Goal: Task Accomplishment & Management: Use online tool/utility

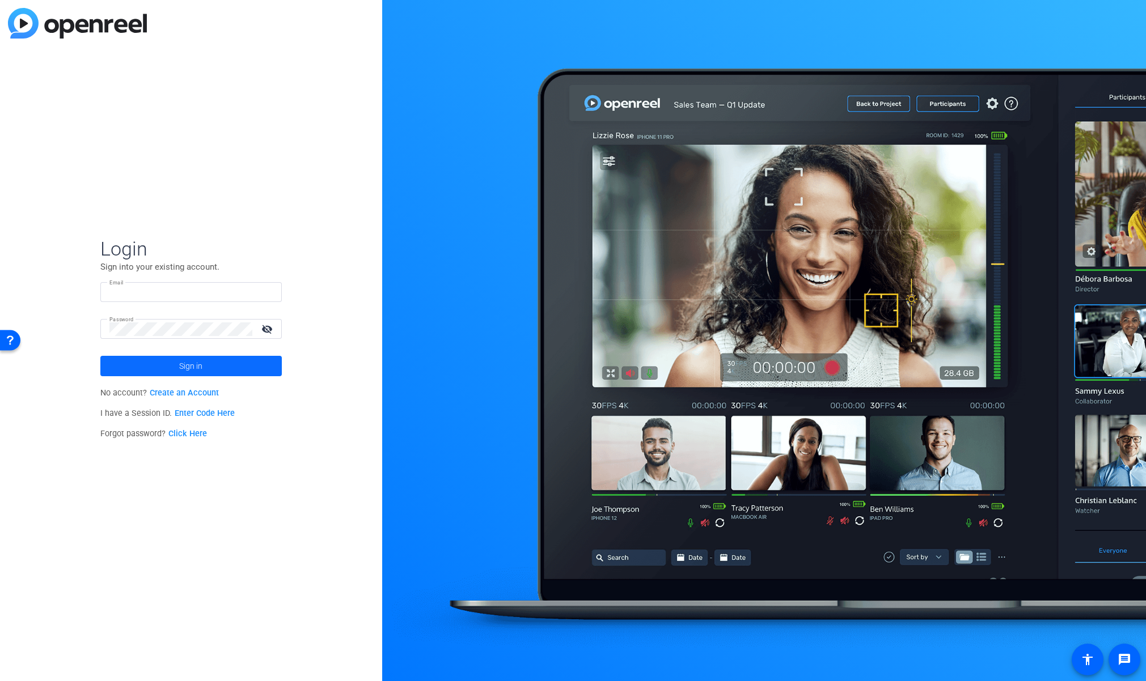
type input "molly@ideadecanter.com"
click at [205, 373] on span at bounding box center [190, 366] width 181 height 27
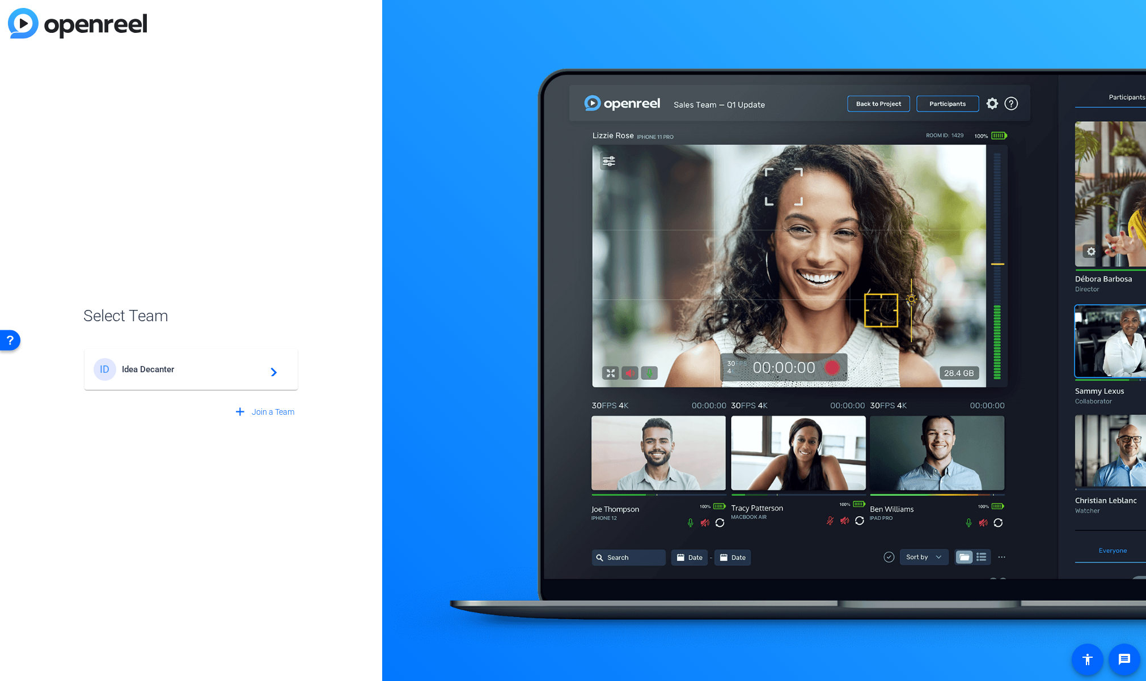
click at [167, 378] on div "ID Idea Decanter navigate_next" at bounding box center [191, 369] width 195 height 23
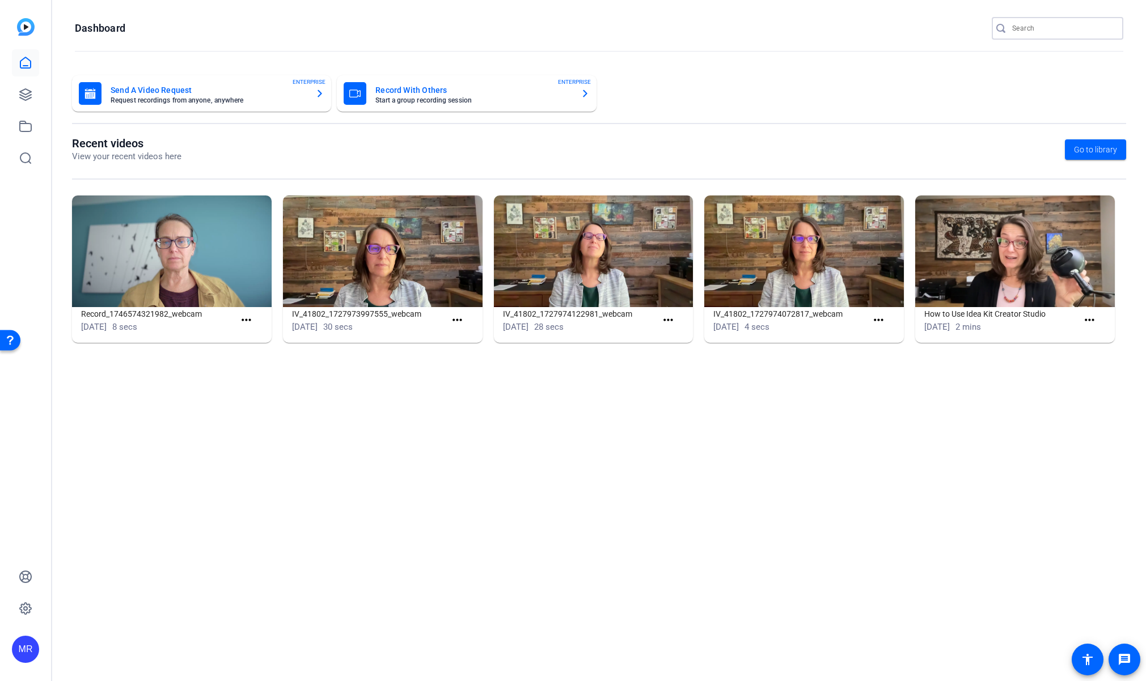
click at [1043, 32] on input "Search" at bounding box center [1063, 29] width 102 height 14
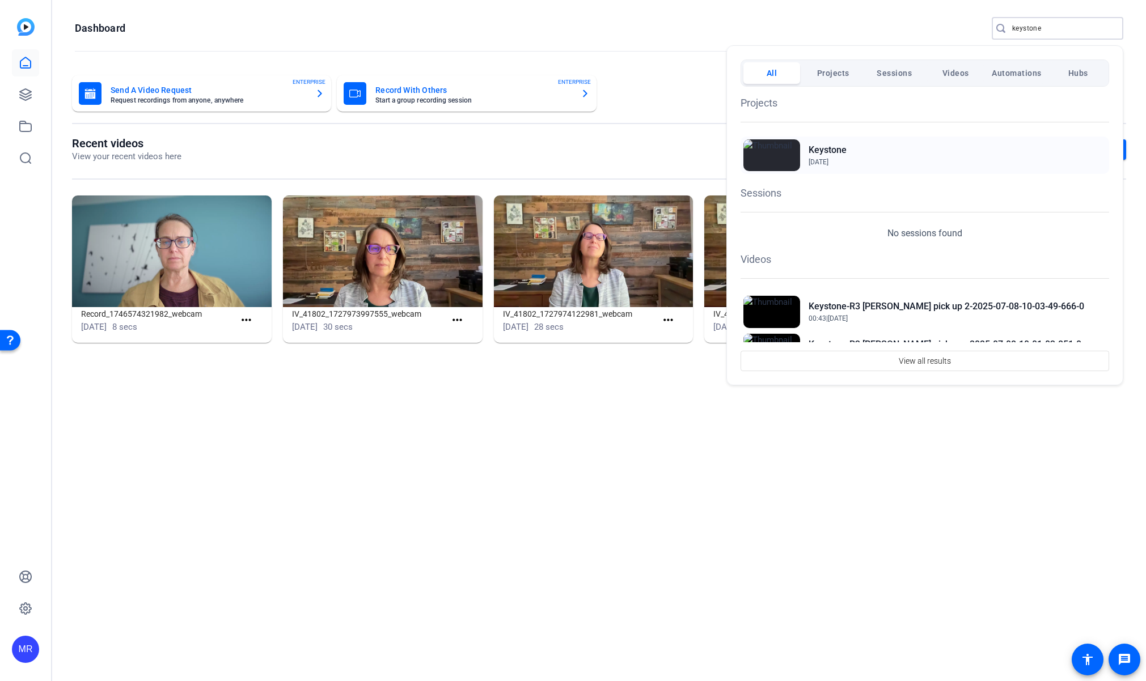
type input "keystone"
click at [837, 147] on h2 "Keystone" at bounding box center [827, 150] width 38 height 14
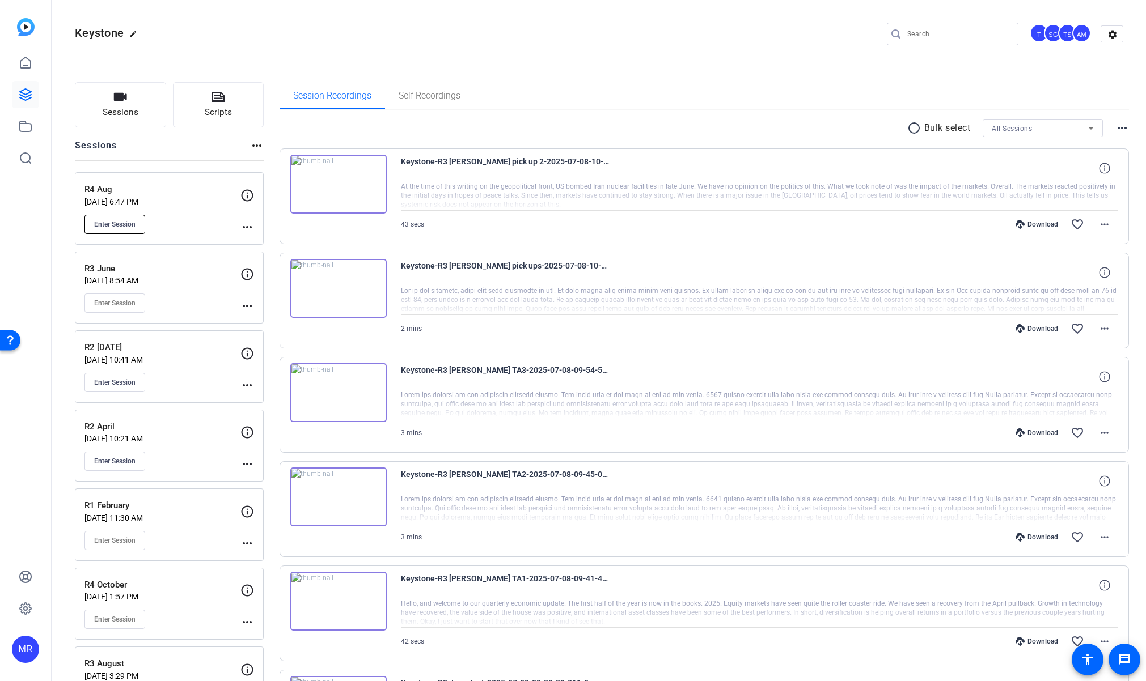
click at [135, 225] on span "Enter Session" at bounding box center [114, 224] width 41 height 9
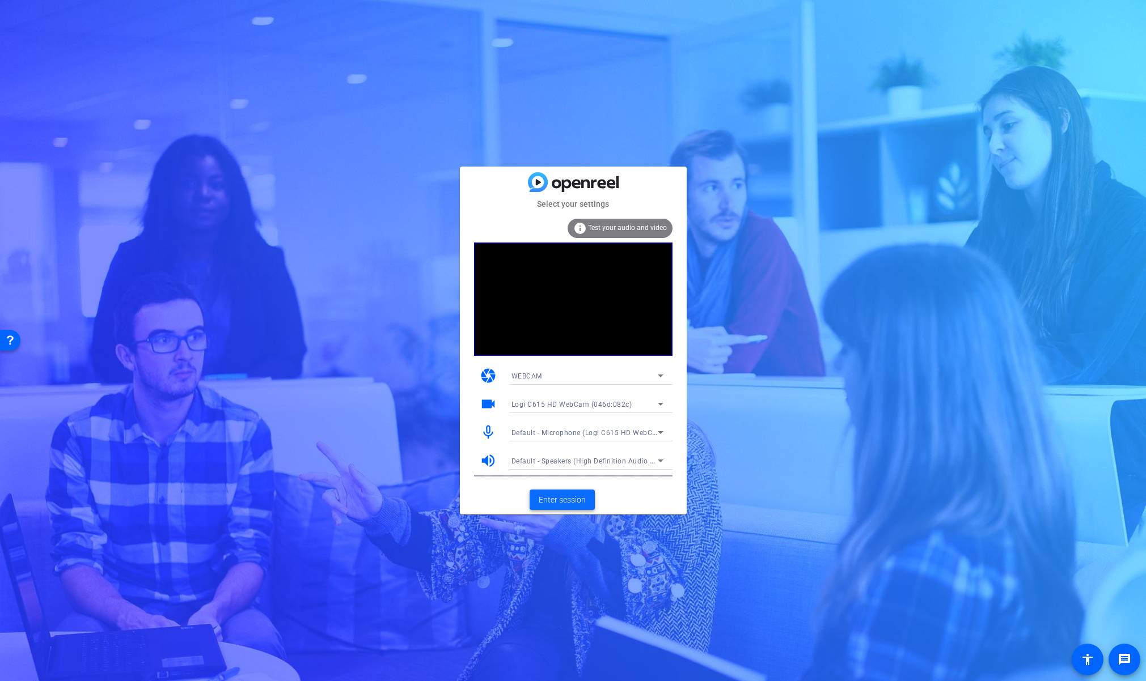
click at [574, 502] on span "Enter session" at bounding box center [562, 500] width 47 height 12
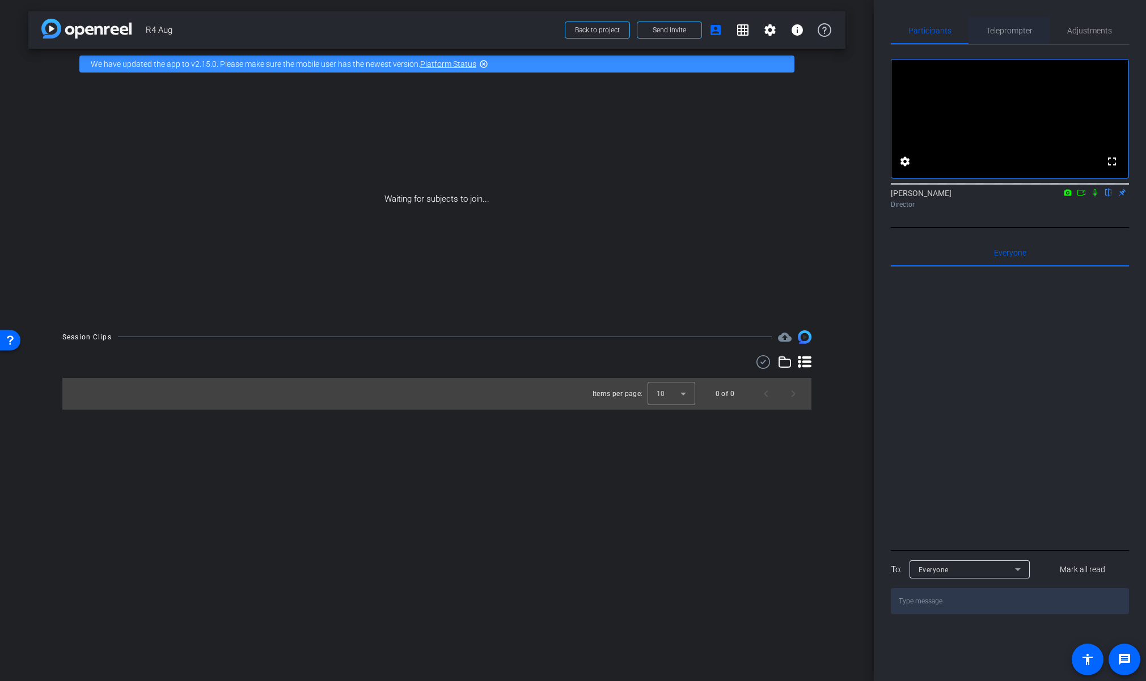
click at [1010, 29] on span "Teleprompter" at bounding box center [1009, 31] width 46 height 8
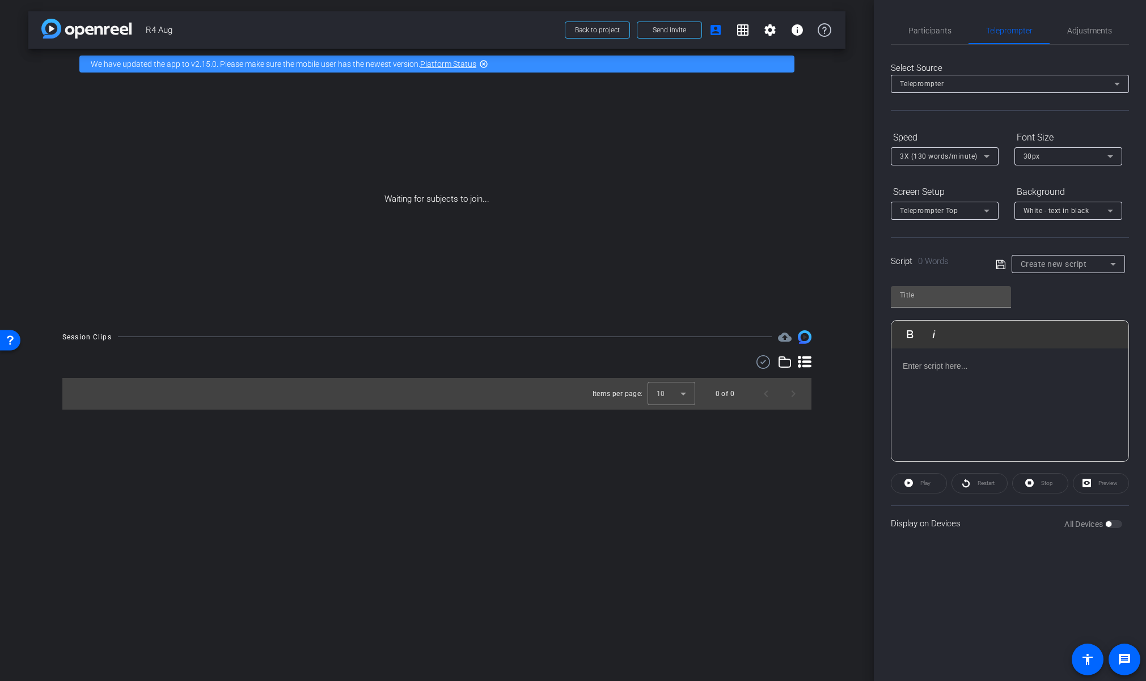
click at [1051, 261] on span "Create new script" at bounding box center [1053, 264] width 66 height 9
click at [1048, 310] on span "Q3 Economic update - [PERSON_NAME]" at bounding box center [1067, 305] width 95 height 14
click at [1052, 268] on div "Q3 Economic update - [PERSON_NAME]" at bounding box center [1065, 264] width 90 height 14
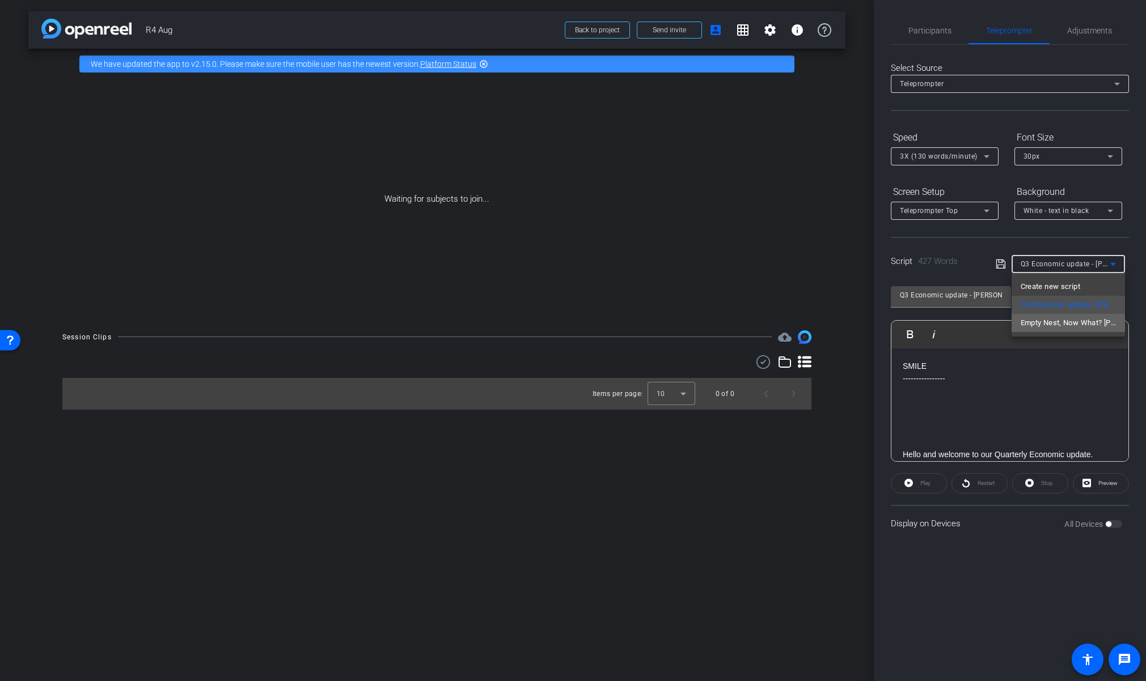
click at [1054, 328] on span "Empty Nest, Now What? [PERSON_NAME]" at bounding box center [1067, 323] width 95 height 14
type input "Empty Nest, Now What? [PERSON_NAME]"
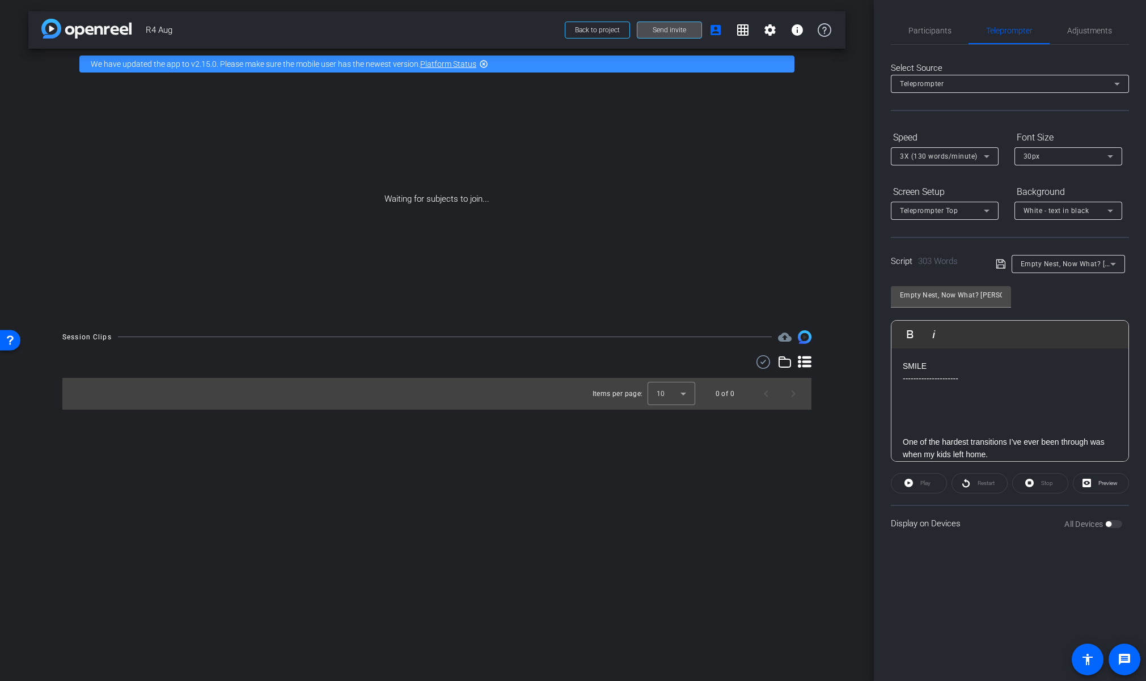
click at [676, 28] on span "Send invite" at bounding box center [669, 30] width 33 height 9
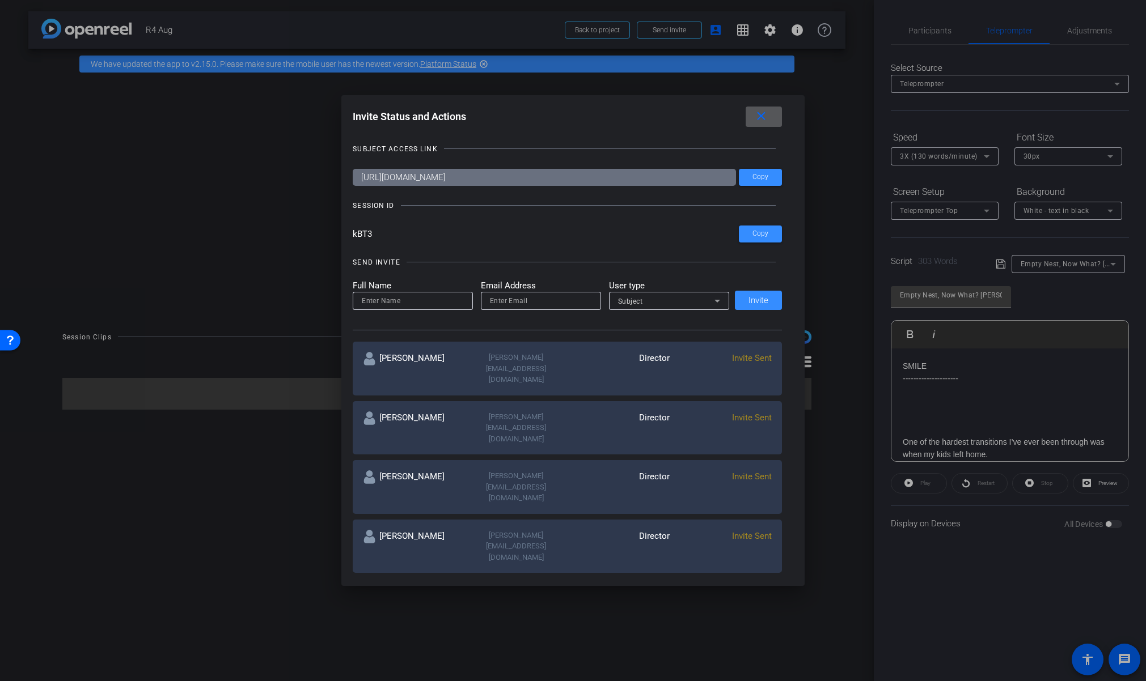
click at [772, 119] on span at bounding box center [764, 116] width 36 height 27
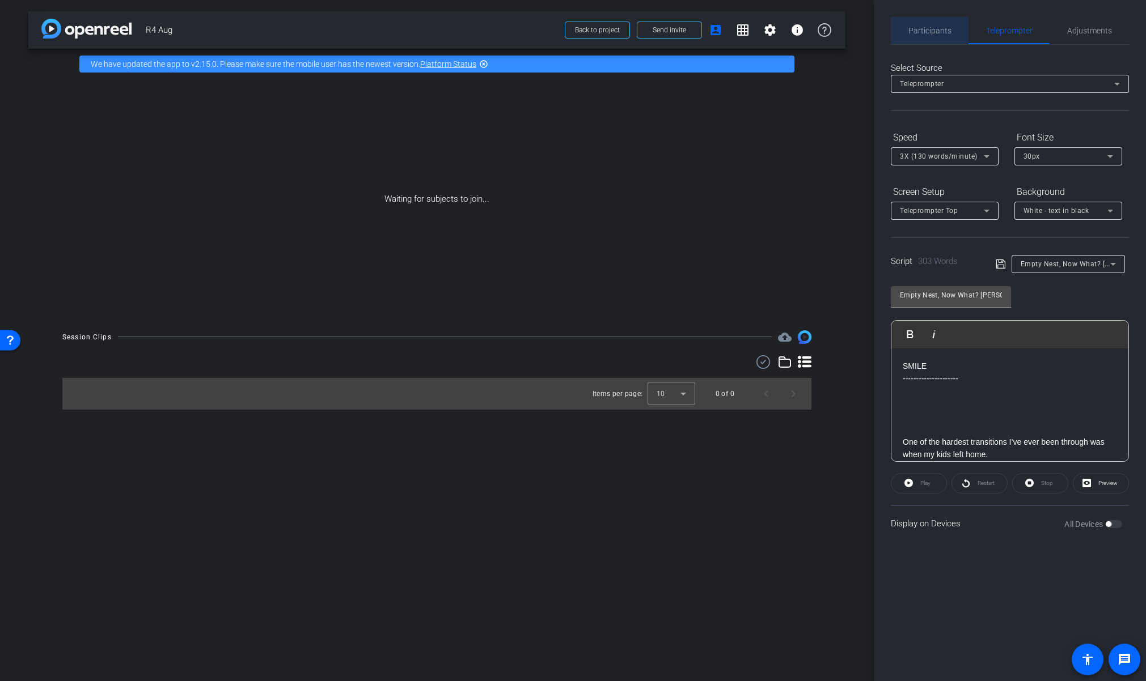
click at [935, 33] on span "Participants" at bounding box center [929, 31] width 43 height 8
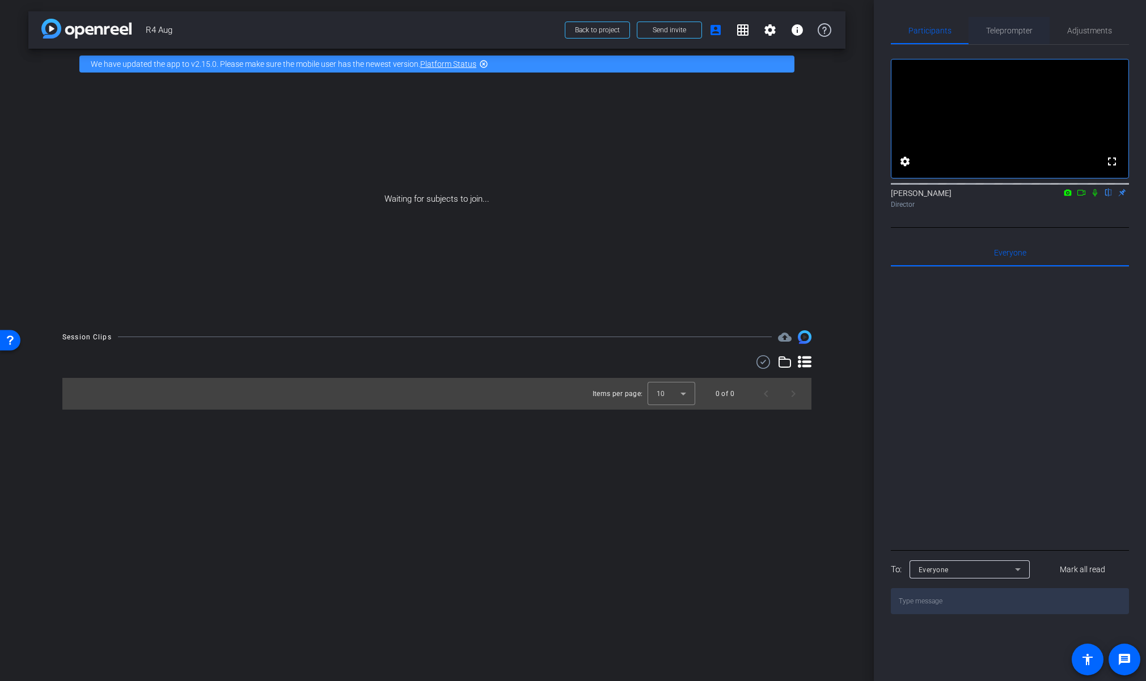
click at [1009, 28] on span "Teleprompter" at bounding box center [1009, 31] width 46 height 8
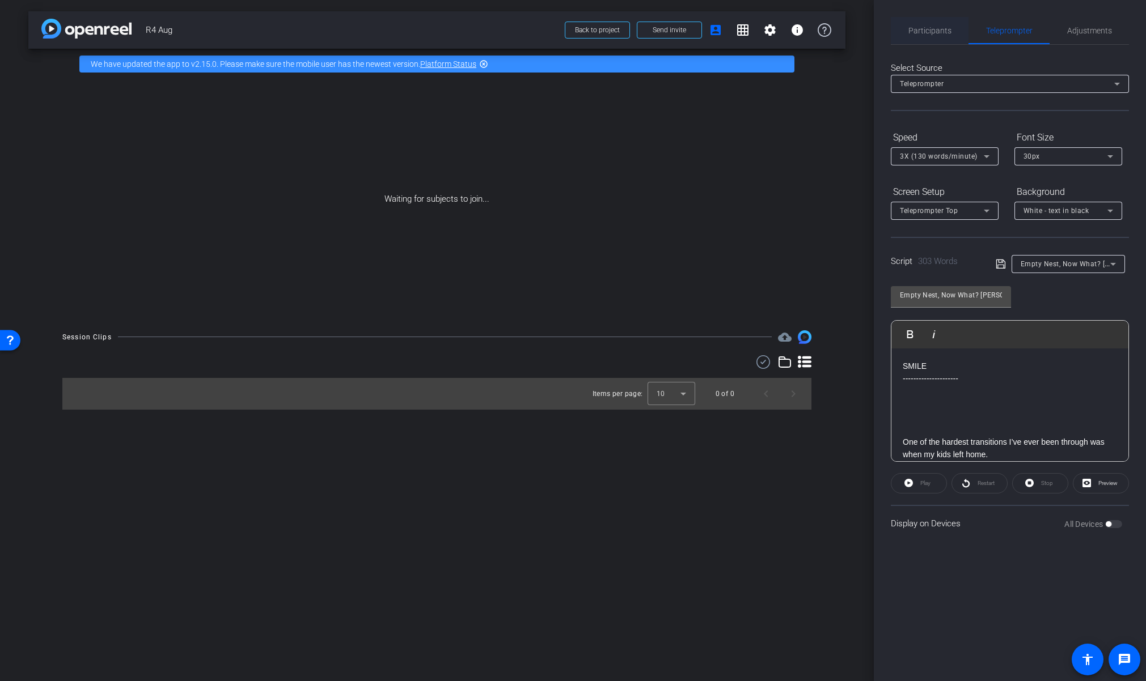
click at [943, 35] on span "Participants" at bounding box center [929, 31] width 43 height 8
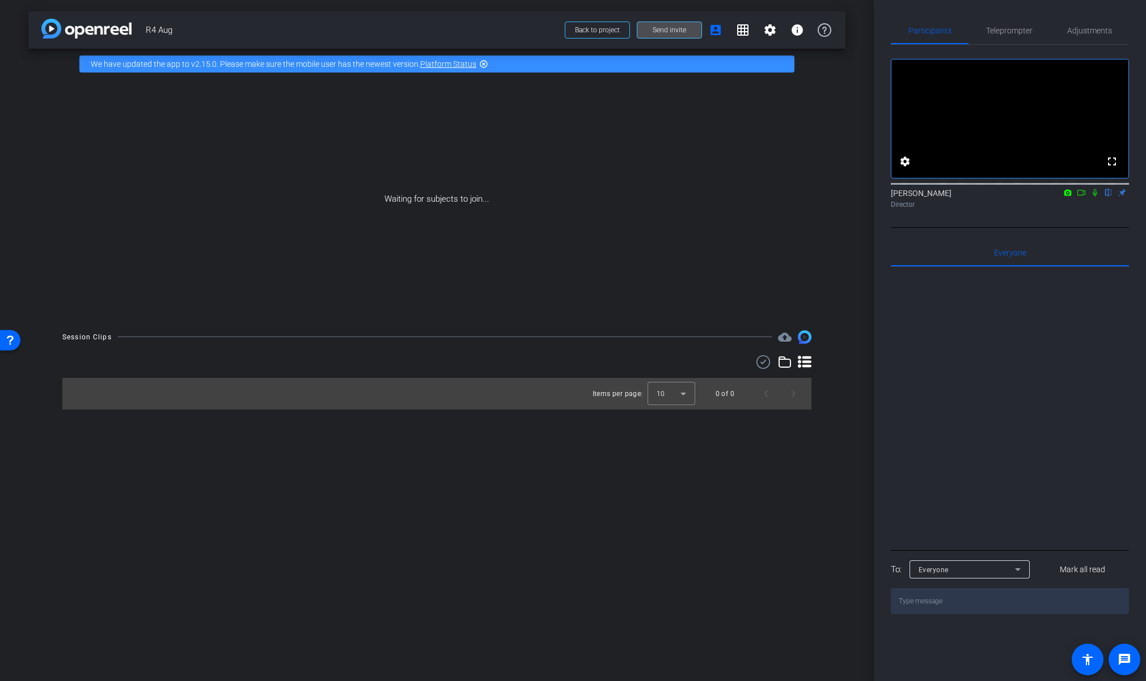
click at [659, 32] on span "Send invite" at bounding box center [669, 30] width 33 height 9
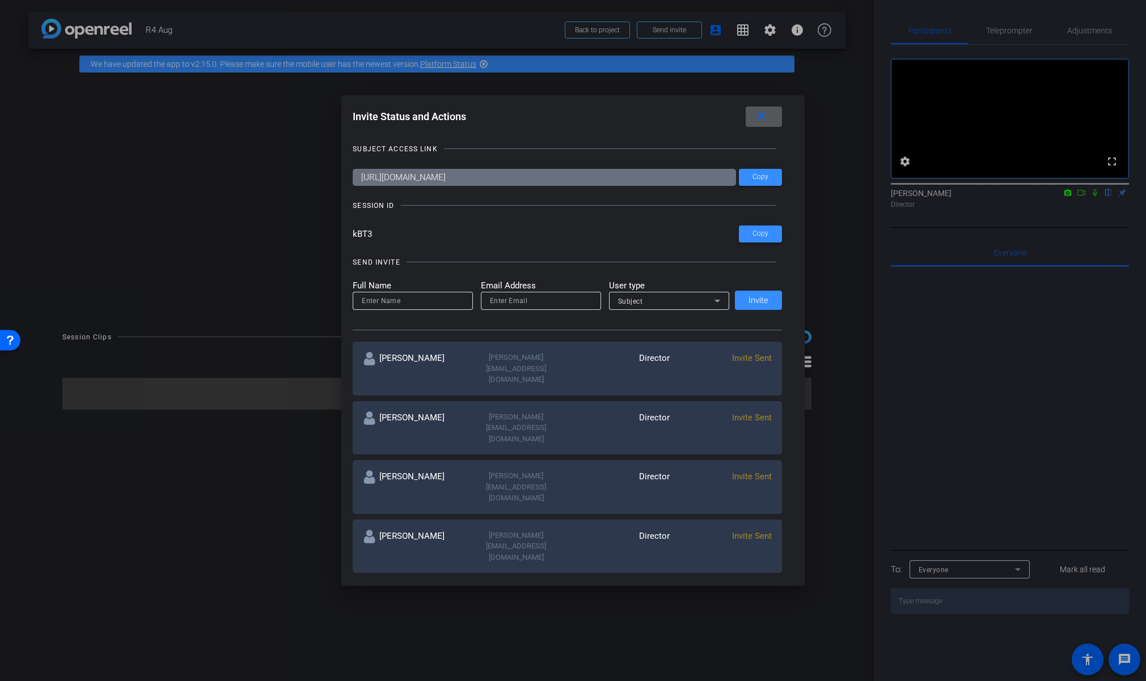
click at [773, 123] on span at bounding box center [764, 116] width 36 height 27
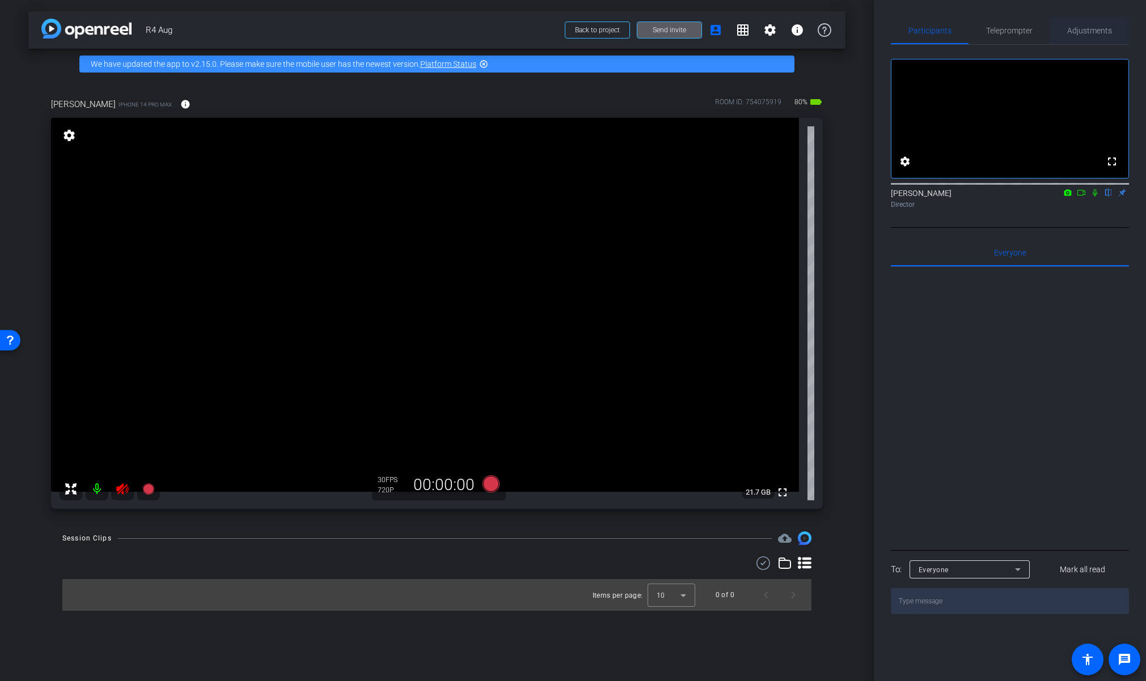
click at [1093, 27] on span "Adjustments" at bounding box center [1089, 31] width 45 height 8
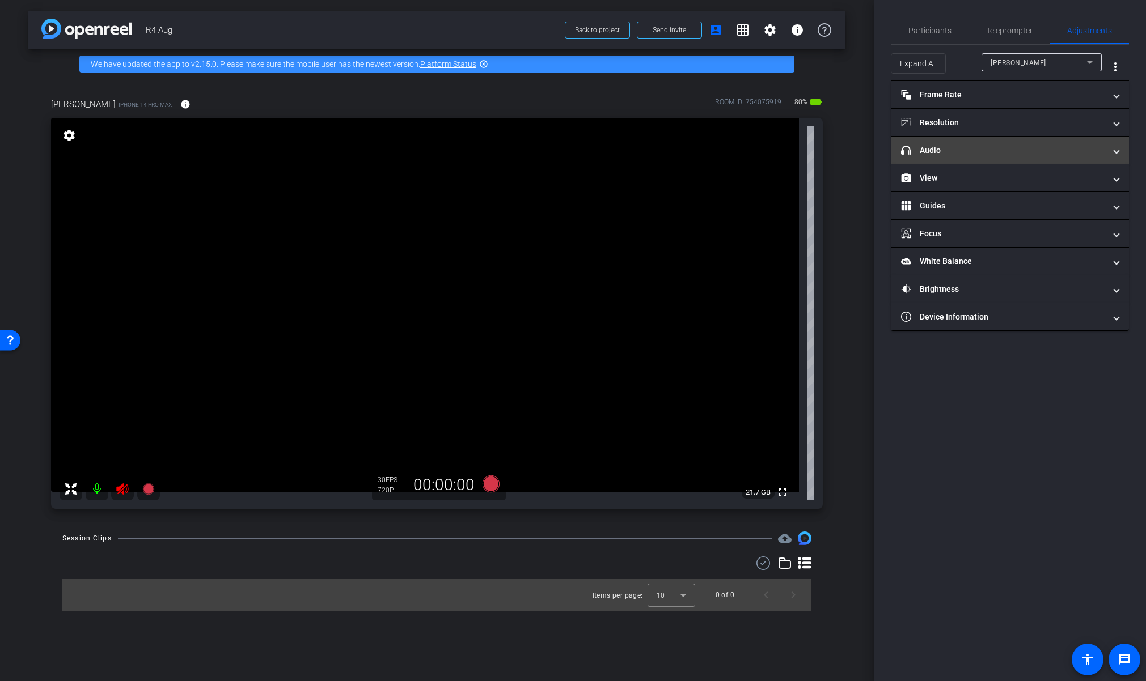
click at [962, 141] on mat-expansion-panel-header "headphone icon Audio" at bounding box center [1010, 150] width 238 height 27
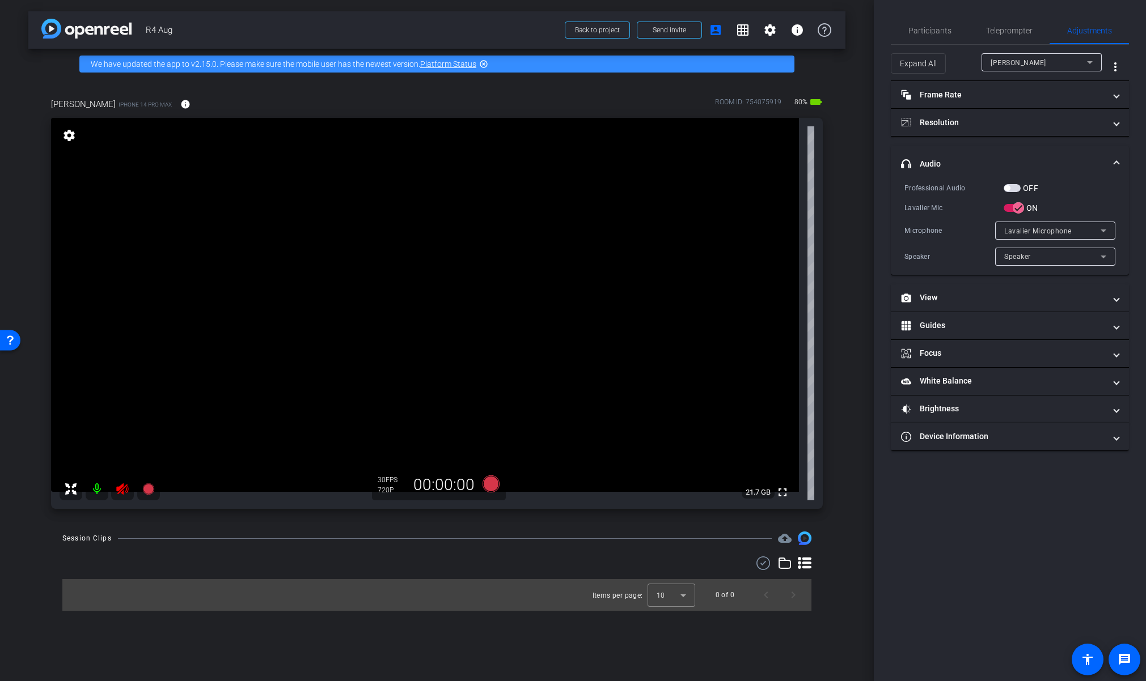
click at [120, 492] on icon at bounding box center [122, 489] width 12 height 11
click at [770, 32] on mat-icon "settings" at bounding box center [770, 30] width 14 height 14
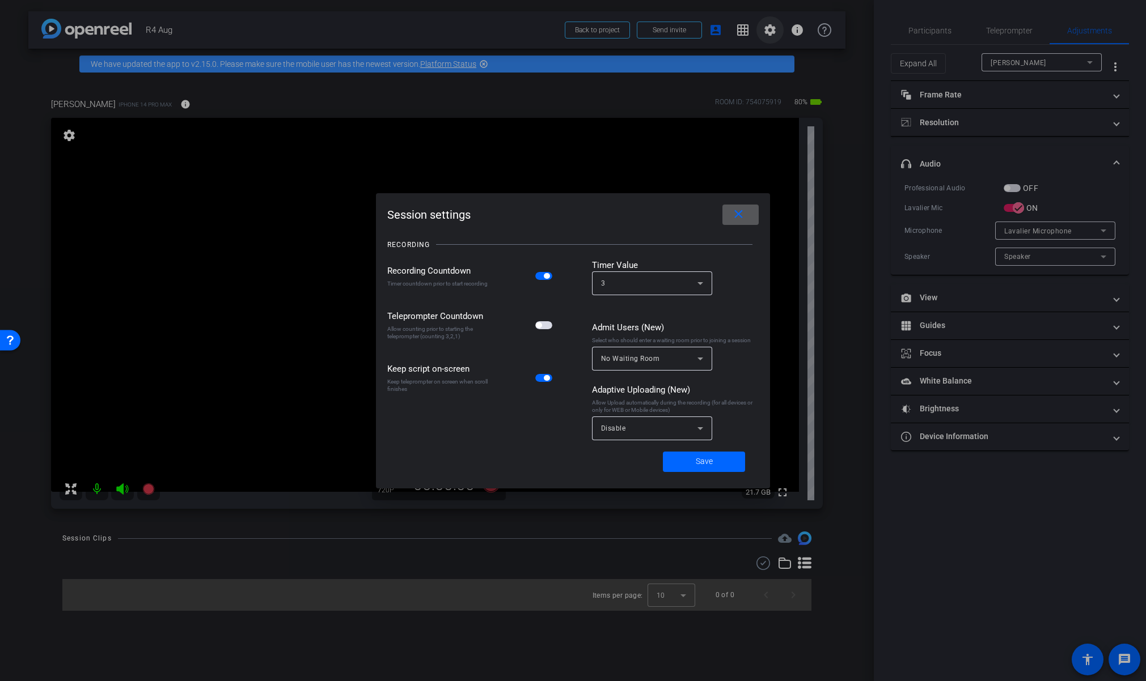
click at [770, 32] on div at bounding box center [573, 340] width 1146 height 681
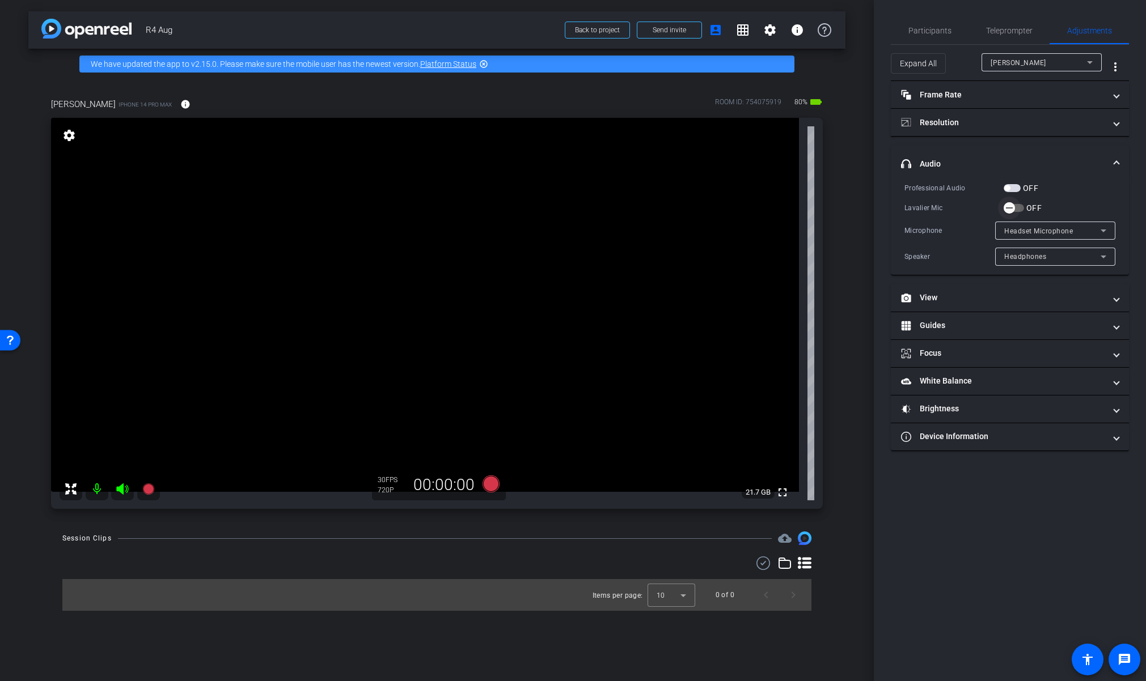
click at [1010, 211] on icon "button" at bounding box center [1009, 208] width 10 height 10
click at [398, 267] on video at bounding box center [425, 305] width 748 height 374
click at [418, 253] on video at bounding box center [425, 305] width 748 height 374
drag, startPoint x: 418, startPoint y: 253, endPoint x: 403, endPoint y: 302, distance: 51.8
click at [403, 302] on video at bounding box center [425, 305] width 748 height 374
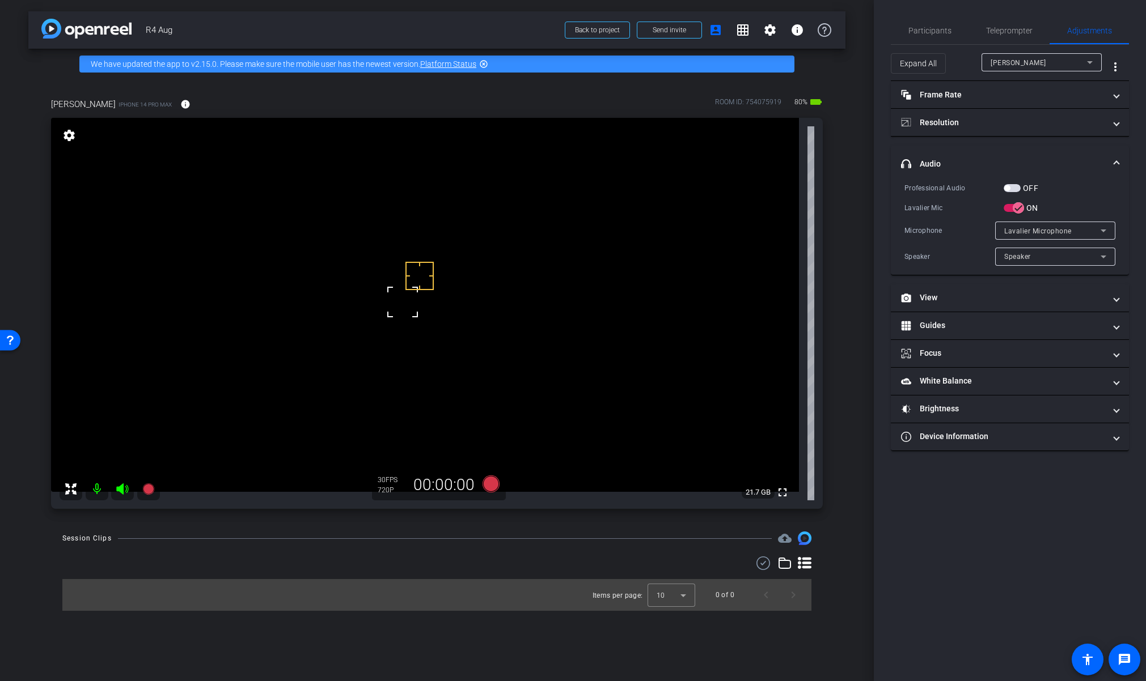
drag, startPoint x: 404, startPoint y: 309, endPoint x: 405, endPoint y: 299, distance: 10.2
click at [405, 299] on div at bounding box center [402, 302] width 28 height 28
drag, startPoint x: 413, startPoint y: 315, endPoint x: 829, endPoint y: 351, distance: 417.7
click at [829, 351] on div "[PERSON_NAME] iPhone 14 Pro Max info ROOM ID: 754075919 80% battery_std fullscr…" at bounding box center [436, 299] width 817 height 441
click at [1003, 28] on span "Teleprompter" at bounding box center [1009, 31] width 46 height 8
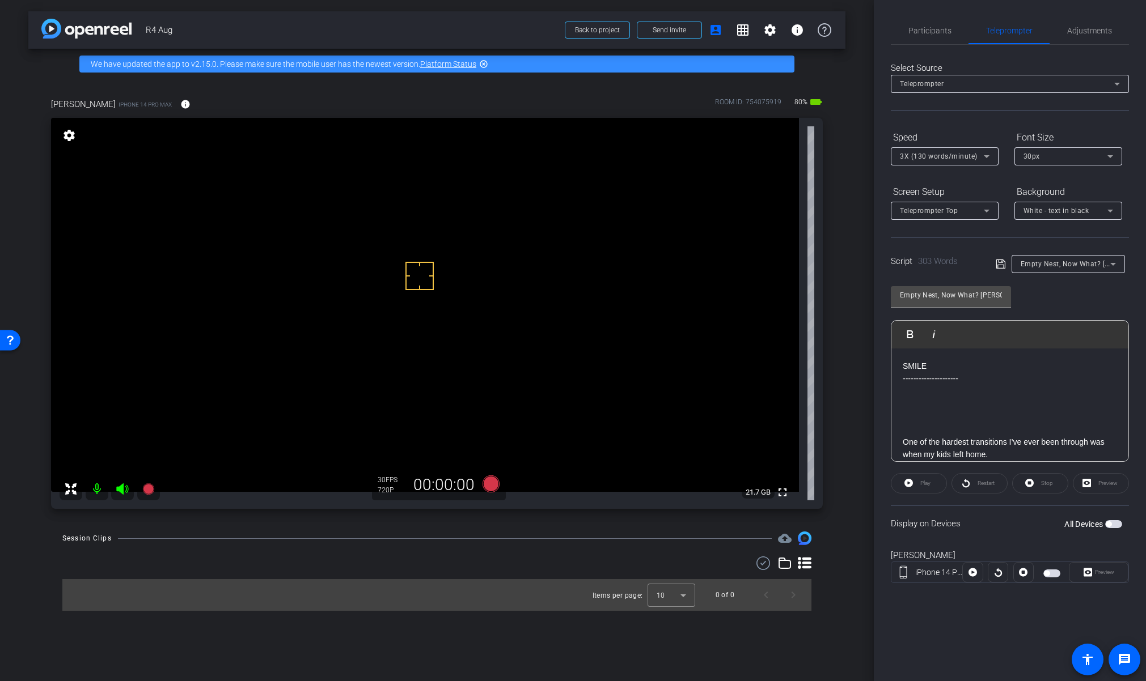
click at [1061, 270] on div "Empty Nest, Now What? [PERSON_NAME]" at bounding box center [1065, 264] width 90 height 14
click at [1066, 321] on span "Empty Nest, Now What? [PERSON_NAME]" at bounding box center [1067, 323] width 95 height 14
click at [493, 486] on icon at bounding box center [490, 484] width 17 height 17
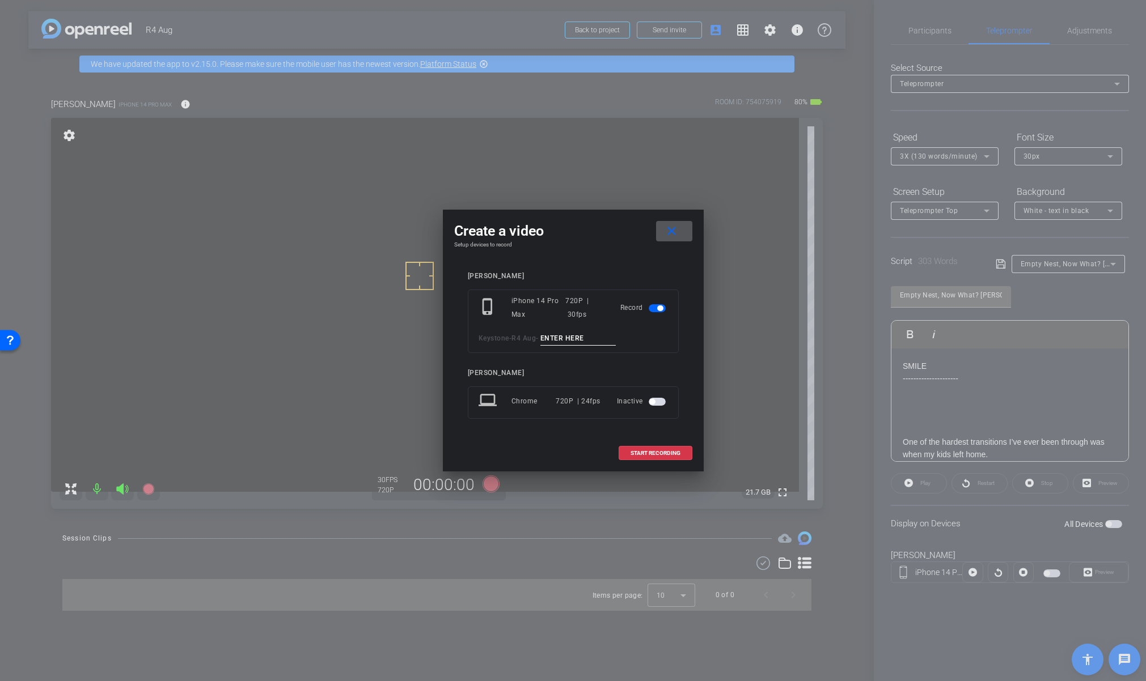
click at [662, 239] on span at bounding box center [674, 231] width 36 height 27
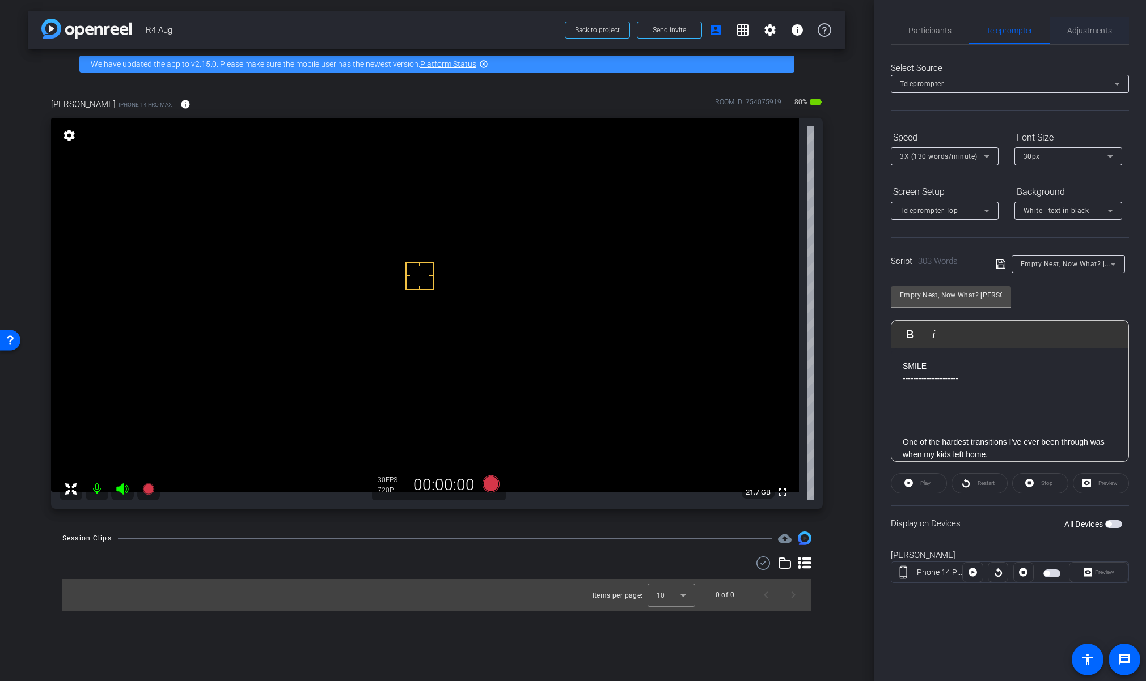
click at [1071, 24] on span "Adjustments" at bounding box center [1089, 30] width 45 height 27
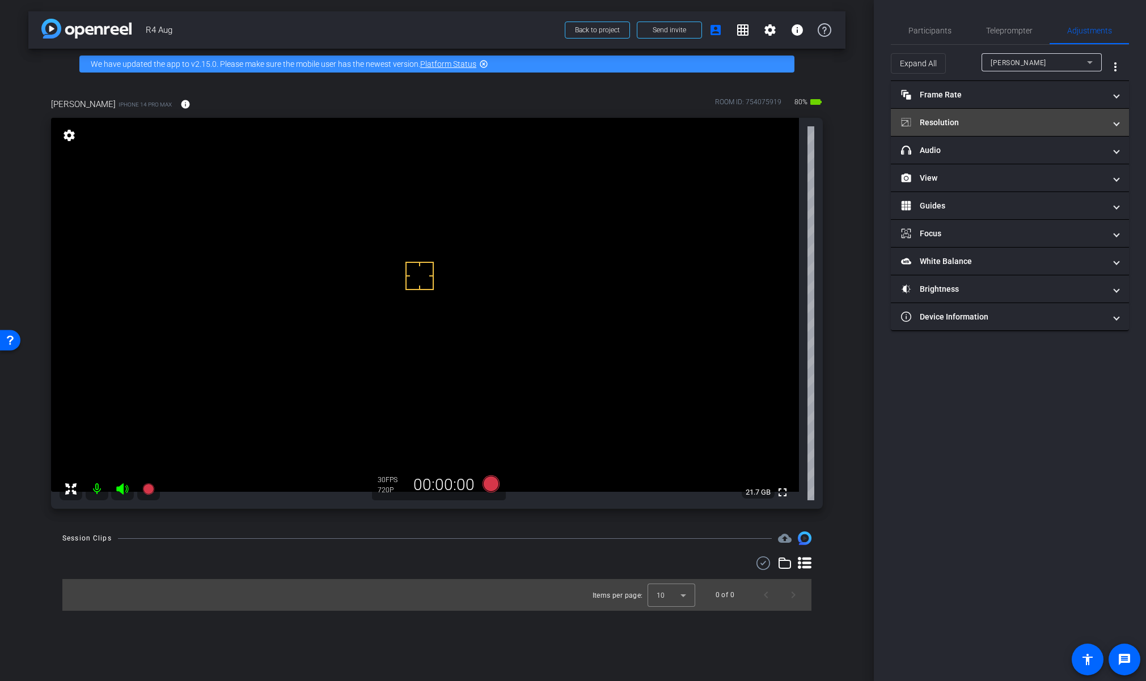
click at [982, 132] on mat-expansion-panel-header "Resolution" at bounding box center [1010, 122] width 238 height 27
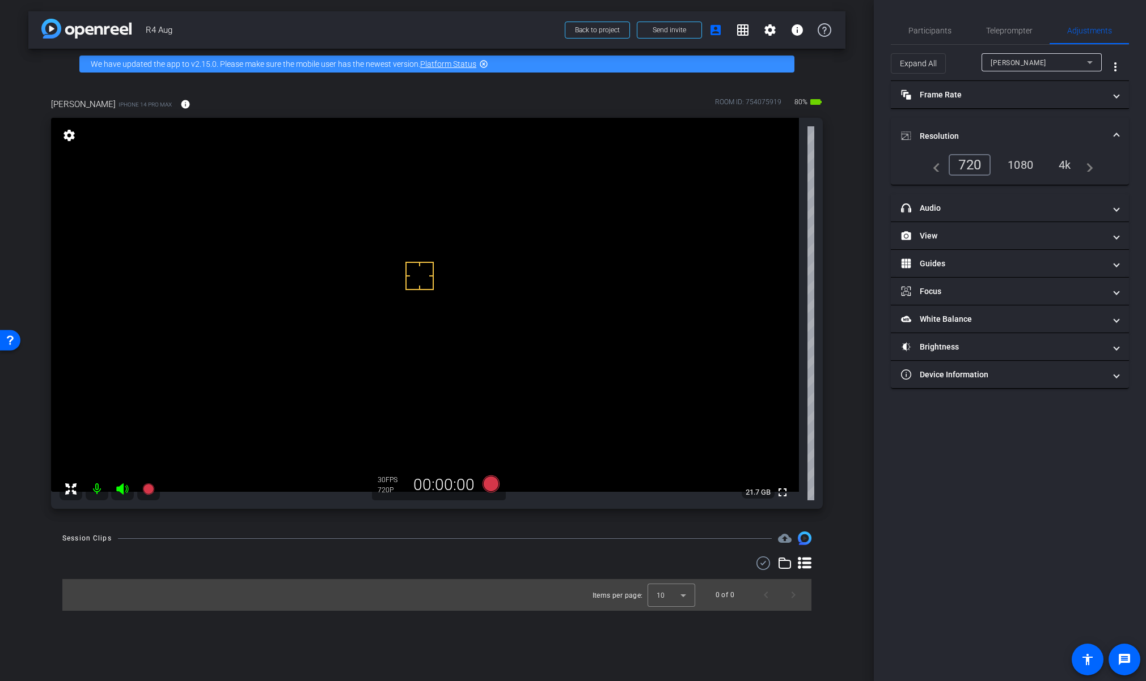
click at [1018, 168] on div "1080" at bounding box center [1020, 164] width 43 height 19
click at [1065, 166] on div "4k" at bounding box center [1065, 164] width 29 height 19
click at [396, 293] on video at bounding box center [425, 305] width 748 height 374
click at [488, 481] on icon at bounding box center [490, 484] width 17 height 17
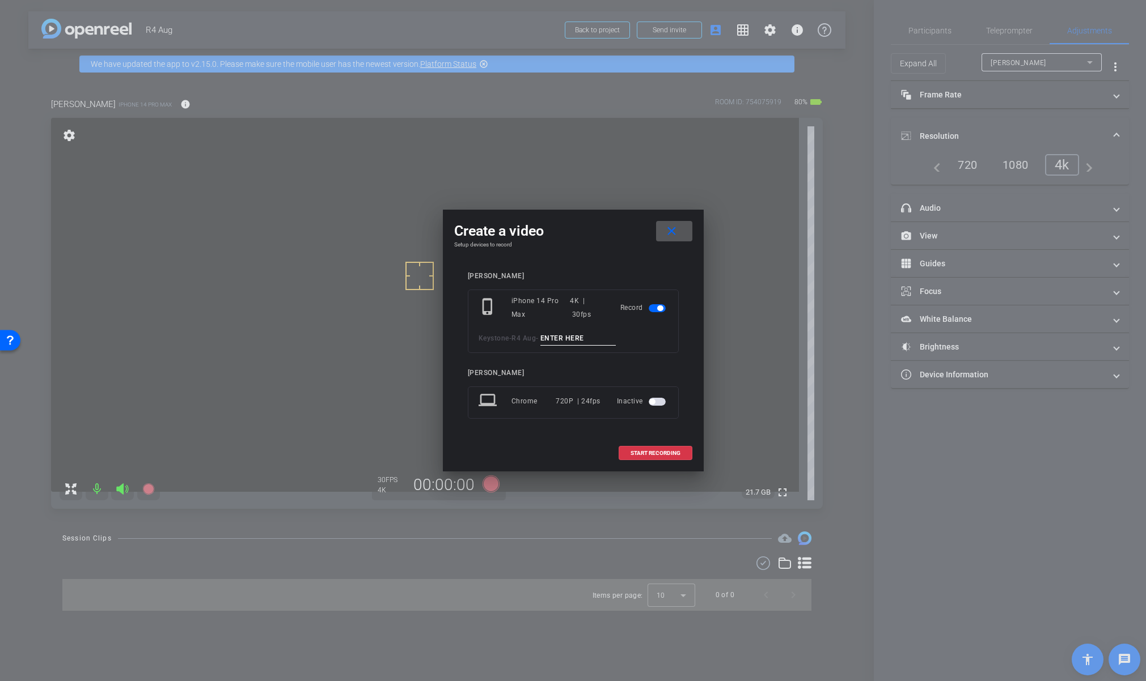
click at [579, 334] on input at bounding box center [578, 339] width 76 height 14
type input "Mic Test"
click at [632, 452] on span "START RECORDING" at bounding box center [655, 454] width 50 height 6
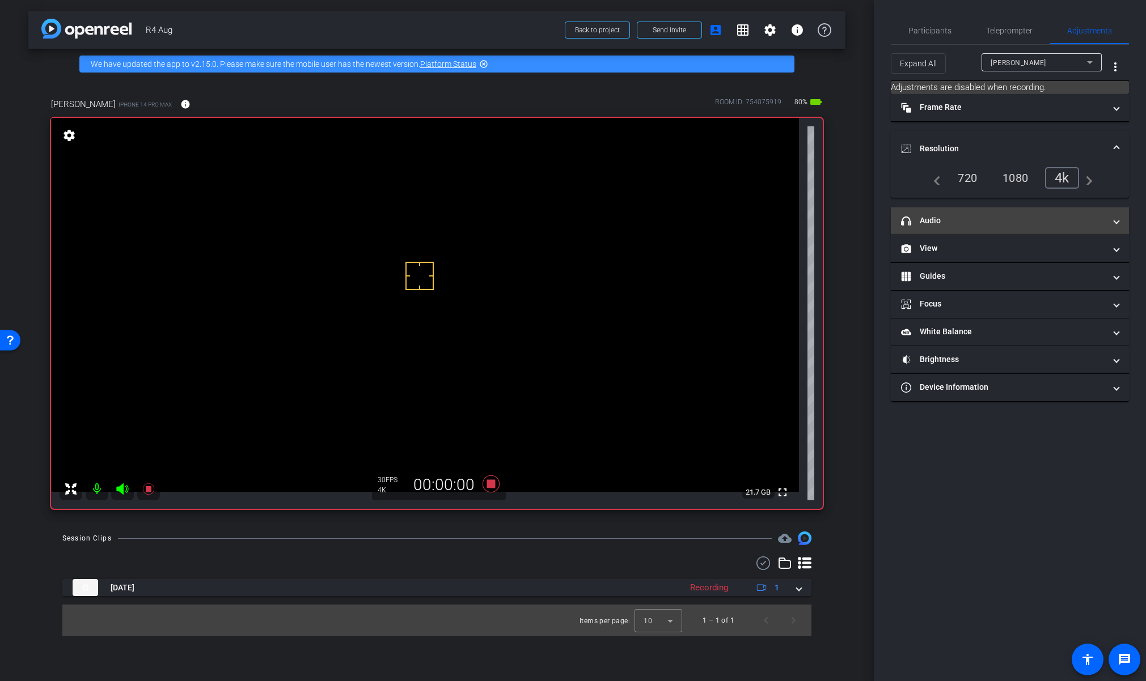
click at [972, 220] on mat-panel-title "headphone icon Audio" at bounding box center [1003, 221] width 204 height 12
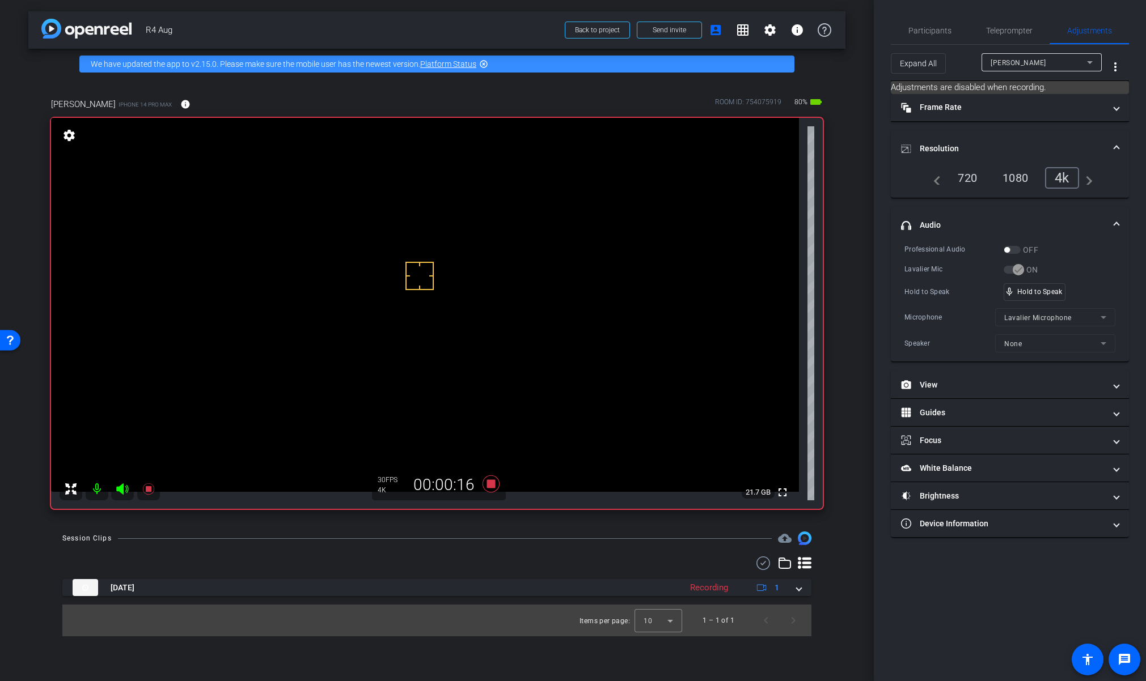
click at [1116, 269] on div "Professional Audio OFF Lavalier Mic ON Hold to Speak mic_none Hold to Speak Mic…" at bounding box center [1010, 303] width 238 height 118
click at [1038, 286] on div "mic_none Speaking..." at bounding box center [1029, 292] width 51 height 16
click at [489, 485] on icon at bounding box center [490, 484] width 17 height 17
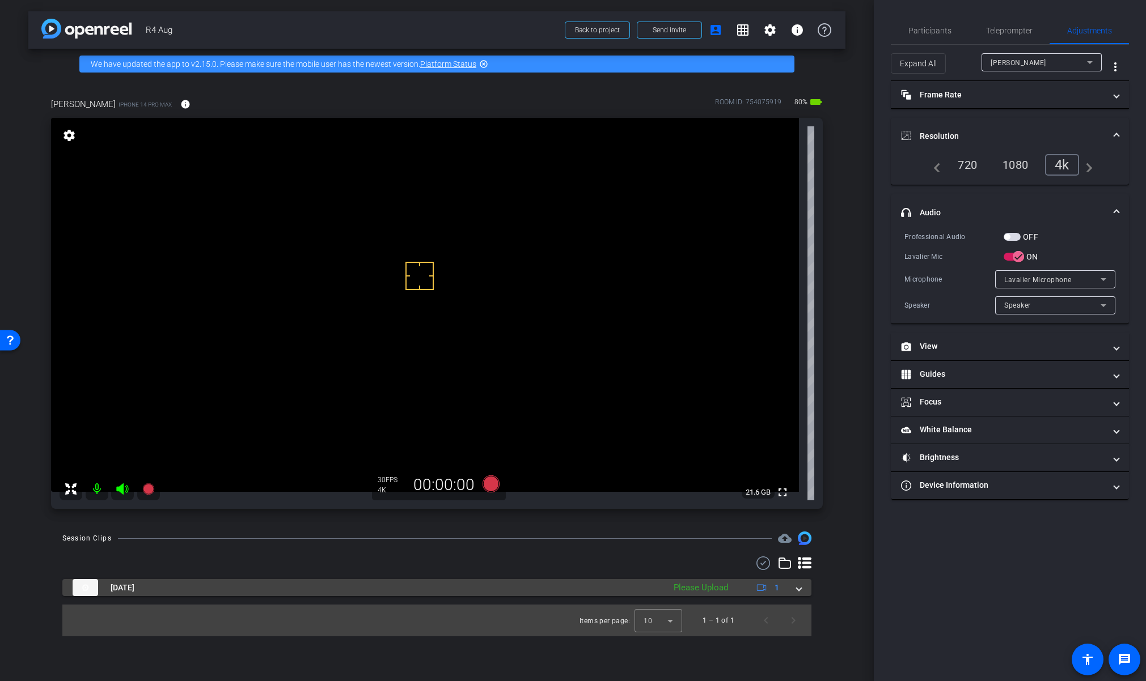
click at [796, 586] on div "[DATE] Please Upload 1" at bounding box center [435, 587] width 724 height 17
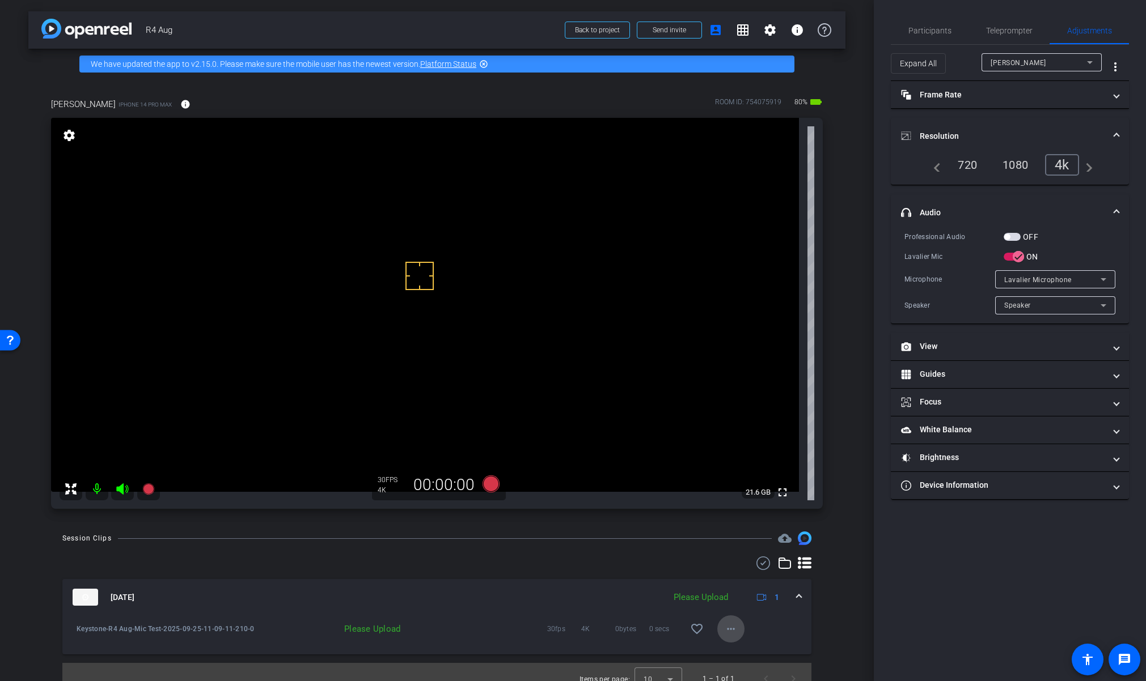
click at [724, 625] on mat-icon "more_horiz" at bounding box center [731, 629] width 14 height 14
click at [742, 577] on span "Upload" at bounding box center [743, 578] width 45 height 14
click at [797, 598] on span at bounding box center [799, 598] width 5 height 12
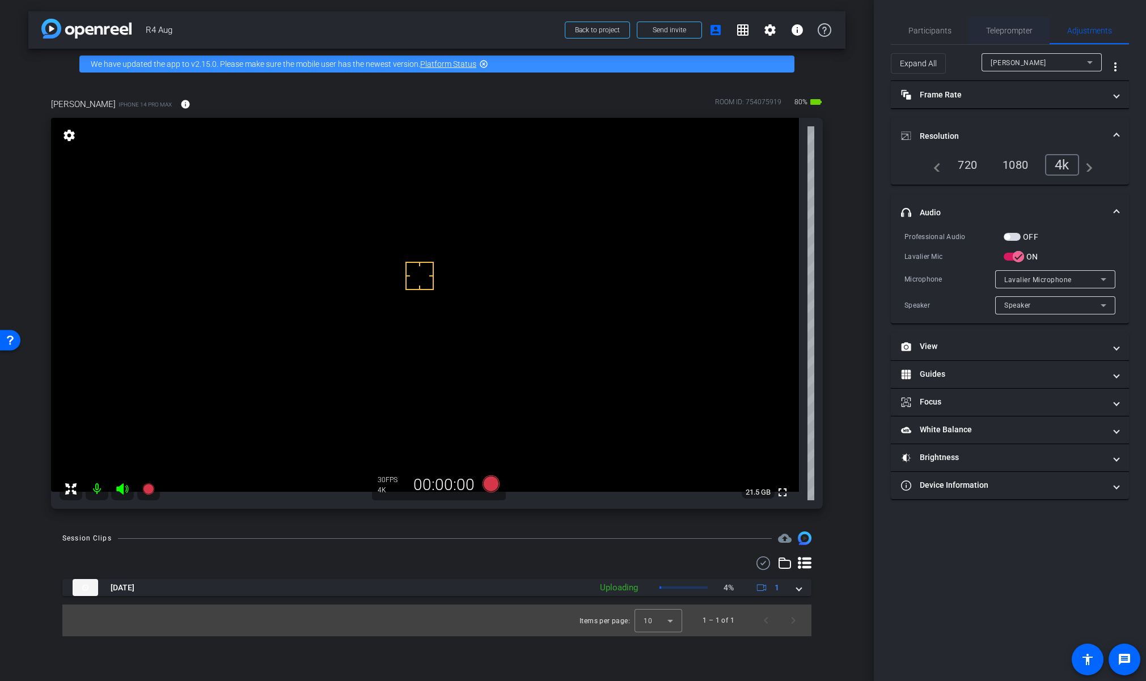
click at [1005, 29] on span "Teleprompter" at bounding box center [1009, 31] width 46 height 8
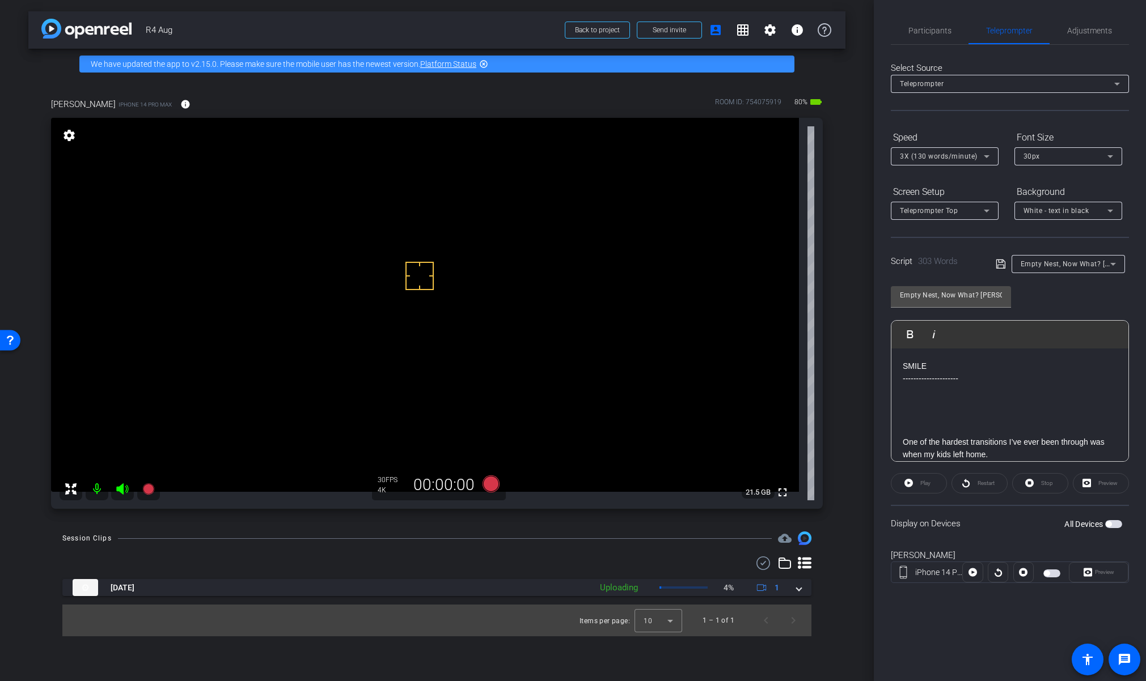
click at [935, 155] on span "3X (130 words/minute)" at bounding box center [939, 157] width 78 height 8
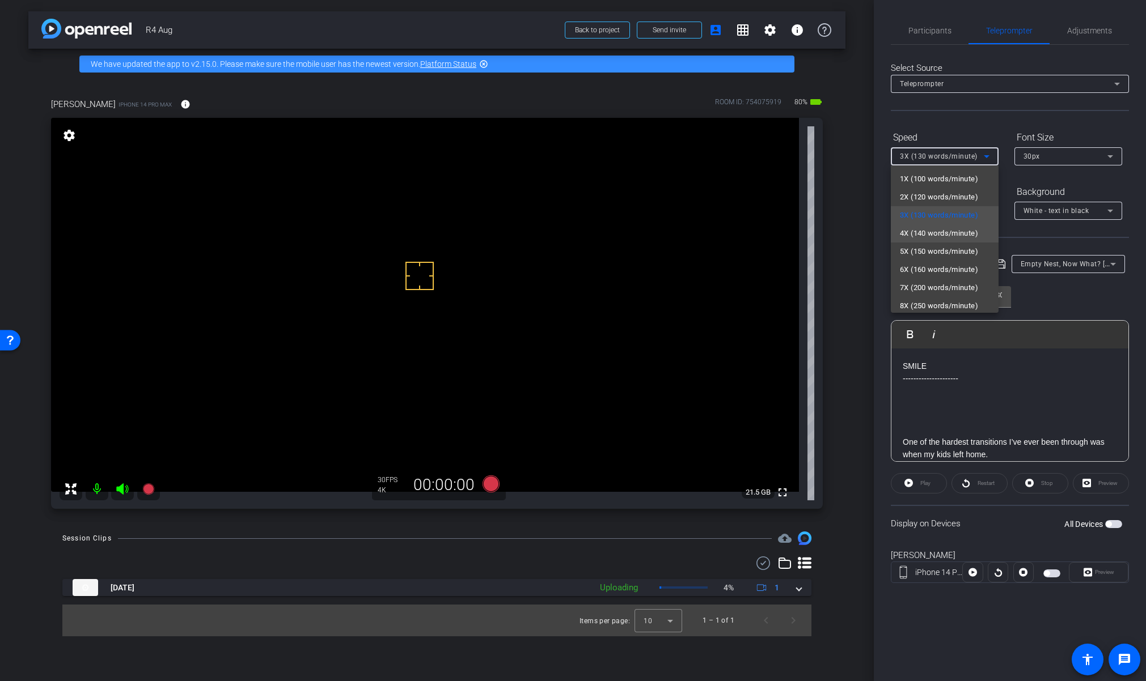
click at [956, 228] on span "4X (140 words/minute)" at bounding box center [939, 234] width 78 height 14
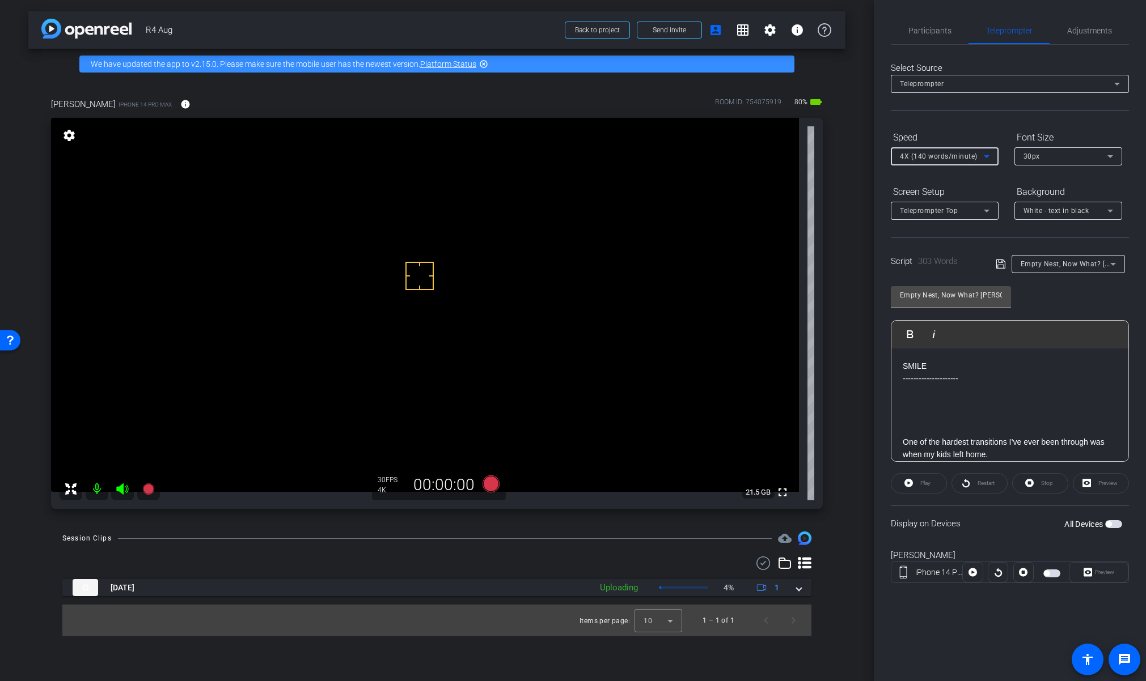
click at [1108, 523] on span "button" at bounding box center [1109, 525] width 6 height 6
click at [1091, 575] on icon at bounding box center [1087, 573] width 9 height 9
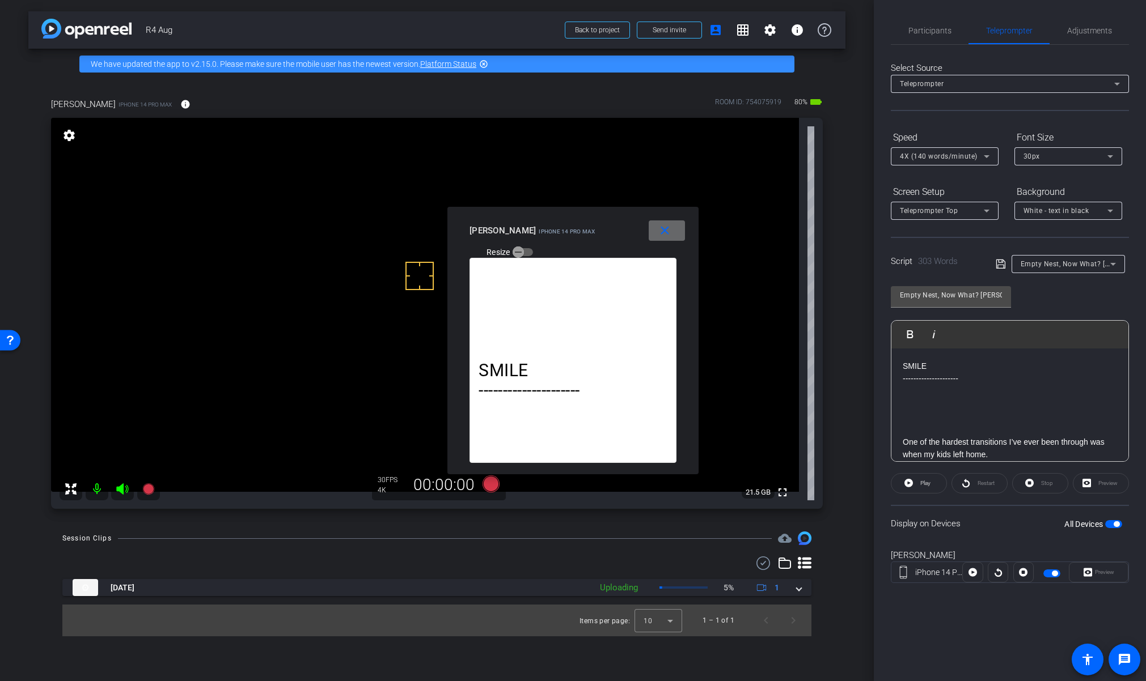
click at [669, 226] on mat-icon "close" at bounding box center [665, 231] width 14 height 14
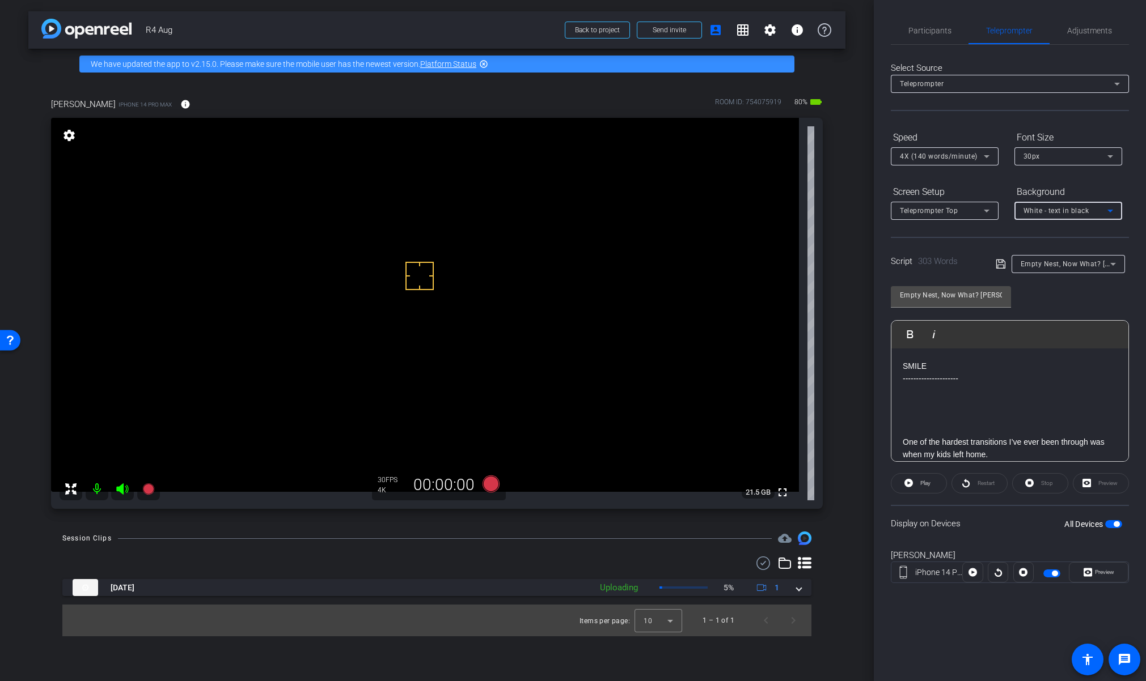
click at [1044, 210] on span "White - text in black" at bounding box center [1056, 211] width 66 height 8
click at [1051, 251] on div "Black - text in white" at bounding box center [1056, 255] width 67 height 14
click at [964, 209] on div "Teleprompter Top" at bounding box center [942, 211] width 84 height 14
click at [941, 306] on span "Teleprompter Left" at bounding box center [930, 306] width 61 height 14
click at [1115, 523] on span "button" at bounding box center [1116, 525] width 6 height 6
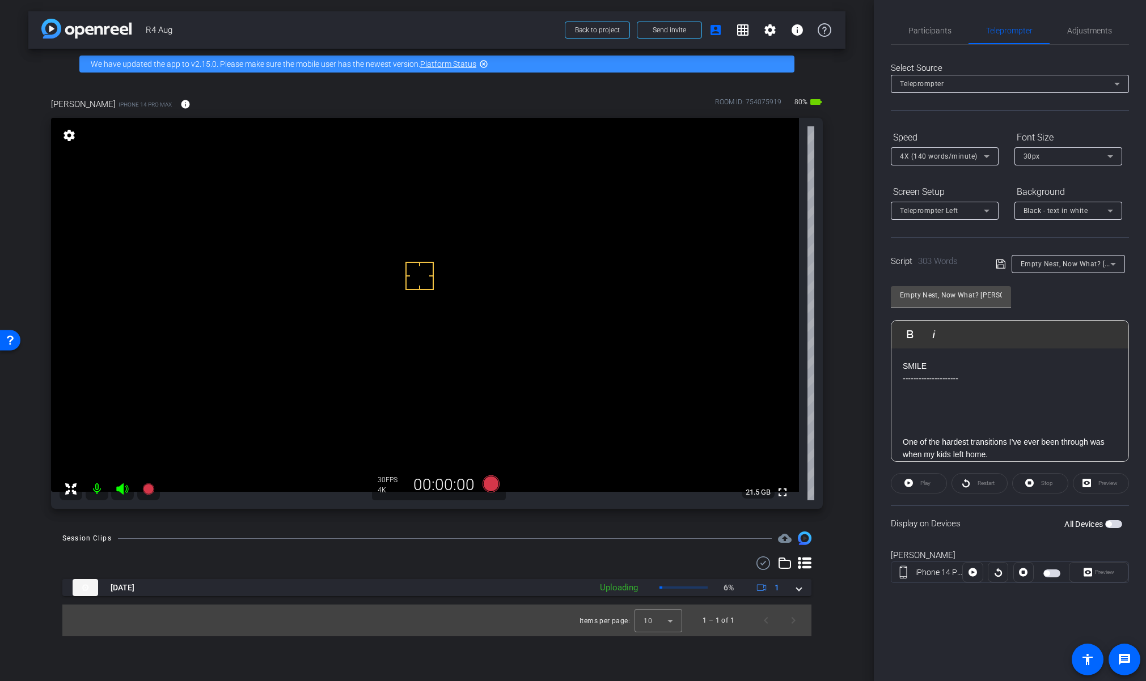
click at [1115, 523] on span "button" at bounding box center [1113, 524] width 17 height 8
click at [1108, 573] on span "Preview" at bounding box center [1104, 572] width 19 height 6
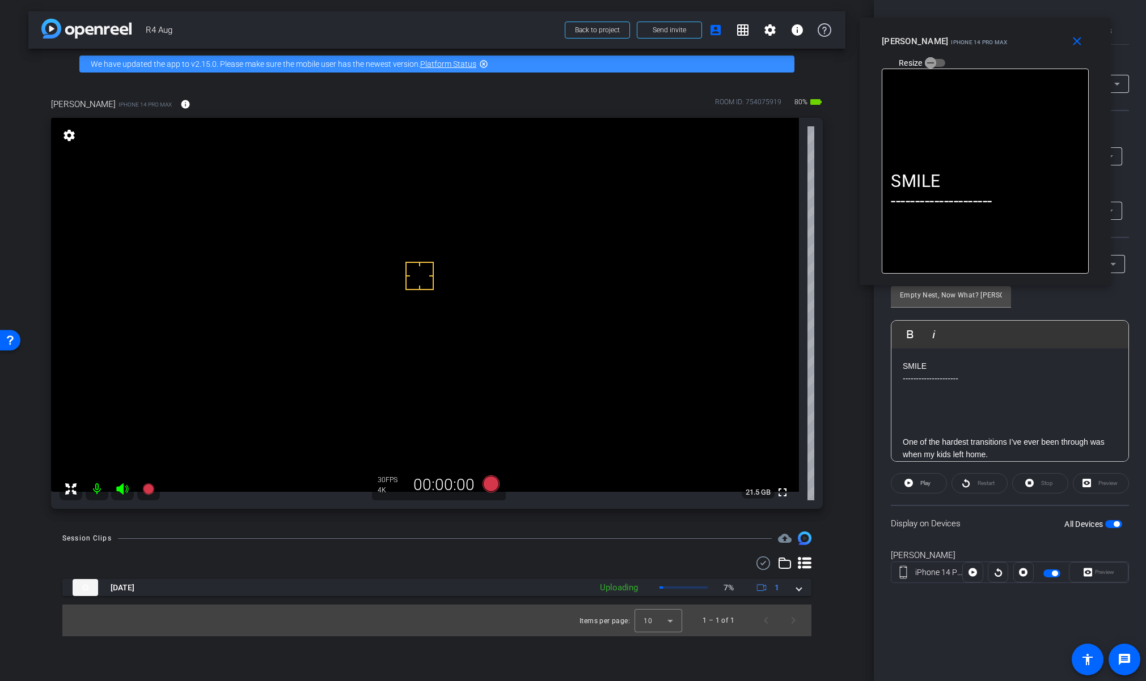
drag, startPoint x: 554, startPoint y: 231, endPoint x: 966, endPoint y: 41, distance: 453.6
click at [966, 41] on span "iPhone 14 Pro Max" at bounding box center [979, 42] width 56 height 6
click at [492, 485] on icon at bounding box center [490, 484] width 17 height 17
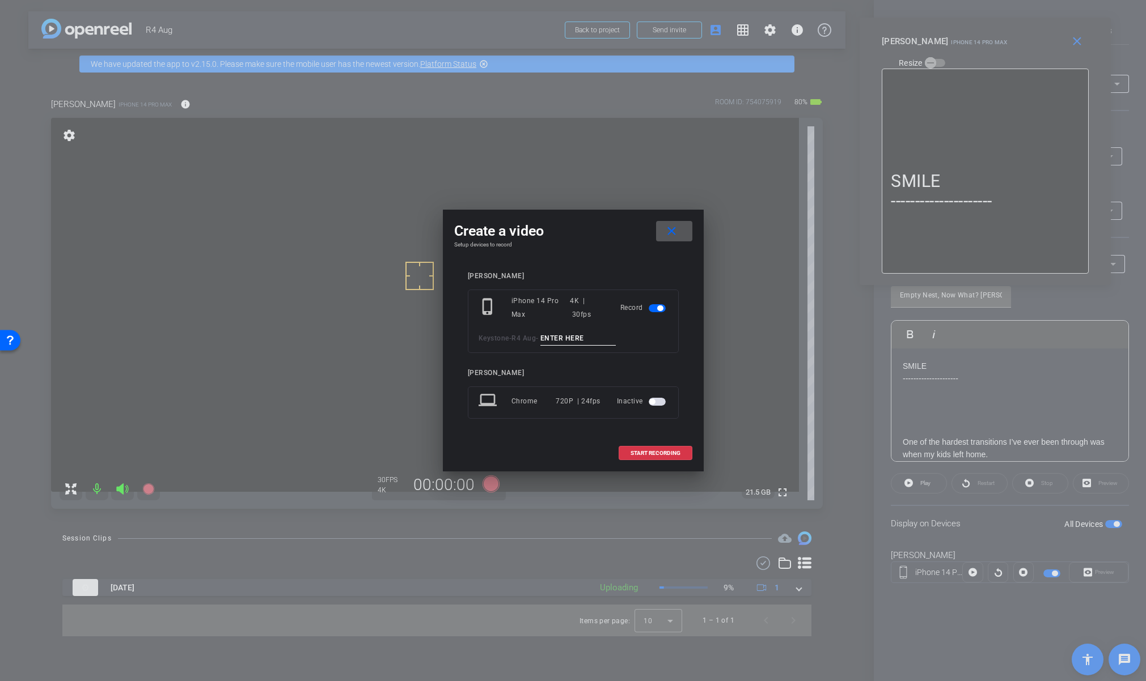
click at [583, 341] on input at bounding box center [578, 339] width 76 height 14
click at [570, 338] on input "Tk_1_Lynn" at bounding box center [578, 339] width 76 height 14
type input "Tk_1_Lynn"
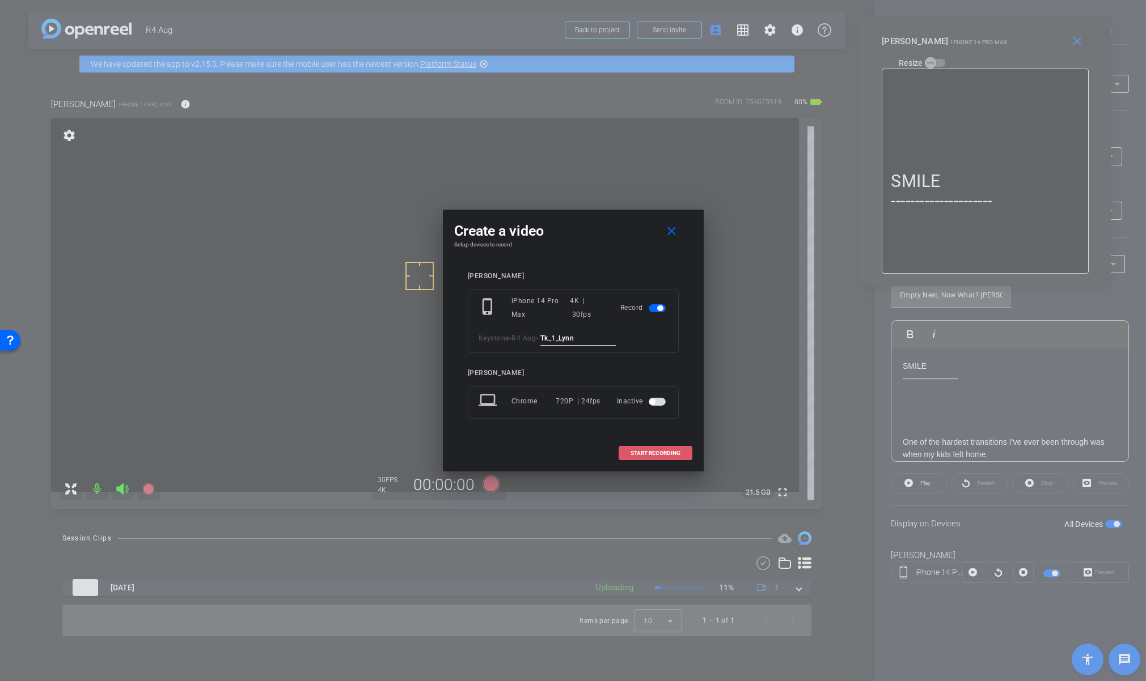
click at [658, 451] on span "START RECORDING" at bounding box center [655, 454] width 50 height 6
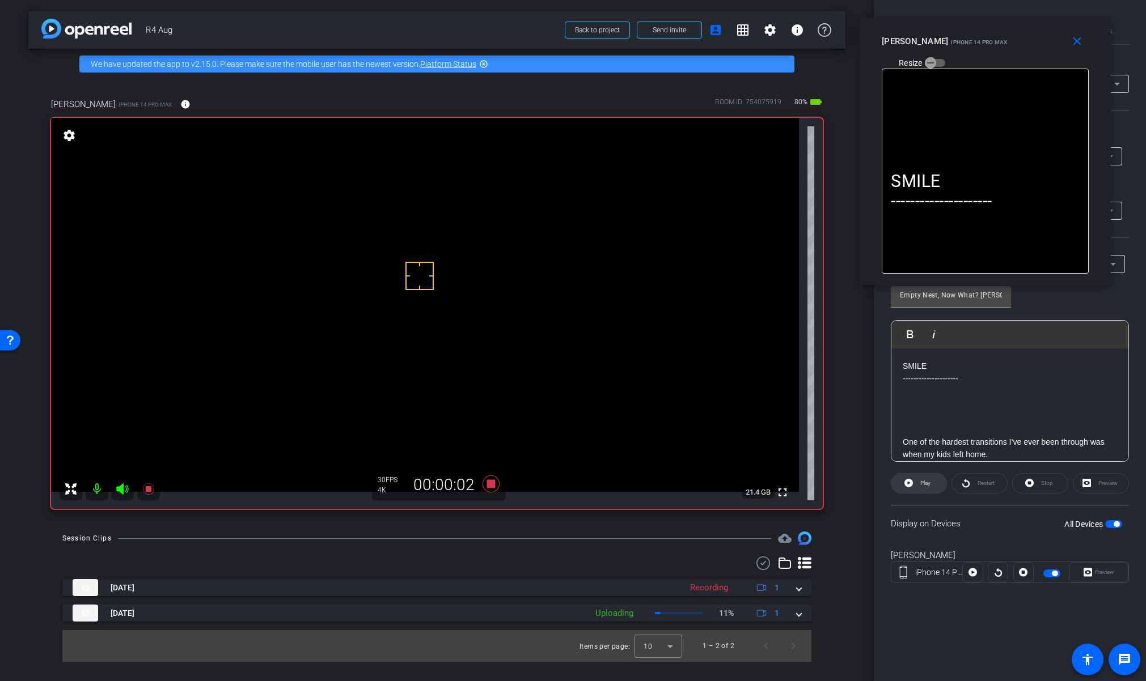
click at [925, 486] on span "Play" at bounding box center [925, 483] width 10 height 6
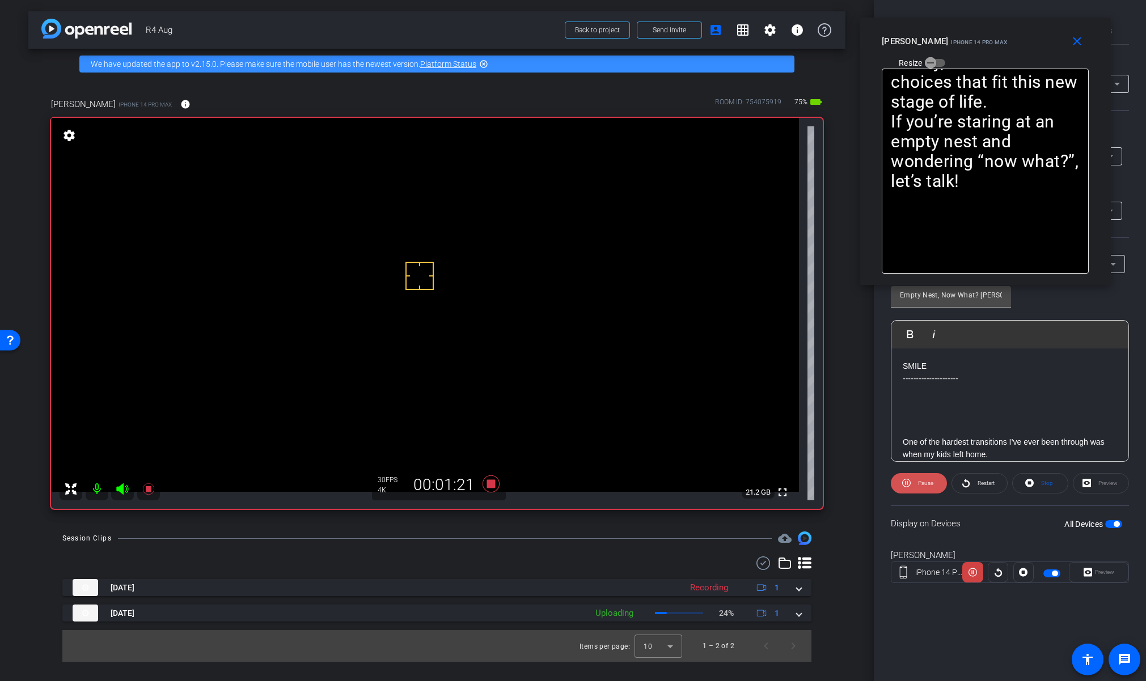
click at [918, 480] on span "Pause" at bounding box center [925, 483] width 15 height 6
click at [493, 487] on icon at bounding box center [490, 484] width 17 height 17
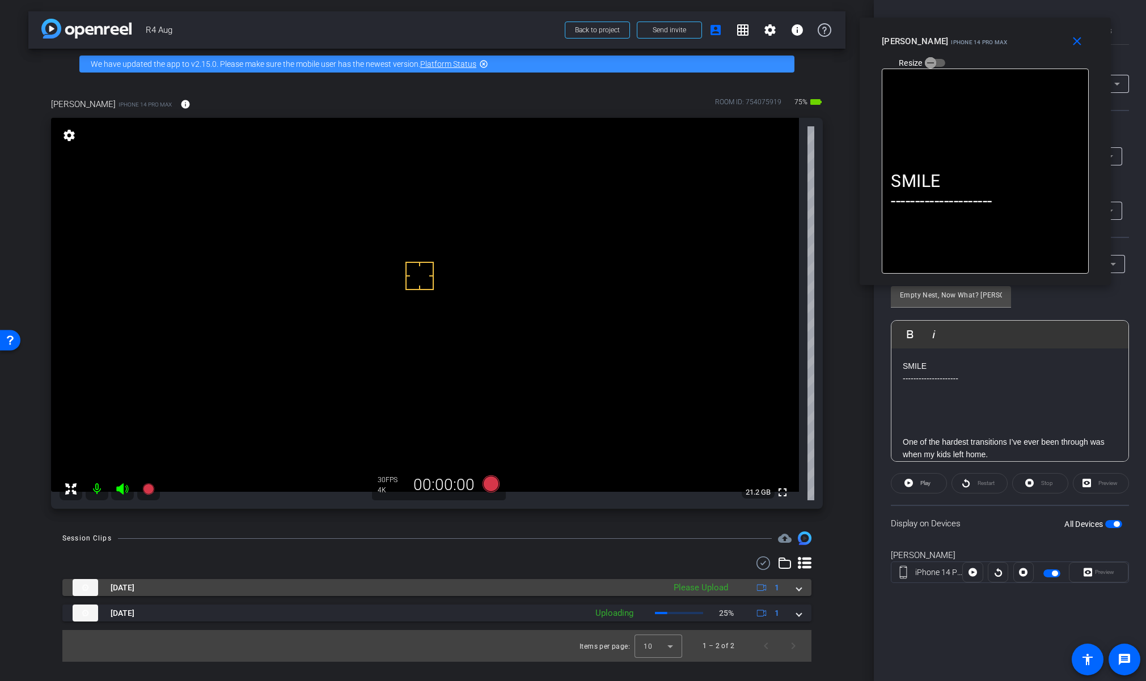
click at [798, 591] on span at bounding box center [799, 588] width 5 height 12
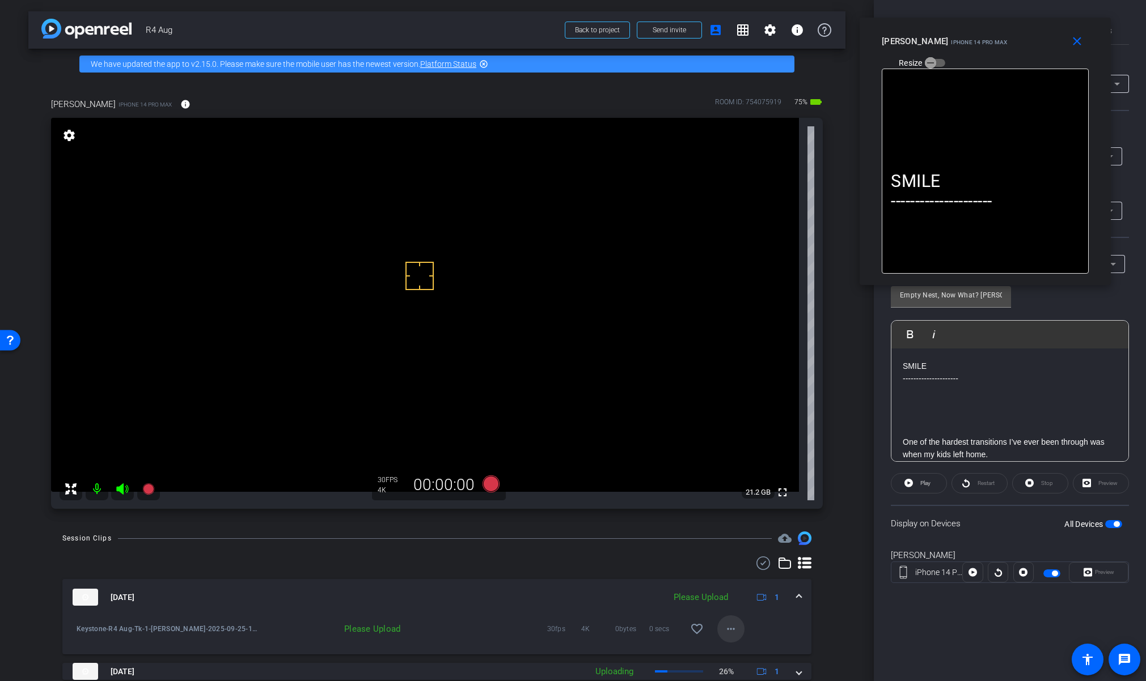
click at [738, 633] on span at bounding box center [730, 629] width 27 height 27
click at [745, 577] on span "Upload" at bounding box center [743, 578] width 45 height 14
click at [1078, 43] on mat-icon "close" at bounding box center [1077, 42] width 14 height 14
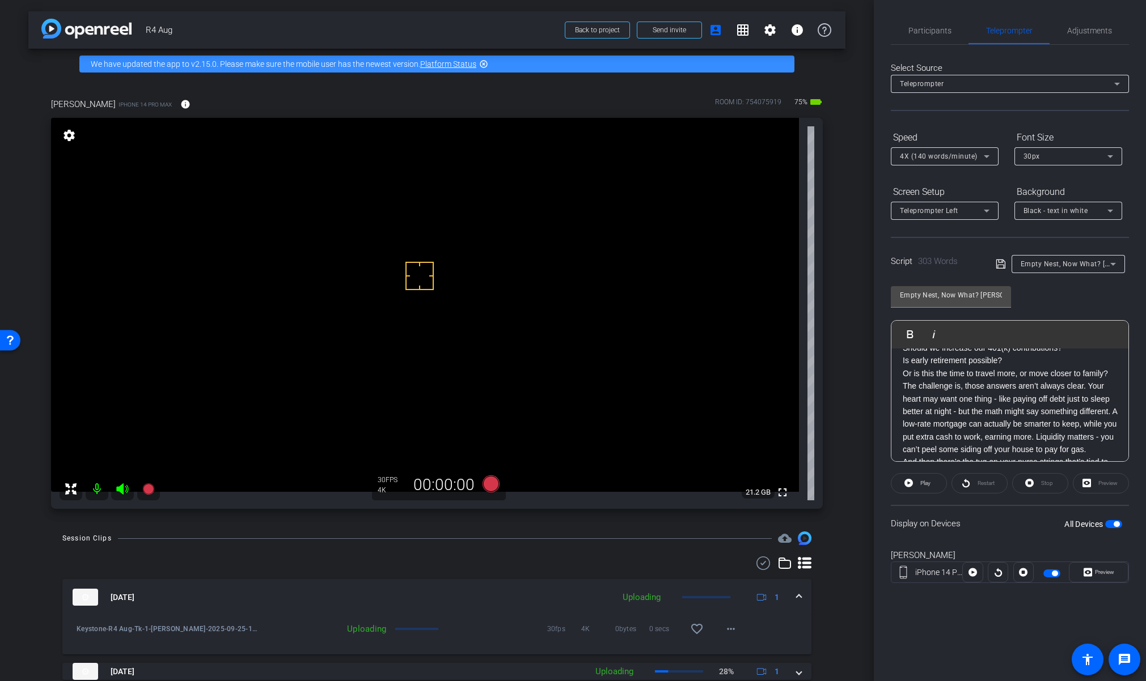
scroll to position [170, 0]
click at [1087, 410] on p "The challenge is, those answers aren’t always clear. Your heart may want one th…" at bounding box center [1010, 443] width 214 height 76
click at [900, 399] on div "SMILE --------------------- One of the hardest transitions I’ve ever been throu…" at bounding box center [1009, 336] width 237 height 543
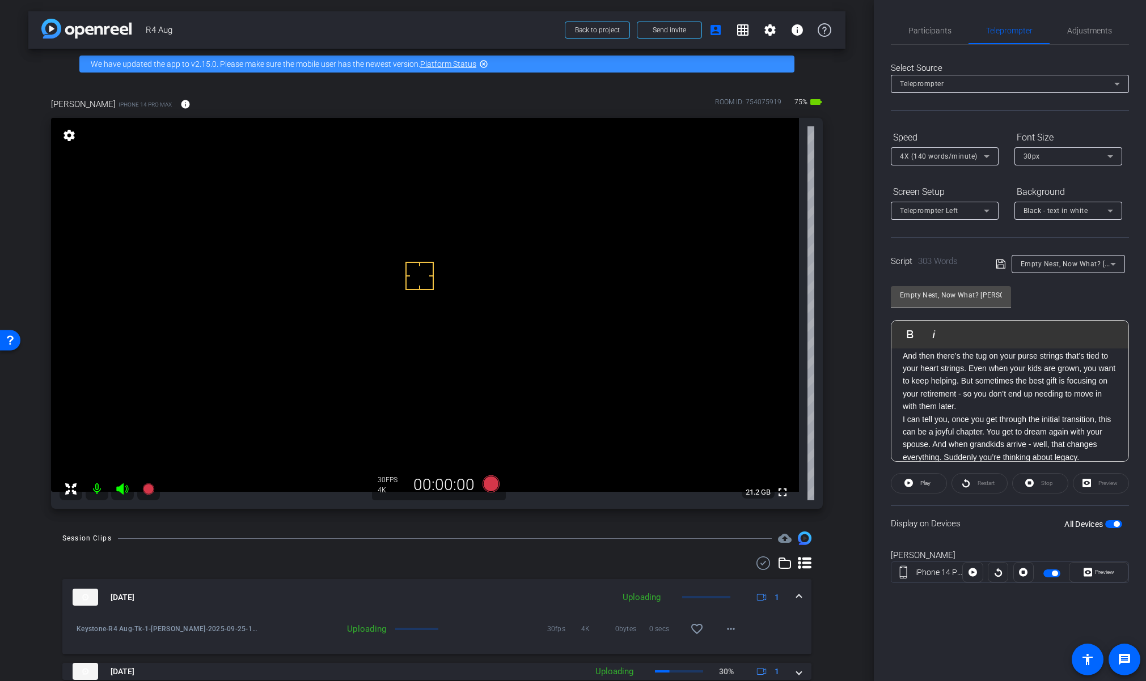
click at [900, 421] on div "SMILE --------------------- One of the hardest transitions I’ve ever been throu…" at bounding box center [1009, 287] width 237 height 556
click at [898, 370] on div "SMILE --------------------- One of the hardest transitions I’ve ever been throu…" at bounding box center [1009, 178] width 237 height 569
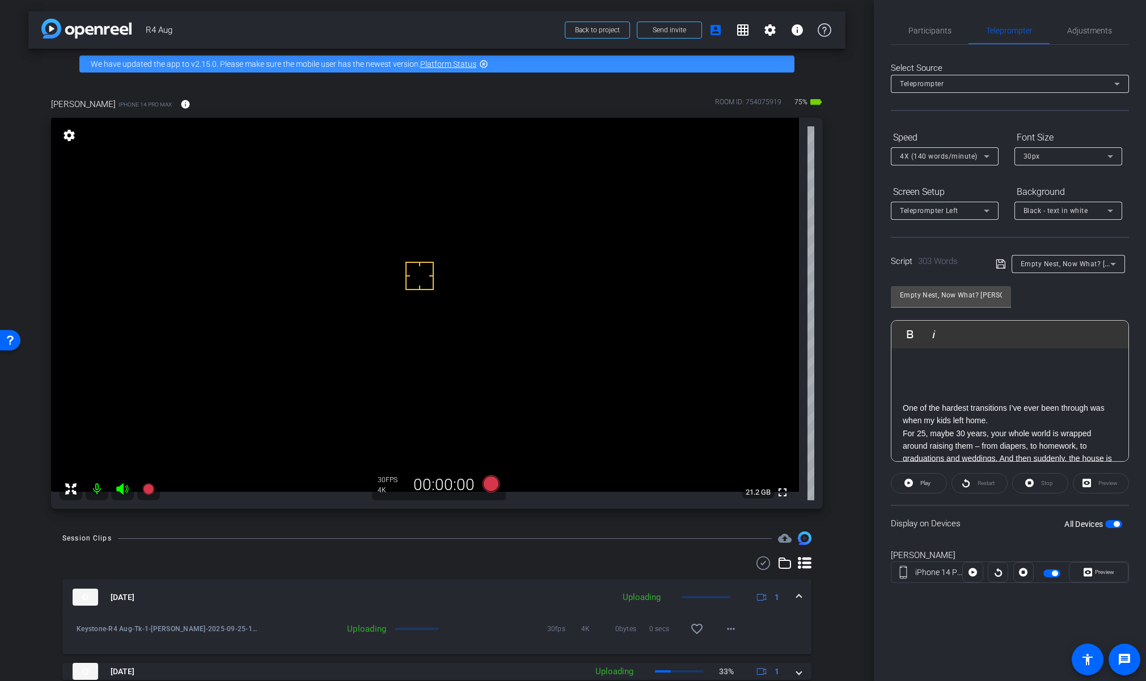
scroll to position [0, 0]
click at [790, 600] on div "[DATE] Uploading 1" at bounding box center [435, 597] width 724 height 17
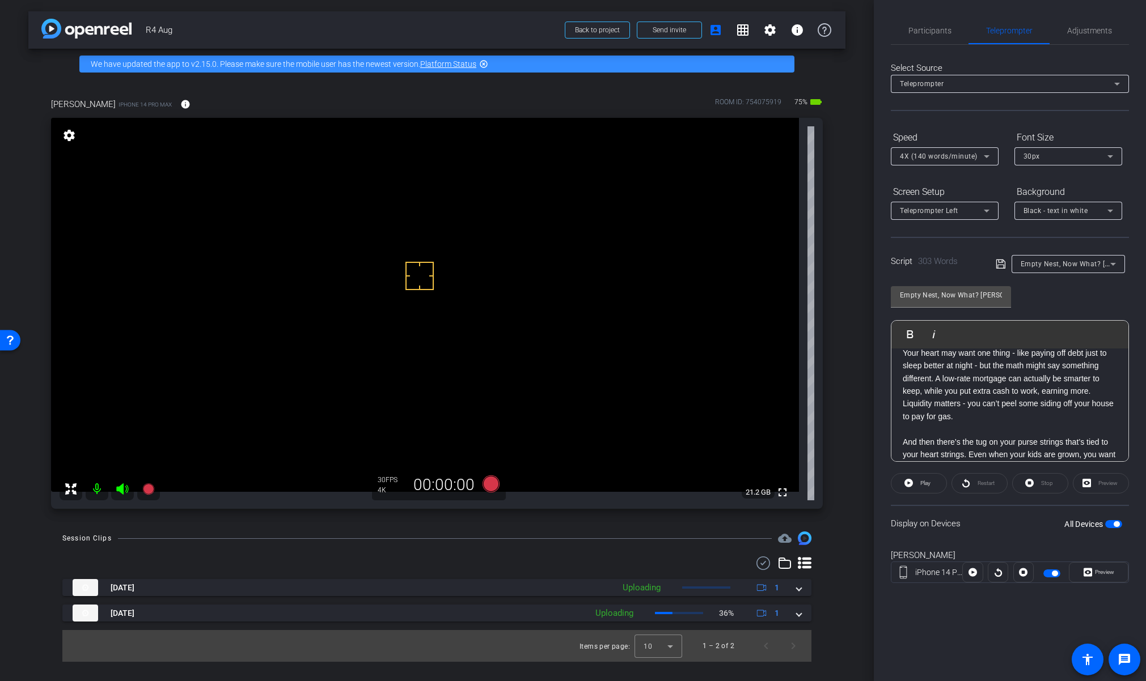
scroll to position [184, 0]
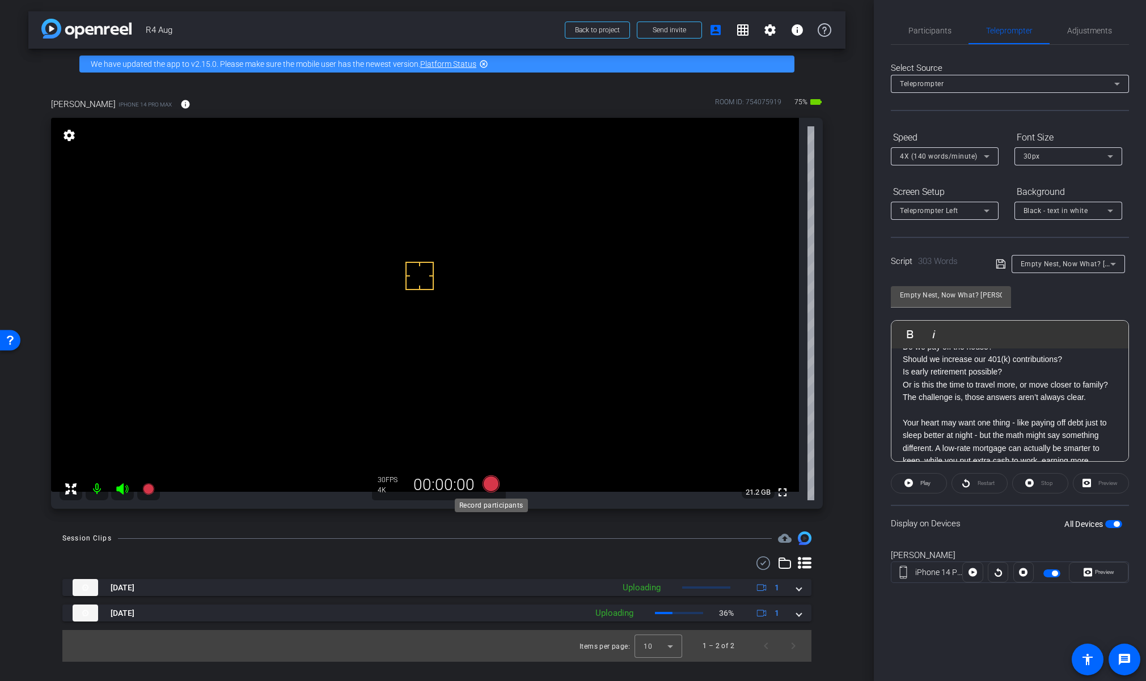
click at [487, 489] on icon at bounding box center [490, 484] width 17 height 17
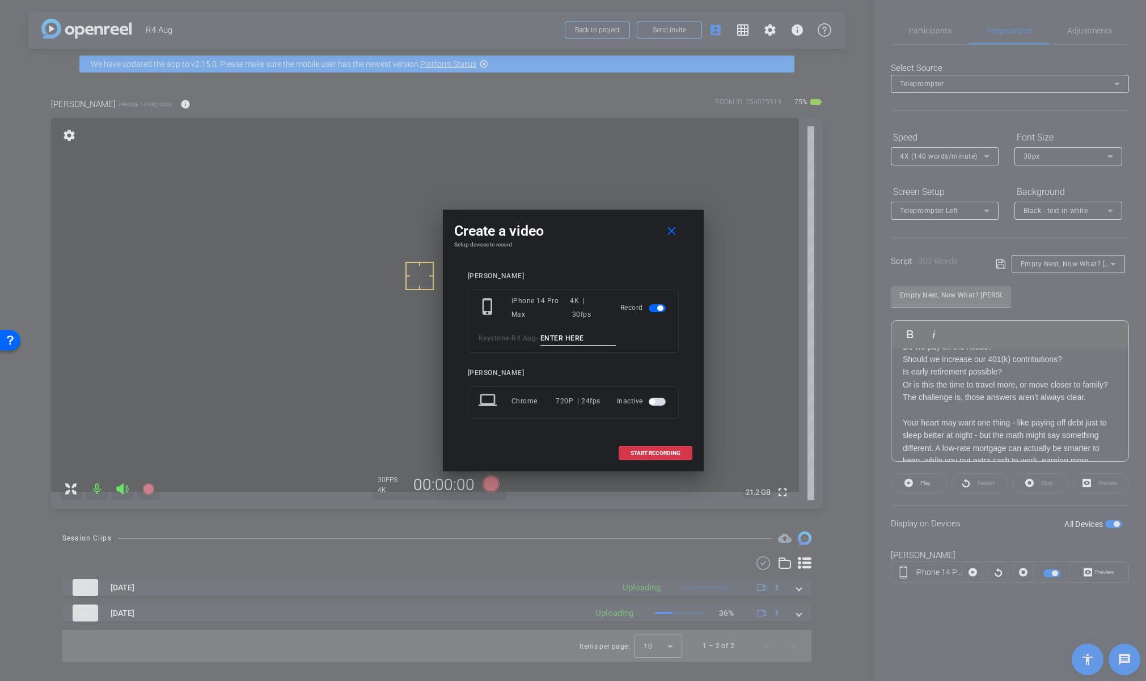
click at [569, 337] on input at bounding box center [578, 339] width 76 height 14
paste input "Tk_1_Lynn"
click at [561, 339] on input "Tk_1_Lynn" at bounding box center [578, 339] width 76 height 14
type input "Tk_2_Lynn"
click at [663, 453] on span "START RECORDING" at bounding box center [655, 454] width 50 height 6
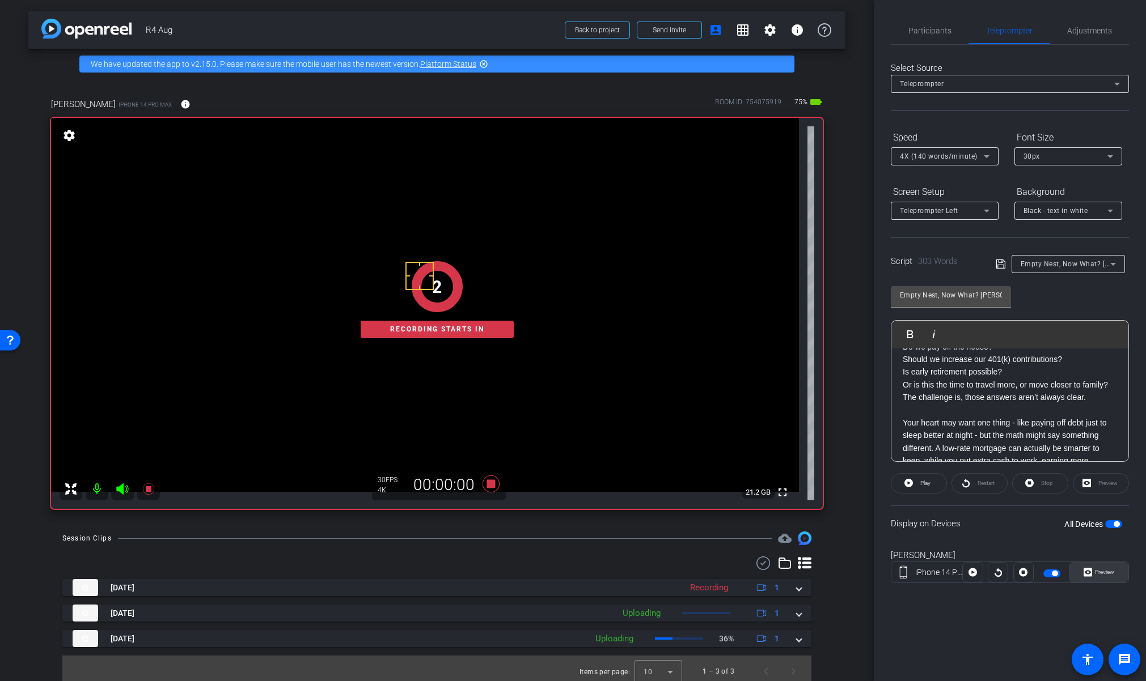
click at [1100, 574] on span "Preview" at bounding box center [1104, 572] width 19 height 6
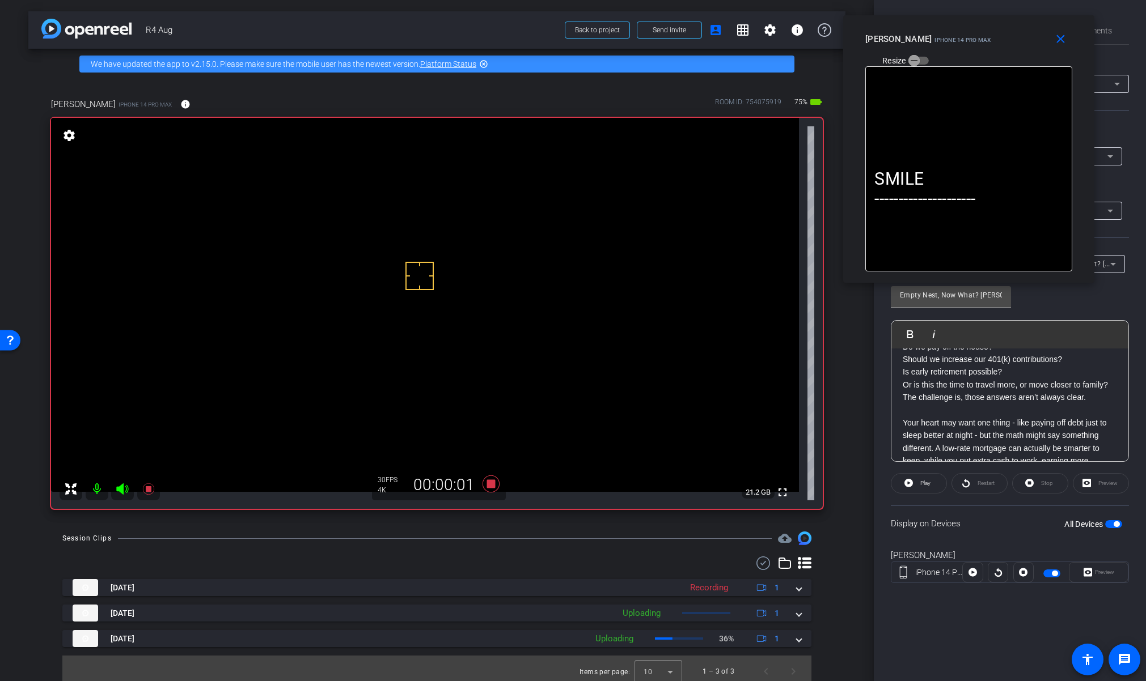
drag, startPoint x: 558, startPoint y: 241, endPoint x: 954, endPoint y: 49, distance: 439.7
click at [954, 49] on div "close [PERSON_NAME] iPhone 14 Pro Max Resize" at bounding box center [968, 40] width 251 height 51
click at [915, 483] on span at bounding box center [918, 483] width 55 height 27
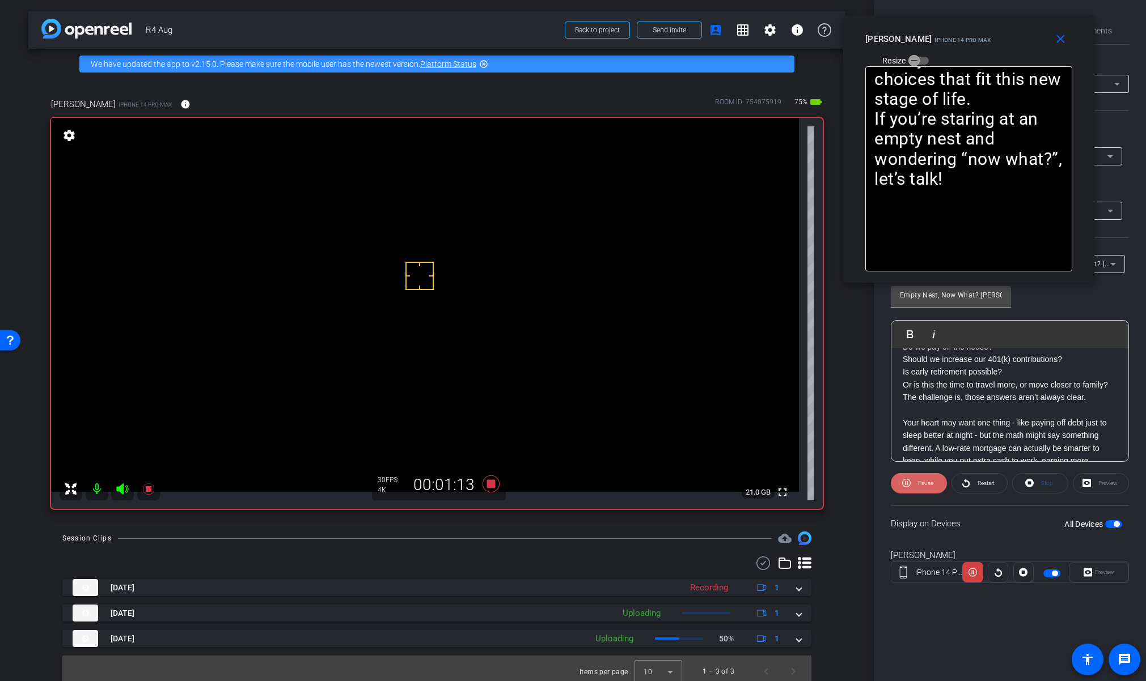
click at [913, 487] on span at bounding box center [919, 483] width 56 height 27
click at [913, 487] on icon at bounding box center [908, 483] width 9 height 14
click at [910, 486] on icon at bounding box center [906, 483] width 9 height 14
click at [909, 486] on icon at bounding box center [908, 483] width 9 height 9
click at [913, 481] on span at bounding box center [919, 483] width 56 height 27
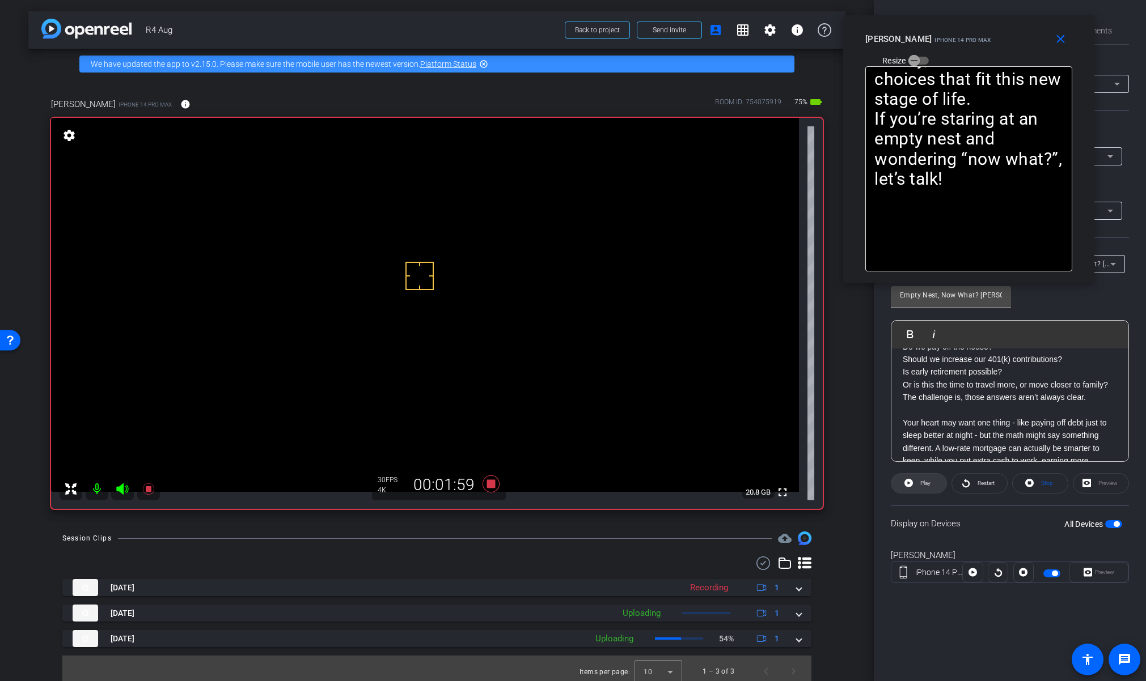
click at [908, 480] on icon at bounding box center [908, 483] width 9 height 9
click at [903, 485] on icon at bounding box center [906, 483] width 9 height 14
click at [491, 487] on icon at bounding box center [490, 484] width 17 height 17
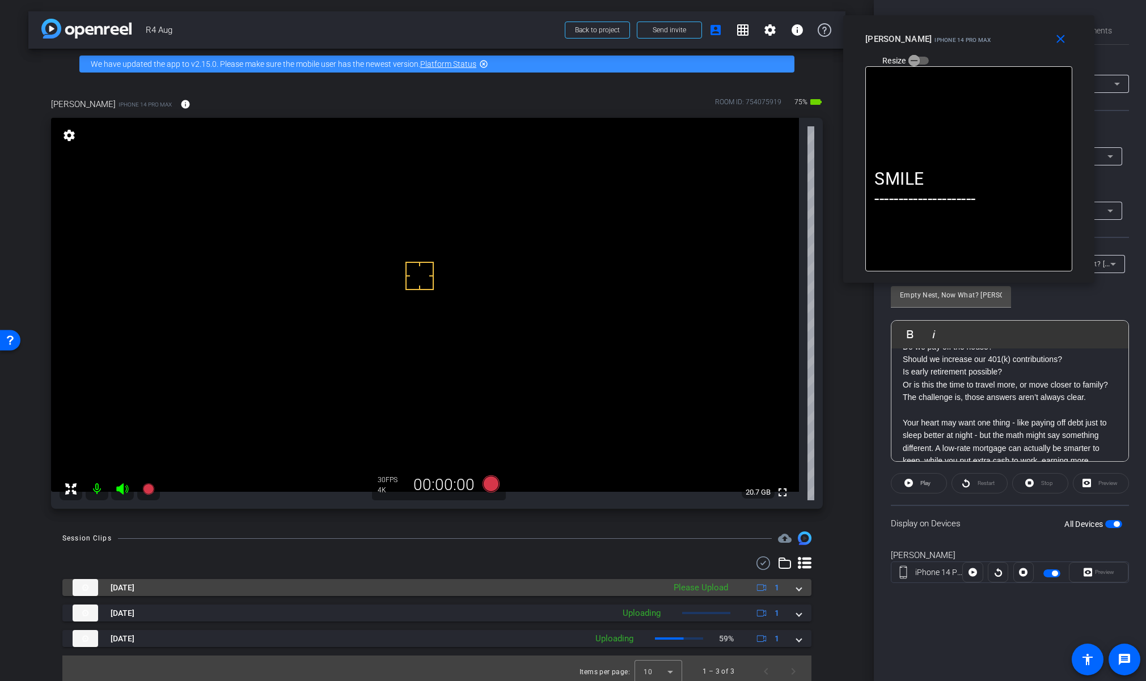
click at [798, 587] on mat-expansion-panel-header "[DATE] Please Upload 1" at bounding box center [436, 587] width 749 height 17
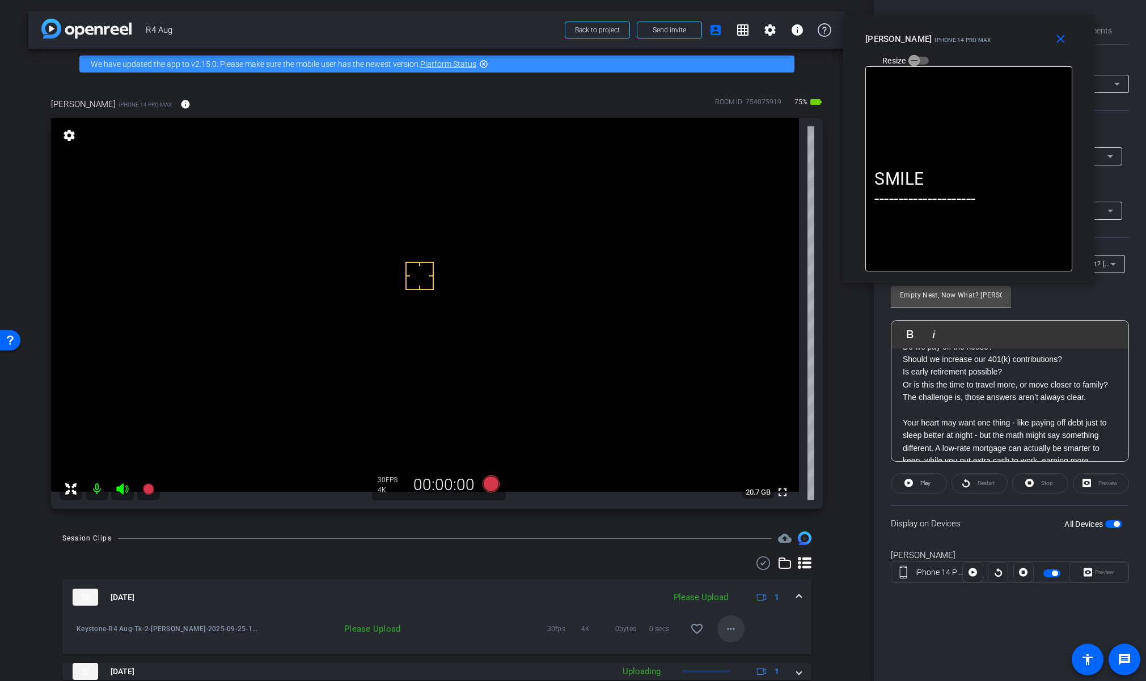
click at [726, 634] on mat-icon "more_horiz" at bounding box center [731, 629] width 14 height 14
click at [741, 582] on span "Upload" at bounding box center [743, 578] width 45 height 14
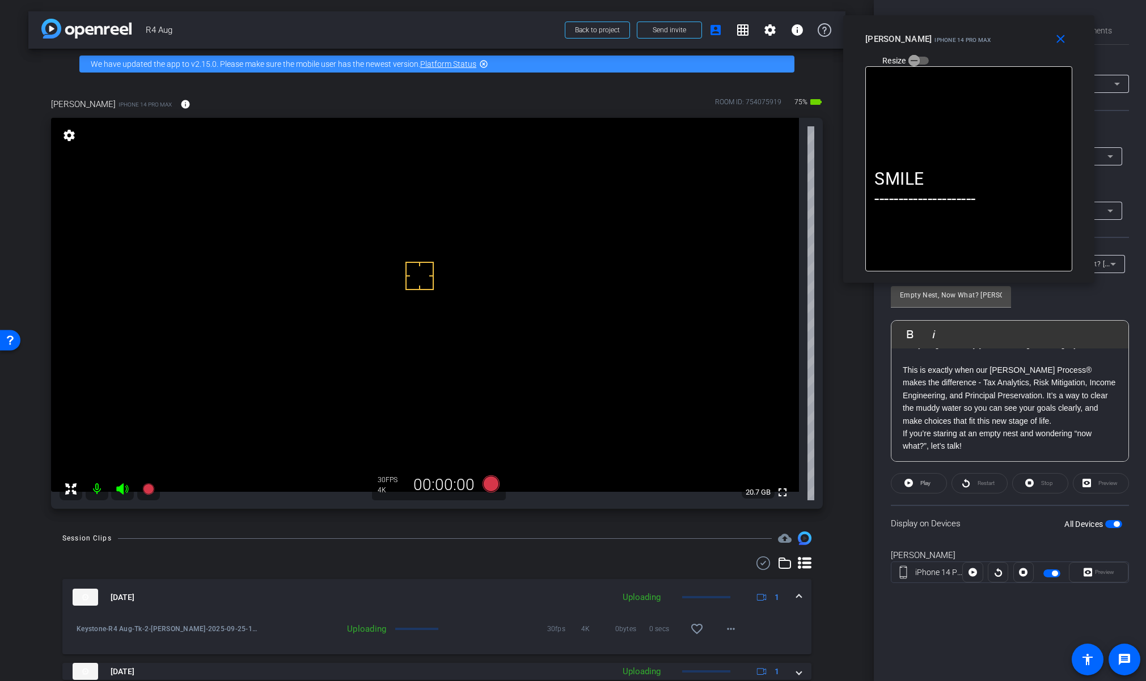
scroll to position [468, 0]
drag, startPoint x: 967, startPoint y: 449, endPoint x: 891, endPoint y: 361, distance: 116.2
click at [891, 361] on div "SMILE --------------------- One of the hardest transitions I’ve ever been throu…" at bounding box center [1009, 171] width 237 height 581
click at [920, 489] on span "Play" at bounding box center [923, 484] width 13 height 16
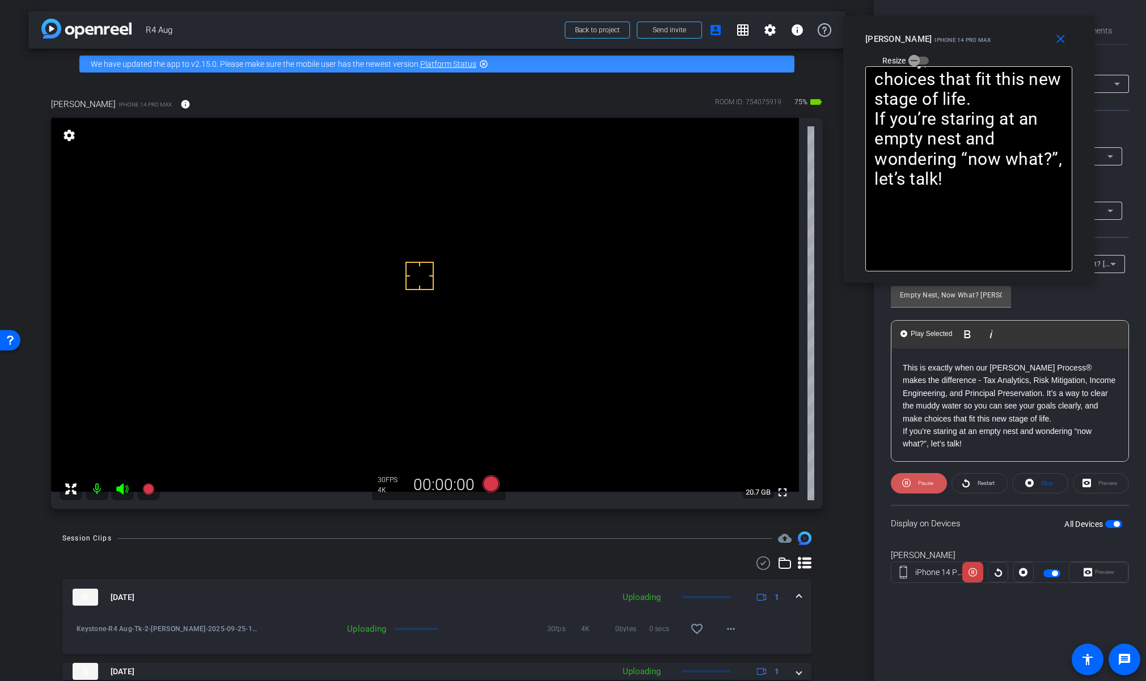
click at [920, 489] on span "Pause" at bounding box center [924, 484] width 18 height 16
click at [918, 486] on span "Play" at bounding box center [923, 484] width 13 height 16
click at [921, 333] on span "Play Selected" at bounding box center [931, 334] width 46 height 10
click at [914, 485] on span at bounding box center [919, 483] width 56 height 27
click at [1047, 394] on p "This is exactly when our [PERSON_NAME] Process® makes the difference - Tax Anal…" at bounding box center [1010, 393] width 214 height 63
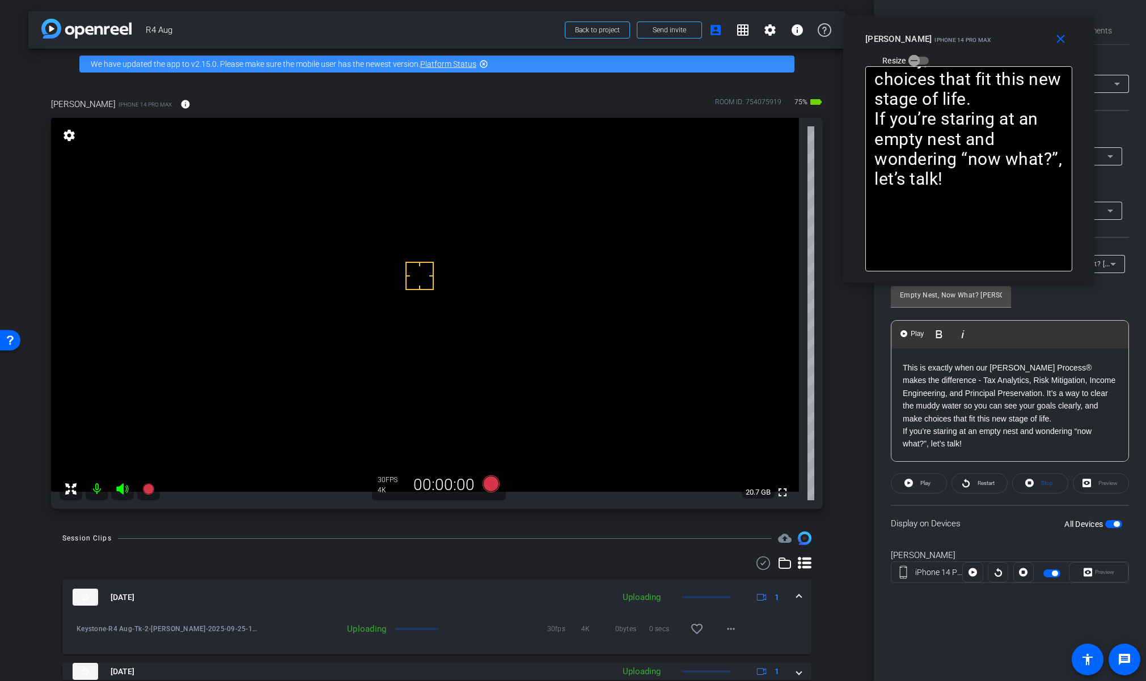
drag, startPoint x: 966, startPoint y: 391, endPoint x: 975, endPoint y: 396, distance: 10.1
click at [966, 392] on p "This is exactly when our [PERSON_NAME] Process® makes the difference - Tax Anal…" at bounding box center [1010, 393] width 214 height 63
click at [967, 429] on p "This is exactly when our [PERSON_NAME] Process® makes the difference - Tax Anal…" at bounding box center [1010, 400] width 214 height 76
drag, startPoint x: 972, startPoint y: 446, endPoint x: 919, endPoint y: 408, distance: 65.8
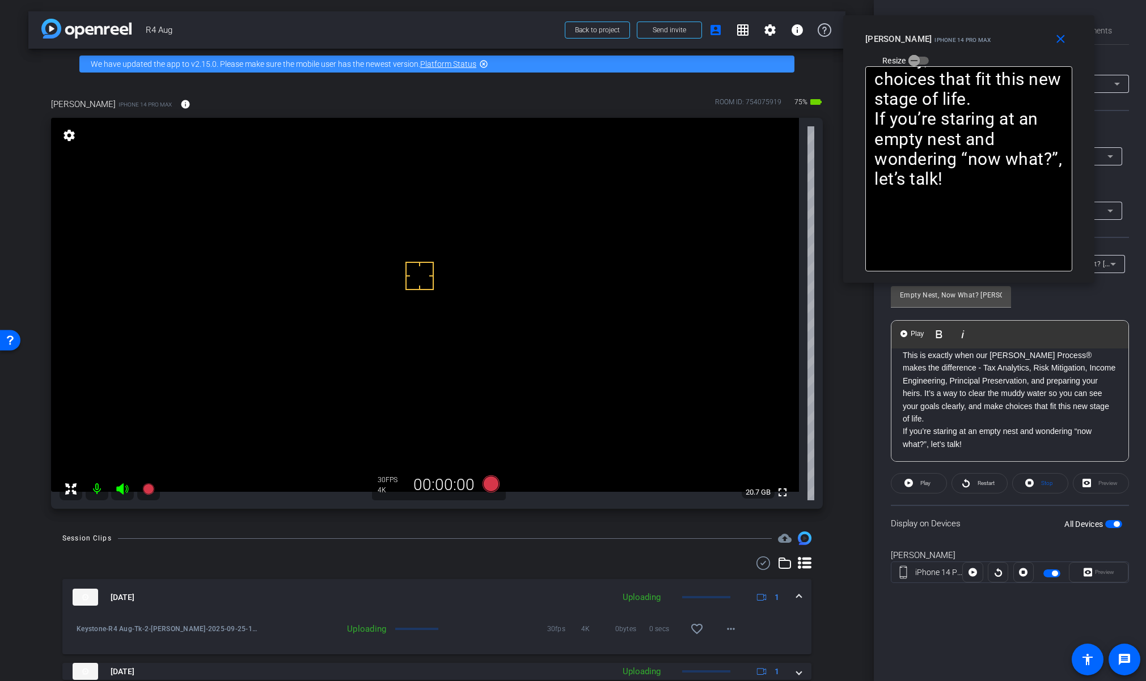
click at [919, 408] on div "SMILE --------------------- One of the hardest transitions I’ve ever been throu…" at bounding box center [1009, 165] width 237 height 594
click at [969, 451] on p "If you’re staring at an empty nest and wondering “now what?”, let’s talk!" at bounding box center [1010, 438] width 214 height 26
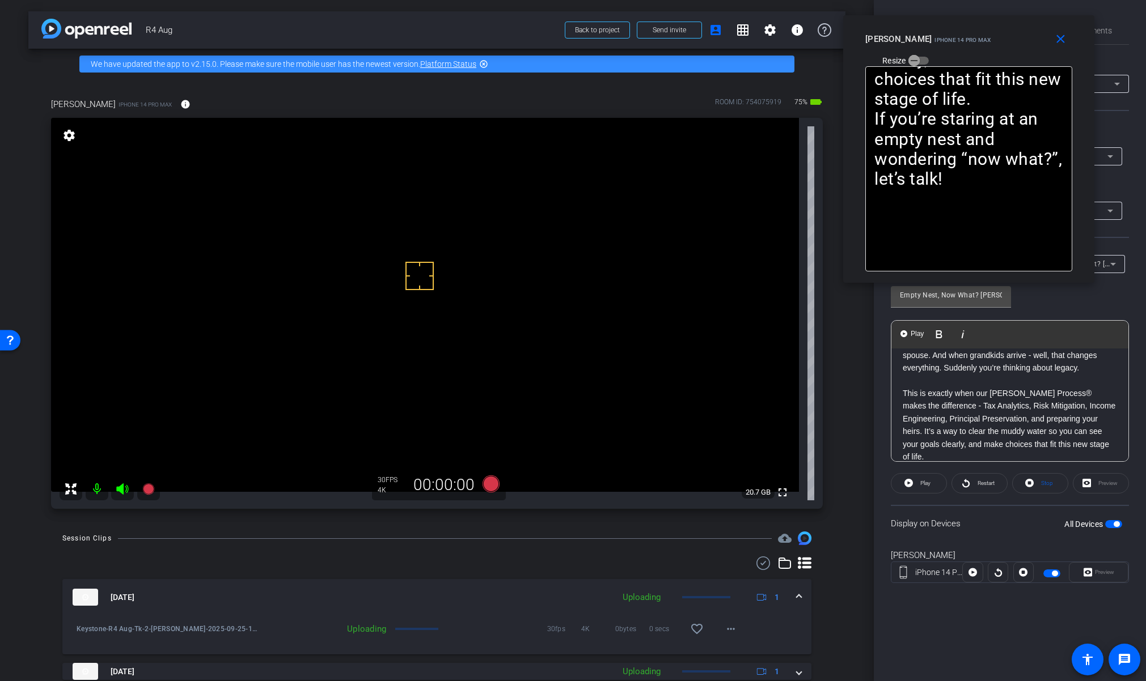
drag, startPoint x: 973, startPoint y: 448, endPoint x: 972, endPoint y: 409, distance: 39.1
click at [901, 389] on div "SMILE --------------------- One of the hardest transitions I’ve ever been throu…" at bounding box center [1009, 203] width 237 height 594
click at [1049, 419] on p "This is exactly when our [PERSON_NAME] Process® makes the difference - Tax Anal…" at bounding box center [1010, 425] width 214 height 76
click at [1085, 418] on p "This is exactly when our [PERSON_NAME] Process® makes the difference - Tax Anal…" at bounding box center [1010, 425] width 214 height 76
click at [908, 432] on p "This is exactly when our [PERSON_NAME] Process® makes the difference - Tax Anal…" at bounding box center [1010, 425] width 214 height 76
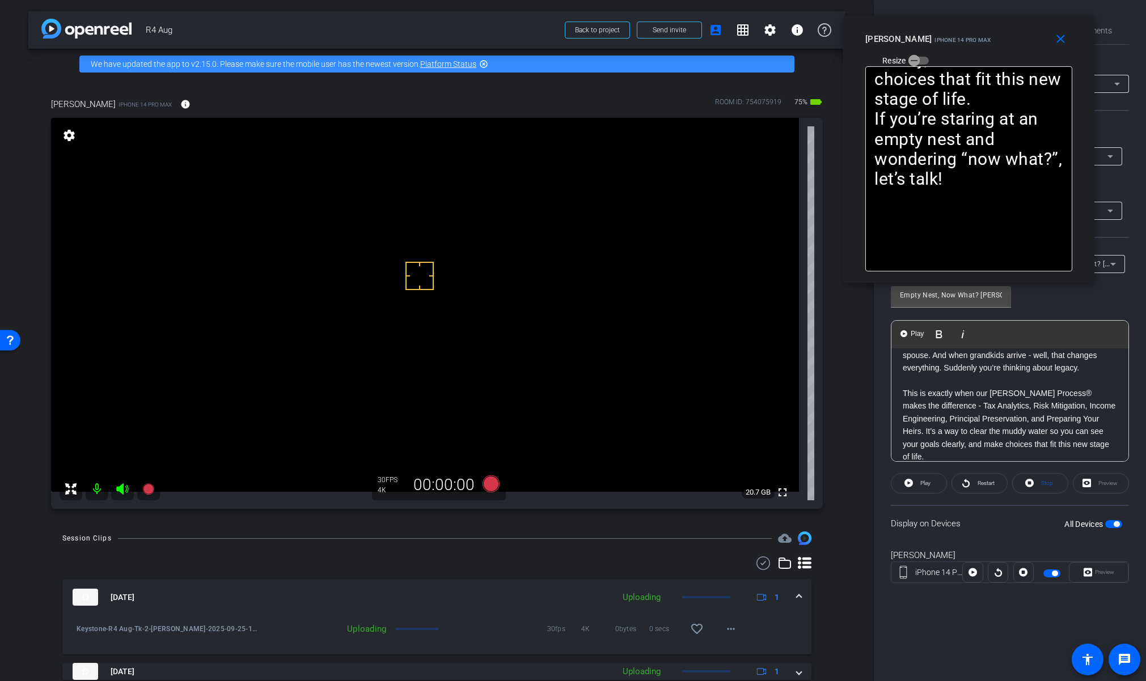
scroll to position [480, 0]
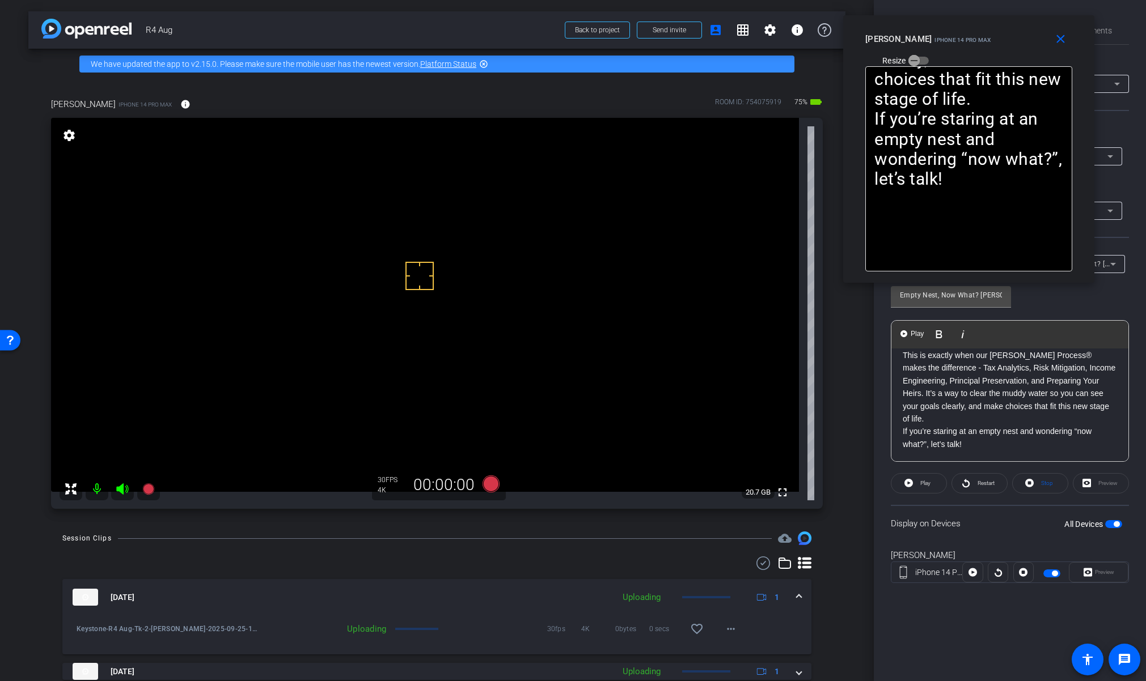
drag, startPoint x: 971, startPoint y: 451, endPoint x: 901, endPoint y: 361, distance: 114.8
click at [901, 361] on div "SMILE --------------------- One of the hardest transitions I’ve ever been throu…" at bounding box center [1009, 165] width 237 height 594
click at [945, 331] on span "Play Selected" at bounding box center [960, 334] width 46 height 10
click at [906, 337] on img "button" at bounding box center [903, 334] width 7 height 7
click at [950, 338] on span "Play Selected" at bounding box center [960, 334] width 46 height 10
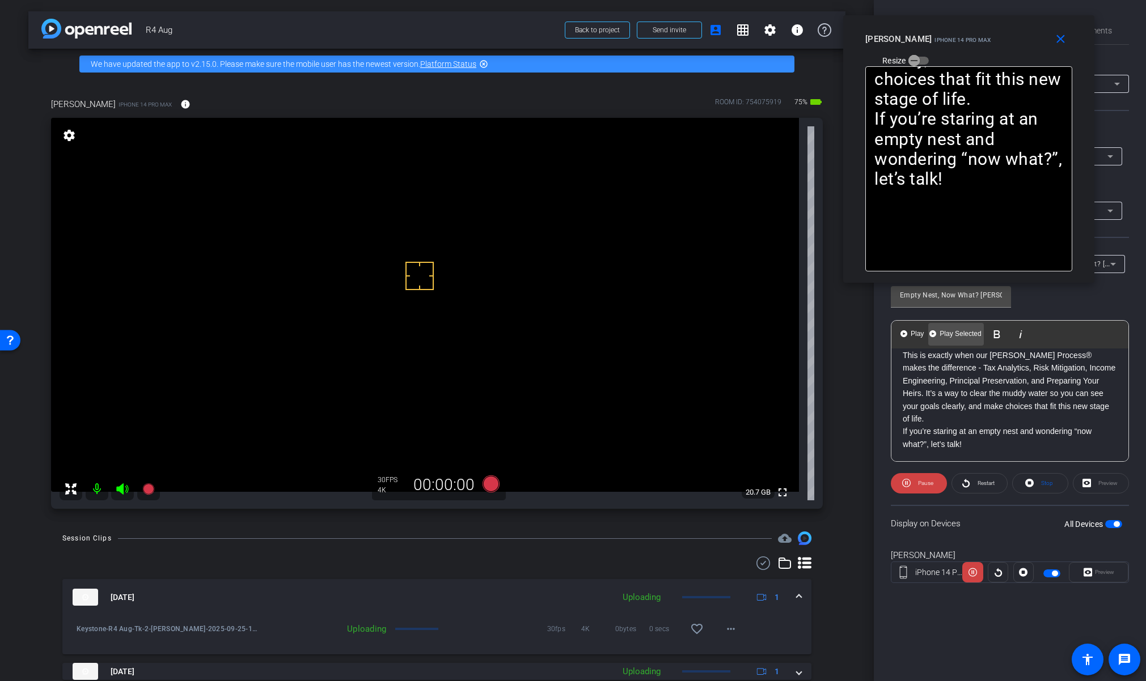
click at [948, 337] on span "Play Selected" at bounding box center [960, 334] width 46 height 10
click at [981, 484] on span "Restart" at bounding box center [985, 483] width 17 height 6
click at [929, 330] on span "Play Selected" at bounding box center [931, 334] width 46 height 10
click at [927, 478] on span "Pause" at bounding box center [924, 484] width 18 height 16
click at [997, 446] on p "If you’re staring at an empty nest and wondering “now what?”, let’s talk!" at bounding box center [1010, 438] width 214 height 26
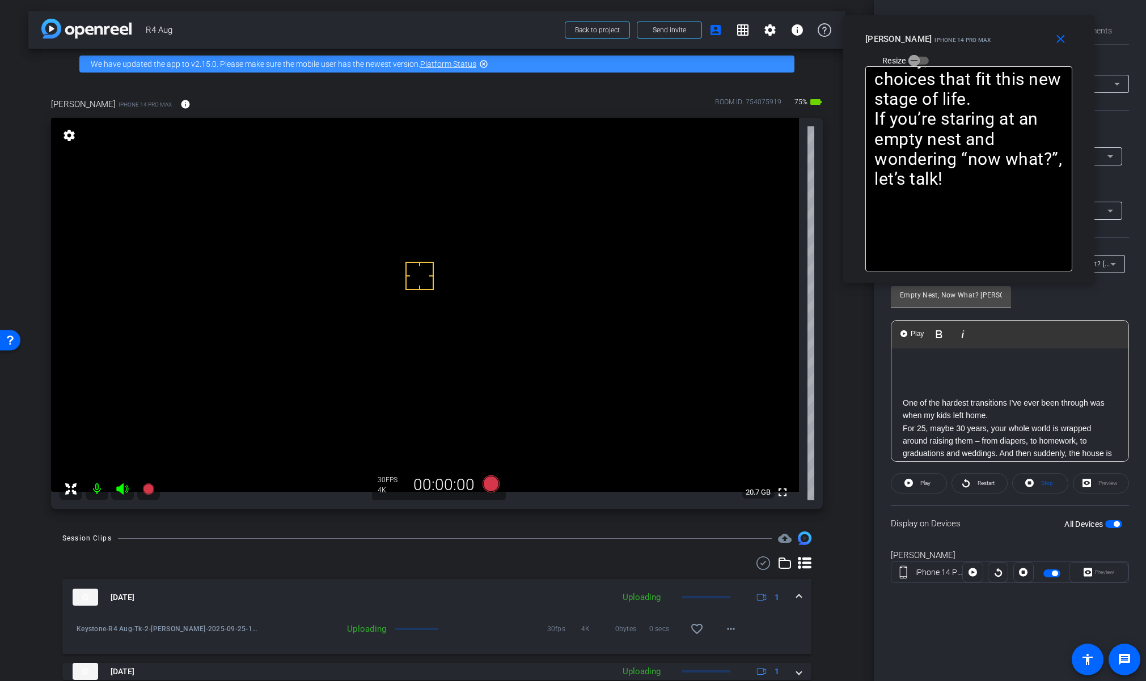
scroll to position [0, 0]
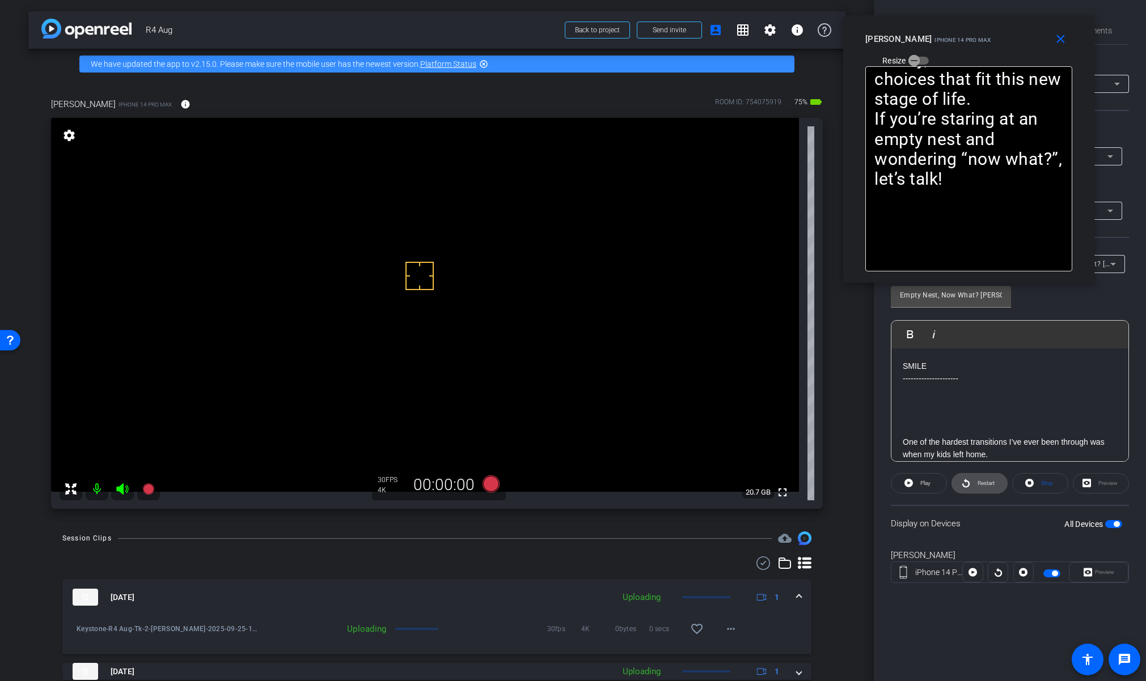
click at [980, 488] on span "Restart" at bounding box center [985, 484] width 20 height 16
click at [924, 485] on span "Pause" at bounding box center [925, 483] width 15 height 6
click at [967, 485] on icon at bounding box center [966, 483] width 9 height 14
click at [929, 485] on span "Pause" at bounding box center [925, 483] width 15 height 6
click at [797, 593] on span at bounding box center [799, 598] width 5 height 12
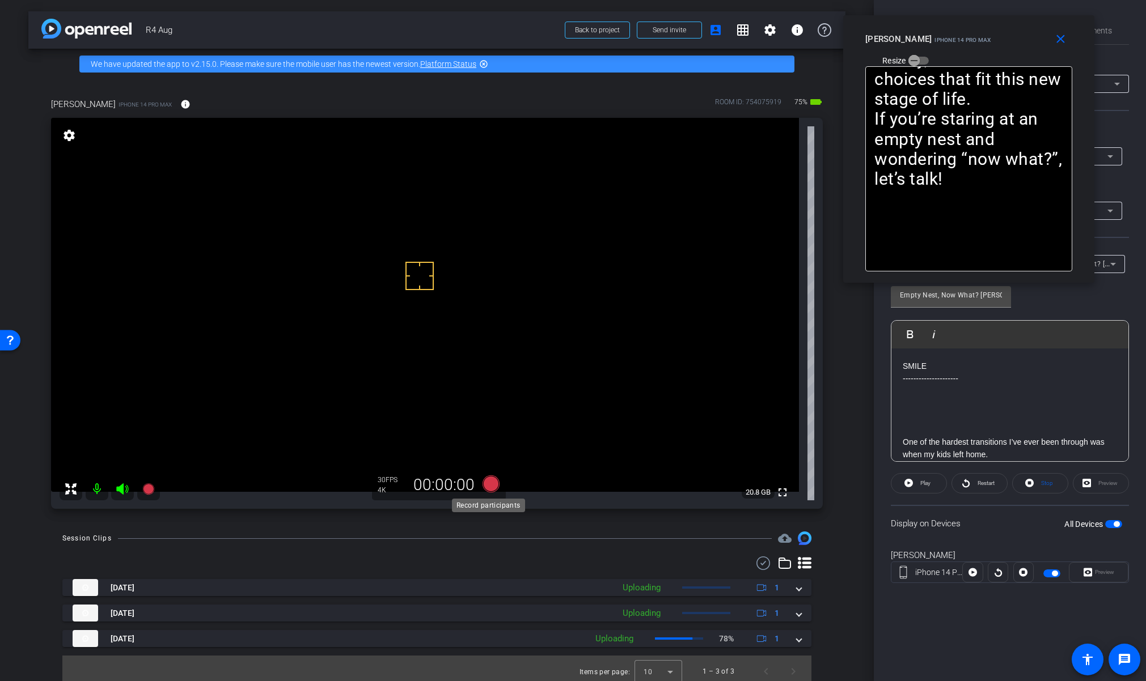
click at [489, 481] on icon at bounding box center [490, 484] width 17 height 17
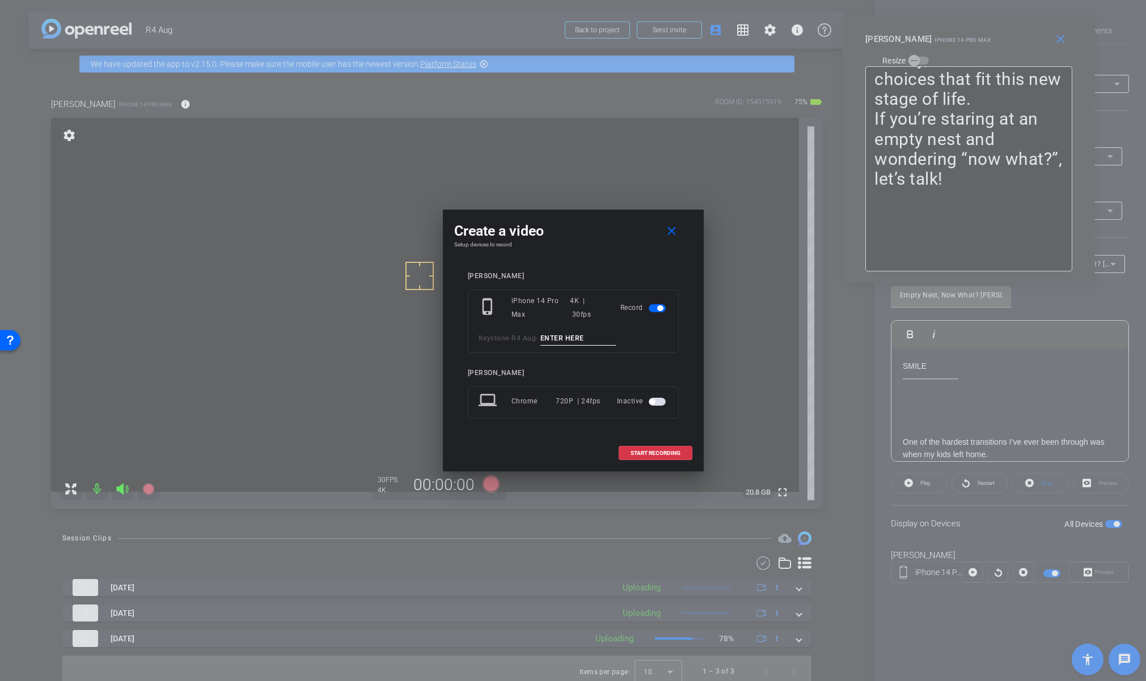
click at [594, 337] on input at bounding box center [578, 339] width 76 height 14
paste input "Tk_1_Lynn"
click at [562, 337] on input "Tk_1_Lynn" at bounding box center [578, 339] width 76 height 14
type input "Tk_3_Lynn"
click at [632, 454] on span "START RECORDING" at bounding box center [655, 454] width 50 height 6
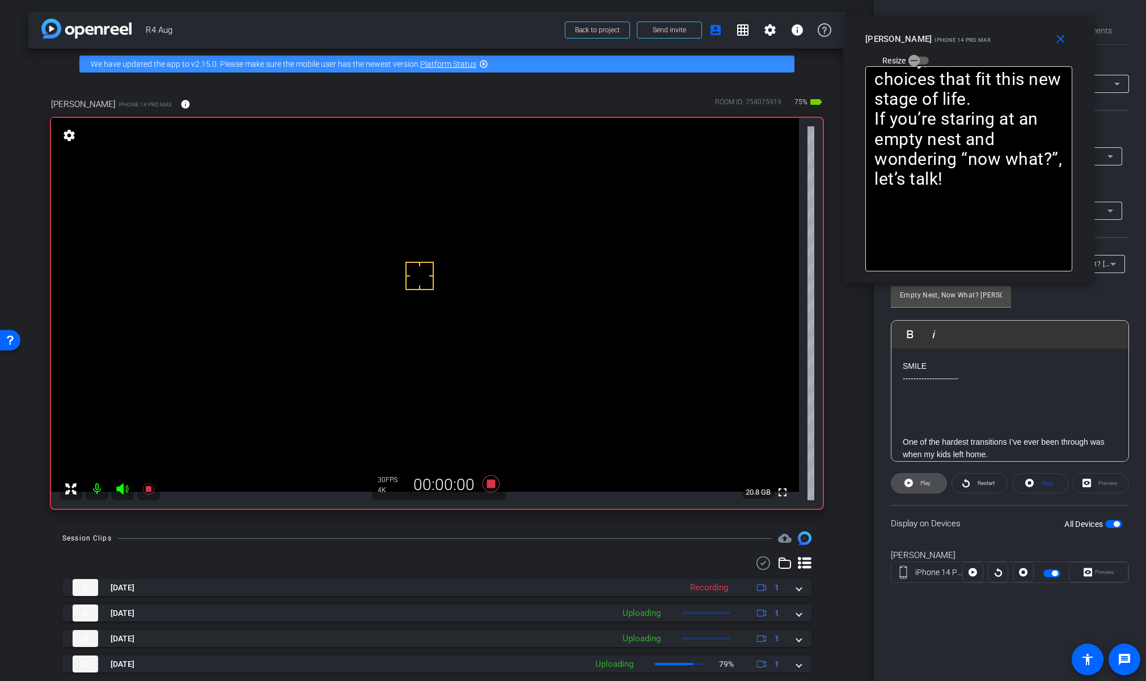
click at [914, 487] on span at bounding box center [918, 483] width 55 height 27
click at [933, 484] on span at bounding box center [919, 483] width 56 height 27
click at [988, 484] on span "Restart" at bounding box center [985, 483] width 17 height 6
click at [919, 485] on span "Pause" at bounding box center [925, 483] width 15 height 6
click at [919, 485] on span "Play" at bounding box center [923, 484] width 13 height 16
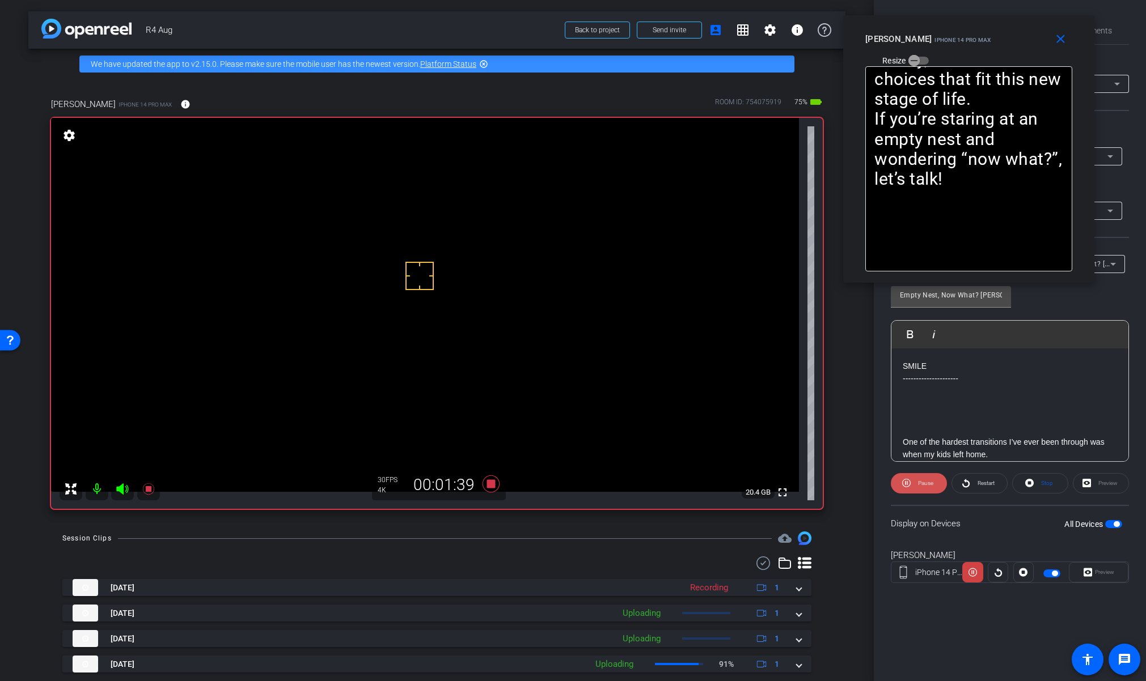
click at [918, 486] on span "Pause" at bounding box center [925, 483] width 15 height 6
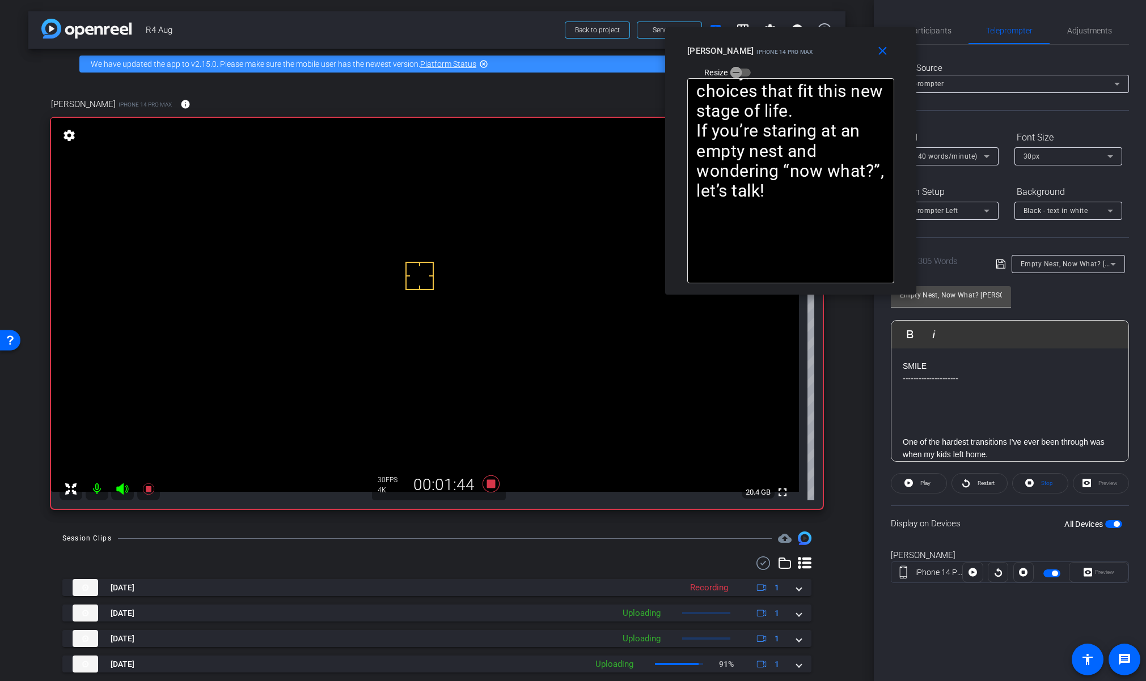
drag, startPoint x: 964, startPoint y: 33, endPoint x: 781, endPoint y: 45, distance: 182.9
click at [778, 45] on div "[PERSON_NAME] iPhone 14 Pro Max" at bounding box center [750, 50] width 126 height 14
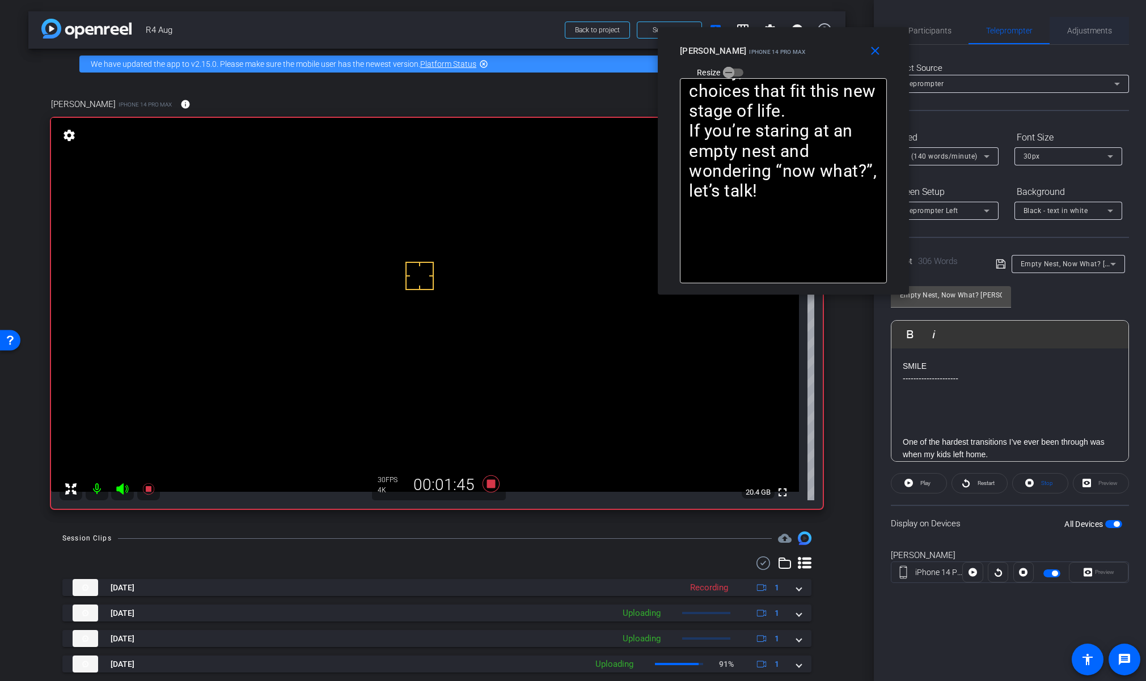
click at [1070, 32] on span "Adjustments" at bounding box center [1089, 31] width 45 height 8
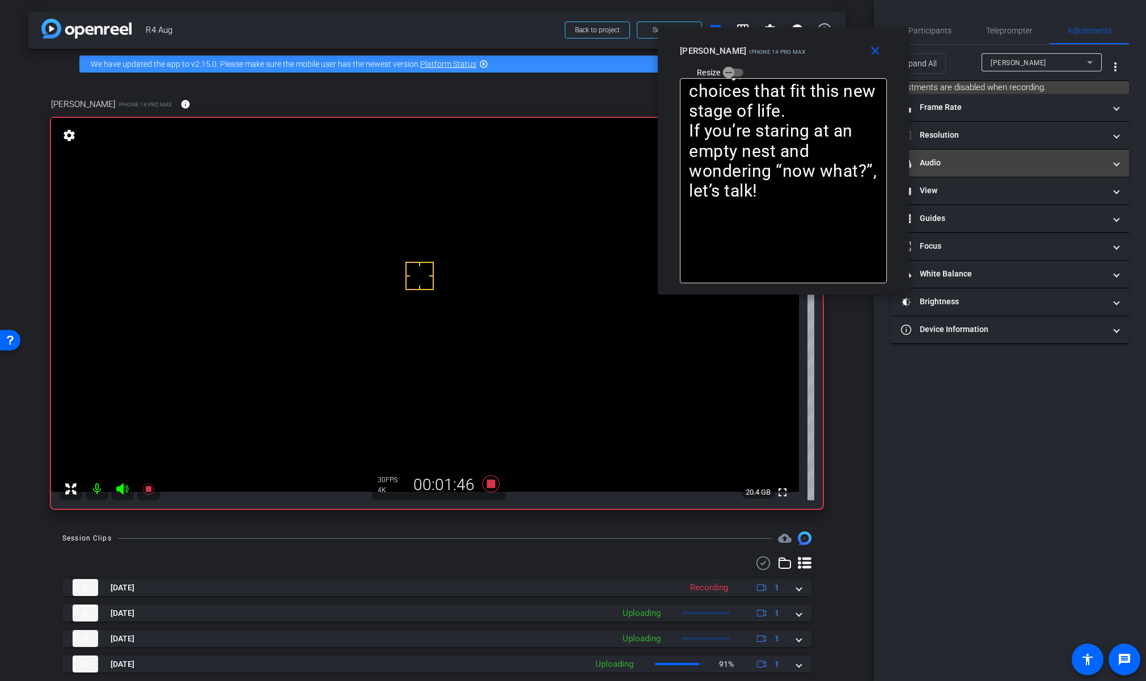
click at [994, 171] on mat-expansion-panel-header "headphone icon Audio" at bounding box center [1010, 163] width 238 height 27
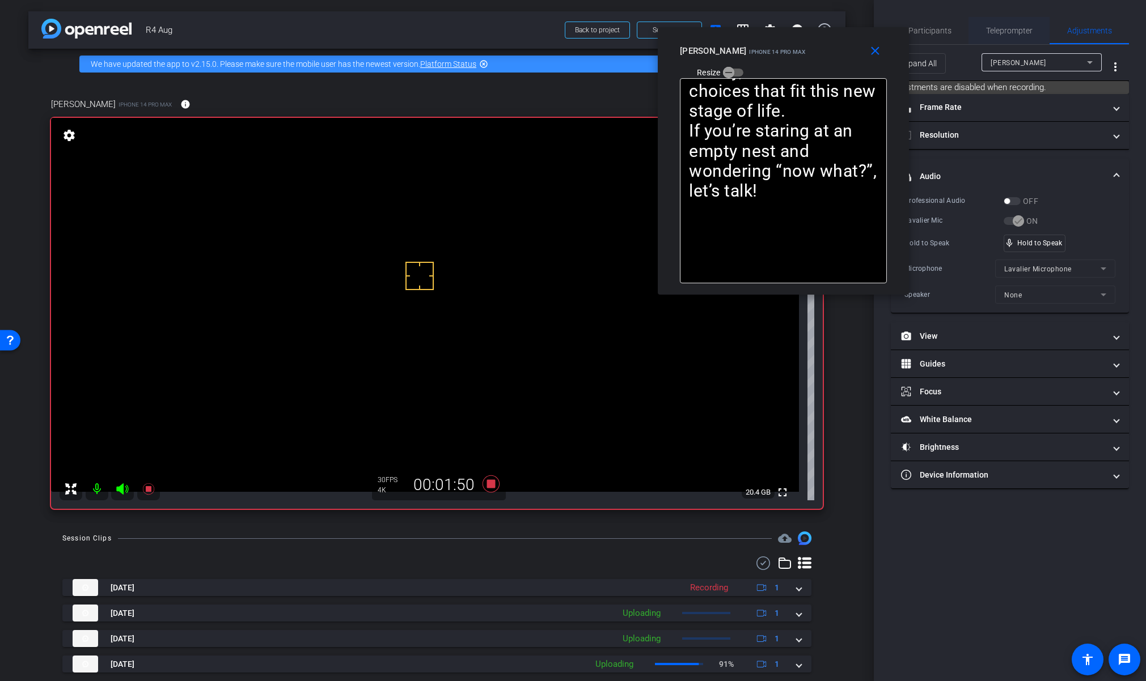
click at [1006, 32] on span "Teleprompter" at bounding box center [1009, 31] width 46 height 8
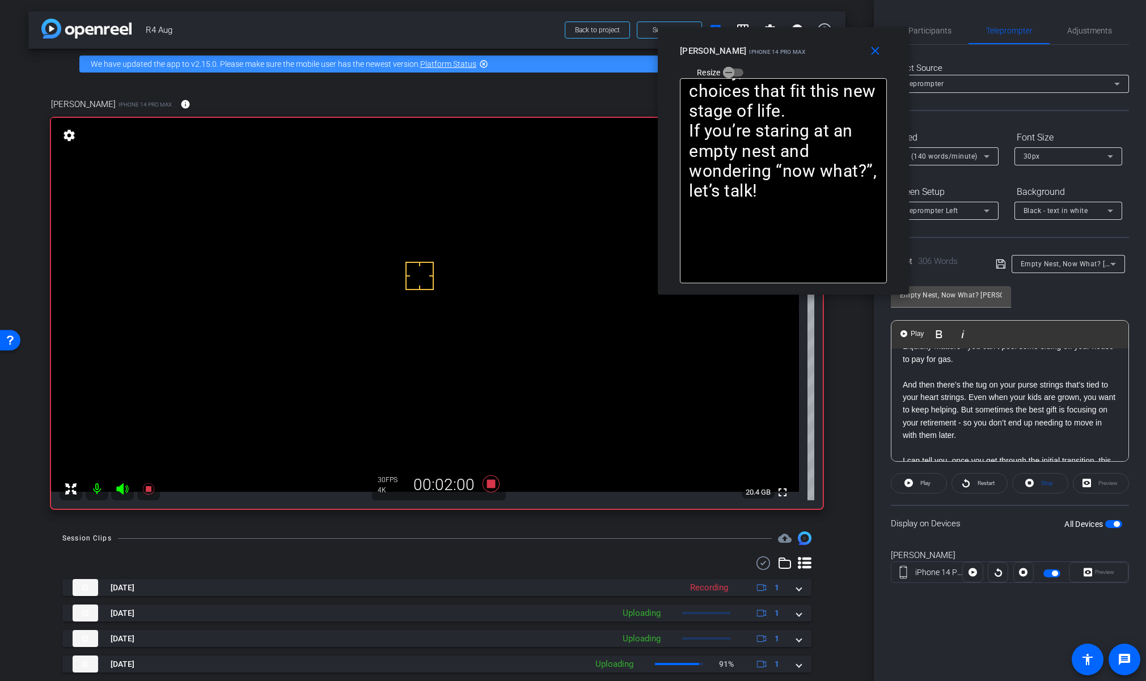
scroll to position [353, 0]
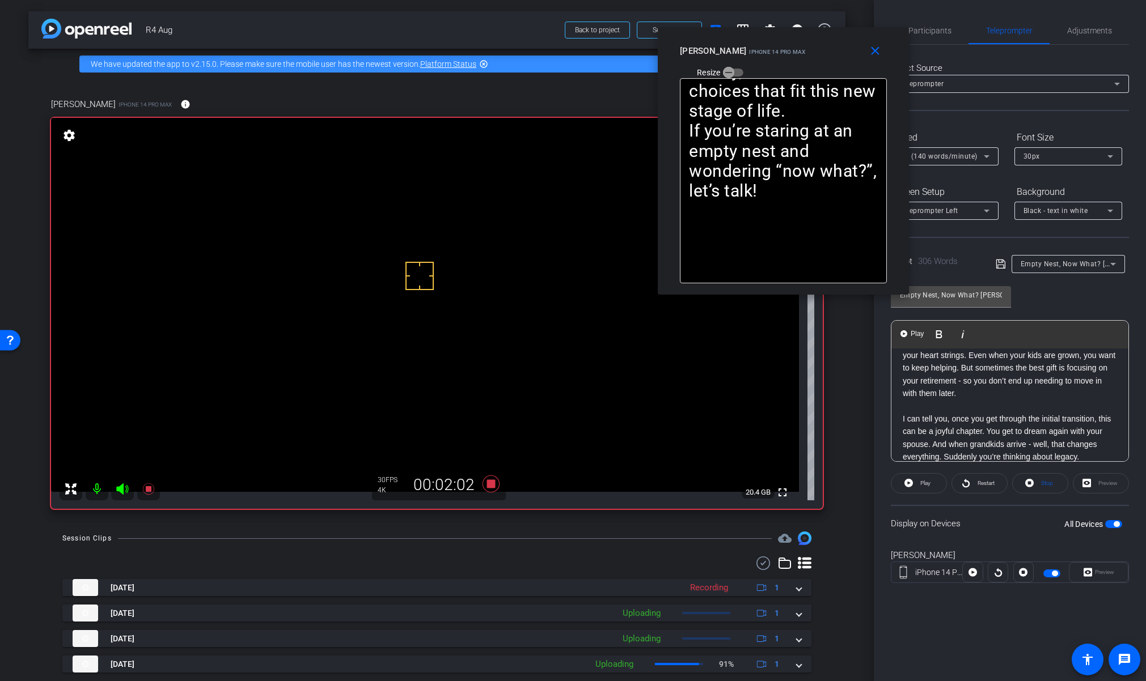
drag, startPoint x: 962, startPoint y: 442, endPoint x: 979, endPoint y: 372, distance: 71.4
click at [979, 372] on div "SMILE --------------------- One of the hardest transitions I’ve ever been throu…" at bounding box center [1009, 292] width 237 height 594
click at [952, 333] on span "Play Selected" at bounding box center [960, 334] width 46 height 10
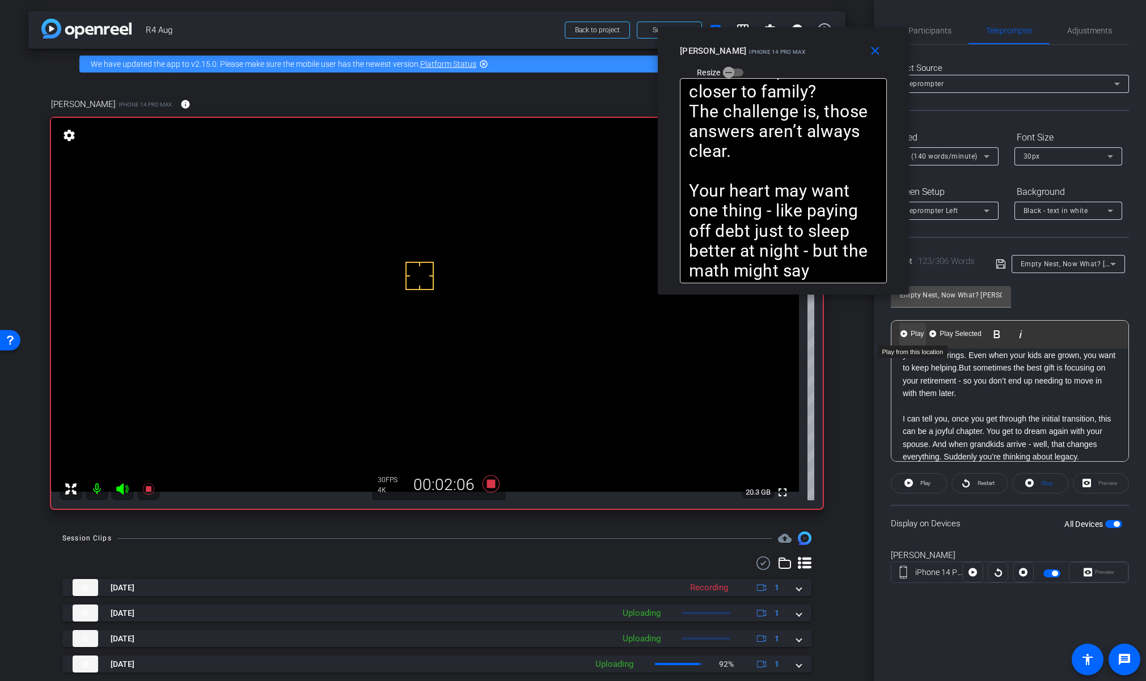
click at [914, 332] on span "Play" at bounding box center [917, 334] width 18 height 10
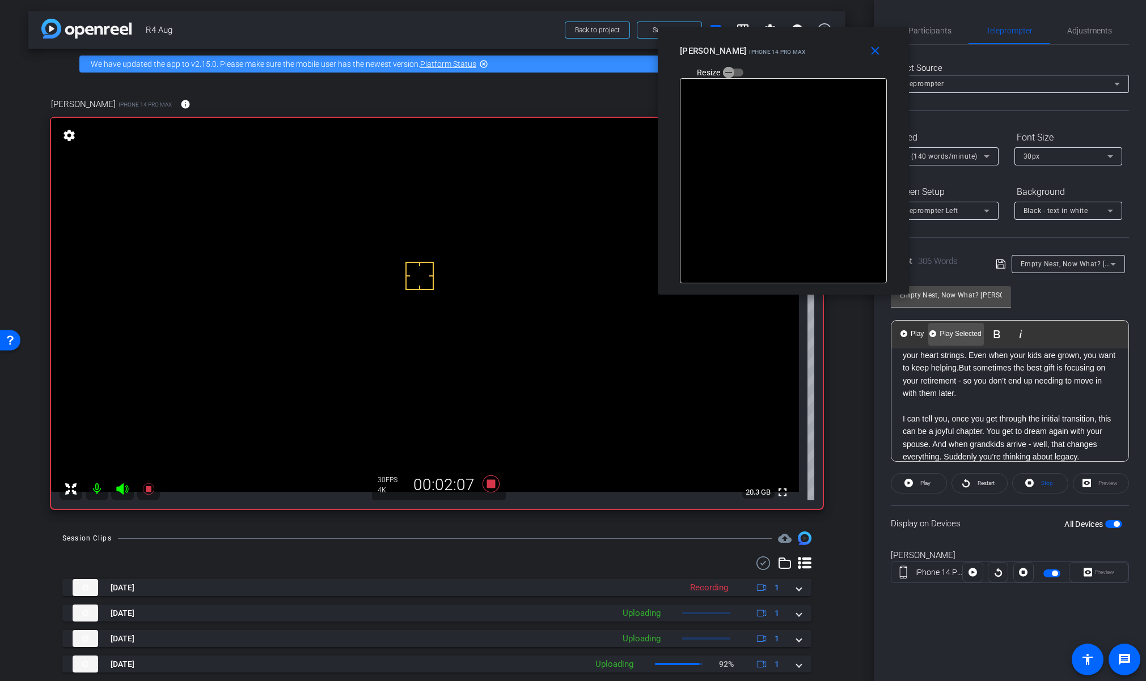
click at [939, 333] on span "Play Selected" at bounding box center [960, 334] width 46 height 10
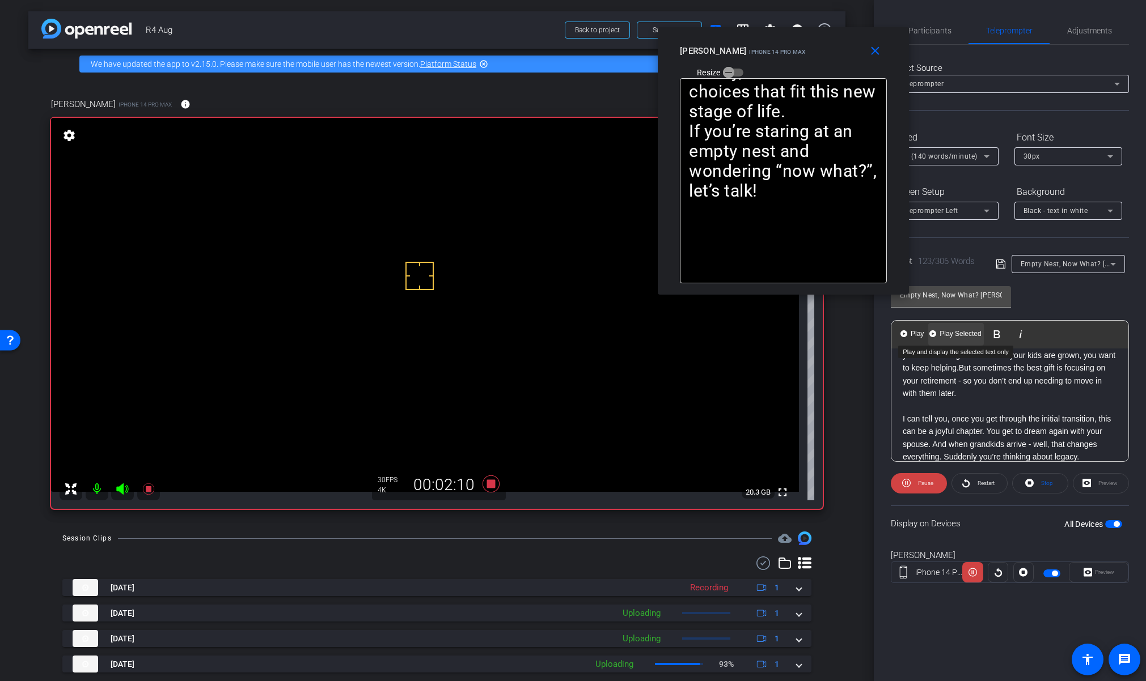
click at [959, 334] on span "Play Selected" at bounding box center [960, 334] width 46 height 10
click at [921, 335] on span "Play" at bounding box center [917, 334] width 18 height 10
click at [948, 334] on span "Play Selected" at bounding box center [960, 334] width 46 height 10
drag, startPoint x: 873, startPoint y: 49, endPoint x: 764, endPoint y: 221, distance: 203.4
click at [873, 50] on mat-icon "close" at bounding box center [875, 51] width 14 height 14
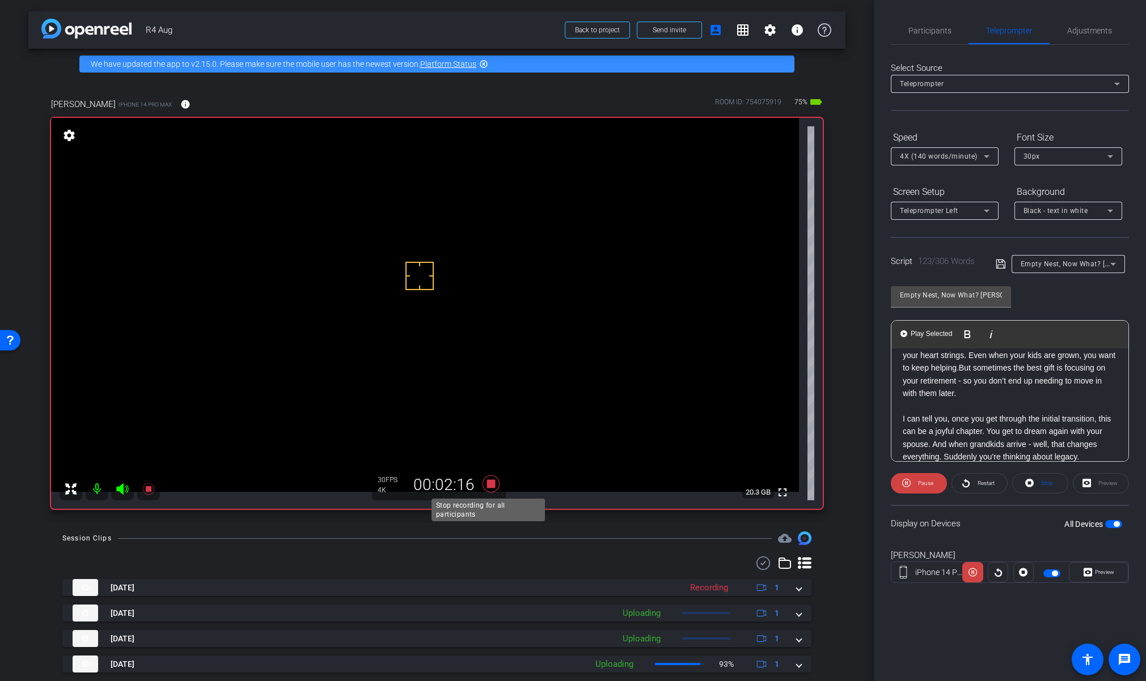
click at [492, 481] on icon at bounding box center [490, 484] width 17 height 17
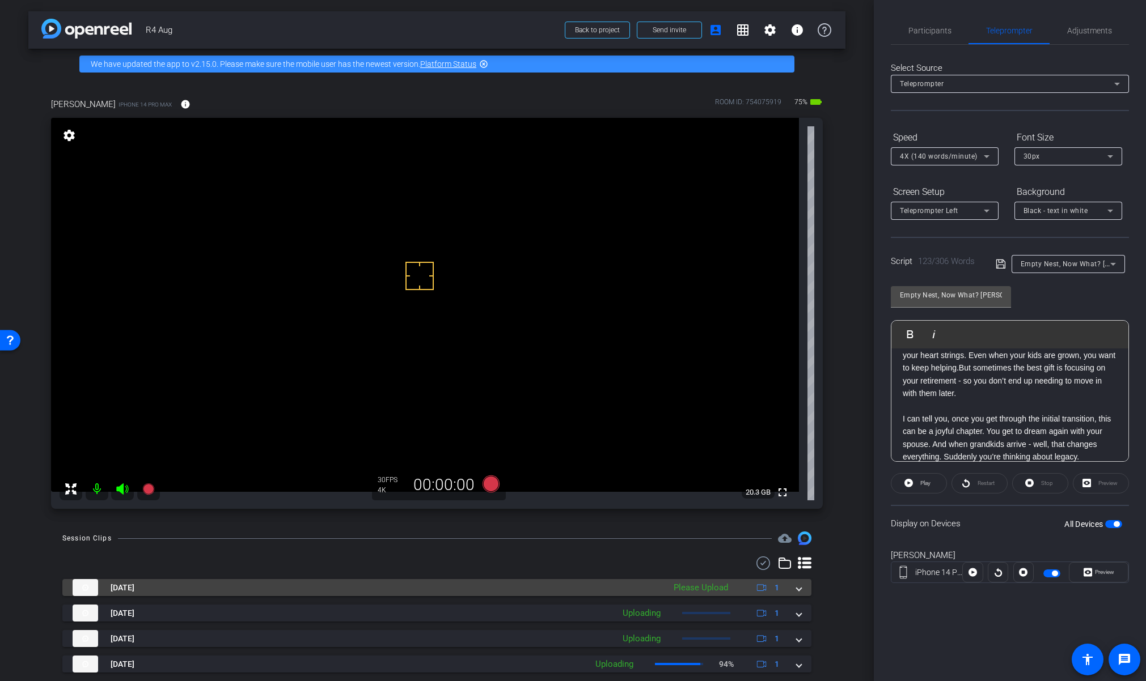
click at [795, 591] on mat-expansion-panel-header "[DATE] Please Upload 1" at bounding box center [436, 587] width 749 height 17
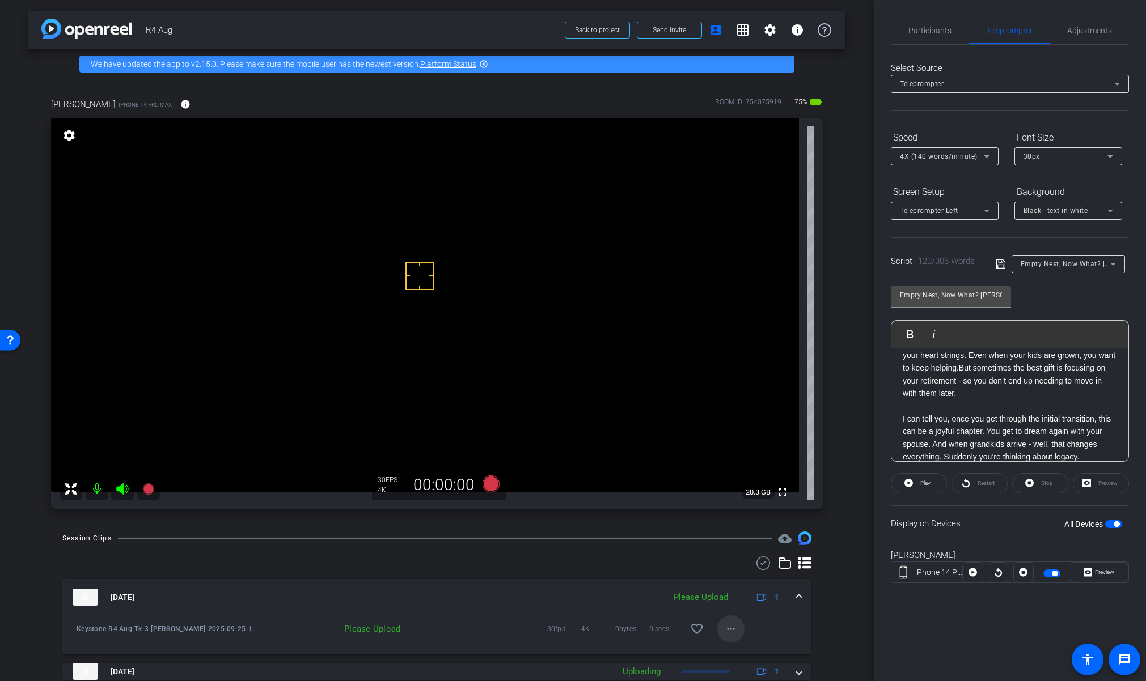
click at [724, 628] on mat-icon "more_horiz" at bounding box center [731, 629] width 14 height 14
click at [743, 583] on span "Upload" at bounding box center [743, 578] width 45 height 14
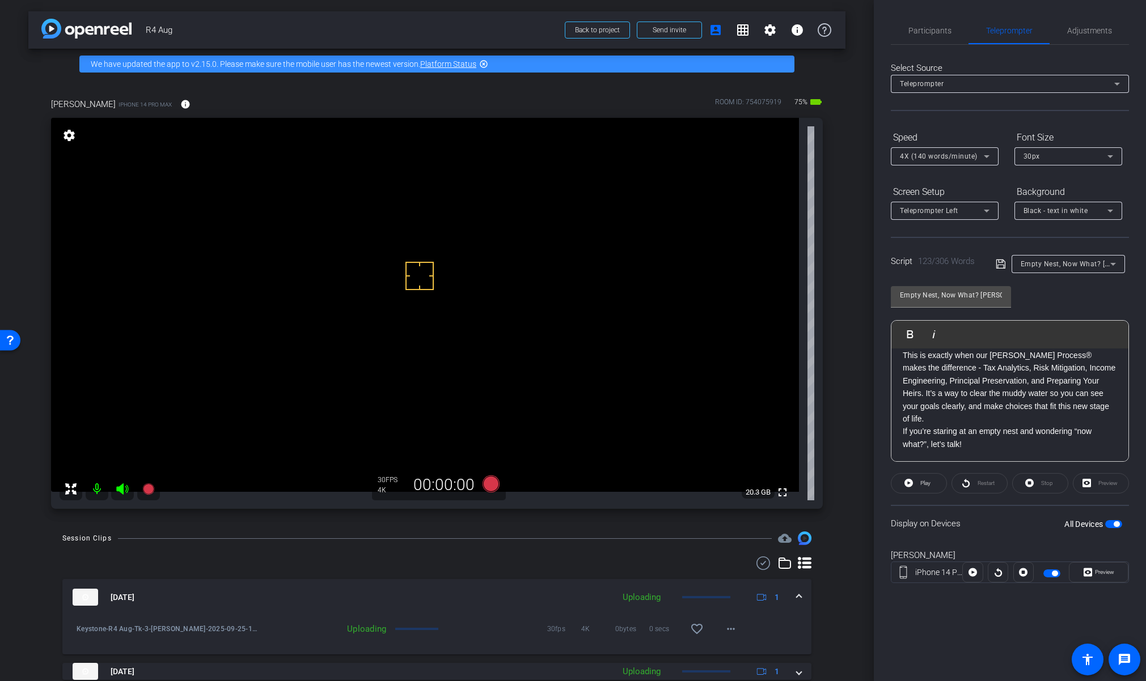
click at [985, 447] on p "If you’re staring at an empty nest and wondering “now what?”, let’s talk!" at bounding box center [1010, 438] width 214 height 26
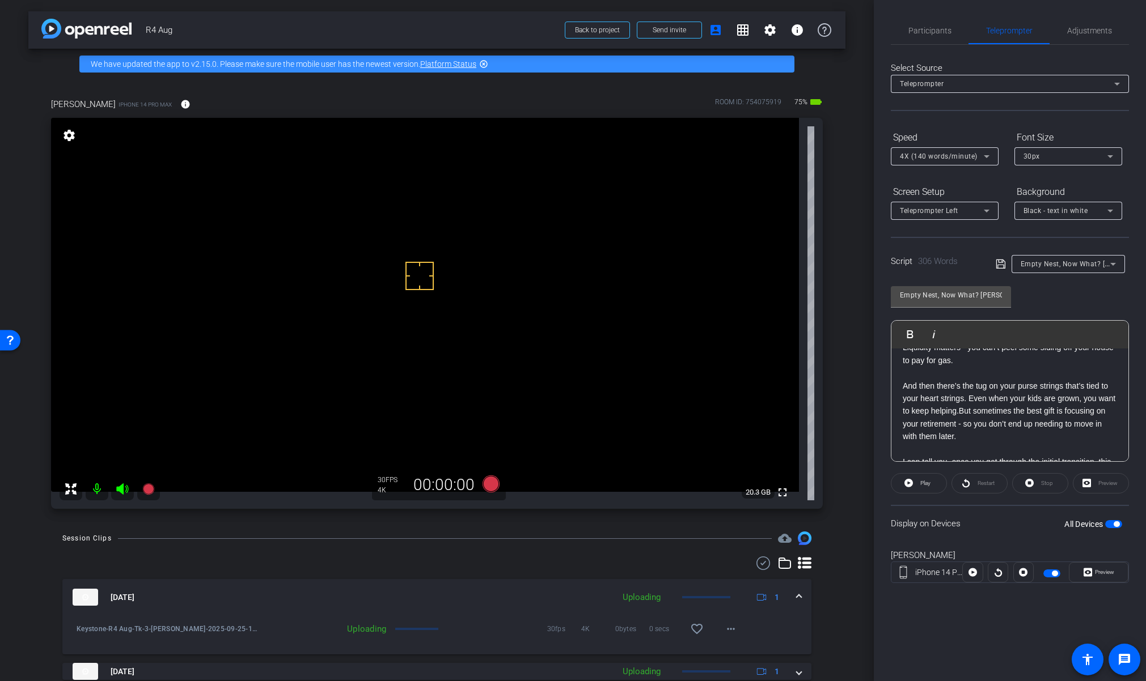
click at [980, 412] on p "And then there’s the tug on your purse strings that’s tied to your heart string…" at bounding box center [1010, 411] width 214 height 63
click at [1104, 577] on span "Preview" at bounding box center [1103, 573] width 22 height 16
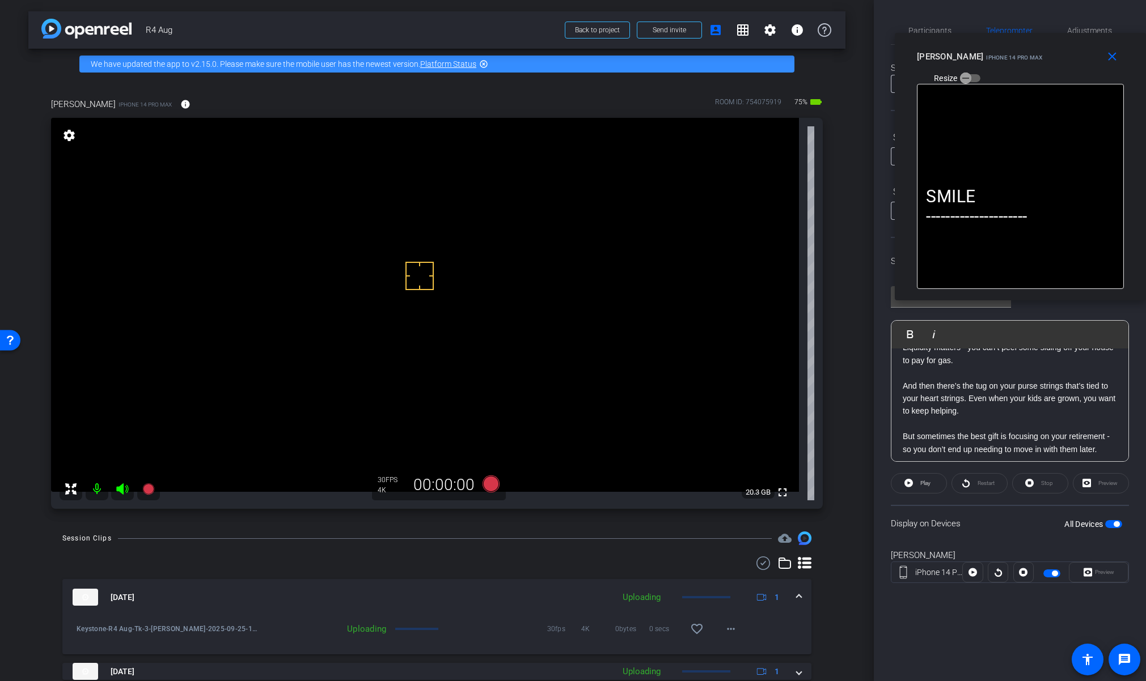
drag, startPoint x: 557, startPoint y: 217, endPoint x: 829, endPoint y: 202, distance: 272.0
click at [1011, 43] on div "close [PERSON_NAME] iPhone 14 Pro Max Resize" at bounding box center [1020, 58] width 251 height 51
click at [489, 485] on icon at bounding box center [490, 484] width 17 height 17
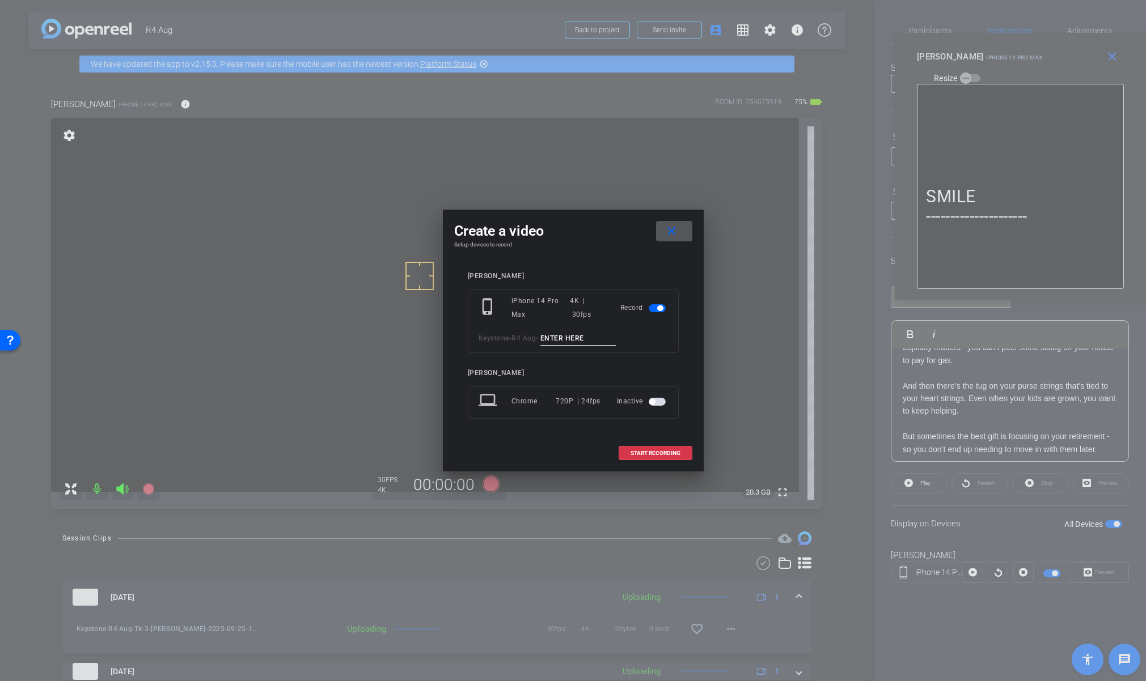
click at [588, 334] on input at bounding box center [578, 339] width 76 height 14
paste input "Tk_1_Lynn"
click at [560, 337] on input "Tk_1_Lynn" at bounding box center [578, 339] width 76 height 14
type input "Tk_4_Lynn_PU"
click at [647, 453] on span "START RECORDING" at bounding box center [655, 454] width 50 height 6
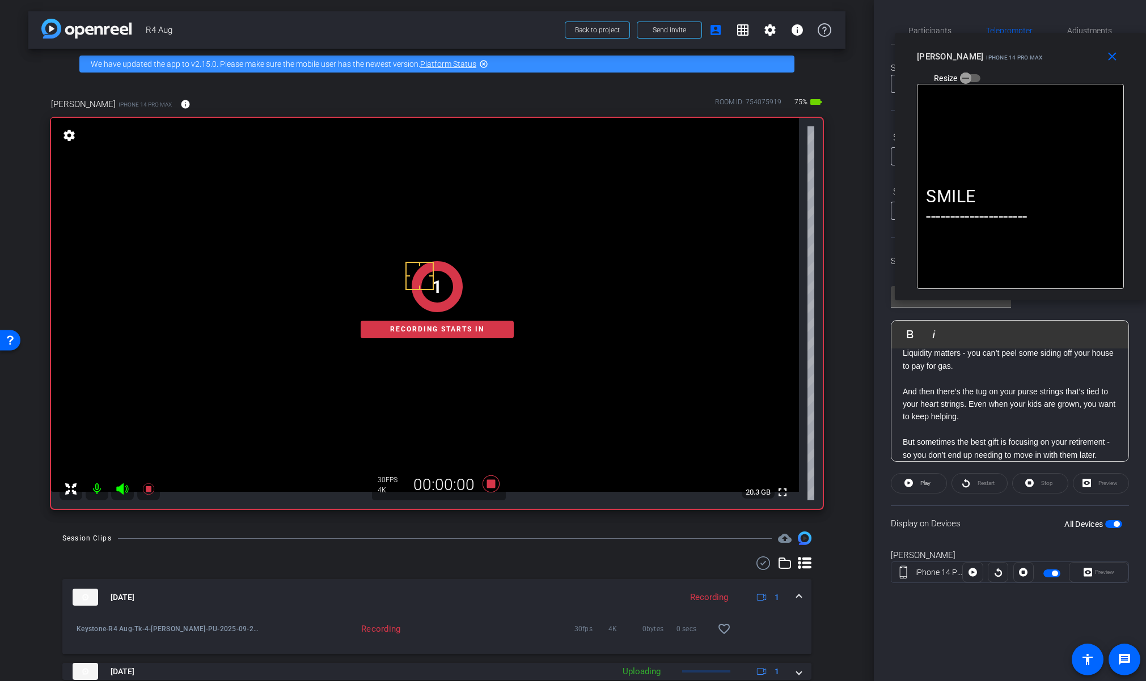
scroll to position [303, 0]
drag, startPoint x: 986, startPoint y: 451, endPoint x: 900, endPoint y: 438, distance: 87.2
click at [899, 438] on div "SMILE --------------------- One of the hardest transitions I’ve ever been throu…" at bounding box center [1009, 348] width 237 height 607
click at [917, 490] on span at bounding box center [918, 483] width 55 height 27
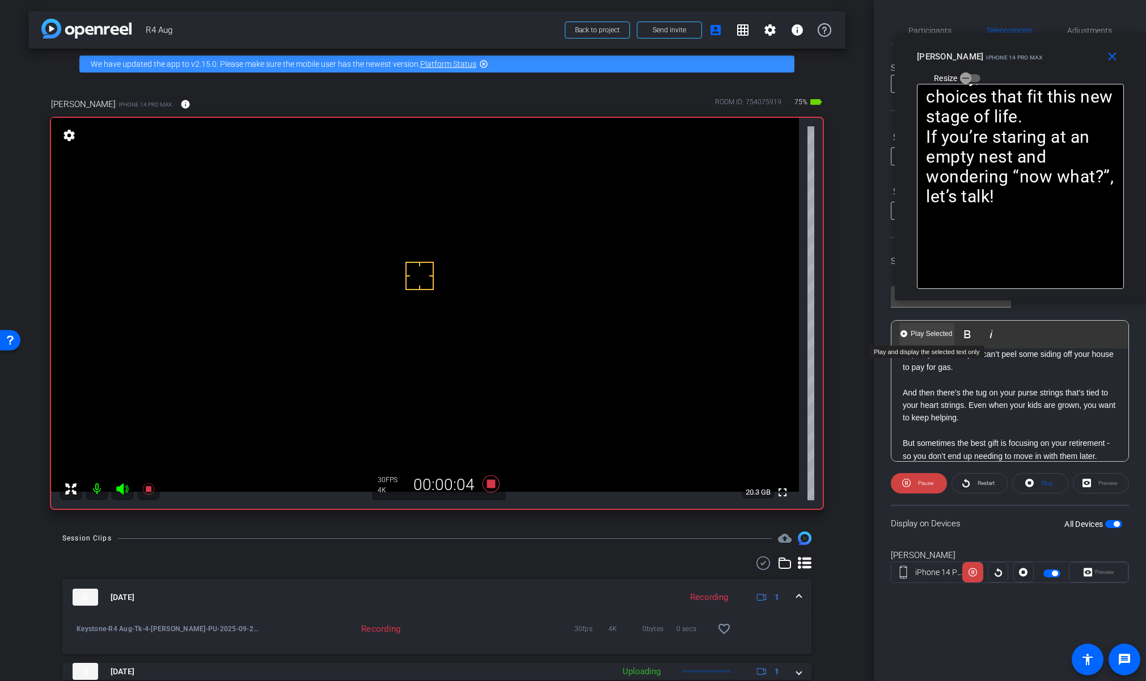
click at [905, 332] on img "button" at bounding box center [903, 334] width 7 height 7
click at [490, 488] on icon at bounding box center [490, 484] width 17 height 17
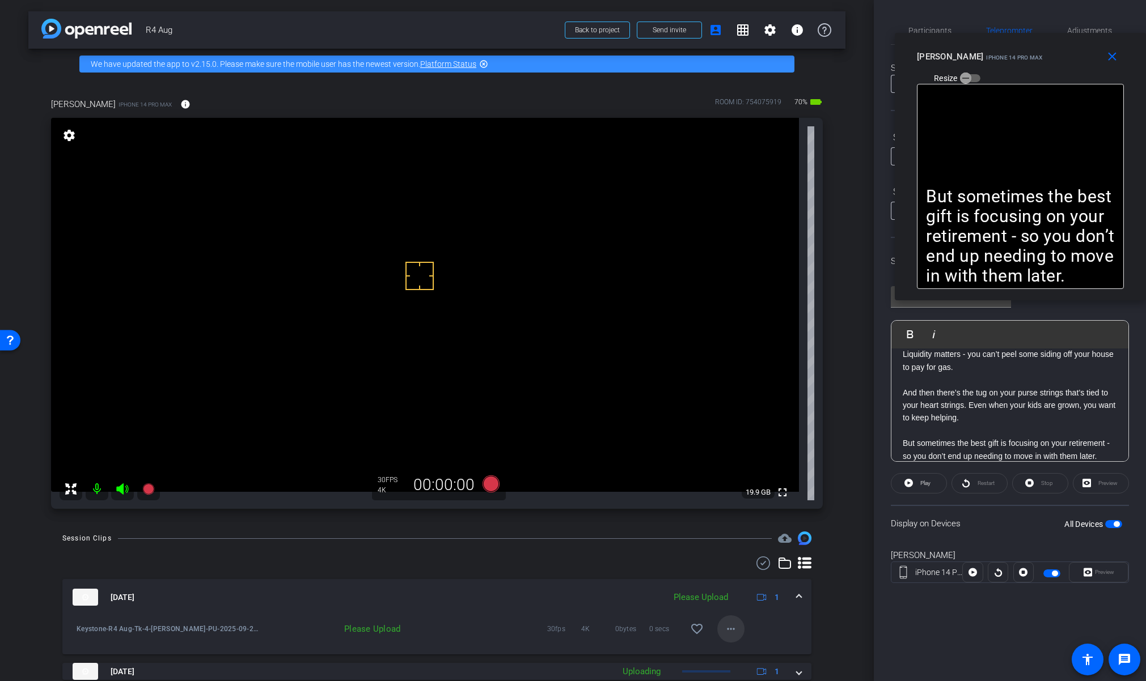
click at [731, 634] on mat-icon "more_horiz" at bounding box center [731, 629] width 14 height 14
click at [745, 578] on span "Upload" at bounding box center [743, 578] width 45 height 14
click at [946, 418] on p "And then there’s the tug on your purse strings that’s tied to your heart string…" at bounding box center [1010, 406] width 214 height 38
click at [899, 440] on div "SMILE --------------------- One of the hardest transitions I’ve ever been throu…" at bounding box center [1009, 348] width 237 height 607
click at [1115, 58] on mat-icon "close" at bounding box center [1112, 57] width 14 height 14
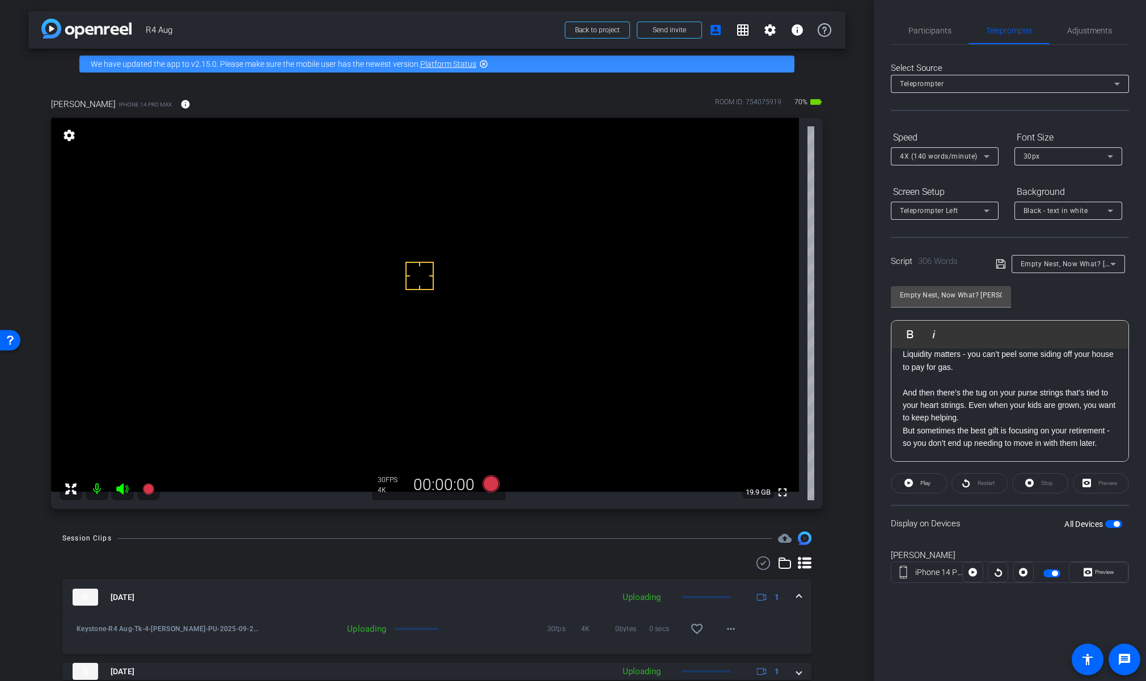
click at [797, 596] on span at bounding box center [799, 598] width 5 height 12
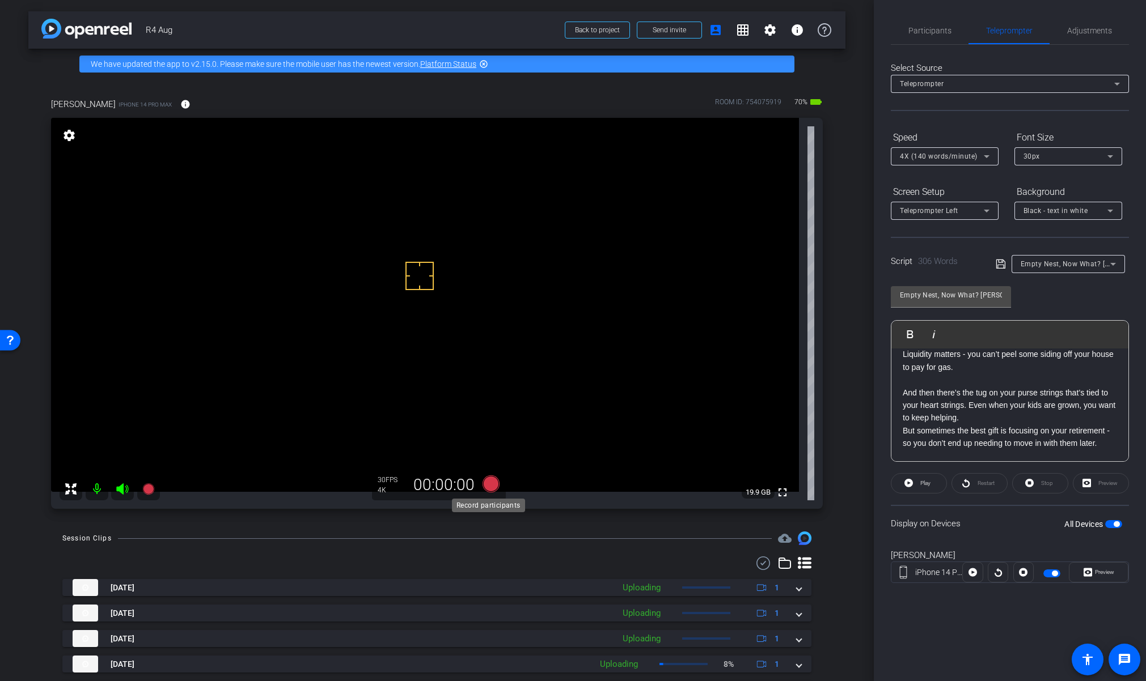
click at [489, 486] on icon at bounding box center [490, 484] width 17 height 17
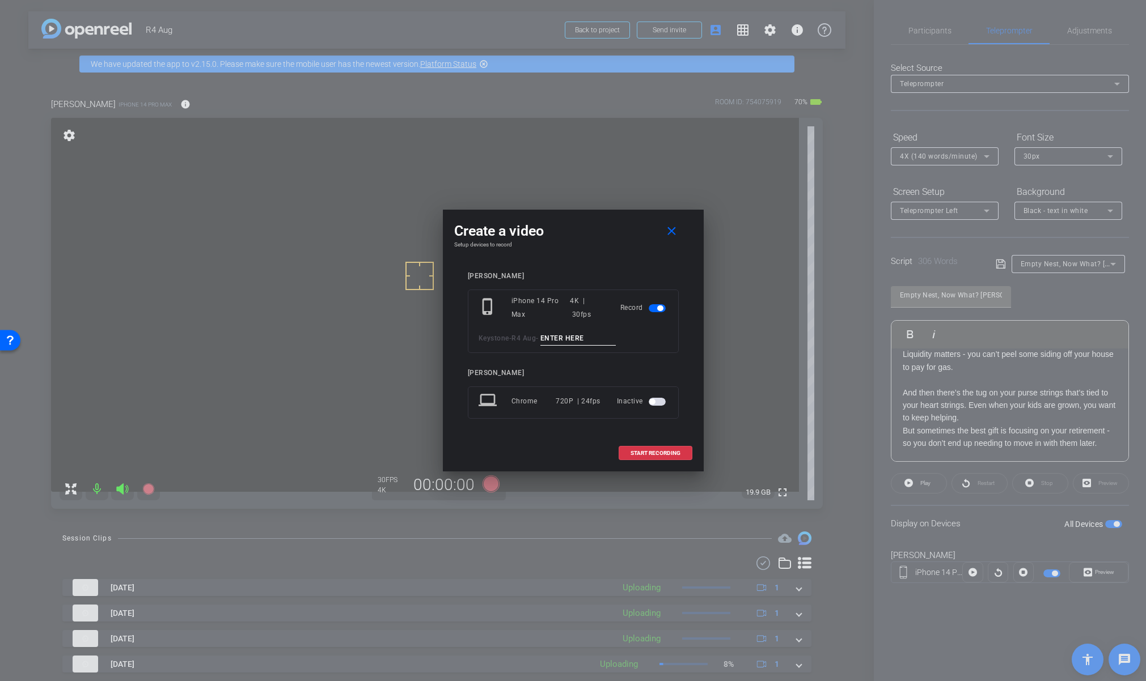
click at [564, 338] on input at bounding box center [578, 339] width 76 height 14
paste input "Tk_1_Lynn"
click at [558, 336] on input "Tk_1_Lynn" at bounding box center [578, 339] width 76 height 14
type input "Tk_5_Lynn"
click at [659, 454] on span "START RECORDING" at bounding box center [655, 454] width 50 height 6
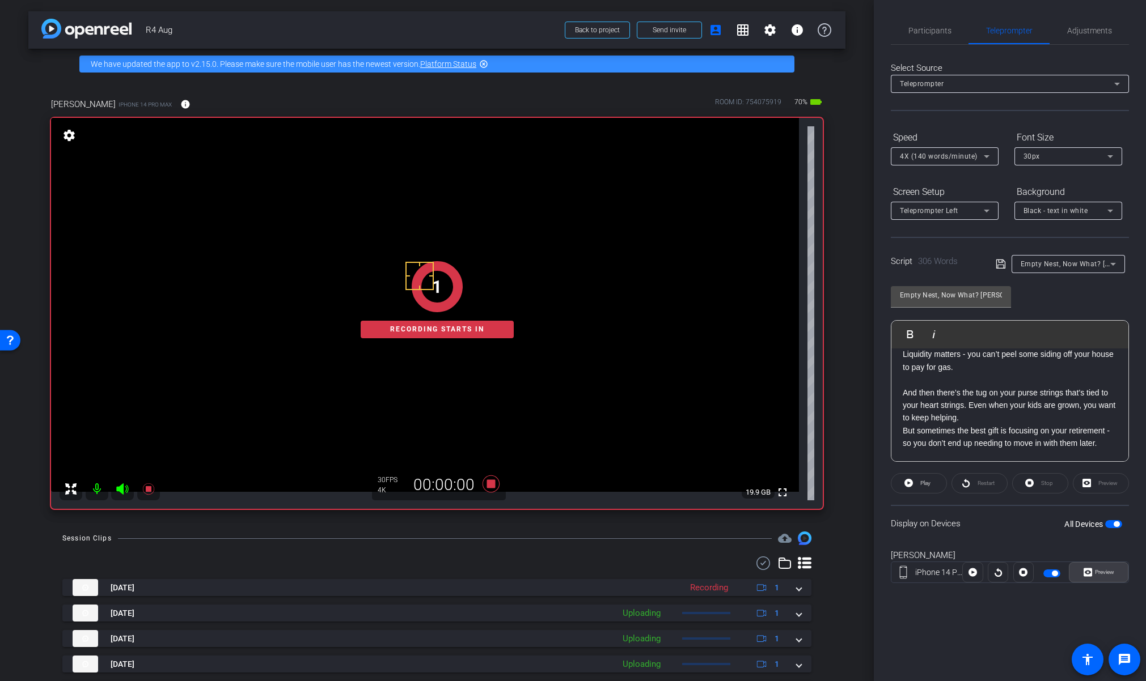
drag, startPoint x: 1086, startPoint y: 571, endPoint x: 1068, endPoint y: 563, distance: 20.3
click at [1086, 571] on icon at bounding box center [1087, 572] width 9 height 17
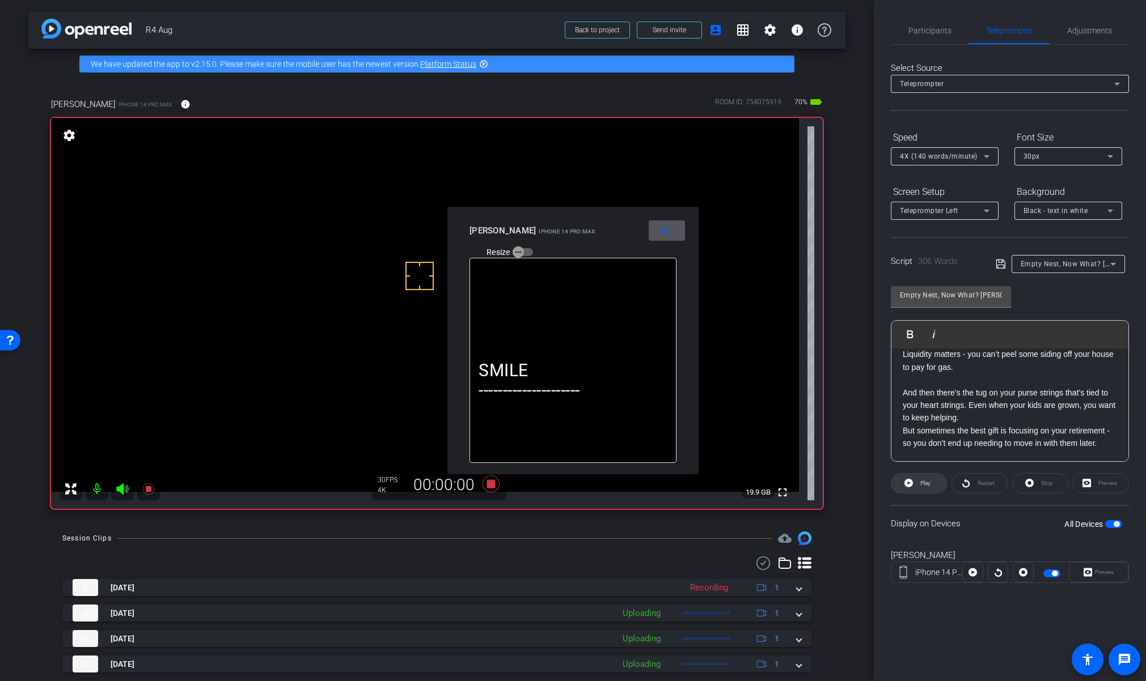
click at [916, 480] on span at bounding box center [918, 483] width 55 height 27
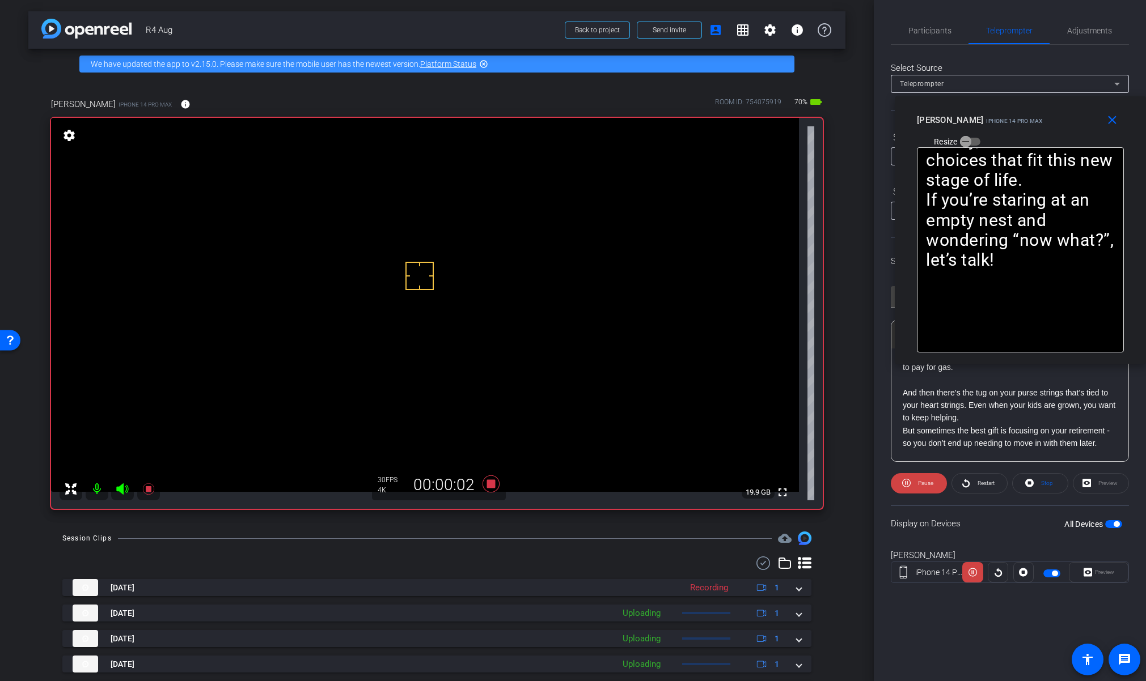
drag, startPoint x: 554, startPoint y: 232, endPoint x: 1001, endPoint y: 121, distance: 460.5
click at [1001, 121] on span "iPhone 14 Pro Max" at bounding box center [1014, 121] width 56 height 6
click at [973, 486] on span at bounding box center [979, 483] width 55 height 27
click at [918, 485] on span "Pause" at bounding box center [925, 483] width 15 height 6
click at [918, 485] on span "Play" at bounding box center [923, 484] width 13 height 16
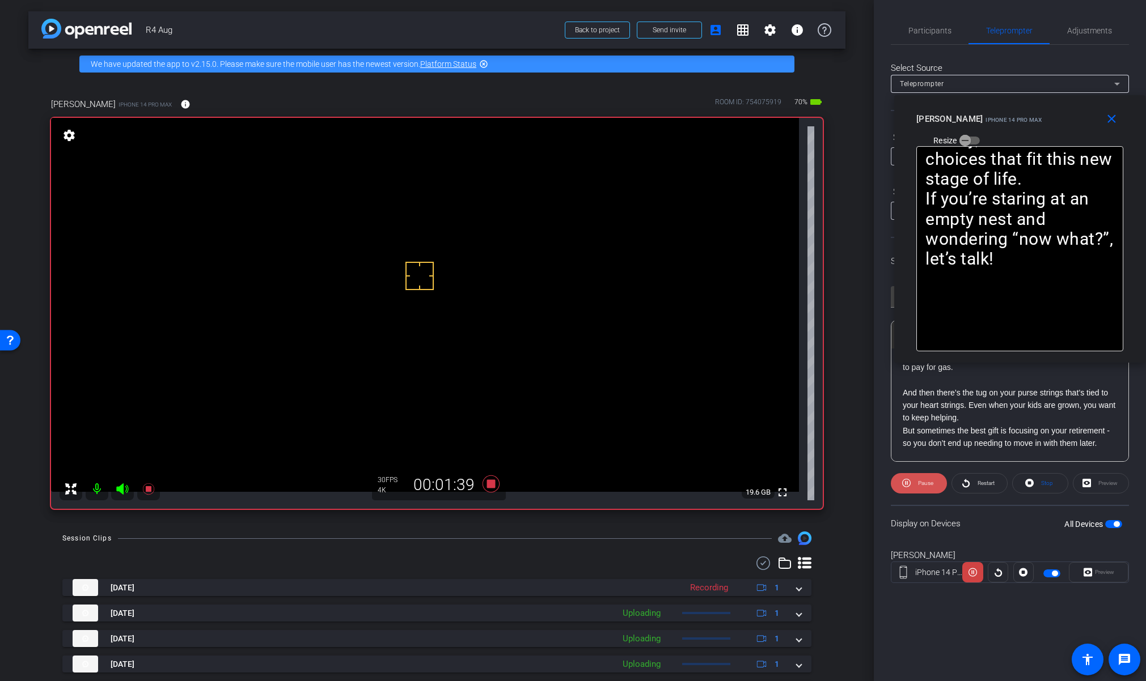
click at [905, 489] on icon at bounding box center [906, 483] width 9 height 14
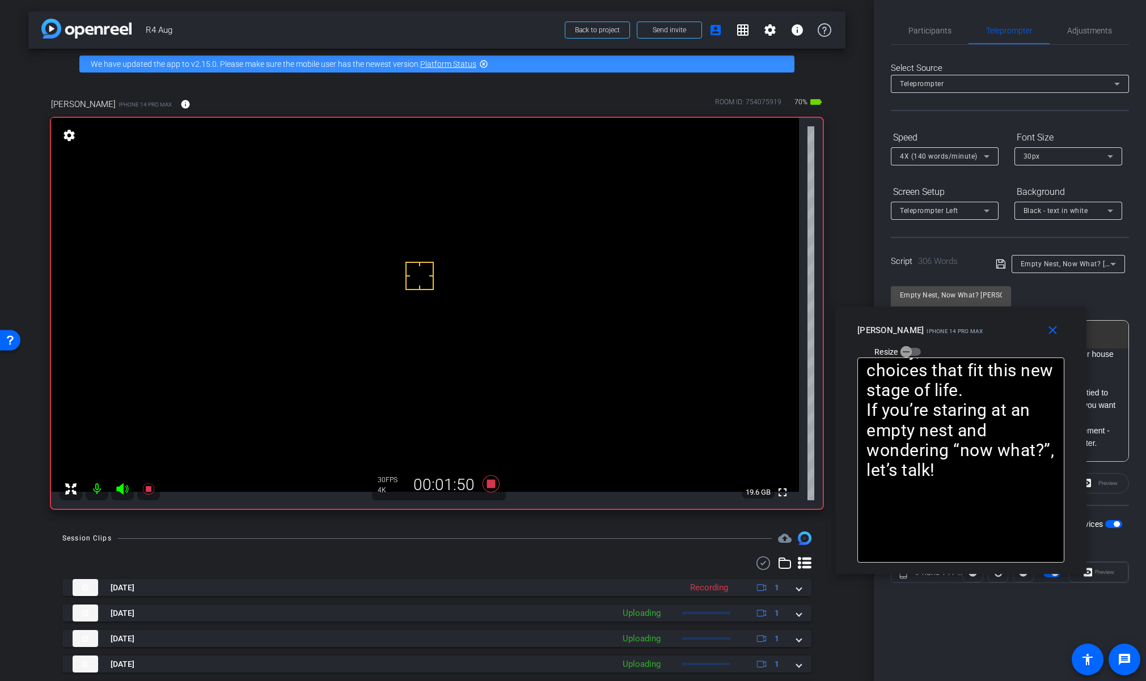
drag, startPoint x: 1010, startPoint y: 107, endPoint x: 1046, endPoint y: 89, distance: 40.6
click at [950, 312] on div "close [PERSON_NAME] iPhone 14 Pro Max Resize" at bounding box center [960, 332] width 251 height 51
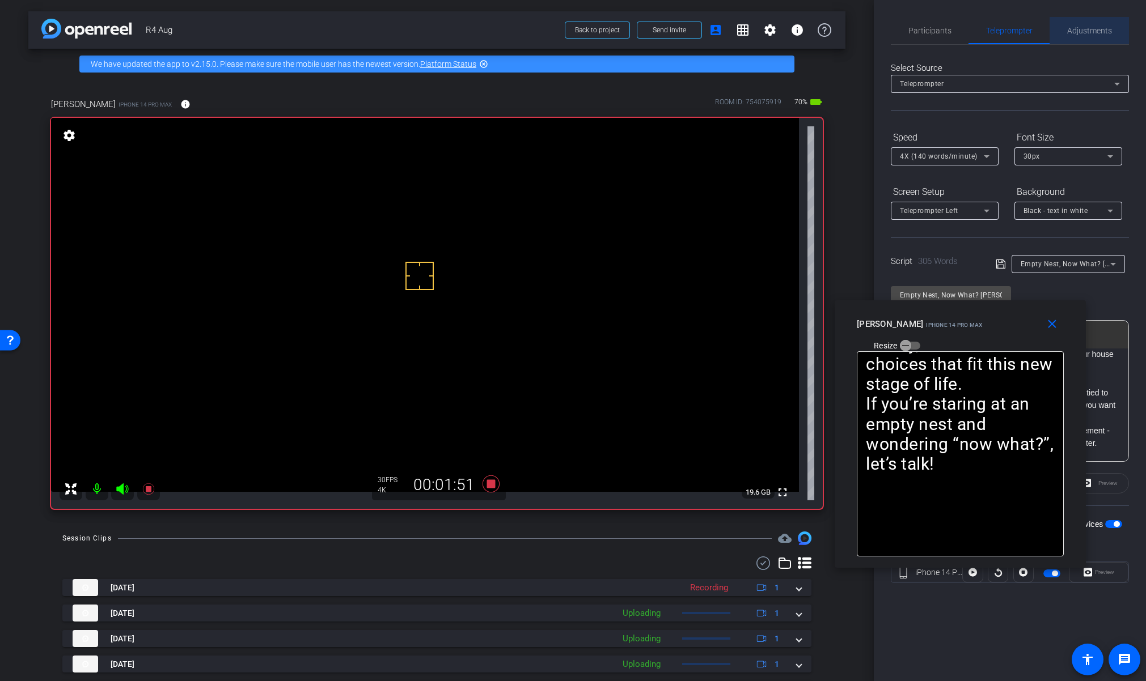
click at [1079, 30] on span "Adjustments" at bounding box center [1089, 31] width 45 height 8
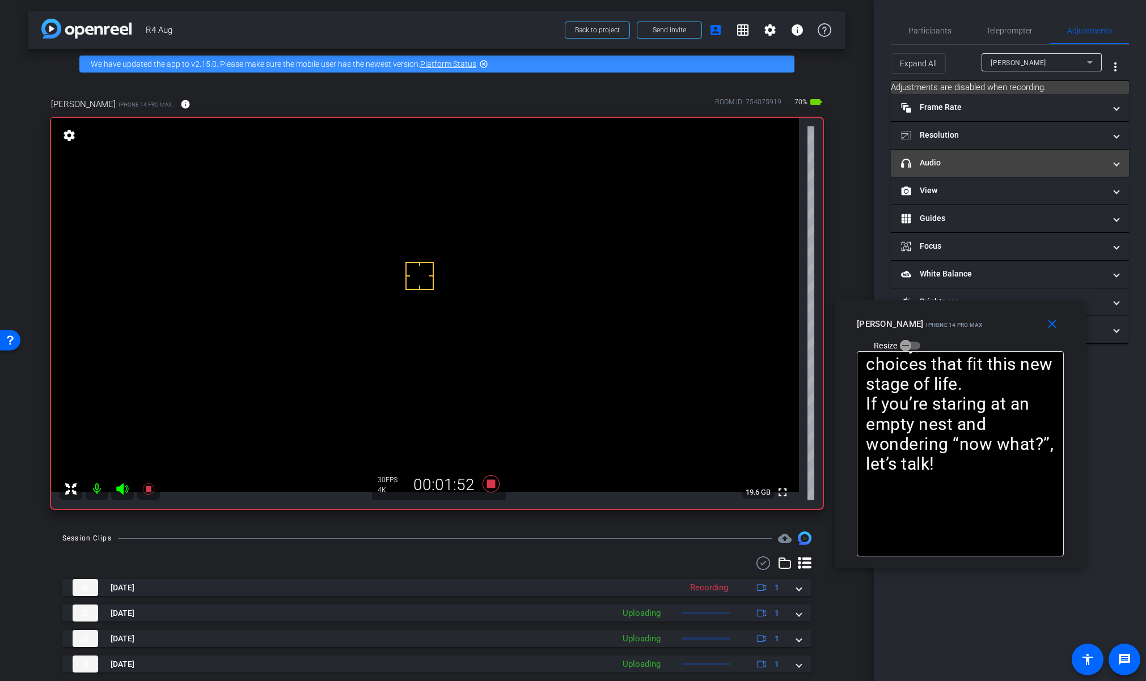
click at [968, 171] on mat-expansion-panel-header "headphone icon Audio" at bounding box center [1010, 163] width 238 height 27
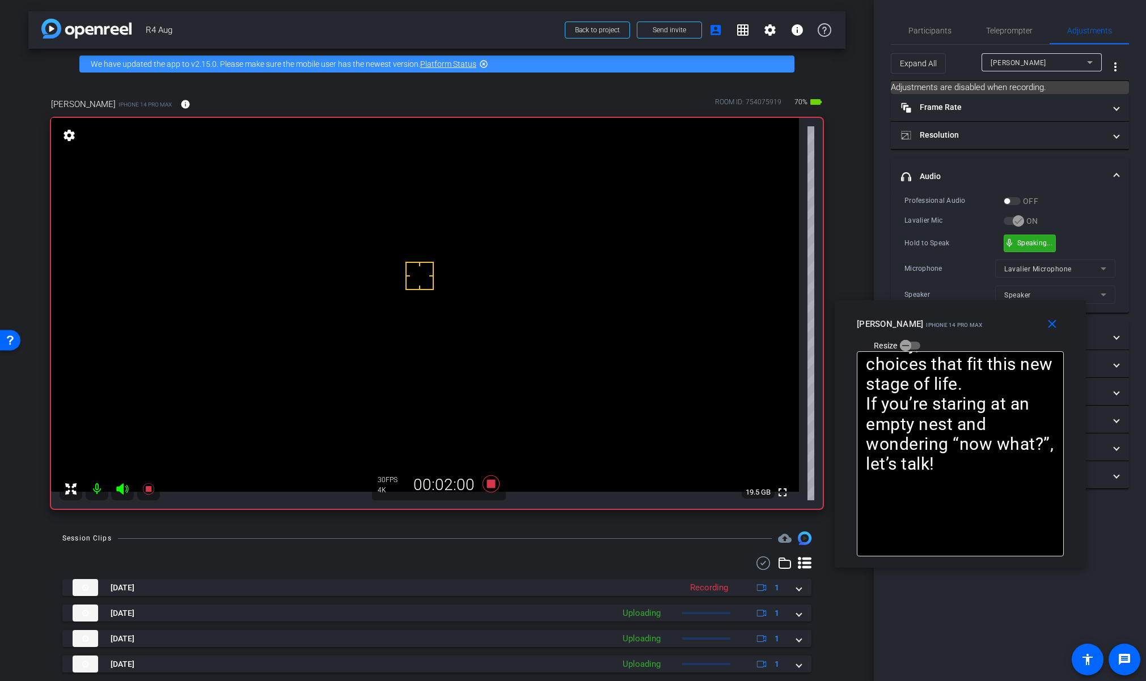
click at [1025, 246] on div "mic_none Speaking..." at bounding box center [1029, 243] width 51 height 16
click at [488, 484] on icon at bounding box center [490, 484] width 17 height 17
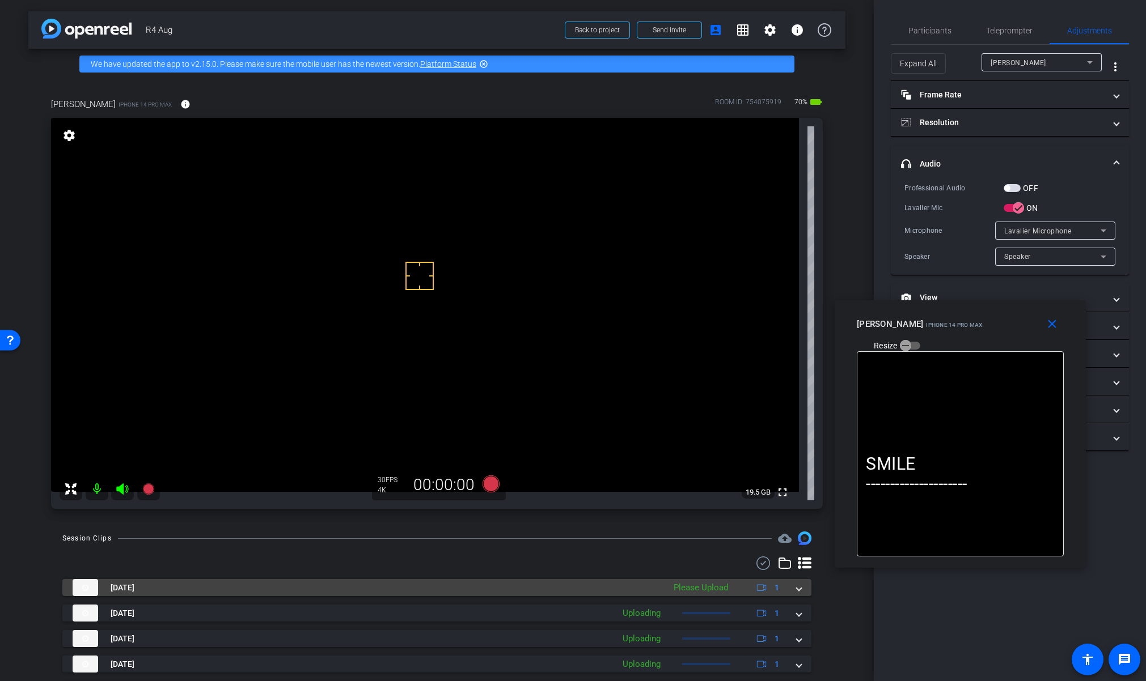
click at [797, 587] on span at bounding box center [799, 588] width 5 height 12
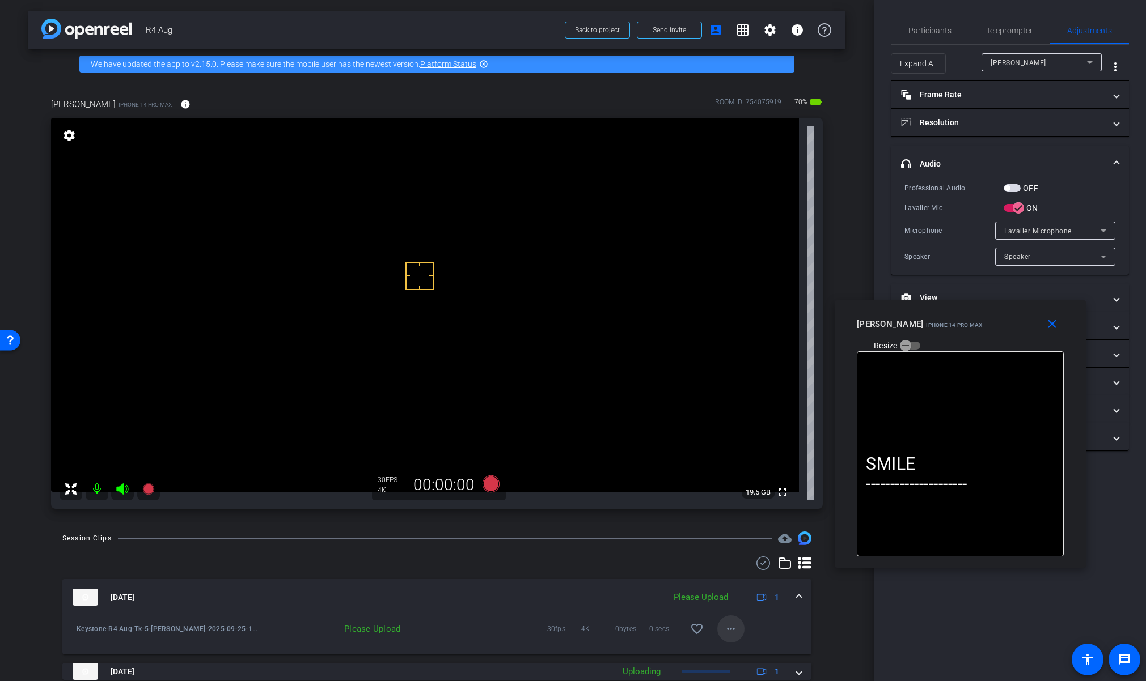
click at [724, 626] on mat-icon "more_horiz" at bounding box center [731, 629] width 14 height 14
click at [743, 579] on span "Upload" at bounding box center [743, 578] width 45 height 14
click at [797, 596] on span at bounding box center [799, 598] width 5 height 12
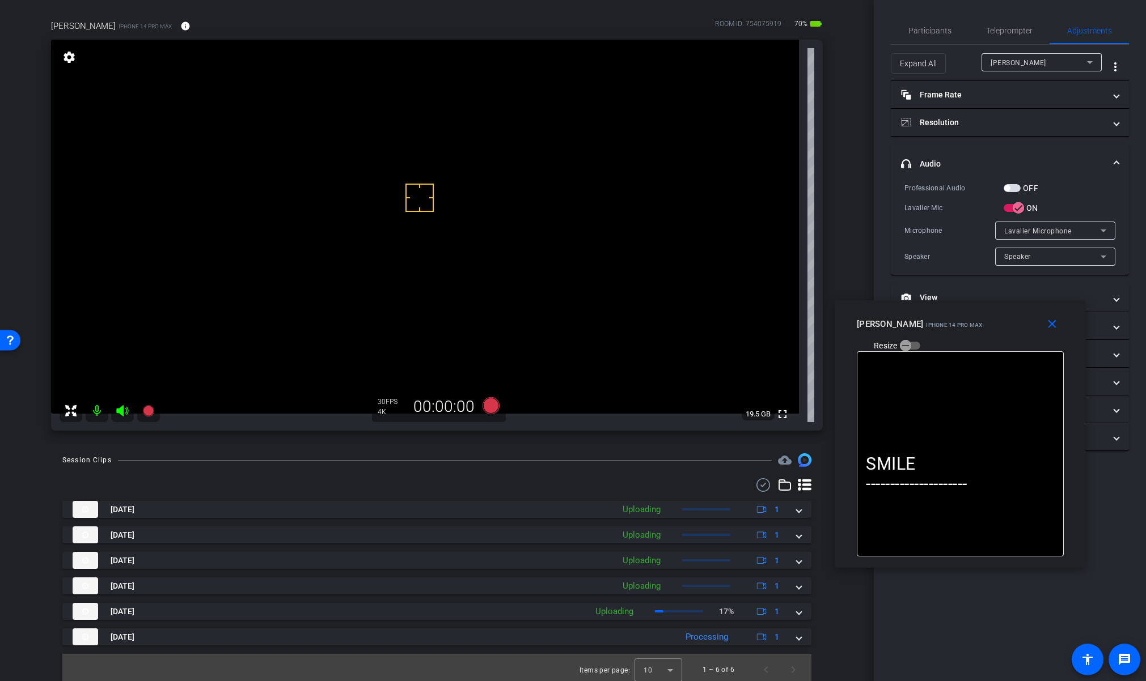
scroll to position [83, 0]
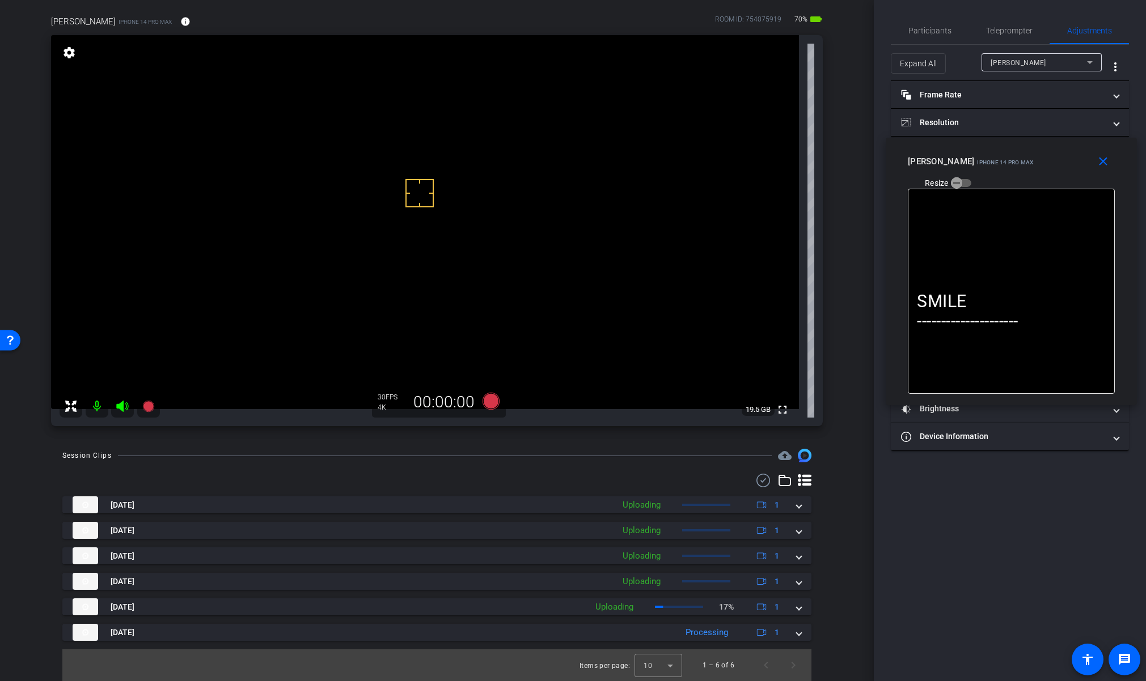
drag, startPoint x: 925, startPoint y: 311, endPoint x: 972, endPoint y: 164, distance: 154.2
click at [972, 155] on div "close [PERSON_NAME] iPhone 14 Pro Max Resize" at bounding box center [1011, 163] width 251 height 51
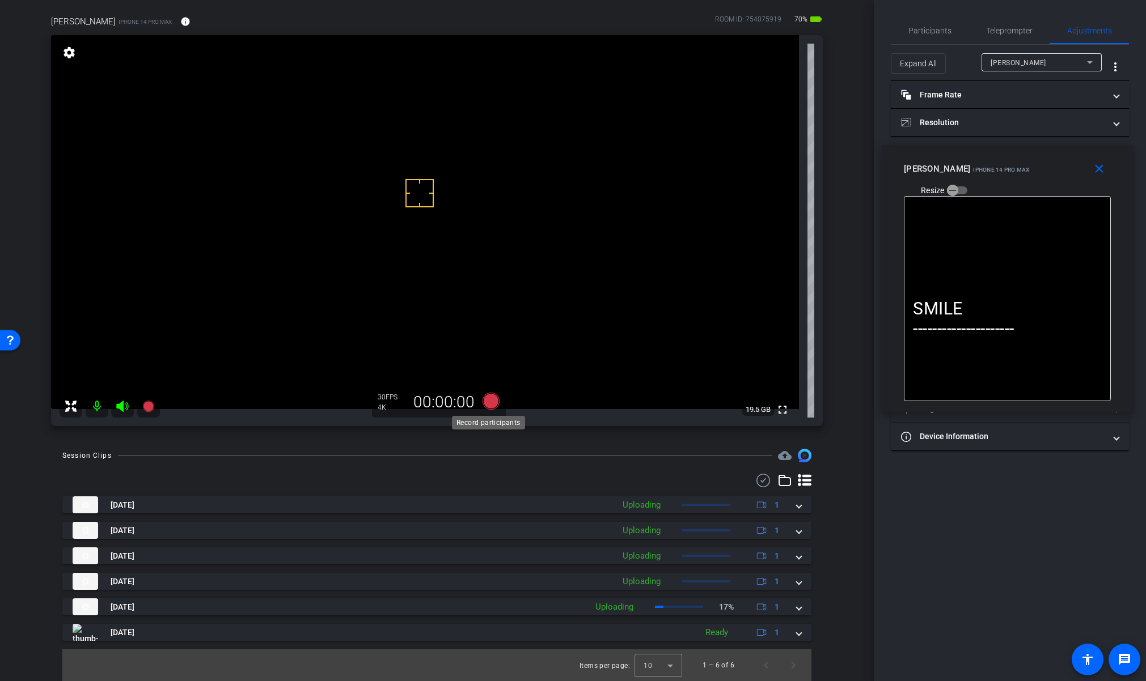
click at [491, 403] on icon at bounding box center [490, 401] width 17 height 17
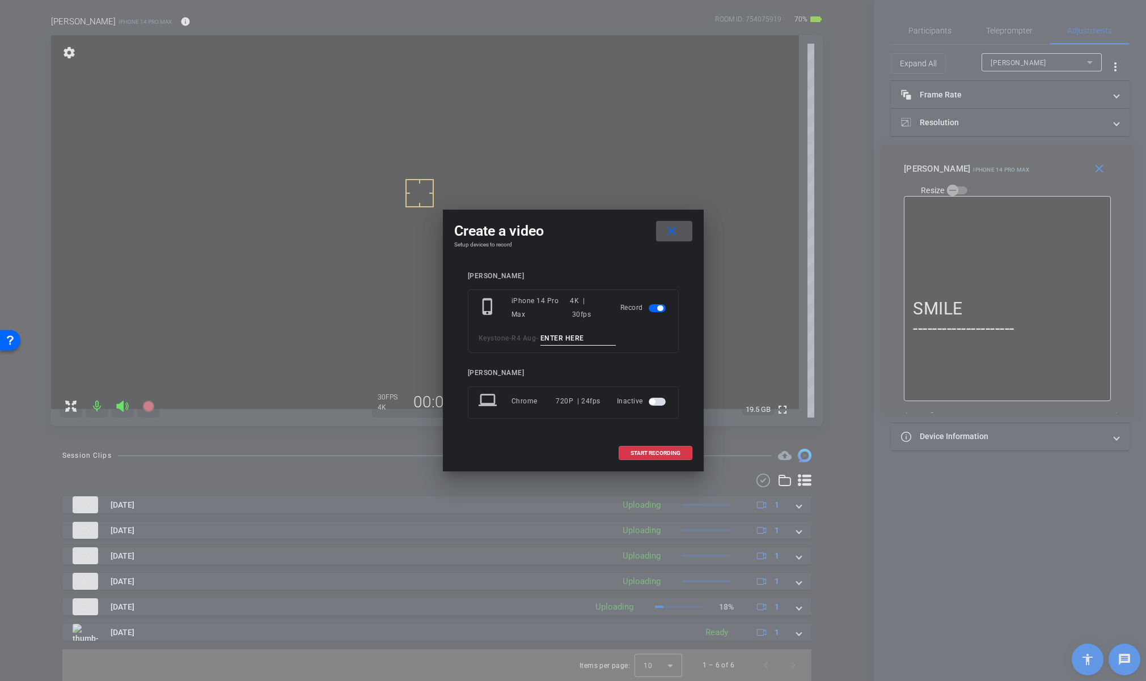
click at [566, 337] on input at bounding box center [578, 339] width 76 height 14
paste input "Tk_1_Lynn"
click at [560, 336] on input "Tk_1_Lynn" at bounding box center [578, 339] width 76 height 14
type input "Tk_6_Lynn"
click at [654, 451] on span "START RECORDING" at bounding box center [655, 454] width 50 height 6
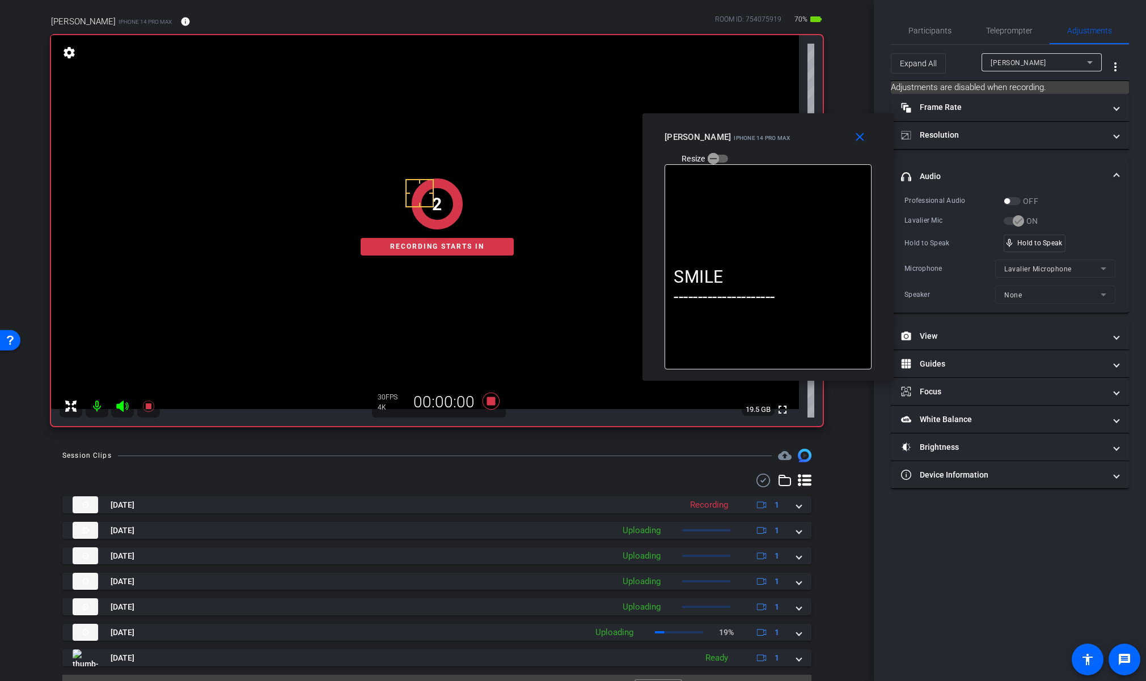
drag, startPoint x: 1007, startPoint y: 167, endPoint x: 763, endPoint y: 126, distance: 247.6
click at [763, 127] on div "[PERSON_NAME] iPhone 14 Pro Max Resize" at bounding box center [771, 147] width 215 height 40
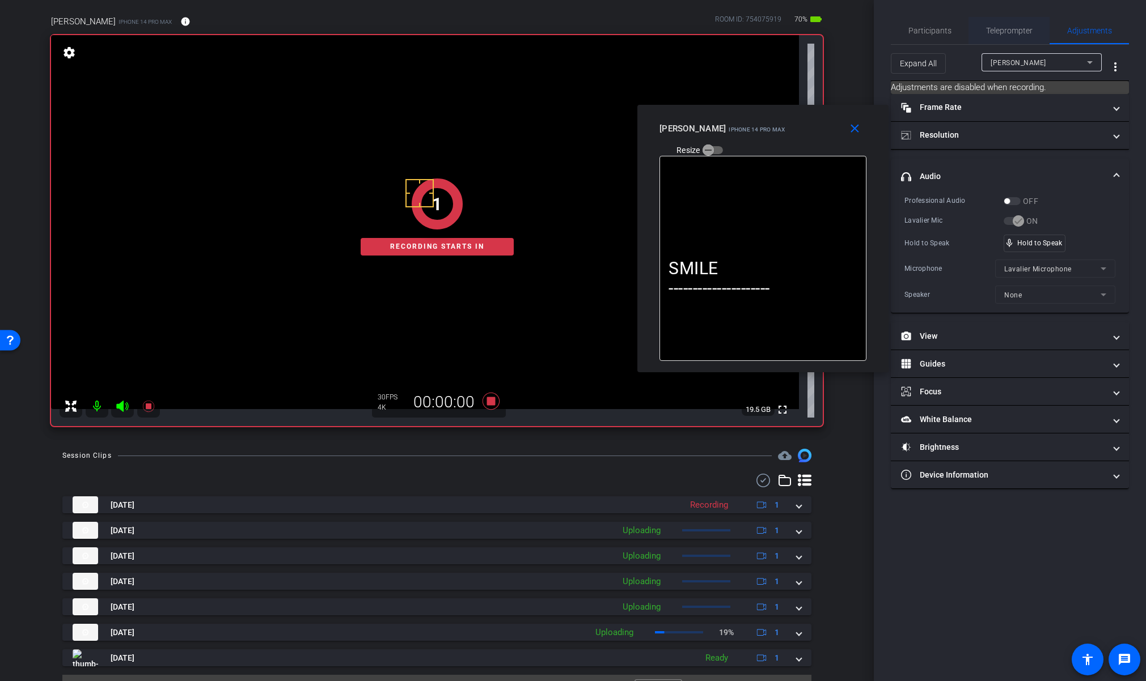
click at [1006, 36] on span "Teleprompter" at bounding box center [1009, 30] width 46 height 27
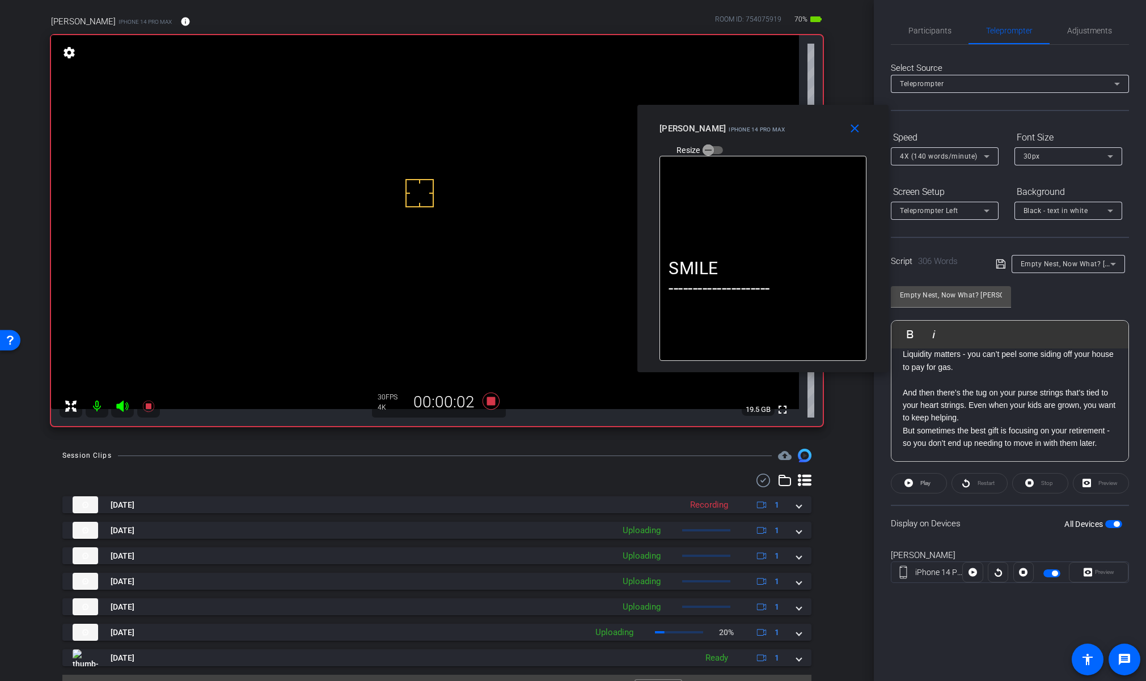
click at [981, 484] on div "Restart" at bounding box center [979, 483] width 56 height 20
click at [932, 484] on span at bounding box center [918, 483] width 55 height 27
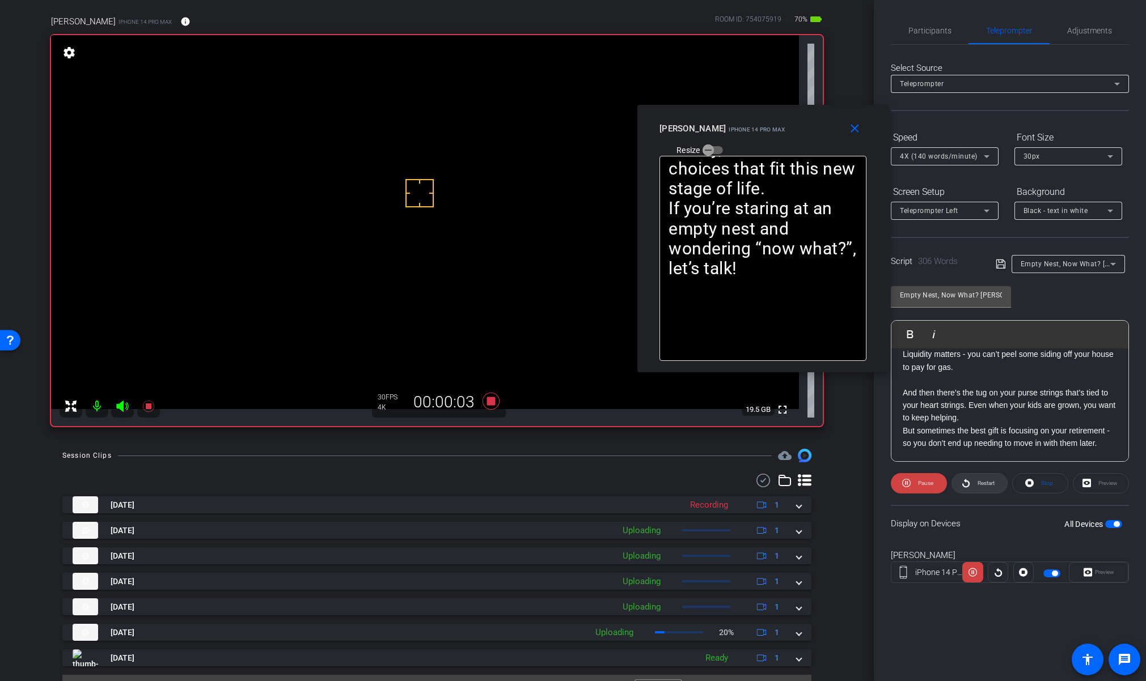
click at [977, 483] on span "Restart" at bounding box center [985, 483] width 17 height 6
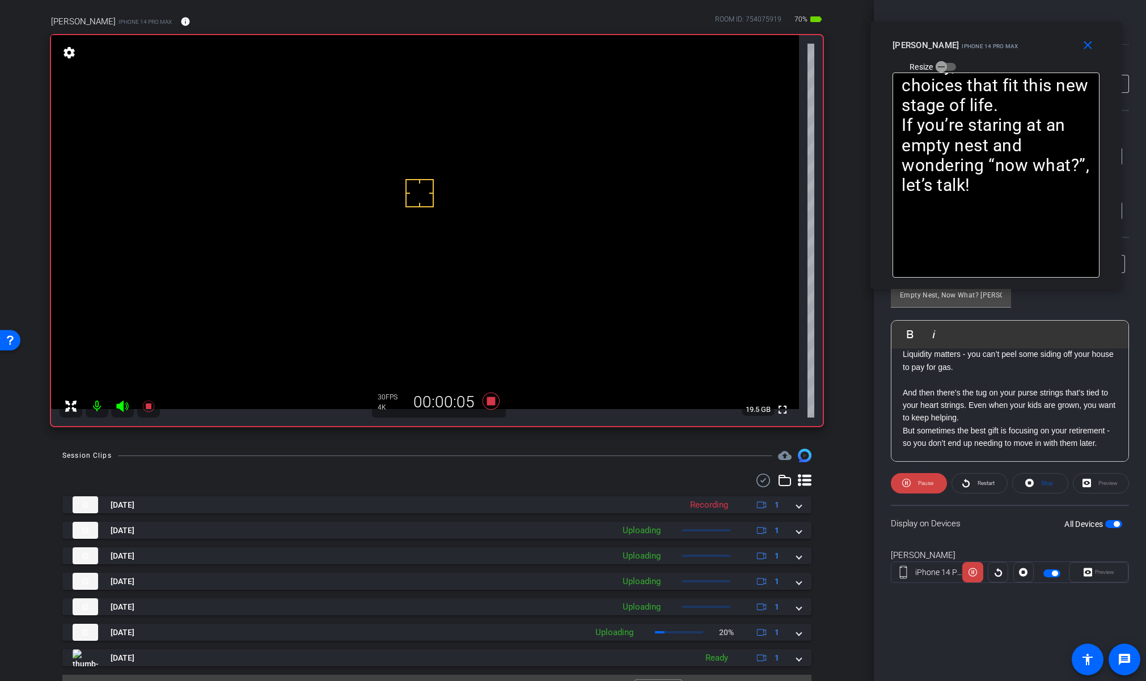
drag, startPoint x: 752, startPoint y: 121, endPoint x: 984, endPoint y: 40, distance: 245.8
click at [984, 40] on div "[PERSON_NAME] iPhone 14 Pro Max" at bounding box center [955, 44] width 126 height 14
click at [972, 485] on span at bounding box center [979, 483] width 55 height 27
click at [908, 485] on icon at bounding box center [906, 483] width 9 height 14
click at [909, 486] on icon at bounding box center [908, 483] width 9 height 9
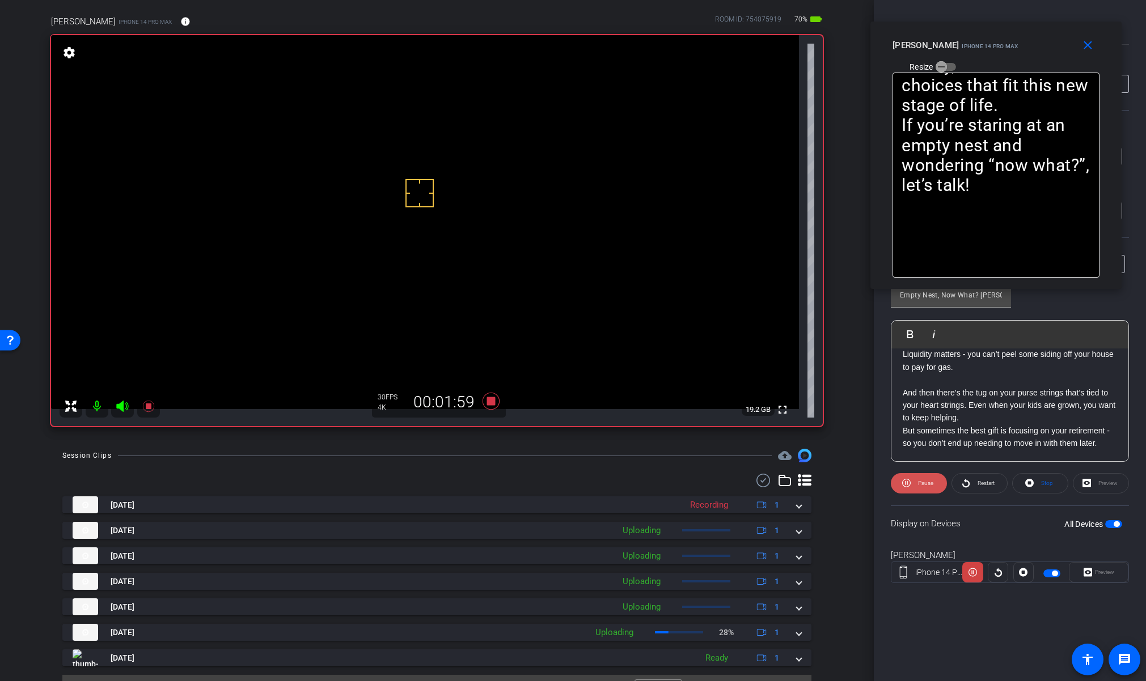
click at [912, 488] on span at bounding box center [919, 483] width 56 height 27
click at [912, 488] on icon at bounding box center [908, 483] width 9 height 14
click at [912, 488] on span at bounding box center [919, 483] width 56 height 27
click at [912, 488] on icon at bounding box center [908, 483] width 9 height 14
click at [912, 488] on span at bounding box center [919, 483] width 56 height 27
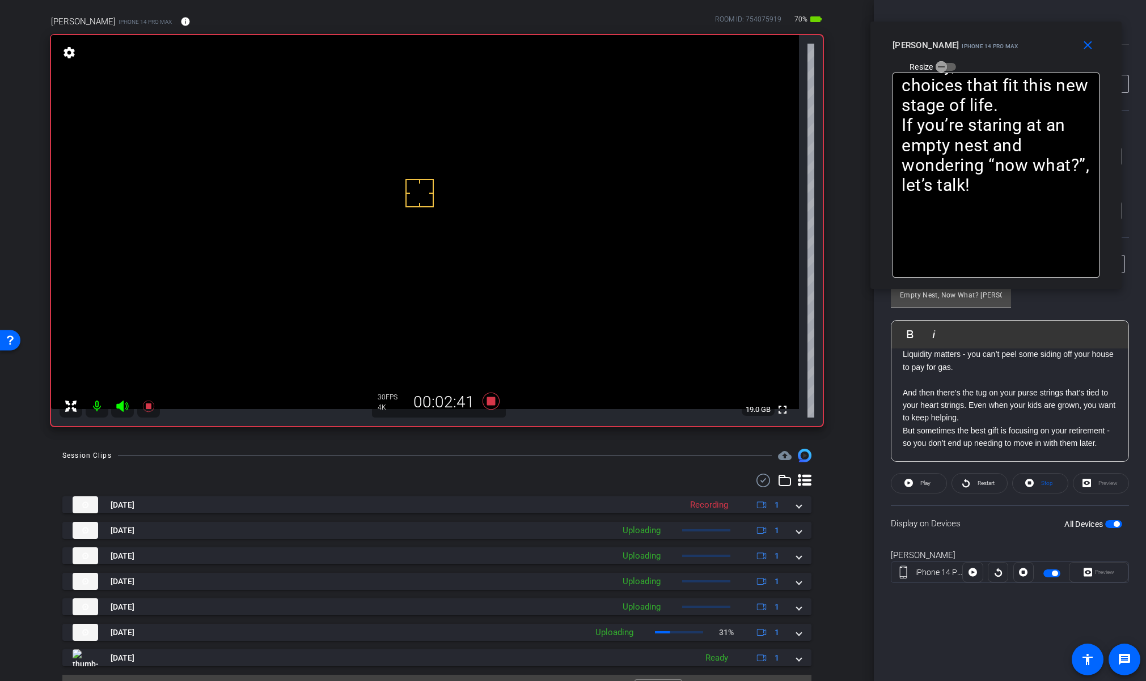
drag, startPoint x: 912, startPoint y: 488, endPoint x: 948, endPoint y: 505, distance: 39.8
click at [948, 505] on div "Display on Devices All Devices" at bounding box center [1010, 523] width 238 height 37
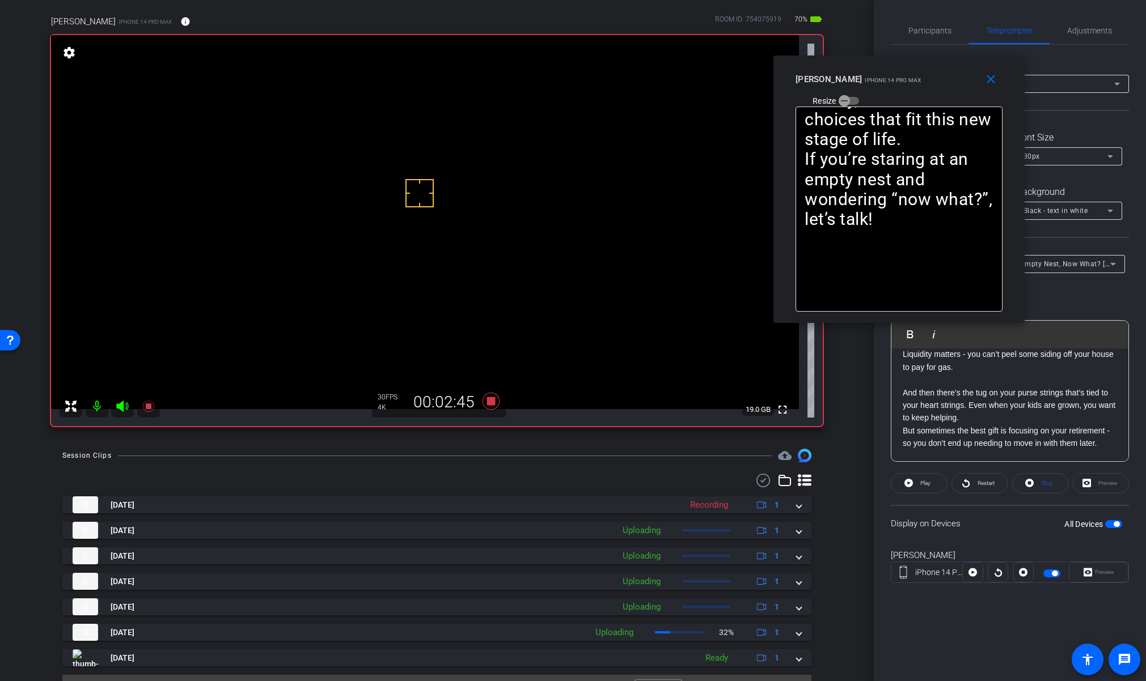
drag, startPoint x: 1005, startPoint y: 38, endPoint x: 828, endPoint y: 104, distance: 188.4
click at [828, 104] on mat-slide-toggle "Resize" at bounding box center [826, 100] width 63 height 18
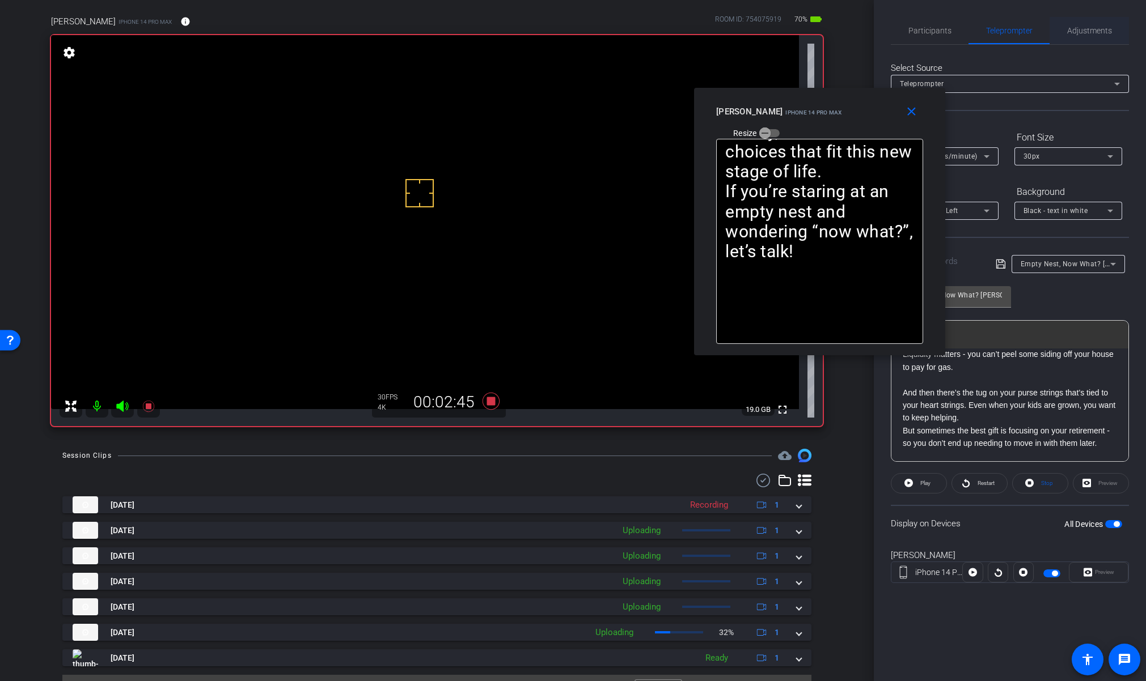
click at [1077, 28] on span "Adjustments" at bounding box center [1089, 31] width 45 height 8
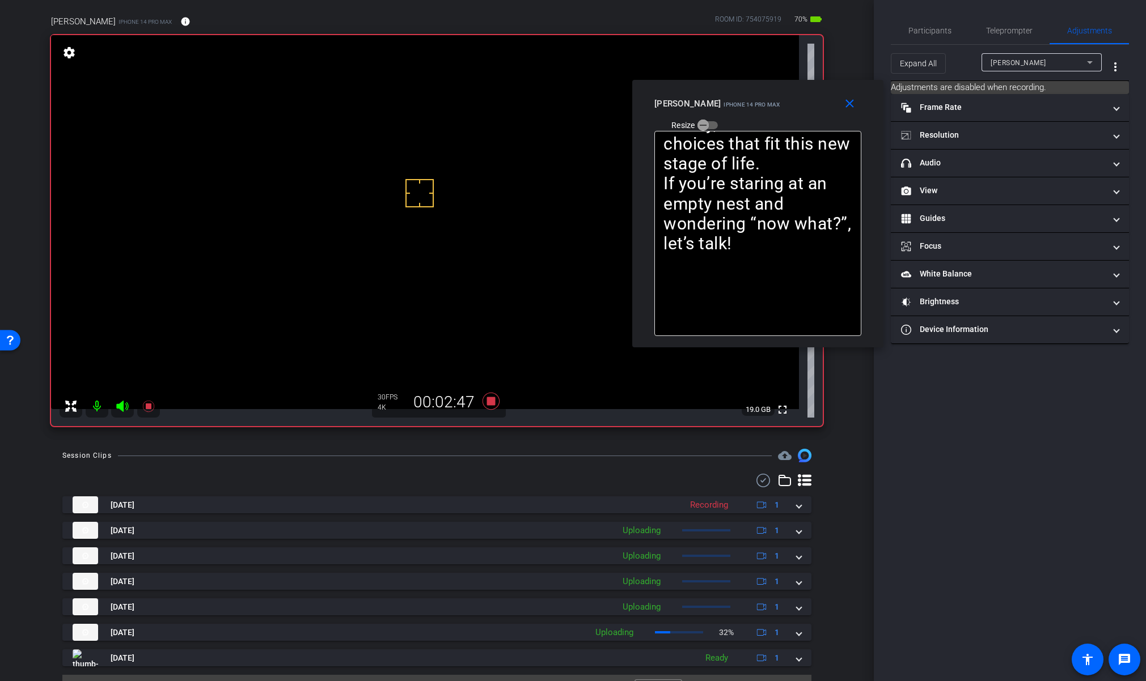
drag, startPoint x: 819, startPoint y: 103, endPoint x: 869, endPoint y: 130, distance: 56.3
click at [757, 94] on div "[PERSON_NAME] iPhone 14 Pro Max Resize" at bounding box center [761, 114] width 215 height 40
click at [933, 160] on mat-panel-title "headphone icon Audio" at bounding box center [1003, 163] width 204 height 12
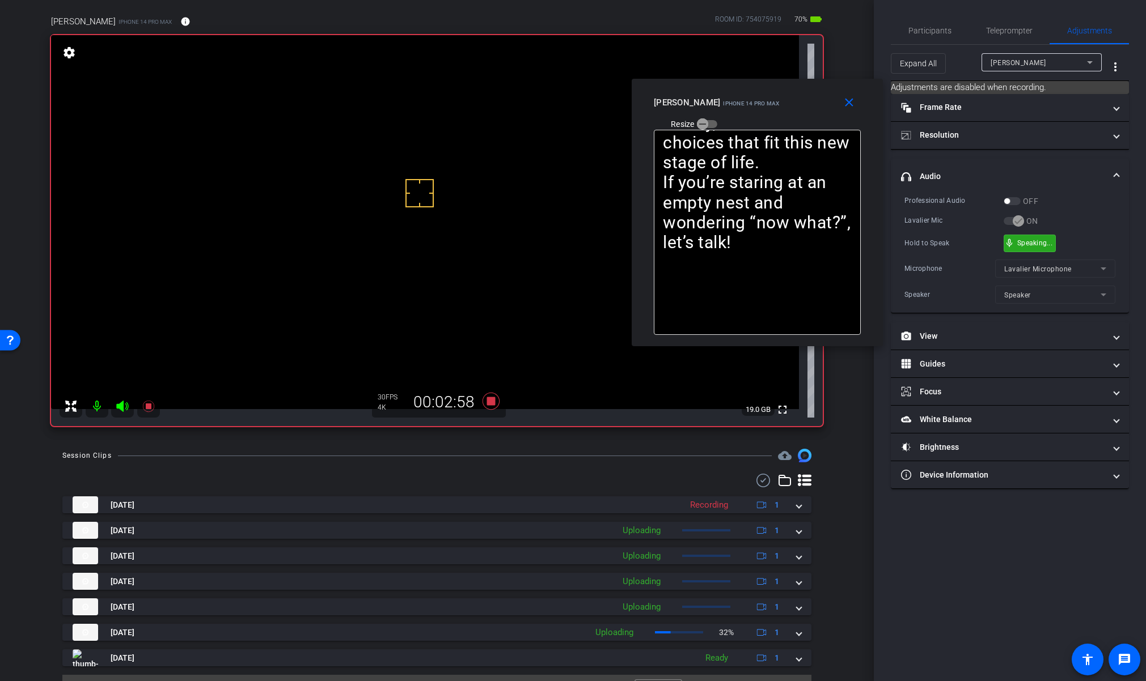
click at [1016, 240] on div "mic_none Speaking..." at bounding box center [1029, 243] width 51 height 16
drag, startPoint x: 1047, startPoint y: 242, endPoint x: 1052, endPoint y: 235, distance: 8.4
click at [489, 401] on icon at bounding box center [490, 401] width 17 height 17
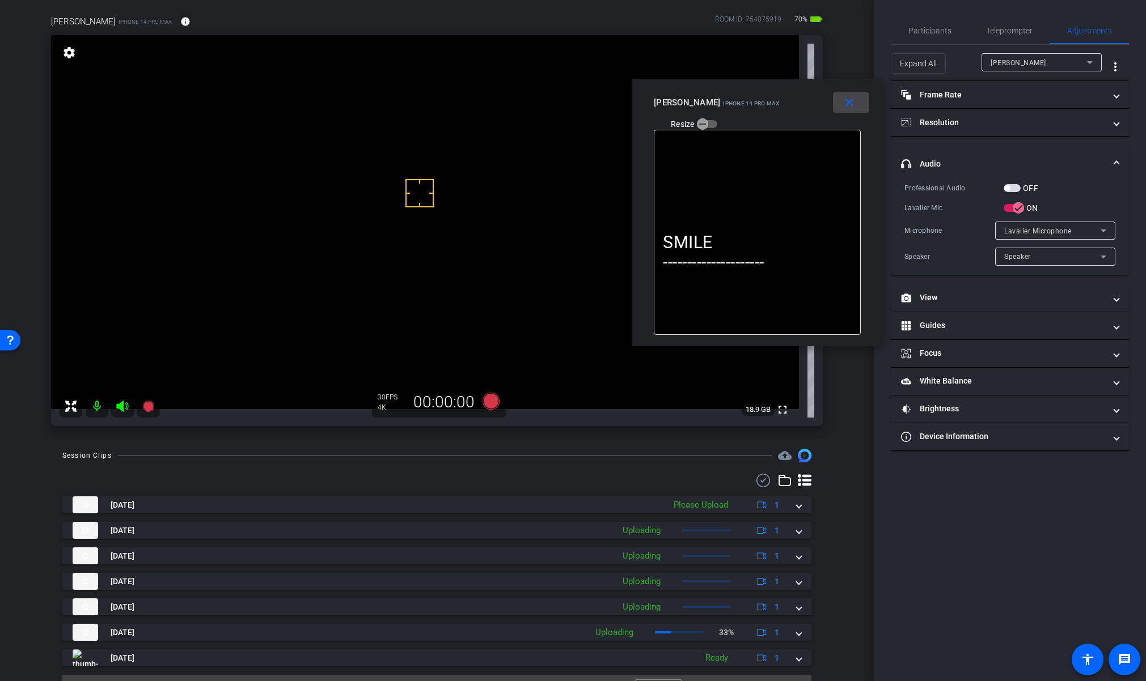
click at [858, 107] on span at bounding box center [851, 102] width 36 height 27
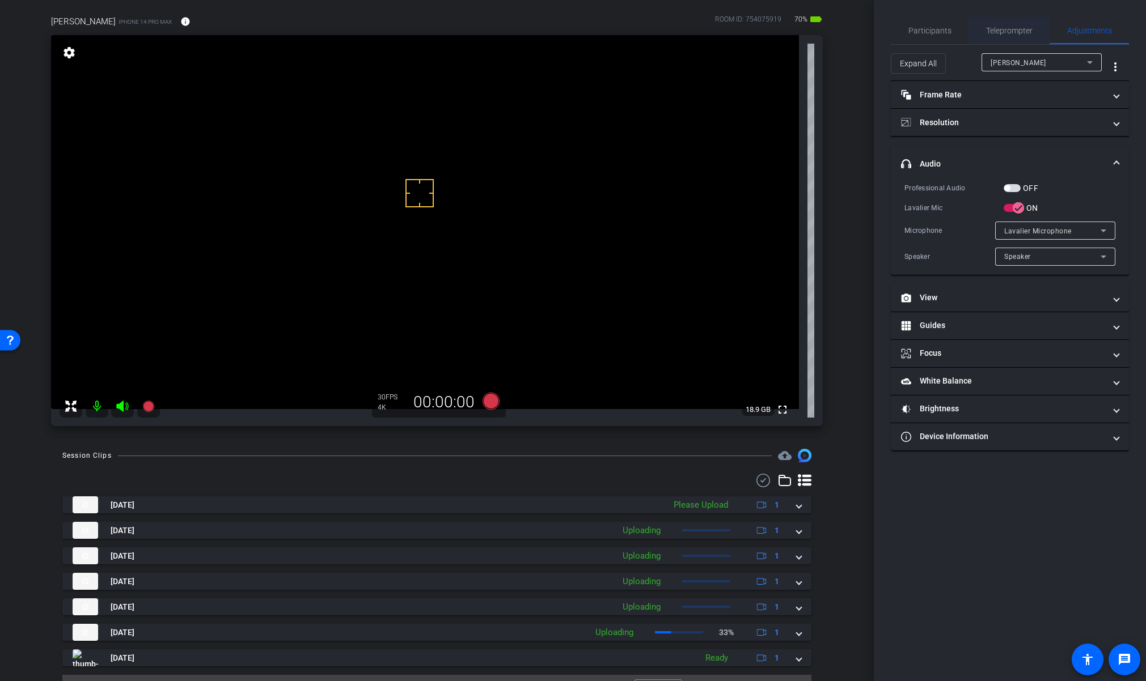
click at [1015, 35] on span "Teleprompter" at bounding box center [1009, 31] width 46 height 8
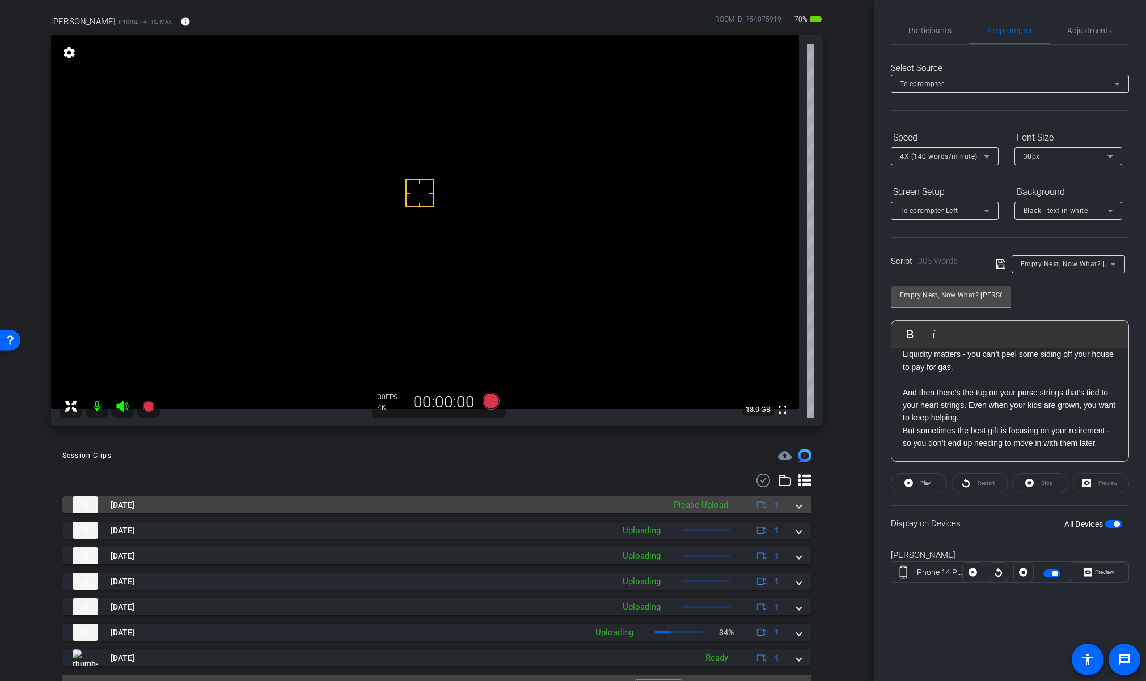
click at [797, 502] on span at bounding box center [799, 505] width 5 height 12
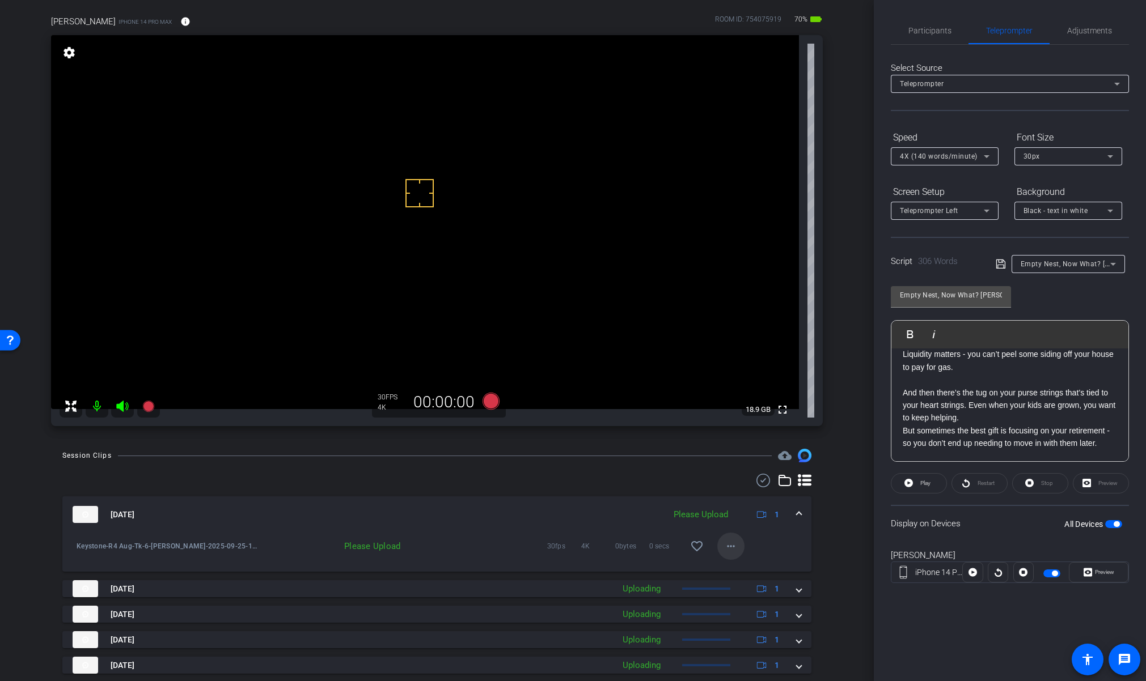
click at [728, 552] on mat-icon "more_horiz" at bounding box center [731, 547] width 14 height 14
click at [753, 574] on span "Upload" at bounding box center [743, 571] width 45 height 14
click at [797, 514] on span at bounding box center [799, 515] width 5 height 12
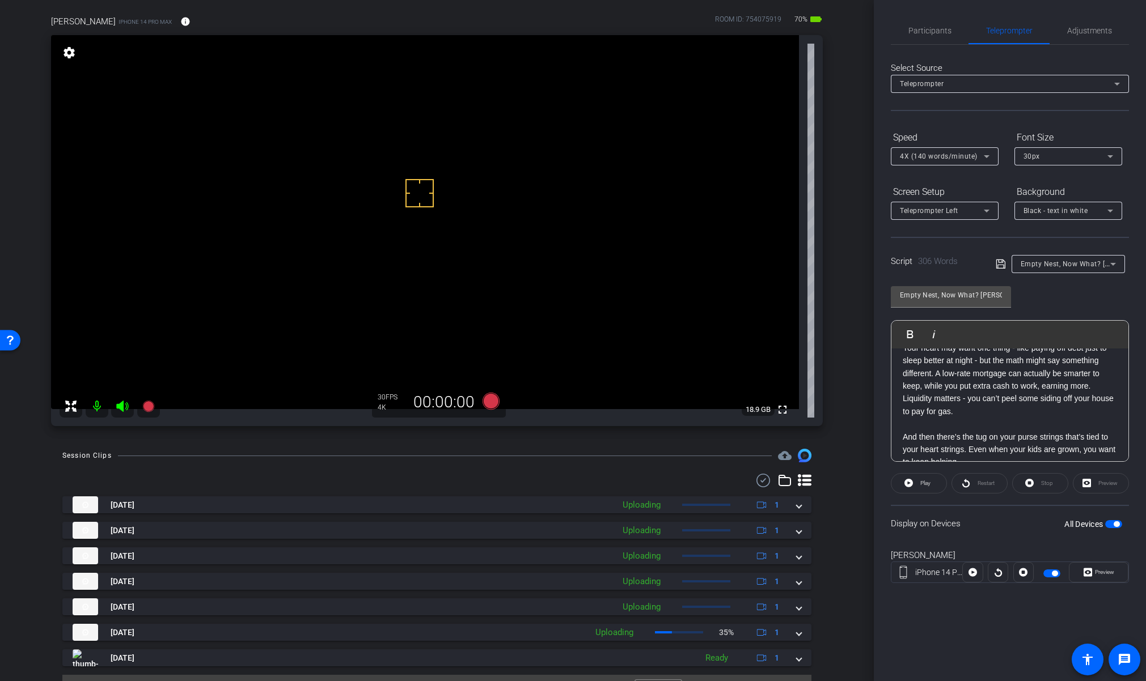
scroll to position [278, 0]
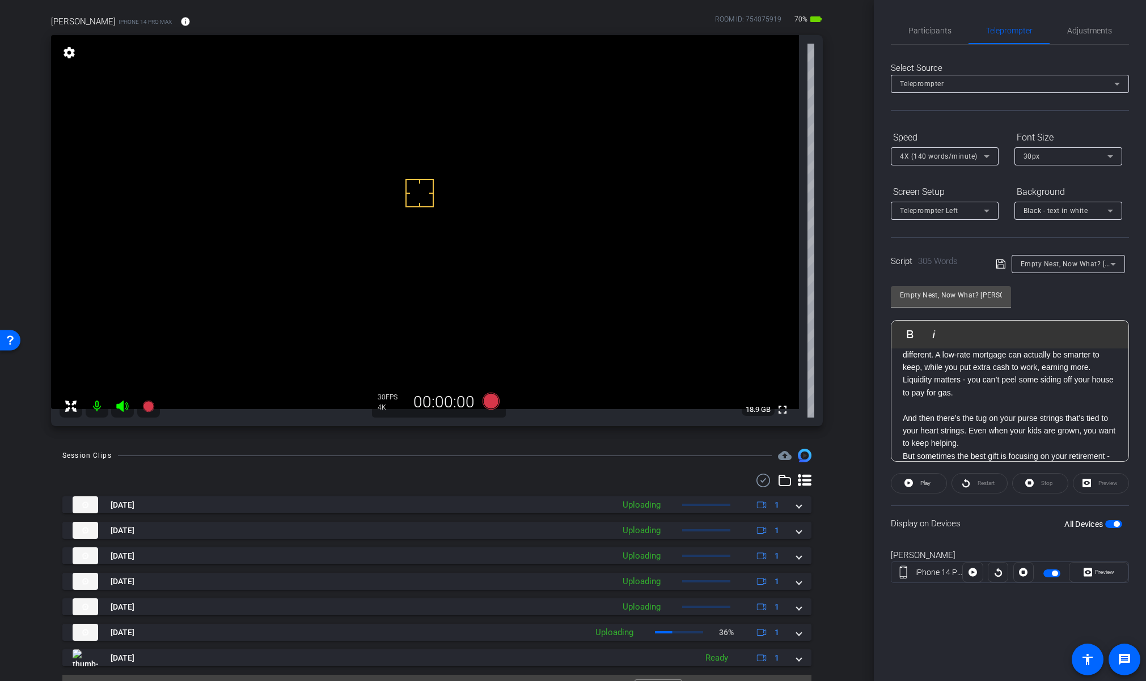
drag, startPoint x: 965, startPoint y: 444, endPoint x: 896, endPoint y: 422, distance: 73.0
click at [896, 422] on div "SMILE --------------------- One of the hardest transitions I’ve ever been throu…" at bounding box center [1009, 368] width 237 height 594
click at [494, 397] on icon at bounding box center [490, 401] width 17 height 17
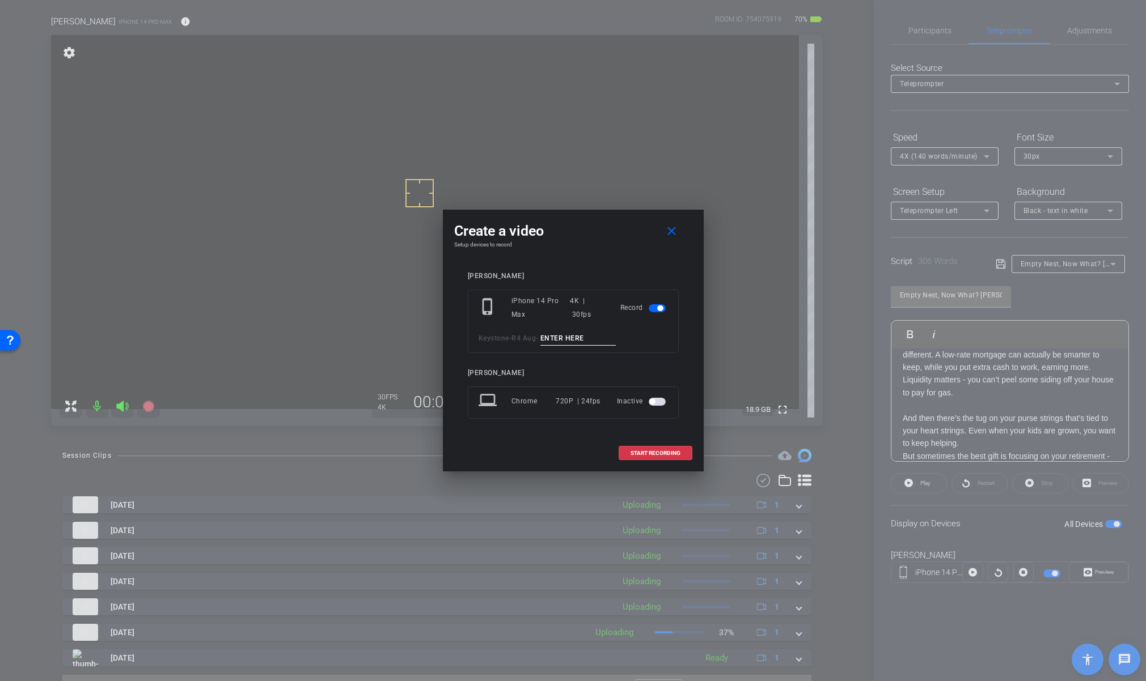
click at [561, 337] on input at bounding box center [578, 339] width 76 height 14
paste input "Tk_1_Lynn"
click at [560, 336] on input "Tk_1_Lynn" at bounding box center [578, 339] width 76 height 14
click at [585, 338] on input "Tk_7_Lynn" at bounding box center [578, 339] width 76 height 14
type input "Tk_7_Lynn_PU"
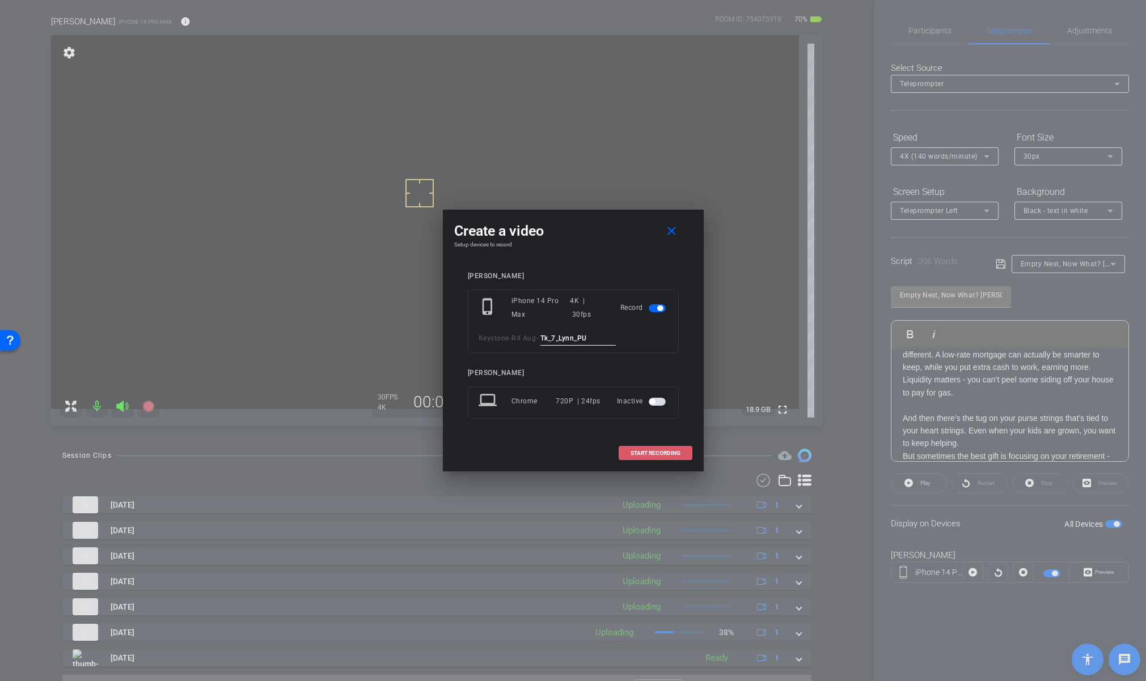
click at [670, 456] on button "START RECORDING" at bounding box center [656, 453] width 74 height 14
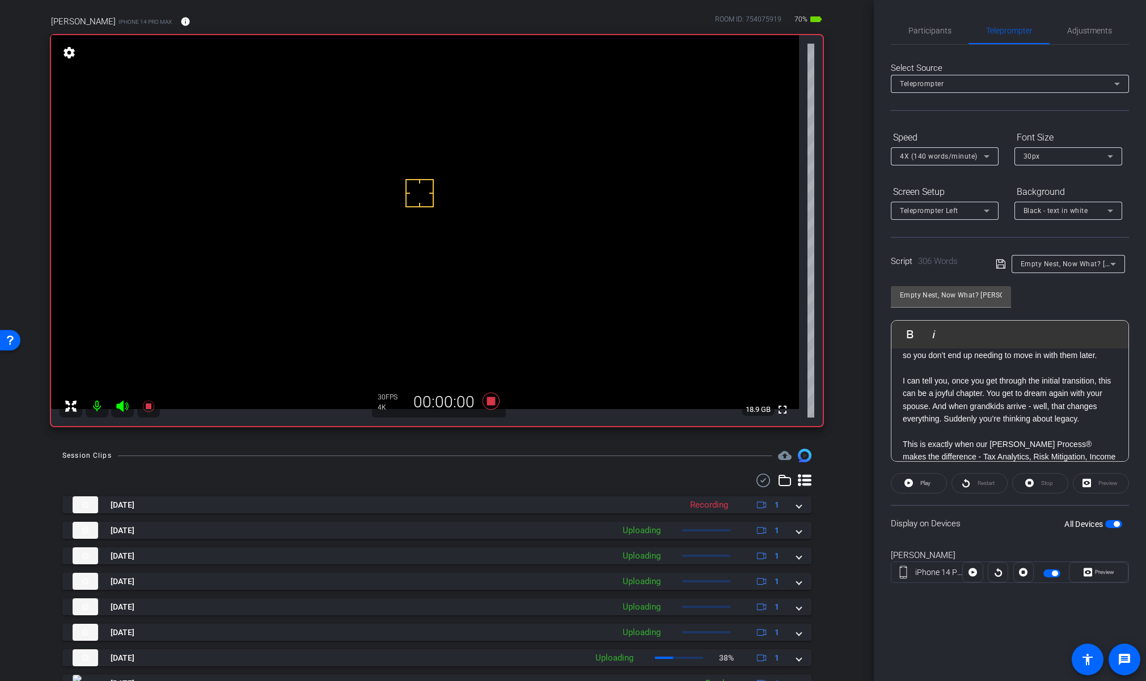
scroll to position [285, 0]
drag, startPoint x: 972, startPoint y: 443, endPoint x: 896, endPoint y: 413, distance: 82.4
click at [896, 413] on div "SMILE --------------------- One of the hardest transitions I’ve ever been throu…" at bounding box center [1009, 360] width 237 height 594
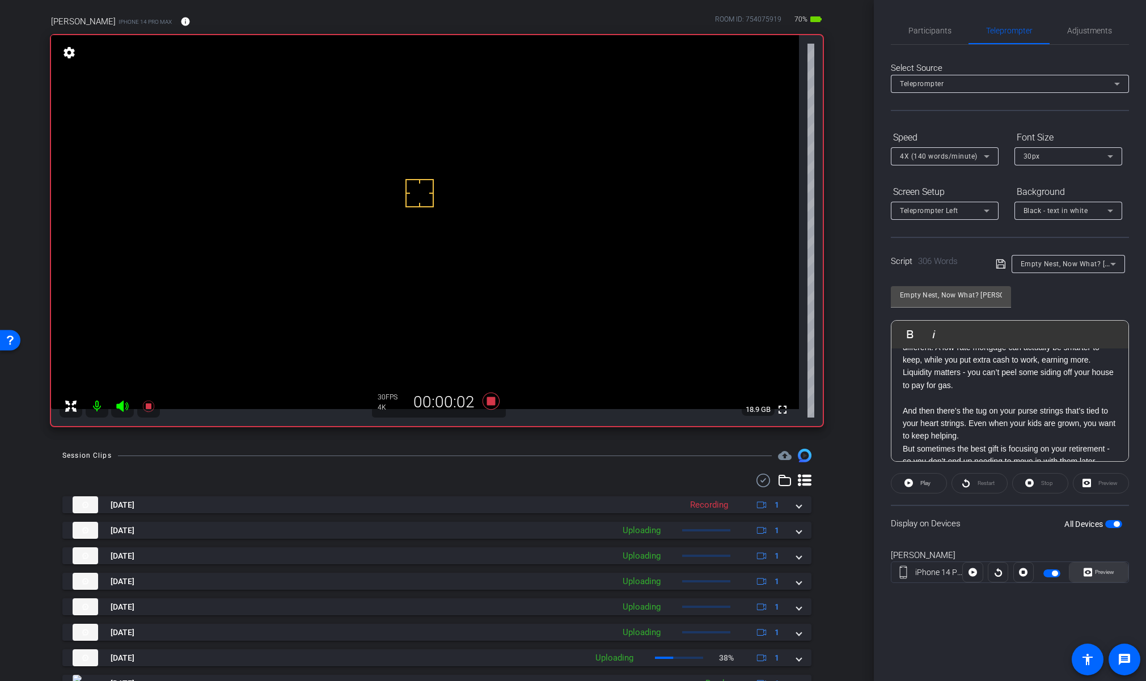
click at [1106, 574] on span "Preview" at bounding box center [1104, 572] width 19 height 6
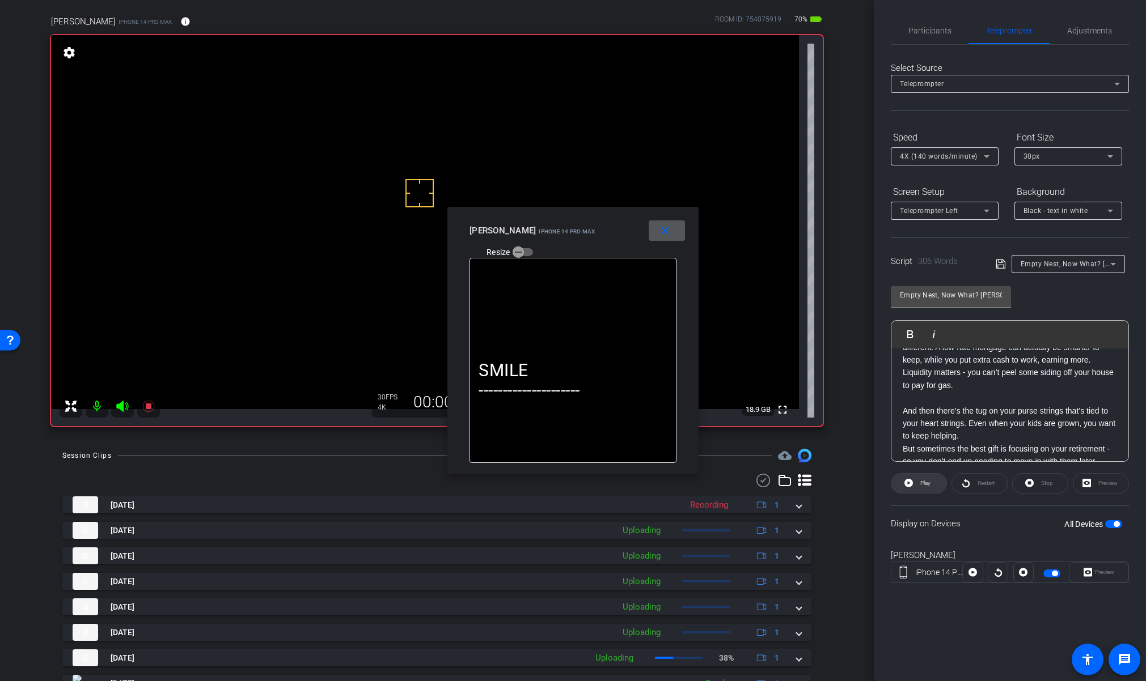
click at [923, 479] on span "Play" at bounding box center [923, 484] width 13 height 16
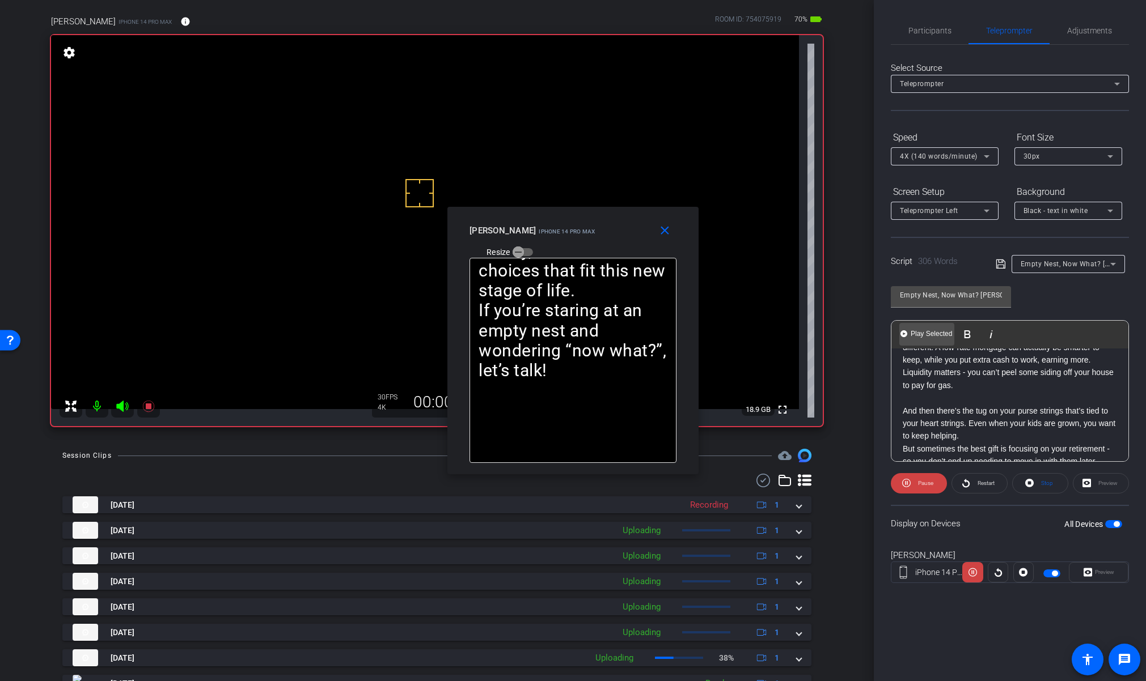
click at [917, 338] on span "Play Selected" at bounding box center [931, 334] width 46 height 10
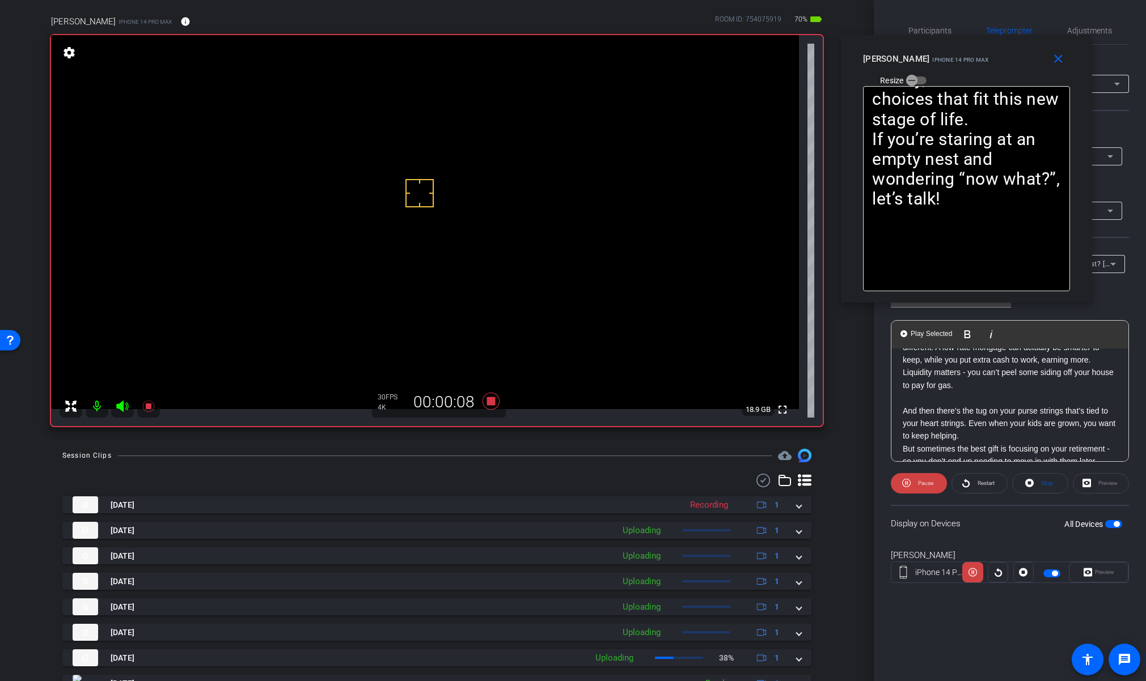
drag, startPoint x: 571, startPoint y: 222, endPoint x: 965, endPoint y: 50, distance: 429.3
click at [965, 50] on div "[PERSON_NAME] iPhone 14 Pro Max Resize" at bounding box center [970, 69] width 215 height 40
click at [909, 484] on icon at bounding box center [906, 483] width 9 height 14
click at [911, 484] on icon at bounding box center [908, 483] width 9 height 9
click at [917, 477] on span "Pause" at bounding box center [924, 484] width 18 height 16
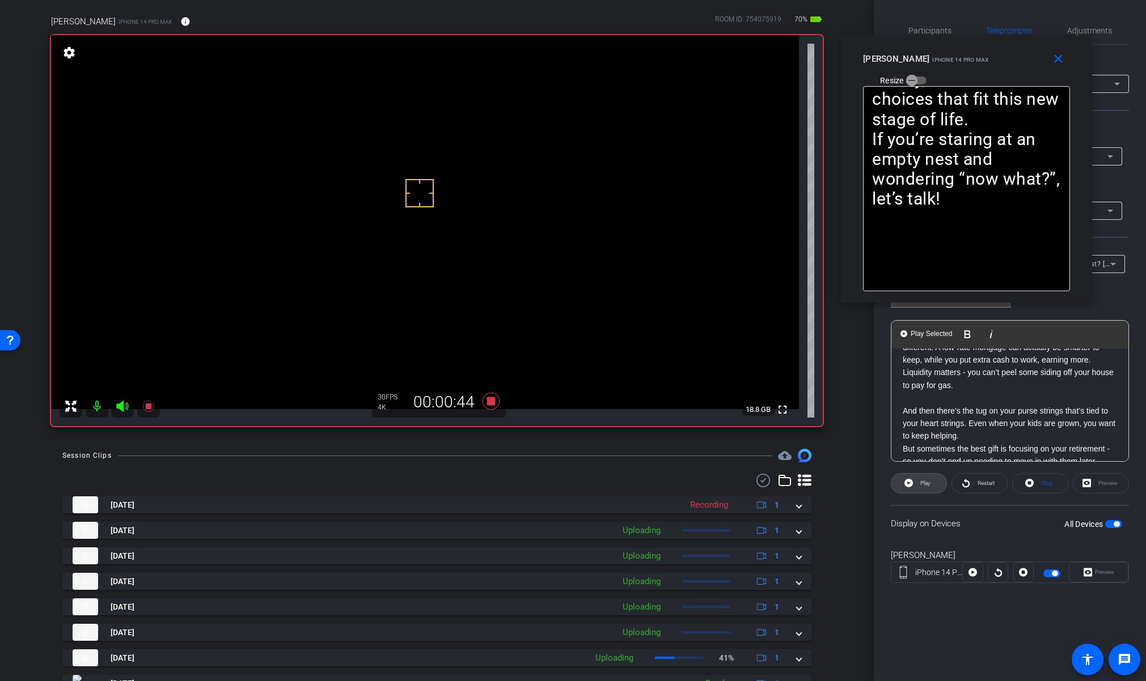
click at [917, 477] on span "Play" at bounding box center [923, 484] width 13 height 16
click at [922, 484] on span "Pause" at bounding box center [925, 483] width 15 height 6
click at [483, 399] on icon at bounding box center [490, 401] width 27 height 20
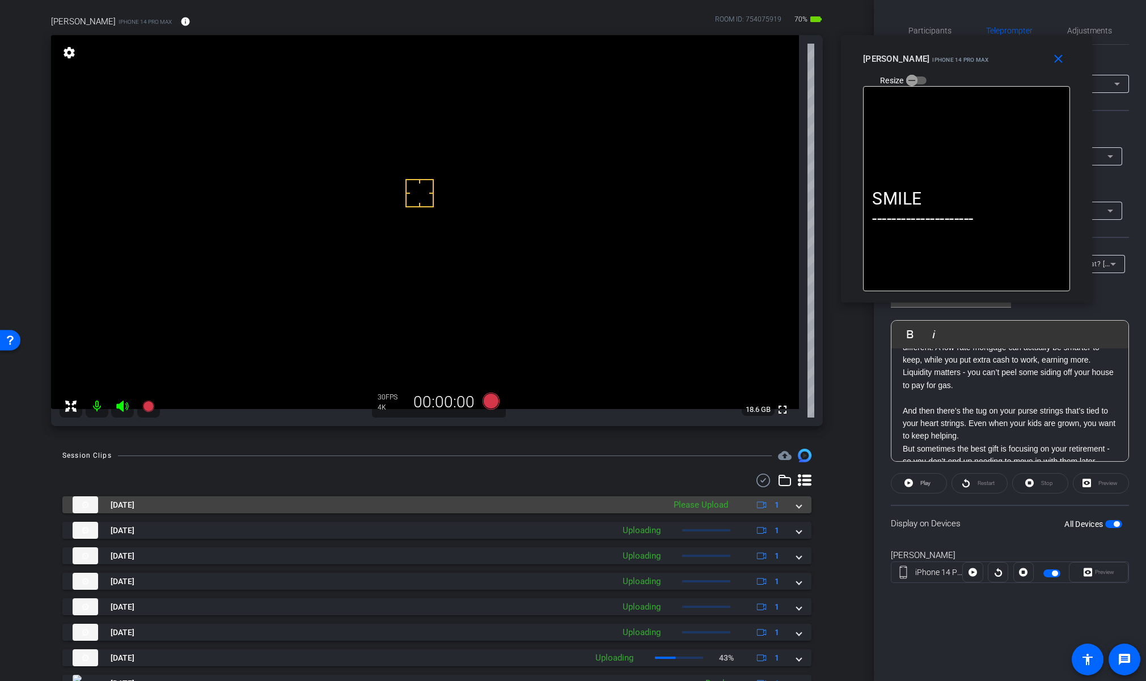
click at [797, 505] on span at bounding box center [799, 505] width 5 height 12
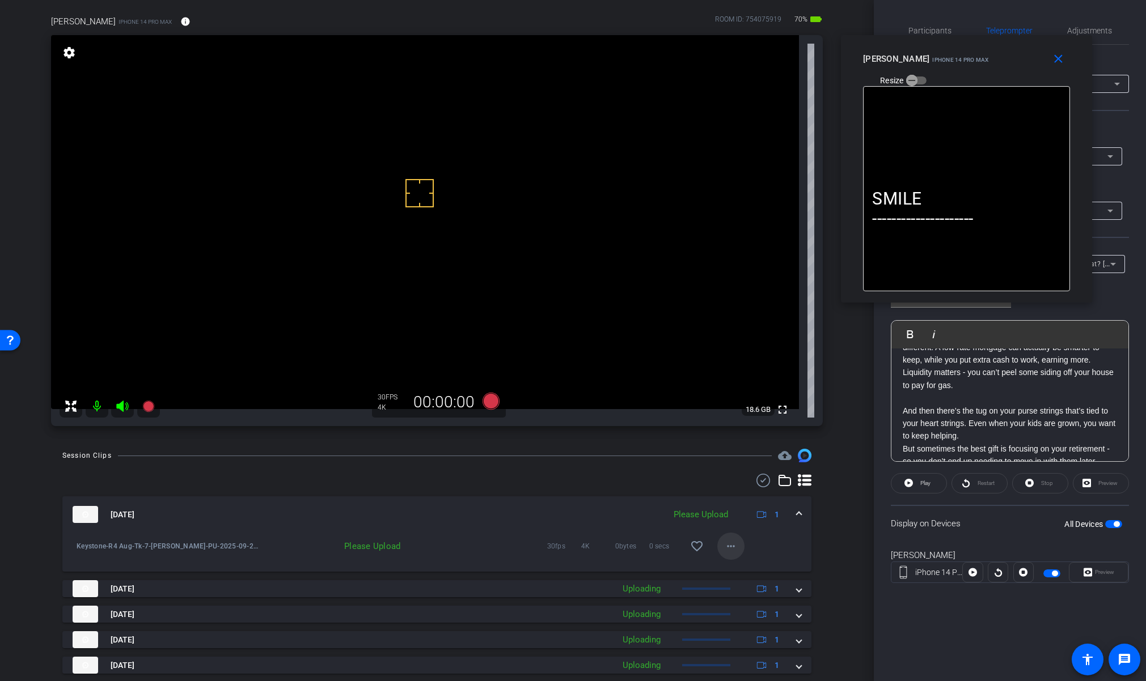
click at [724, 540] on mat-icon "more_horiz" at bounding box center [731, 547] width 14 height 14
click at [749, 565] on span "Upload" at bounding box center [743, 571] width 45 height 14
click at [797, 514] on span at bounding box center [799, 515] width 5 height 12
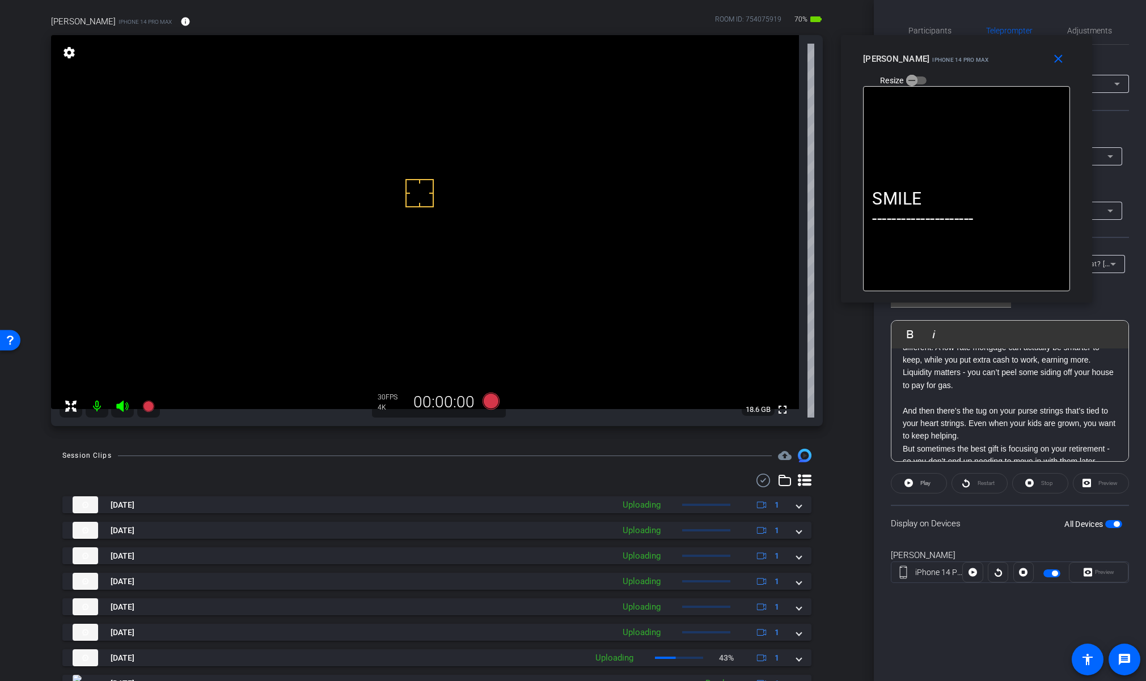
scroll to position [134, 0]
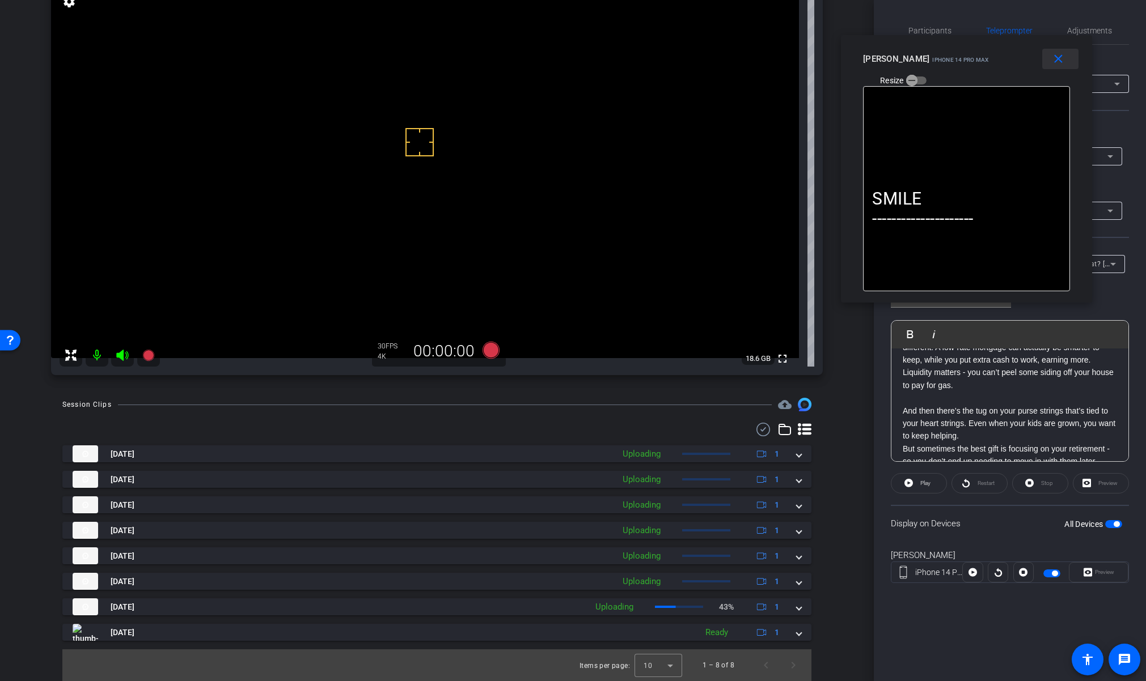
click at [1065, 58] on mat-icon "close" at bounding box center [1058, 59] width 14 height 14
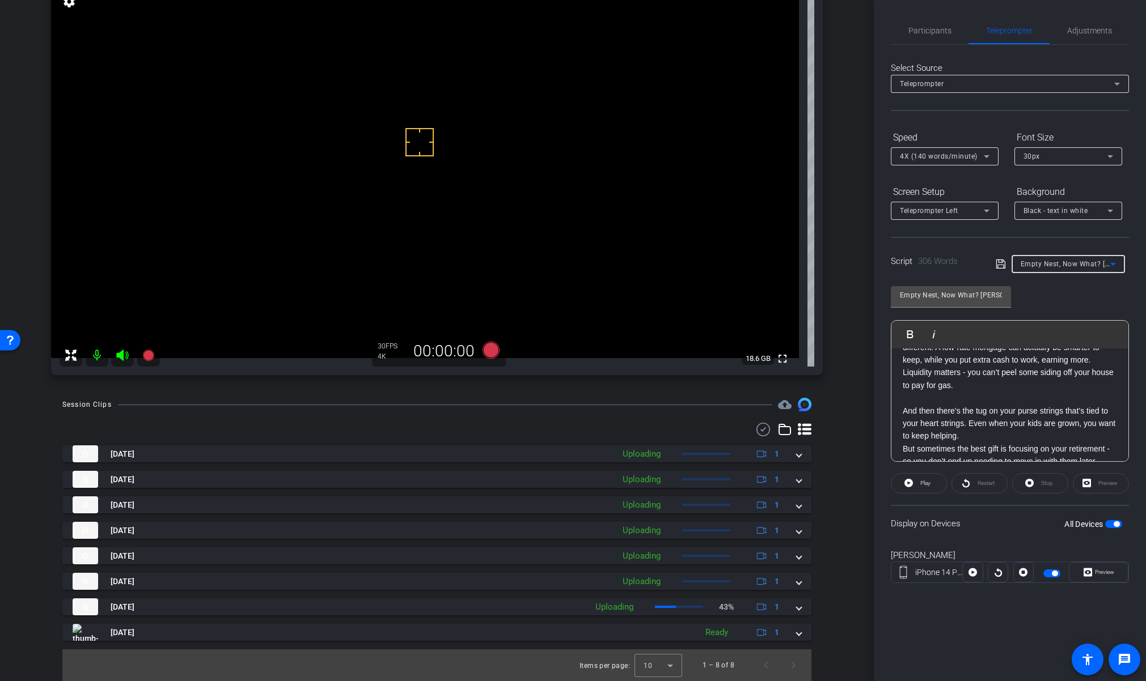
click at [1055, 264] on span "Empty Nest, Now What? [PERSON_NAME]" at bounding box center [1089, 263] width 138 height 9
click at [1052, 297] on mat-option "Q3 Economic update - [PERSON_NAME]" at bounding box center [1067, 305] width 113 height 18
type input "Q3 Economic update - [PERSON_NAME]"
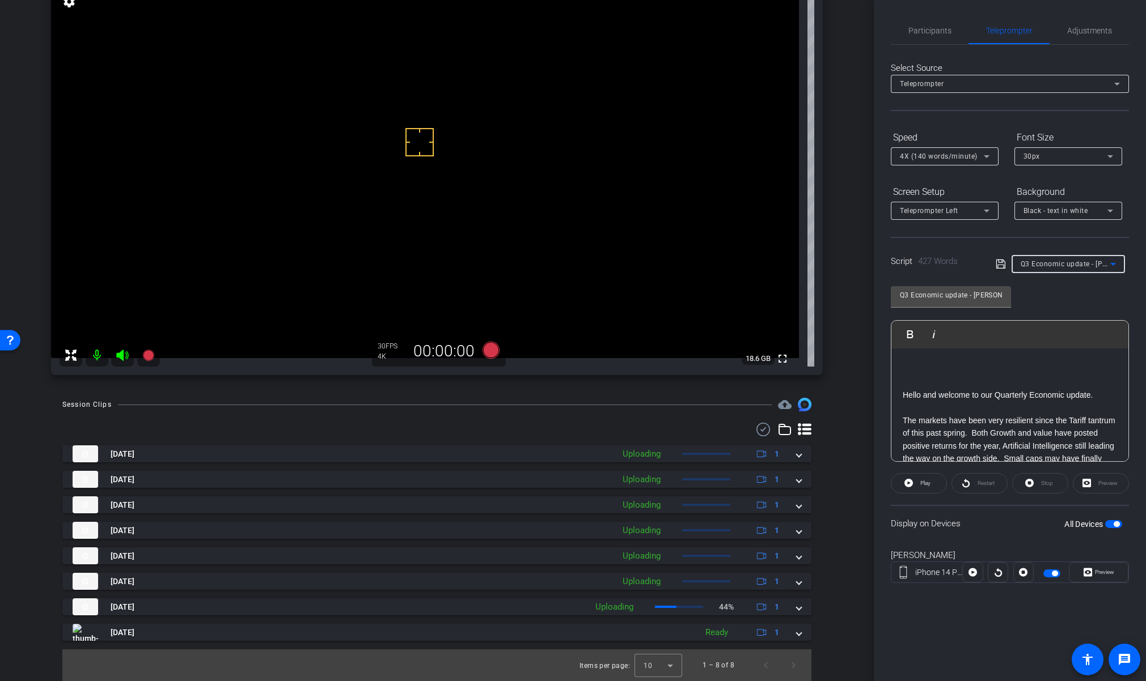
scroll to position [3, 0]
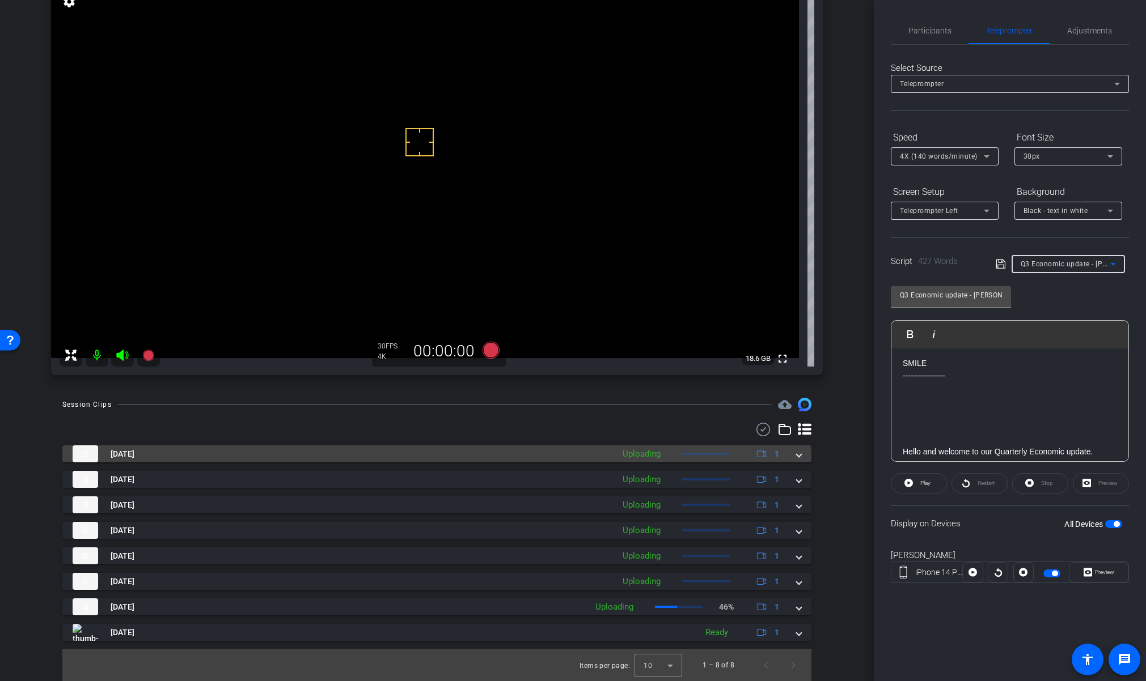
click at [797, 455] on span at bounding box center [799, 454] width 5 height 12
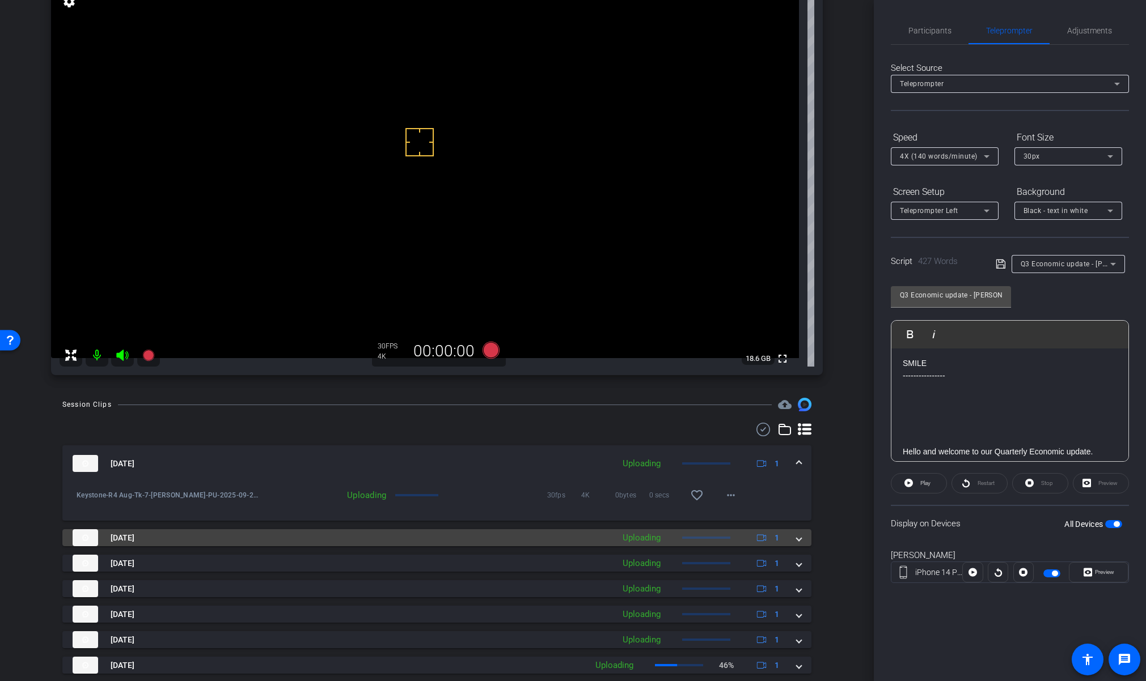
click at [797, 535] on span at bounding box center [799, 538] width 5 height 12
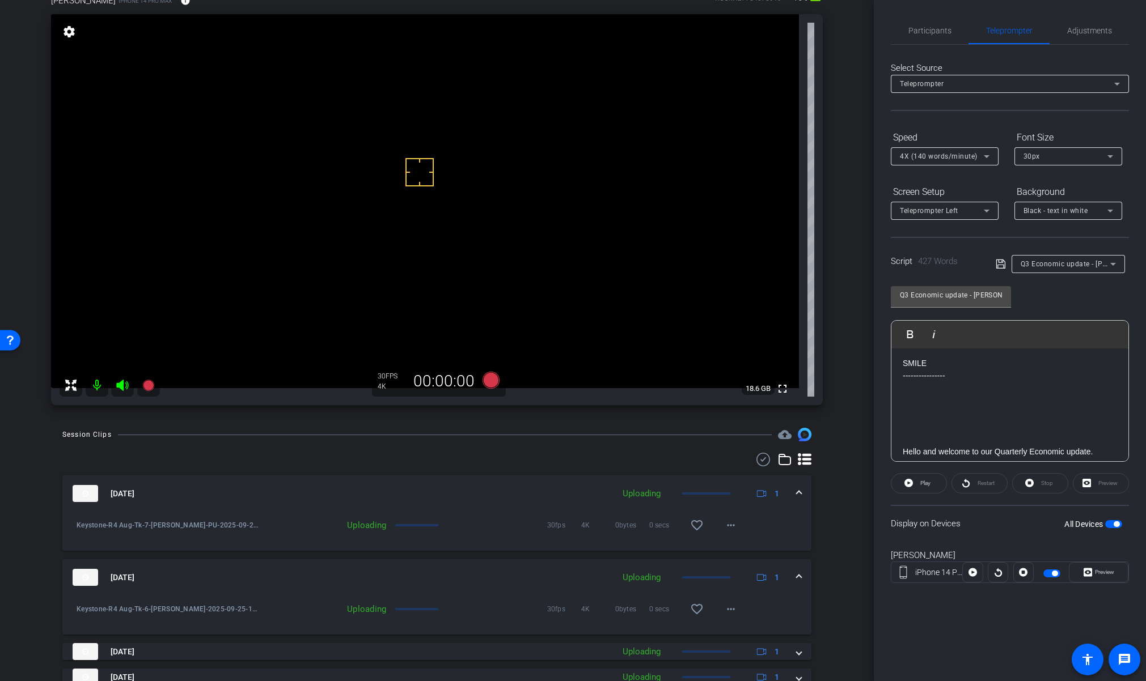
scroll to position [81, 0]
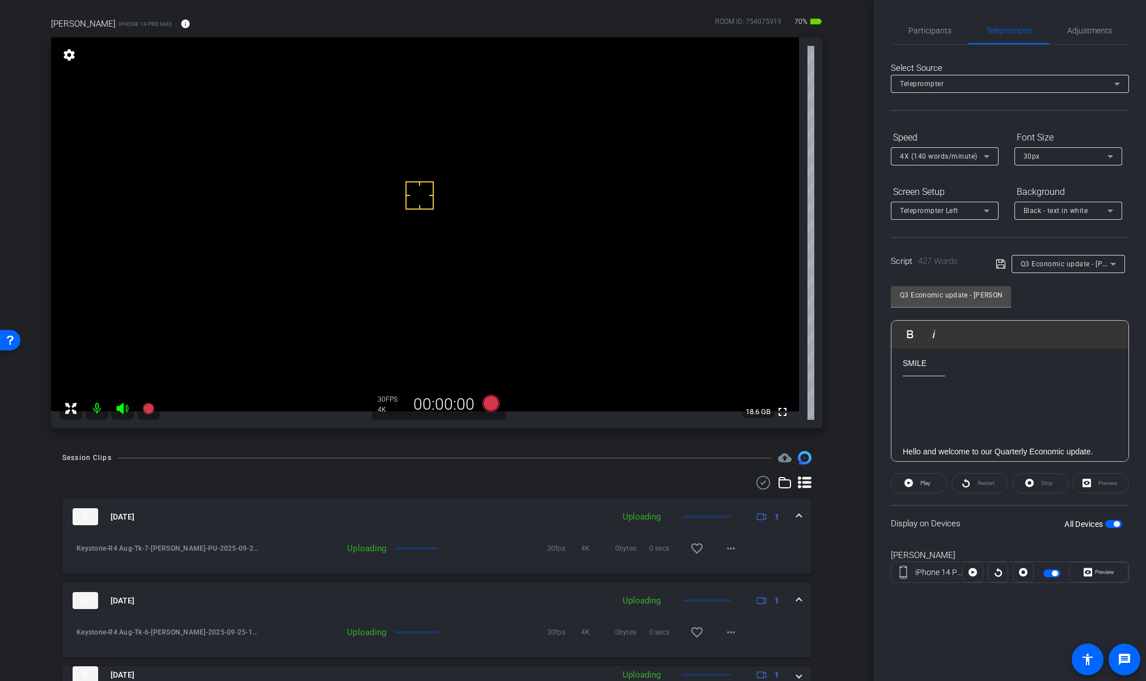
drag, startPoint x: 791, startPoint y: 598, endPoint x: 793, endPoint y: 581, distance: 16.5
click at [797, 598] on span at bounding box center [799, 601] width 5 height 12
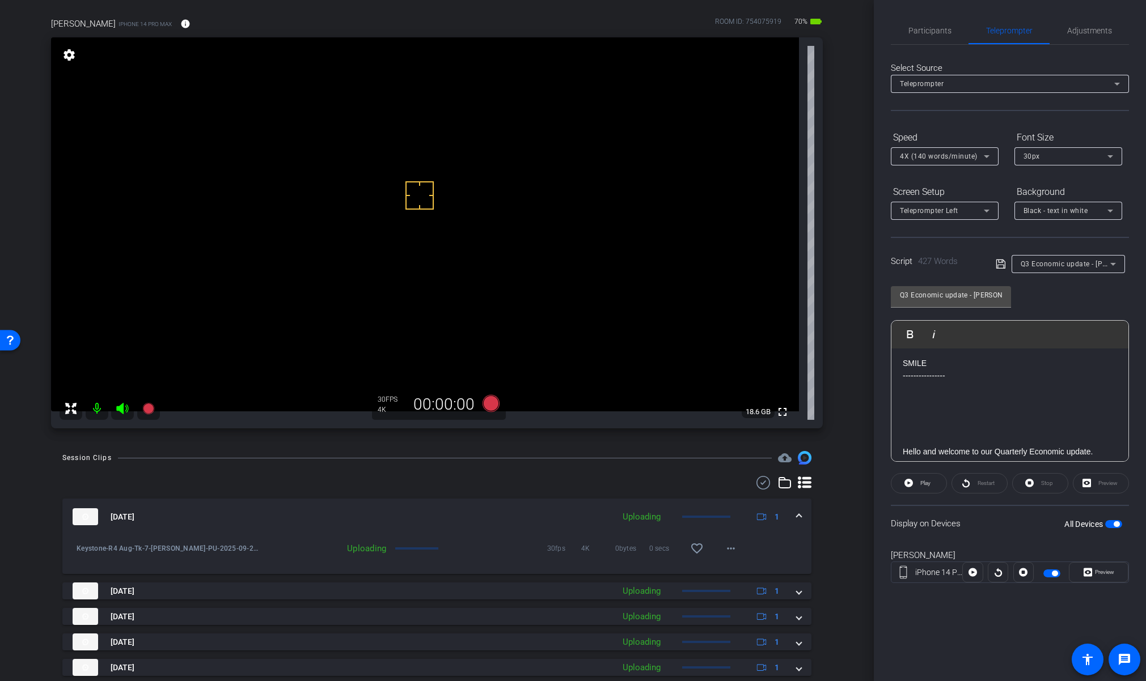
click at [797, 515] on span at bounding box center [799, 517] width 5 height 12
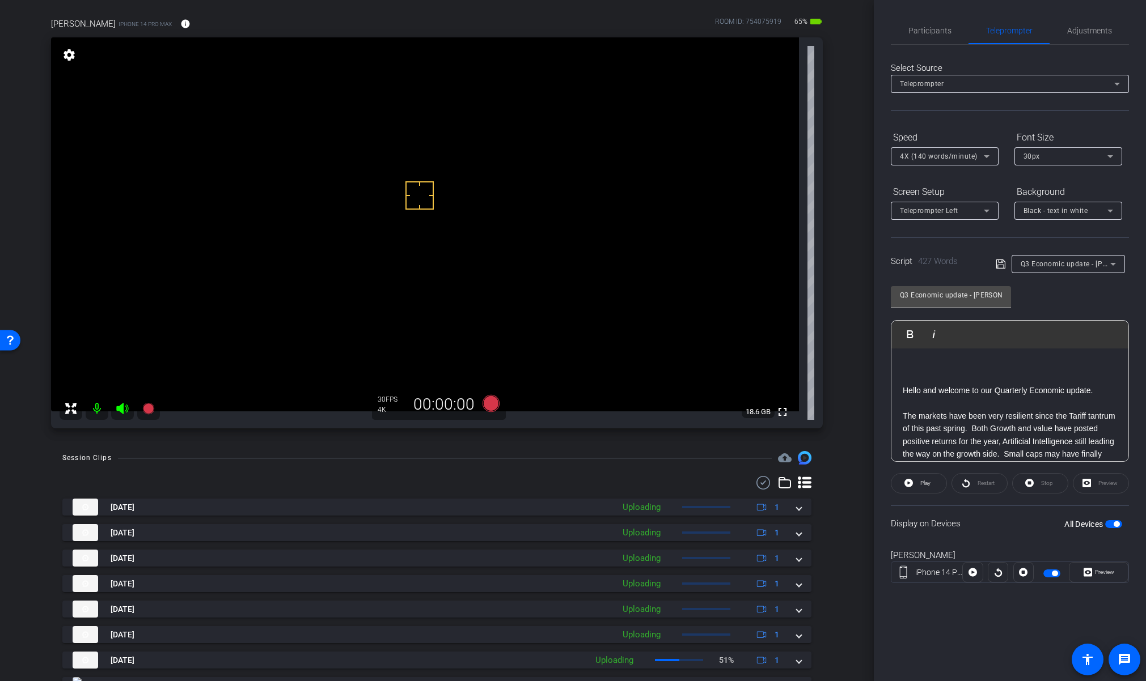
scroll to position [0, 0]
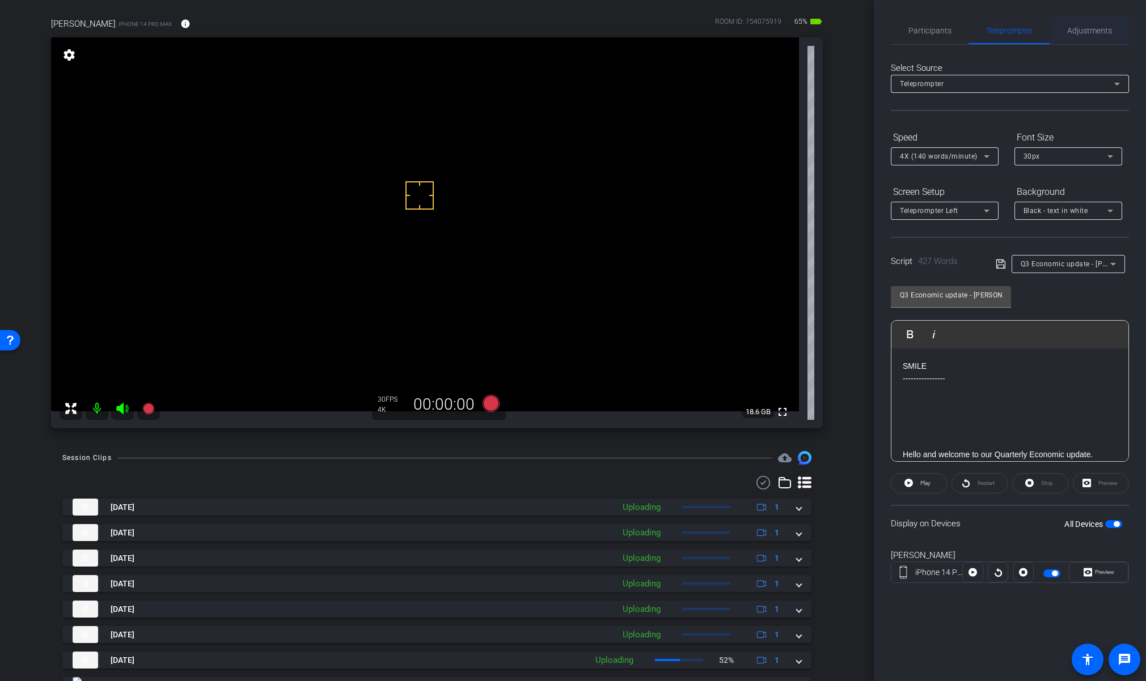
click at [1077, 28] on span "Adjustments" at bounding box center [1089, 31] width 45 height 8
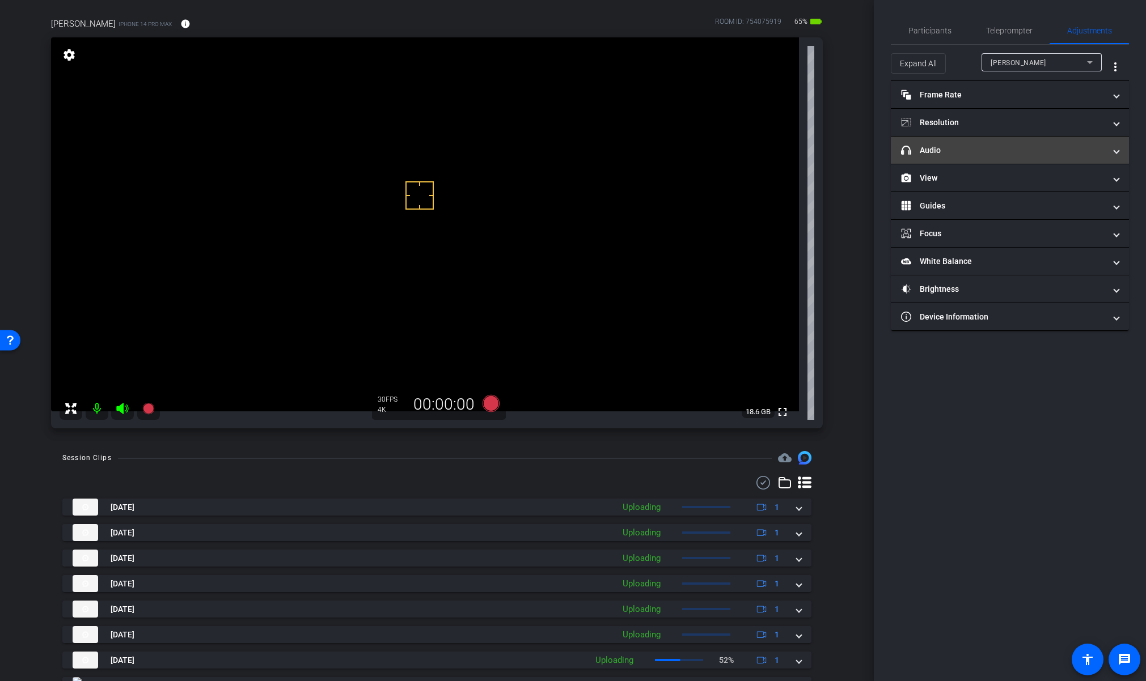
click at [974, 142] on mat-expansion-panel-header "headphone icon Audio" at bounding box center [1010, 150] width 238 height 27
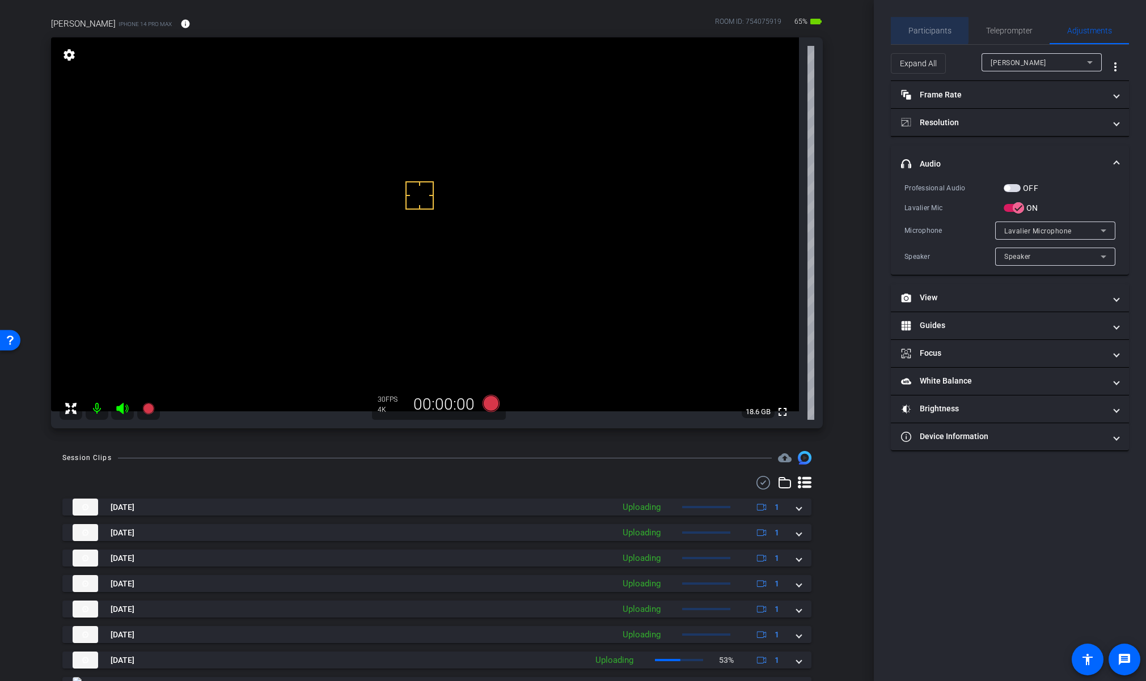
click at [927, 30] on span "Participants" at bounding box center [929, 31] width 43 height 8
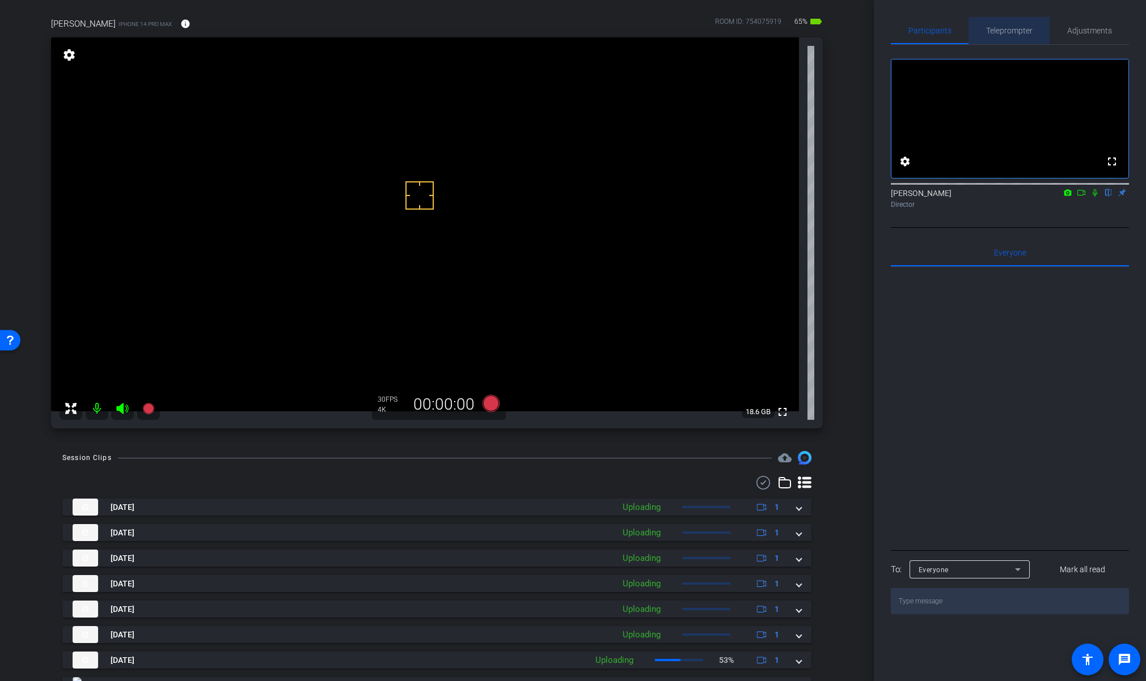
click at [1003, 28] on span "Teleprompter" at bounding box center [1009, 31] width 46 height 8
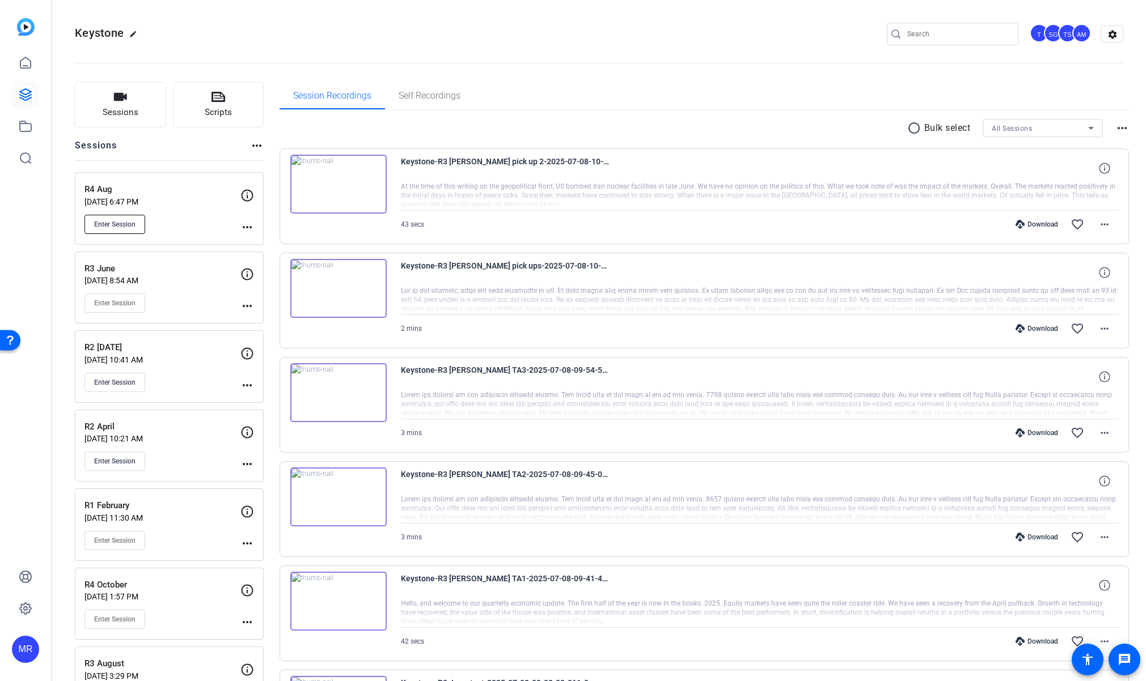
click at [118, 230] on button "Enter Session" at bounding box center [114, 224] width 61 height 19
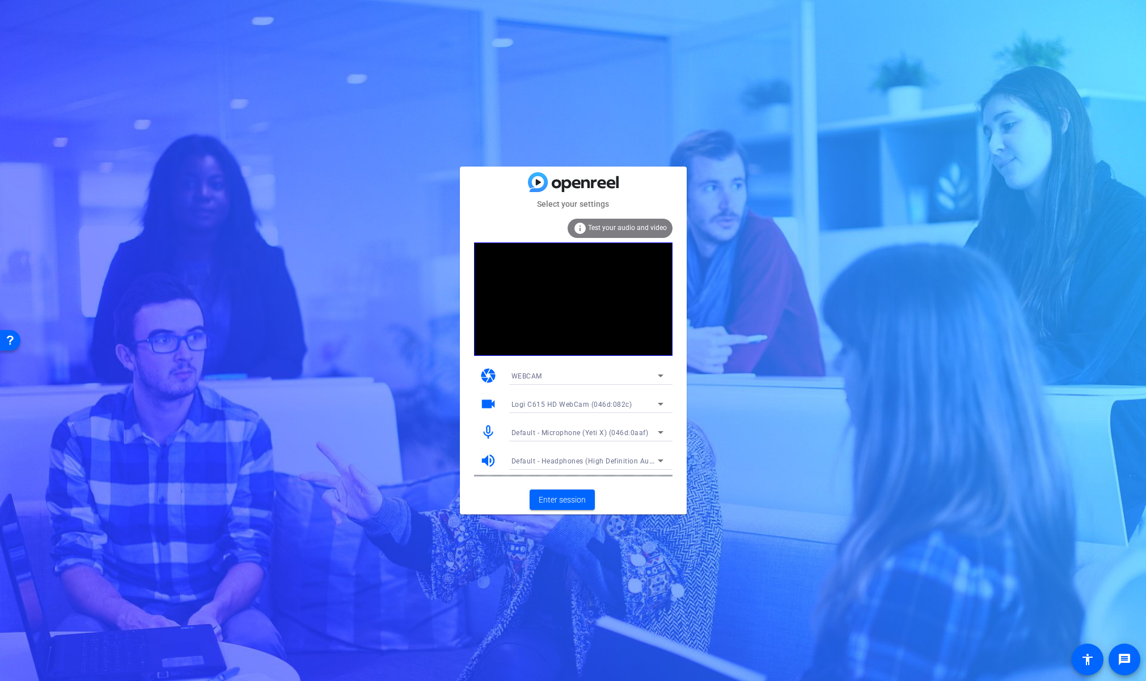
click at [566, 515] on div "Select your settings info Test your audio and video camera WEBCAM videocam Logi…" at bounding box center [573, 340] width 1146 height 681
click at [567, 502] on span "Enter session" at bounding box center [562, 500] width 47 height 12
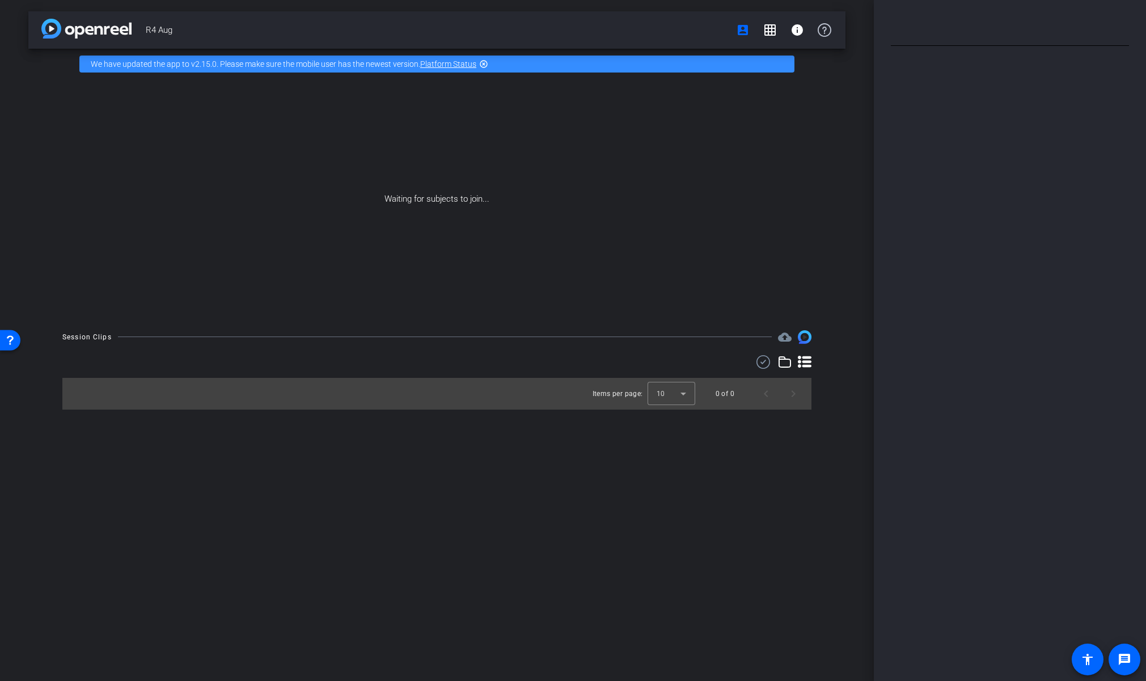
type input "Q3 Economic update - [PERSON_NAME]"
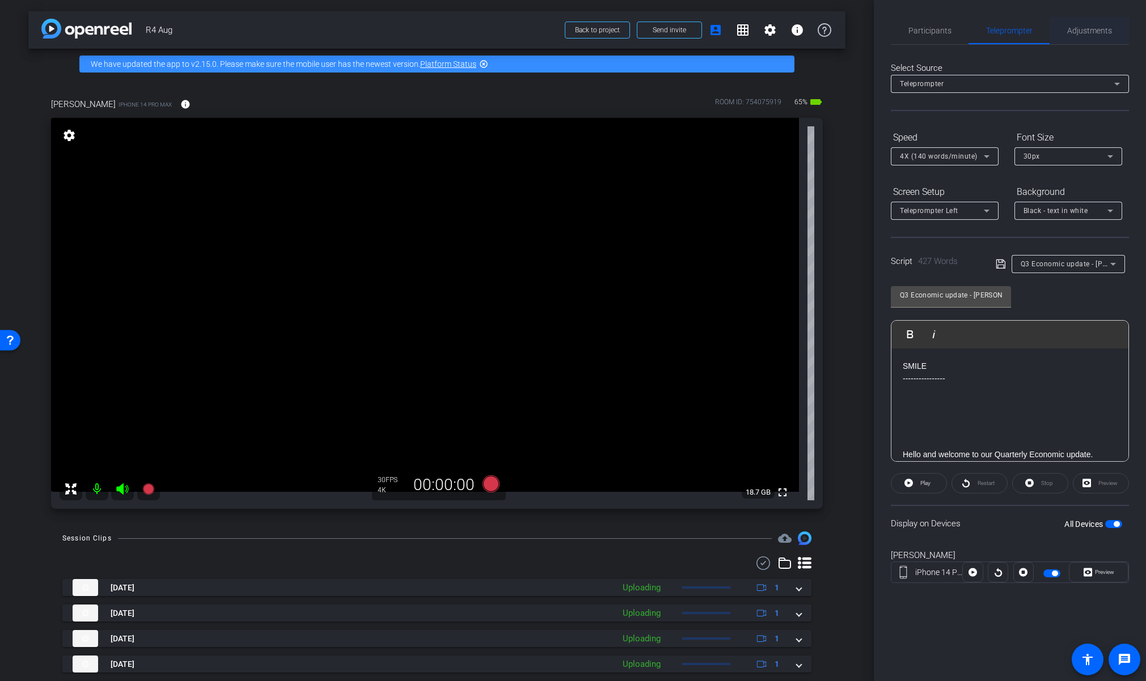
click at [1076, 30] on span "Adjustments" at bounding box center [1089, 31] width 45 height 8
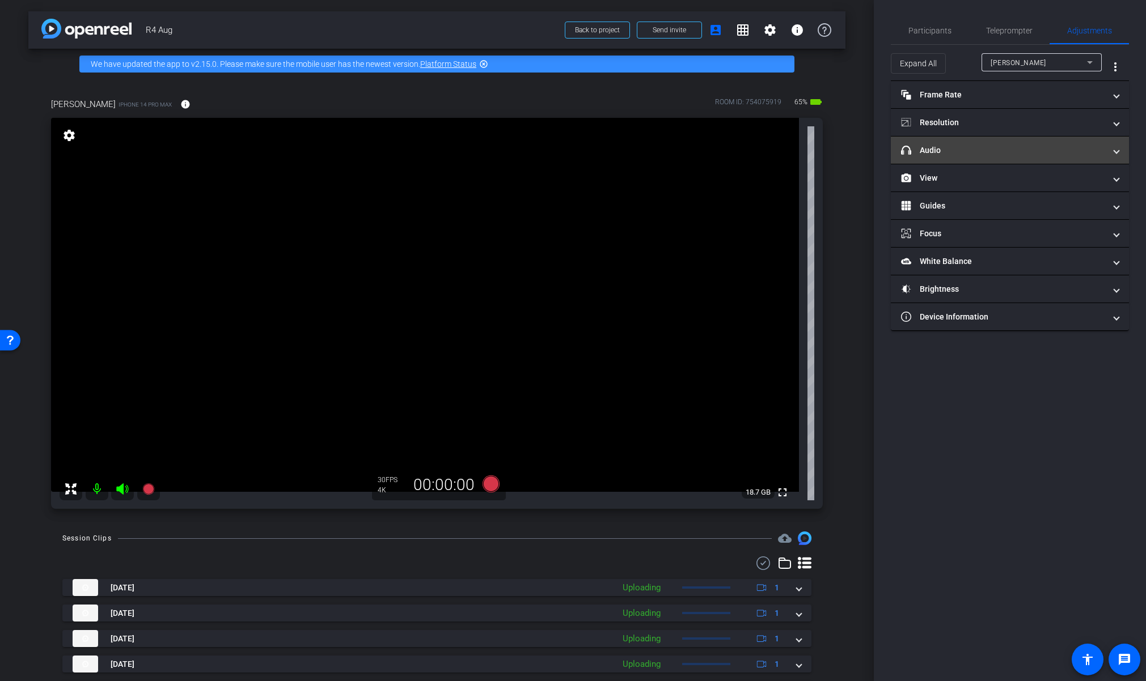
click at [976, 155] on mat-panel-title "headphone icon Audio" at bounding box center [1003, 151] width 204 height 12
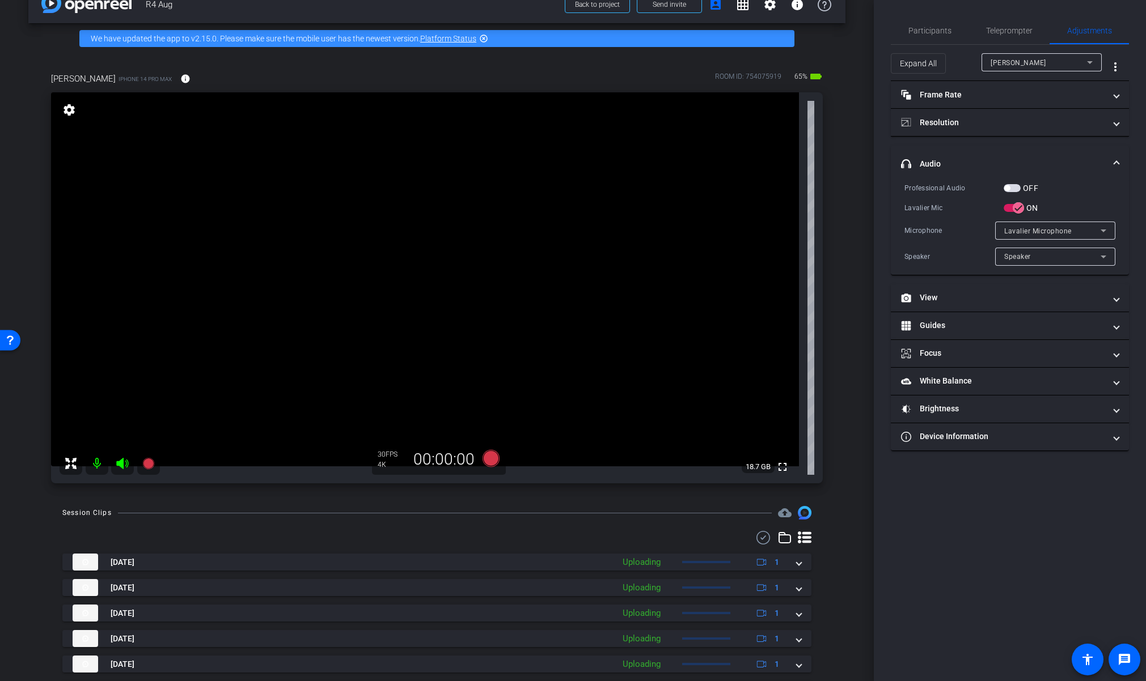
scroll to position [20, 0]
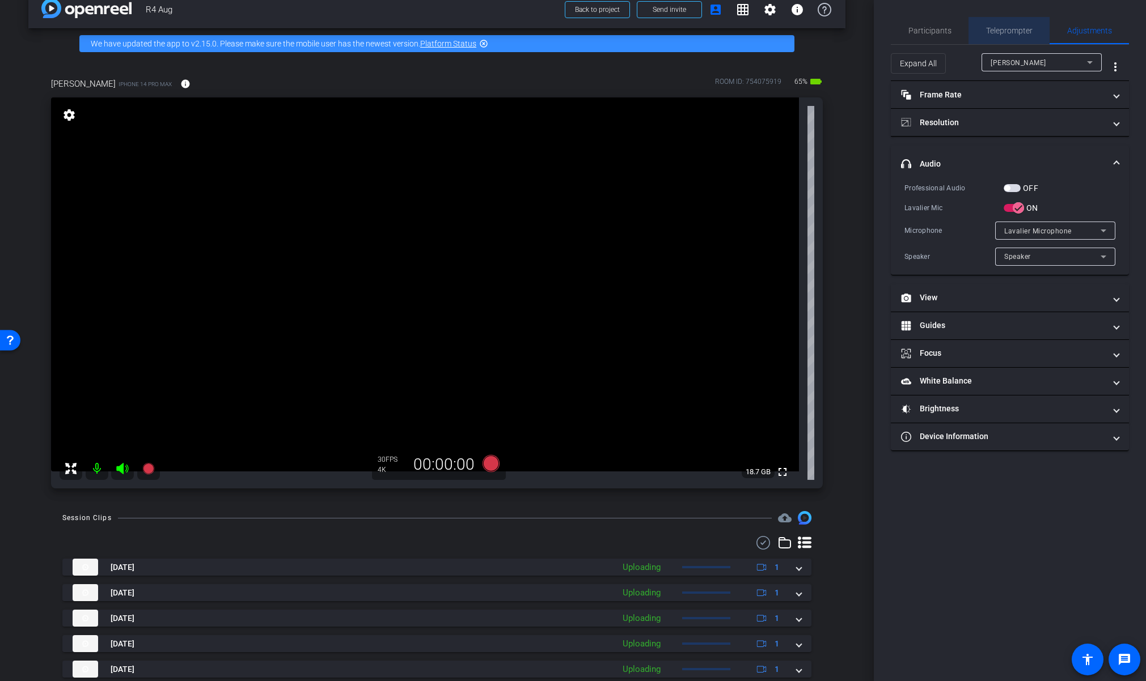
click at [1011, 23] on span "Teleprompter" at bounding box center [1009, 30] width 46 height 27
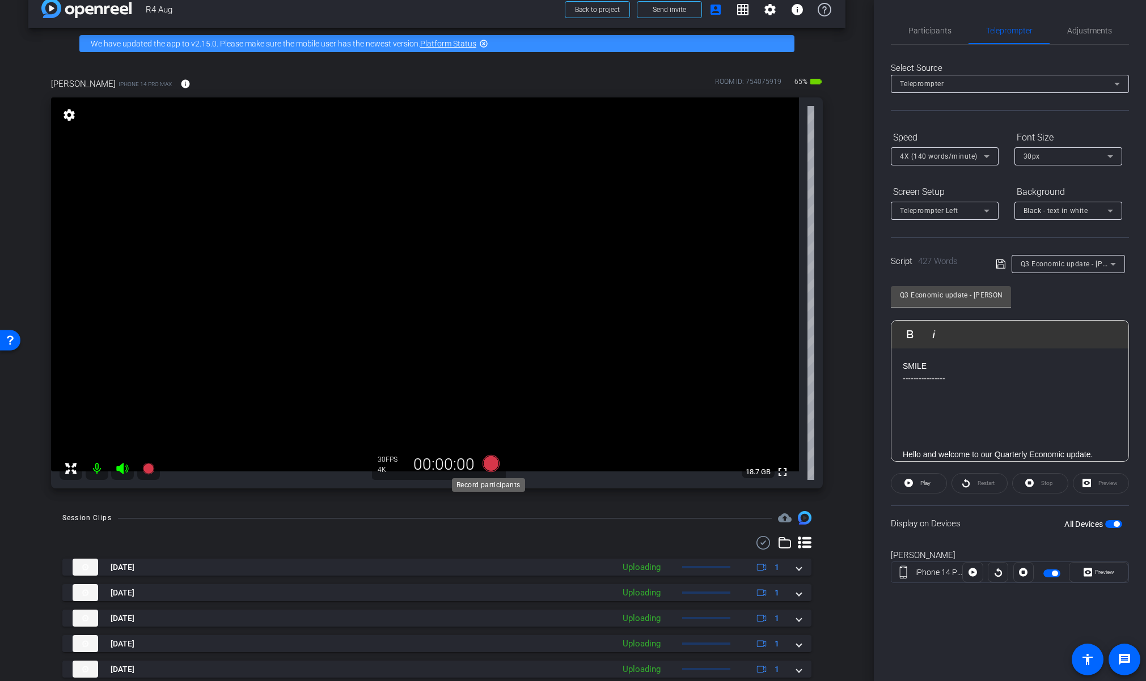
click at [488, 459] on icon at bounding box center [490, 463] width 17 height 17
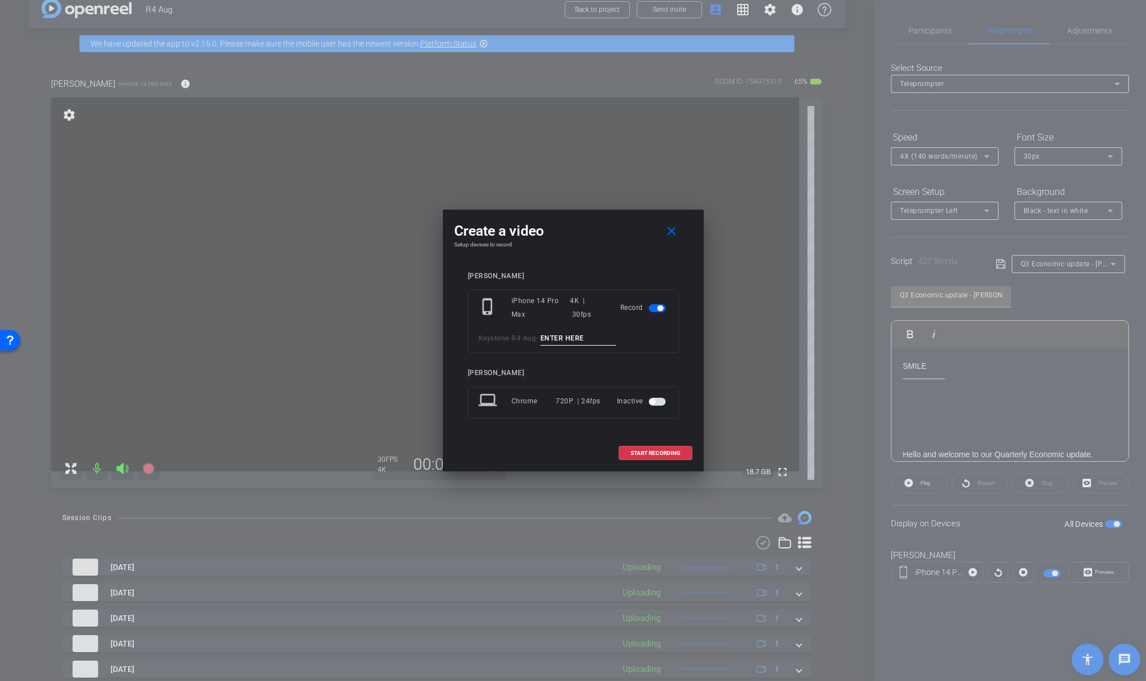
click at [566, 340] on input at bounding box center [578, 339] width 76 height 14
type input "Mic Test Dan"
click at [652, 451] on span "START RECORDING" at bounding box center [655, 454] width 50 height 6
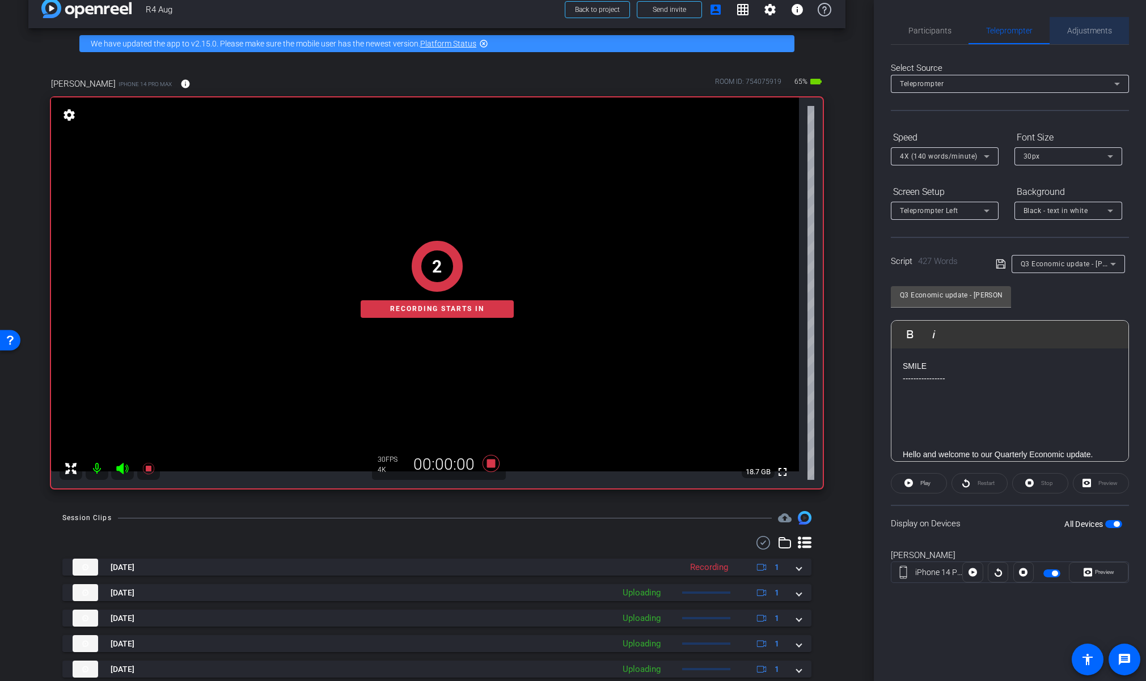
drag, startPoint x: 1078, startPoint y: 32, endPoint x: 1076, endPoint y: 41, distance: 8.8
click at [1078, 33] on span "Adjustments" at bounding box center [1089, 31] width 45 height 8
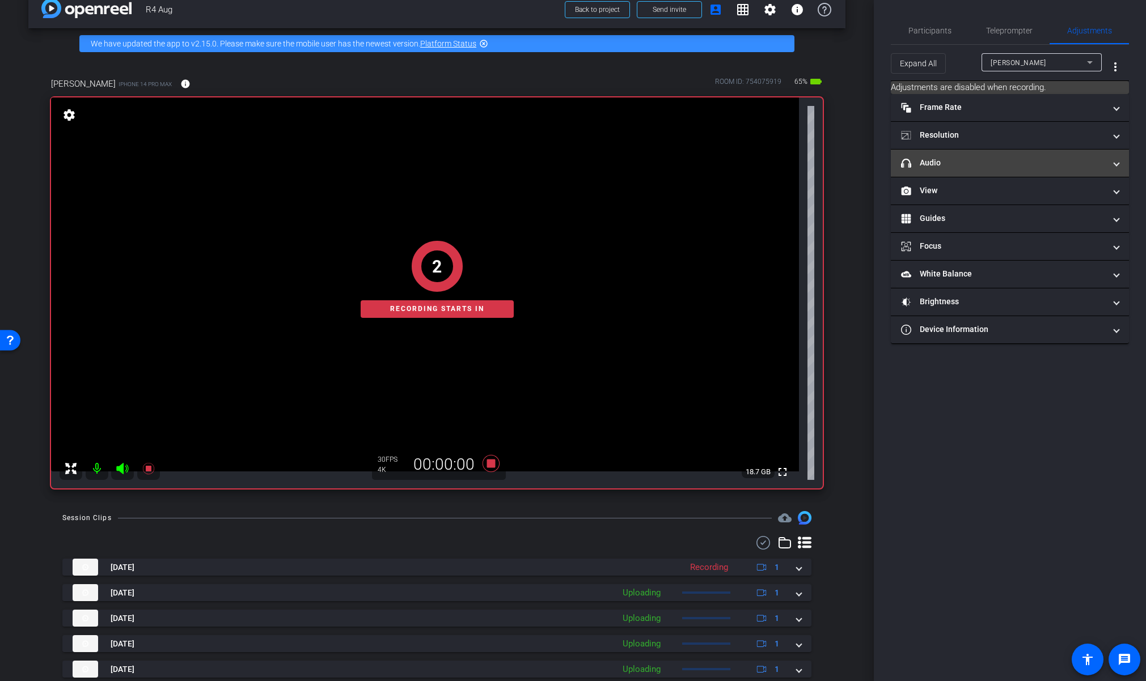
click at [958, 159] on mat-panel-title "headphone icon Audio" at bounding box center [1003, 163] width 204 height 12
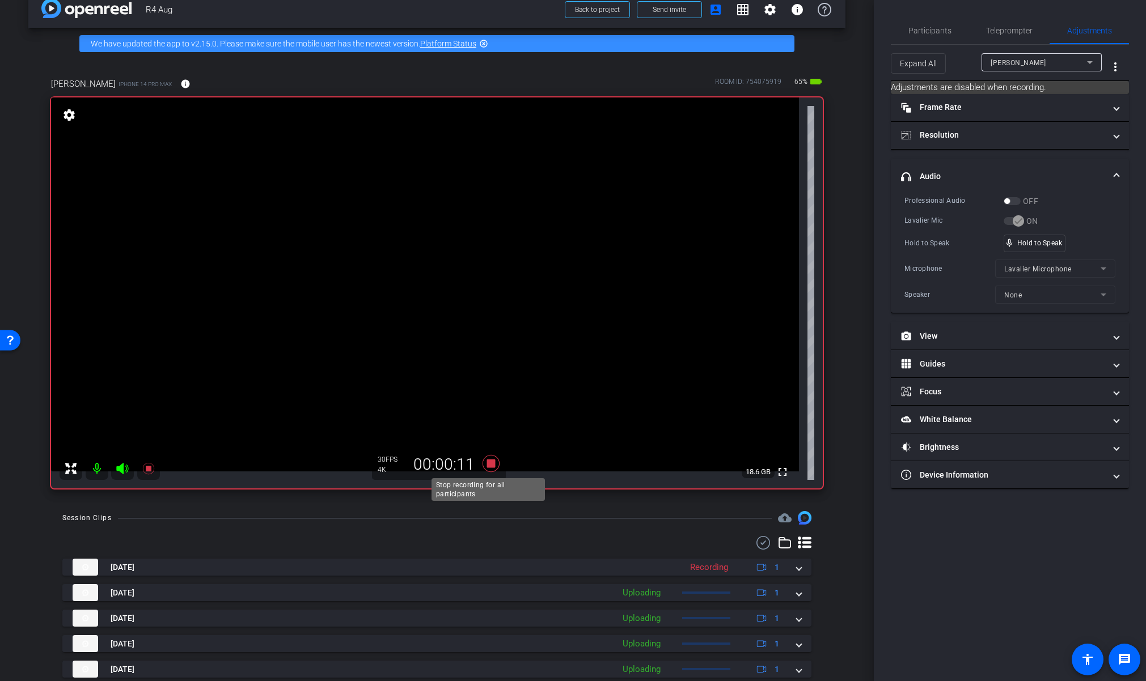
click at [485, 460] on icon at bounding box center [490, 463] width 17 height 17
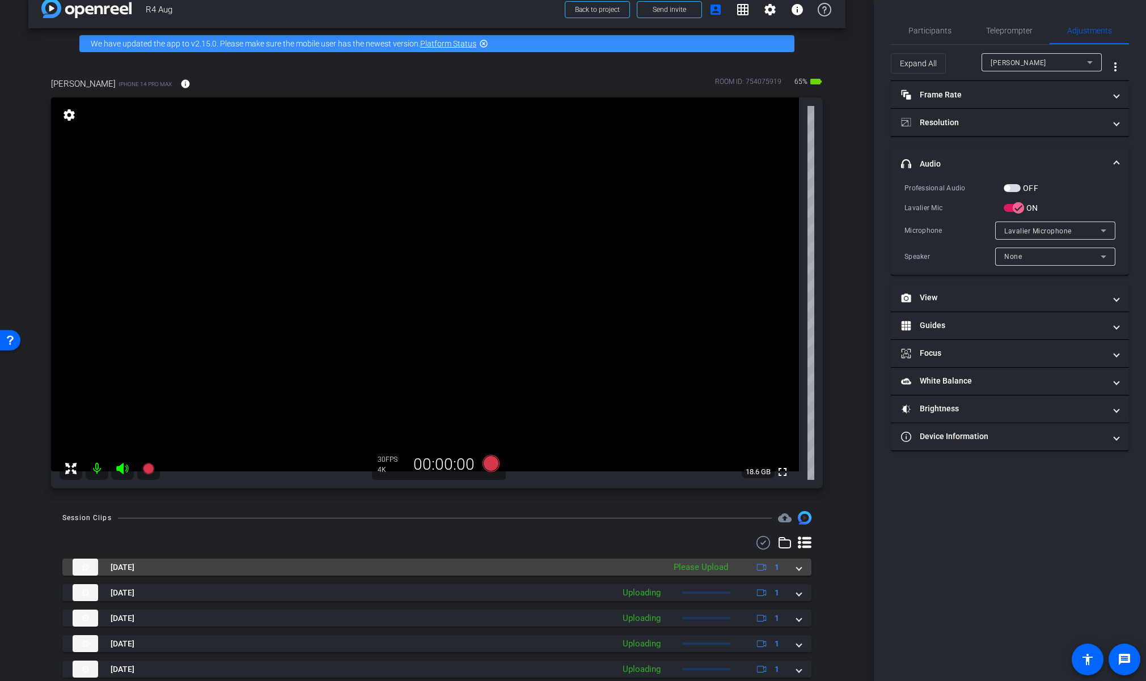
click at [801, 570] on mat-expansion-panel-header "[DATE] Please Upload 1" at bounding box center [436, 567] width 749 height 17
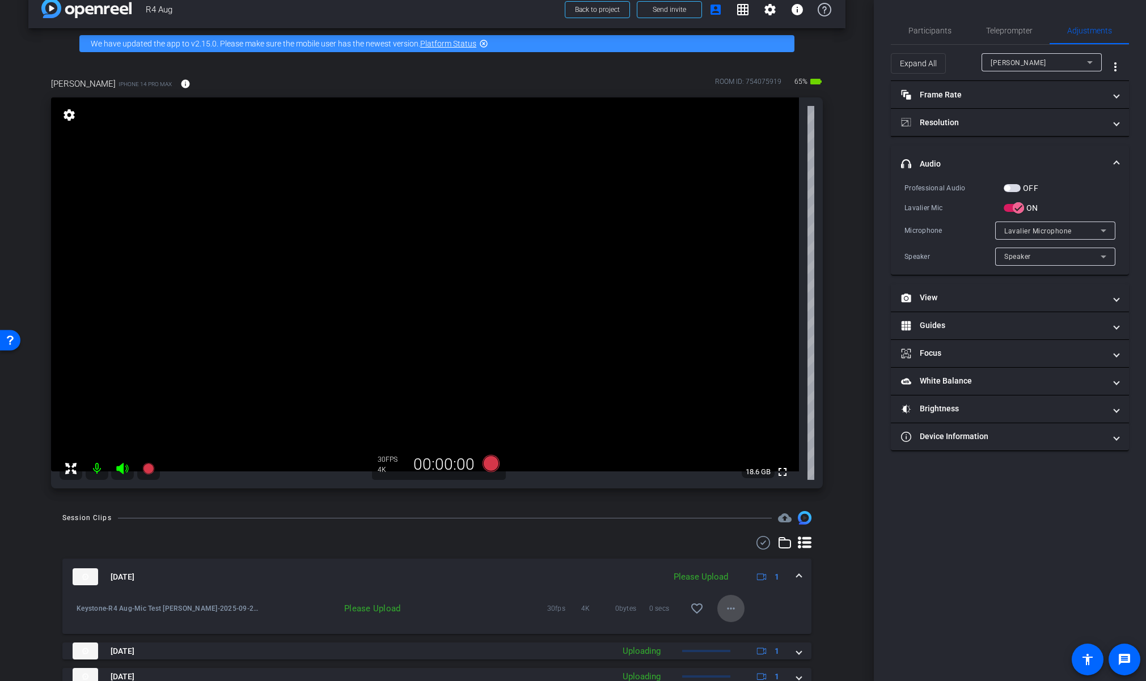
click at [728, 611] on mat-icon "more_horiz" at bounding box center [731, 609] width 14 height 14
click at [755, 636] on span "Upload" at bounding box center [743, 633] width 45 height 14
click at [797, 579] on span at bounding box center [799, 577] width 5 height 12
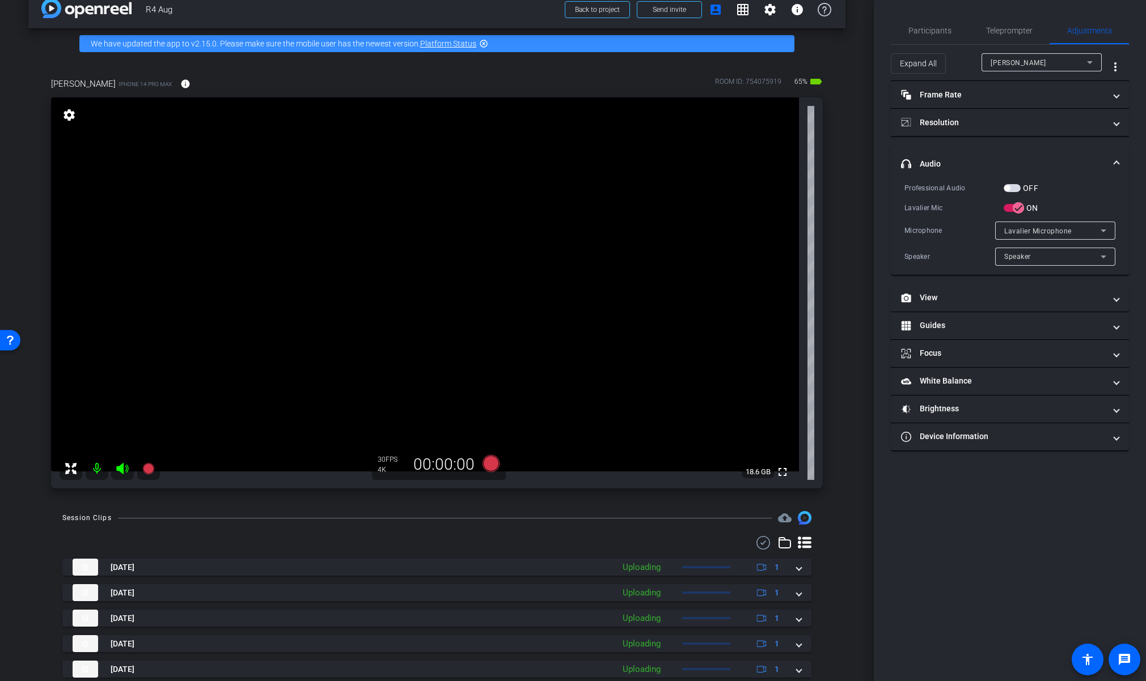
click at [386, 219] on video at bounding box center [425, 285] width 748 height 374
click at [405, 213] on video at bounding box center [425, 285] width 748 height 374
click at [1030, 23] on span "Teleprompter" at bounding box center [1009, 30] width 46 height 27
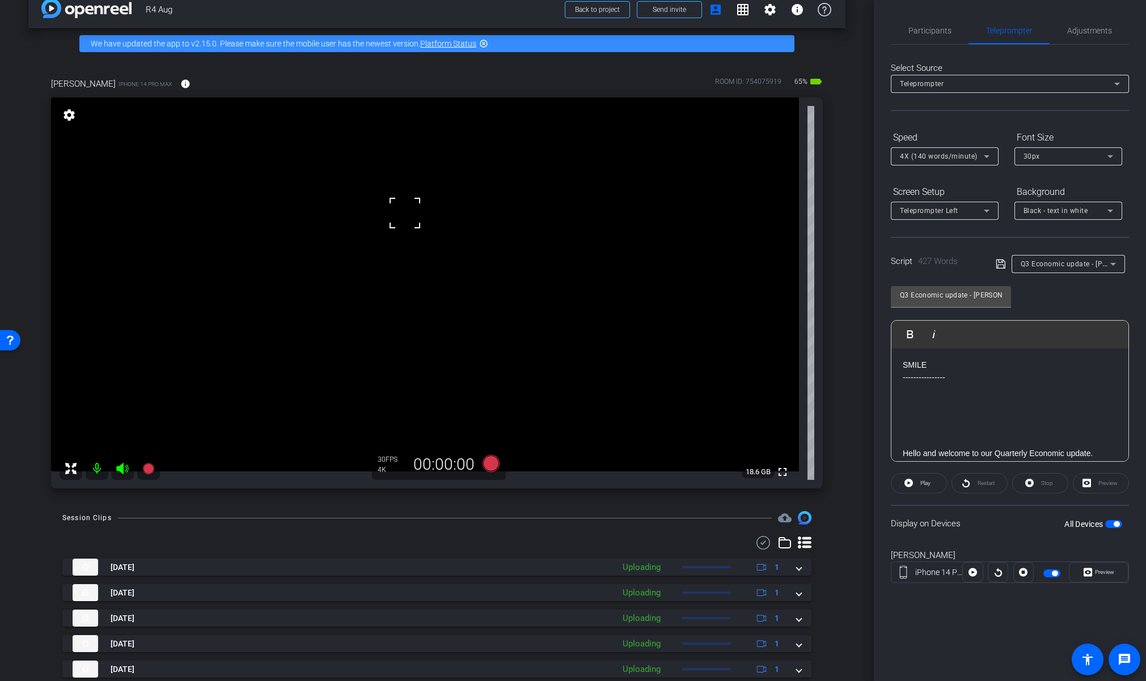
scroll to position [0, 0]
click at [477, 462] on icon at bounding box center [490, 464] width 27 height 20
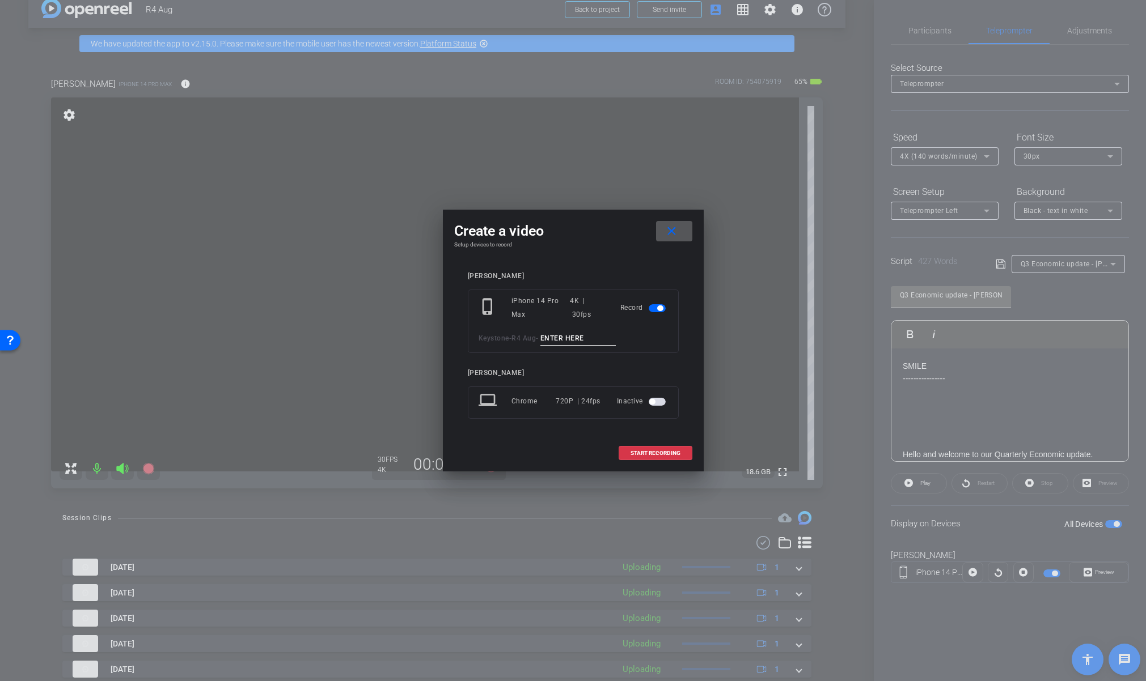
click at [573, 339] on input at bounding box center [578, 339] width 76 height 14
type input "Tk_1_Dan"
click at [646, 452] on span "START RECORDING" at bounding box center [655, 454] width 50 height 6
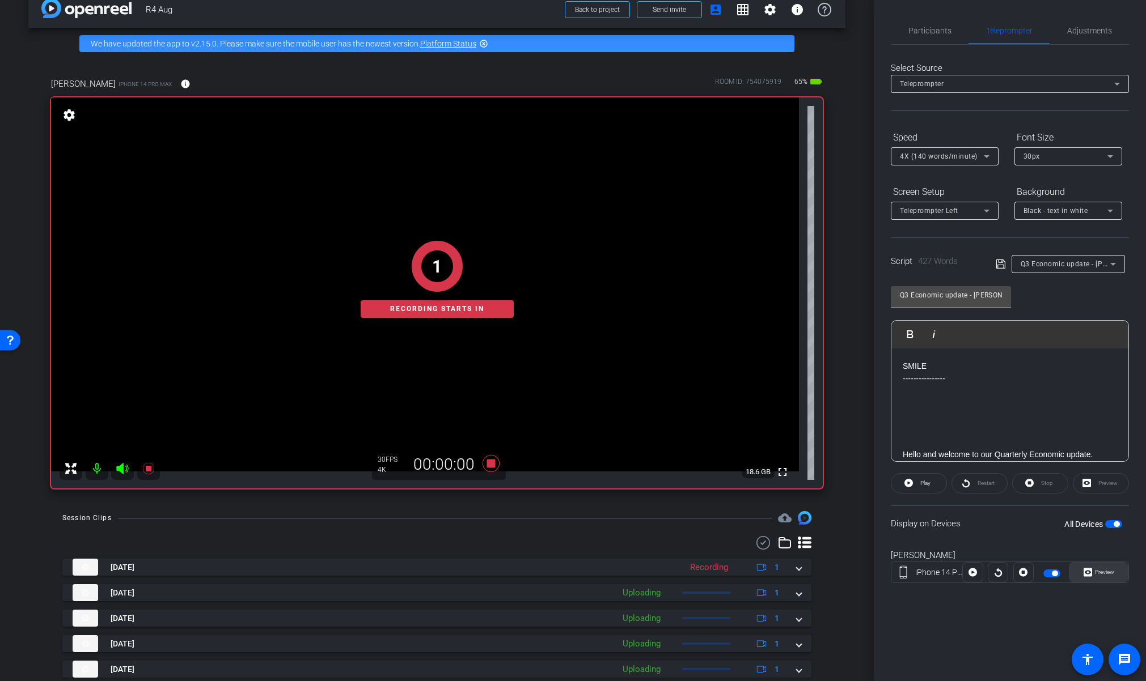
click at [1086, 577] on icon at bounding box center [1087, 572] width 9 height 17
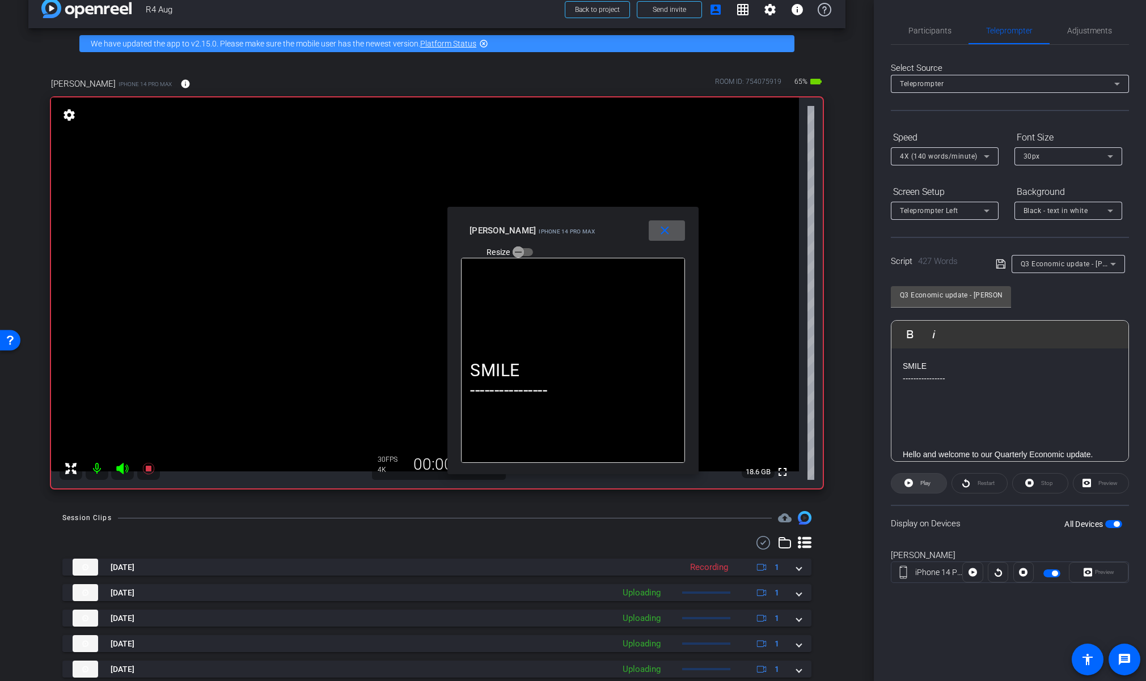
click at [922, 482] on span "Play" at bounding box center [925, 483] width 10 height 6
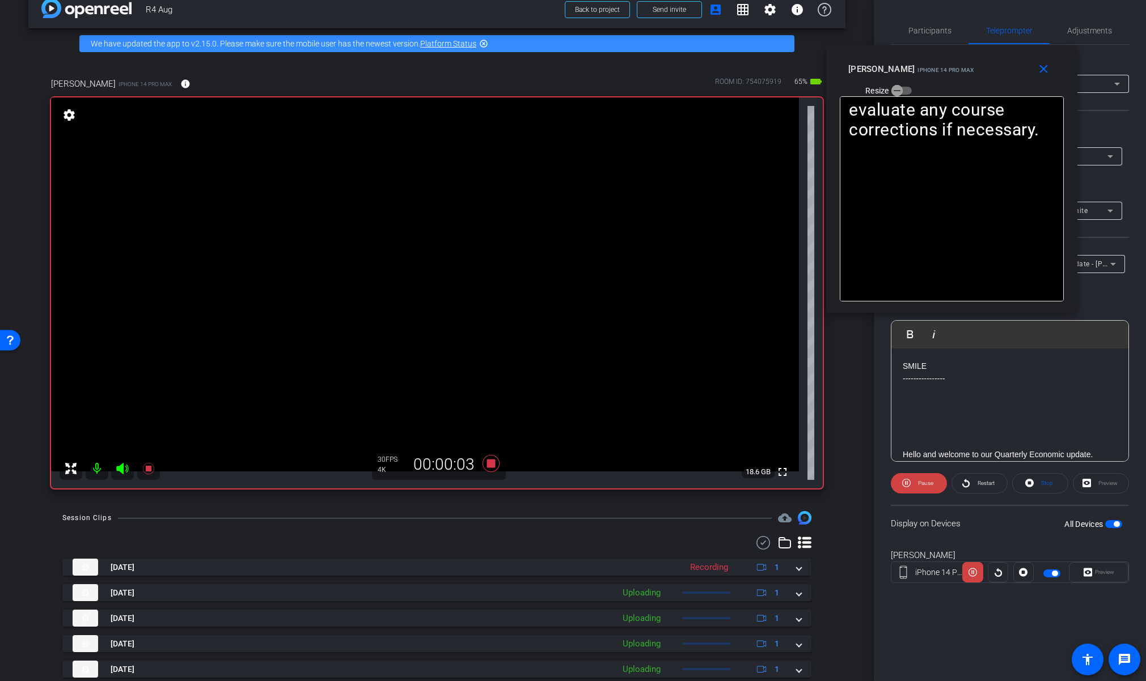
drag, startPoint x: 548, startPoint y: 217, endPoint x: 927, endPoint y: 55, distance: 411.7
click at [927, 55] on div "close [PERSON_NAME] iPhone 14 Pro Max Resize" at bounding box center [951, 70] width 251 height 51
click at [912, 482] on span at bounding box center [919, 483] width 56 height 27
click at [914, 486] on span at bounding box center [918, 483] width 55 height 27
click at [915, 485] on span "Pause" at bounding box center [924, 484] width 18 height 16
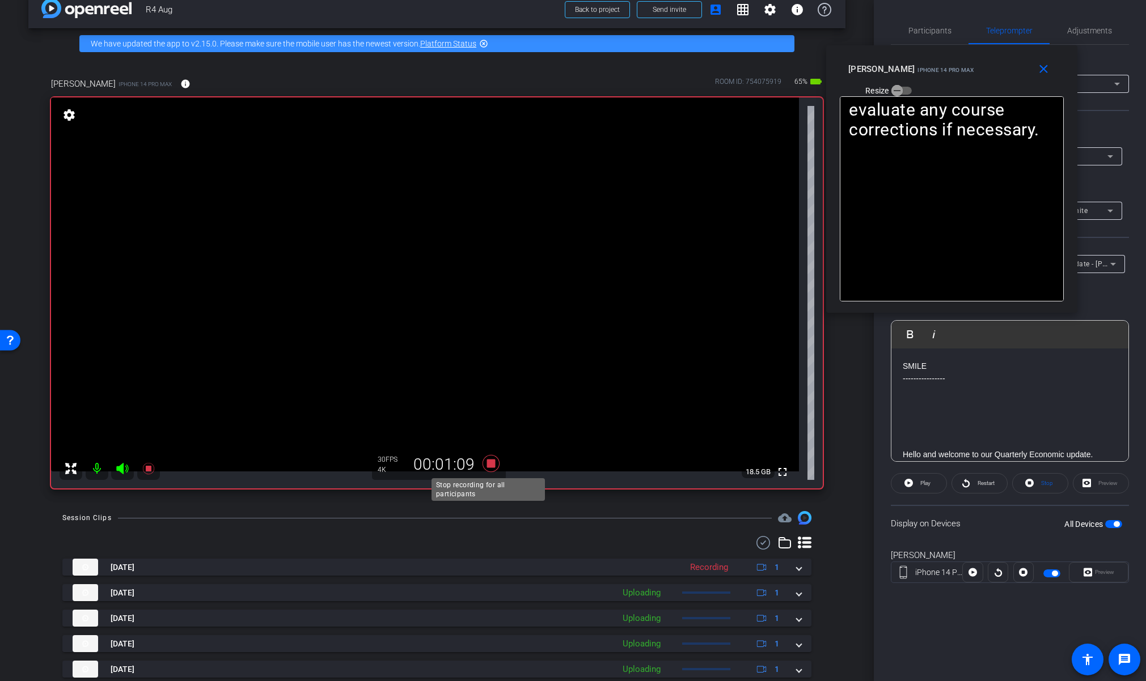
click at [488, 465] on icon at bounding box center [490, 463] width 17 height 17
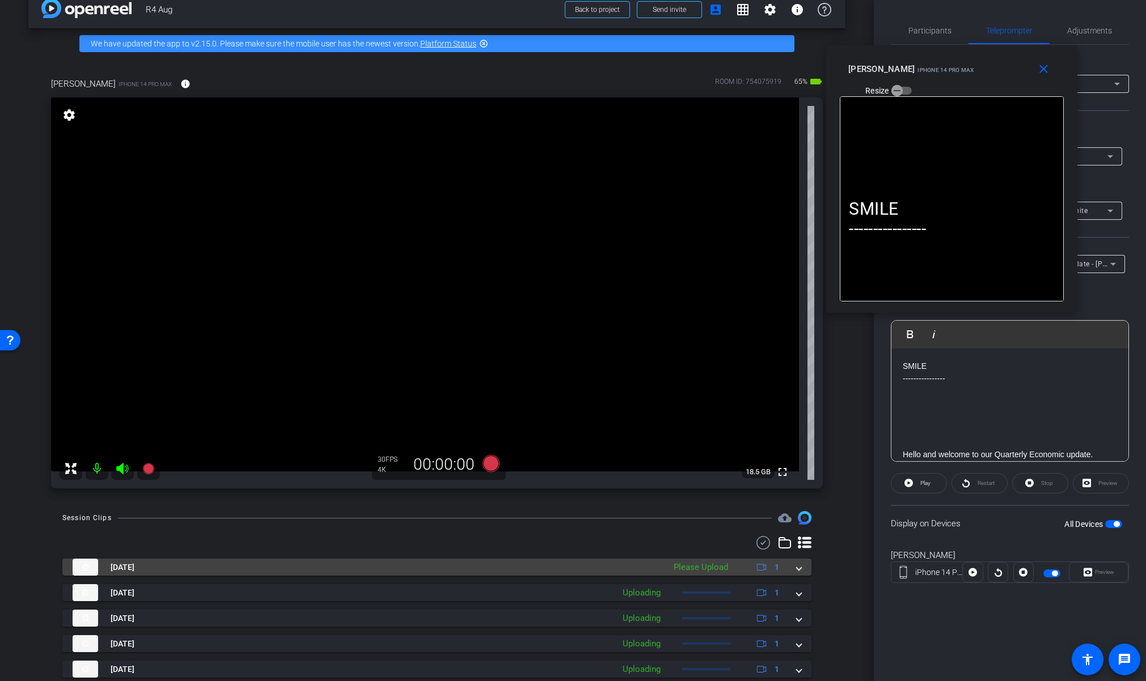
click at [797, 566] on span at bounding box center [799, 568] width 5 height 12
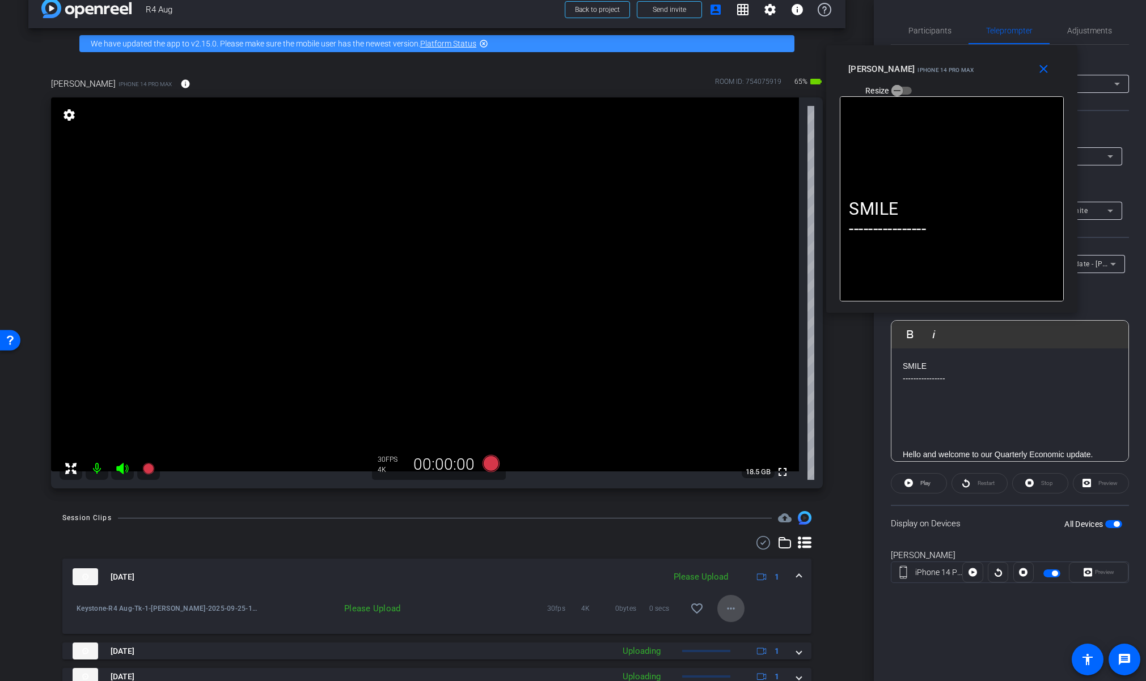
click at [724, 608] on mat-icon "more_horiz" at bounding box center [731, 609] width 14 height 14
click at [736, 634] on span "Upload" at bounding box center [743, 633] width 45 height 14
click at [797, 575] on span at bounding box center [799, 577] width 5 height 12
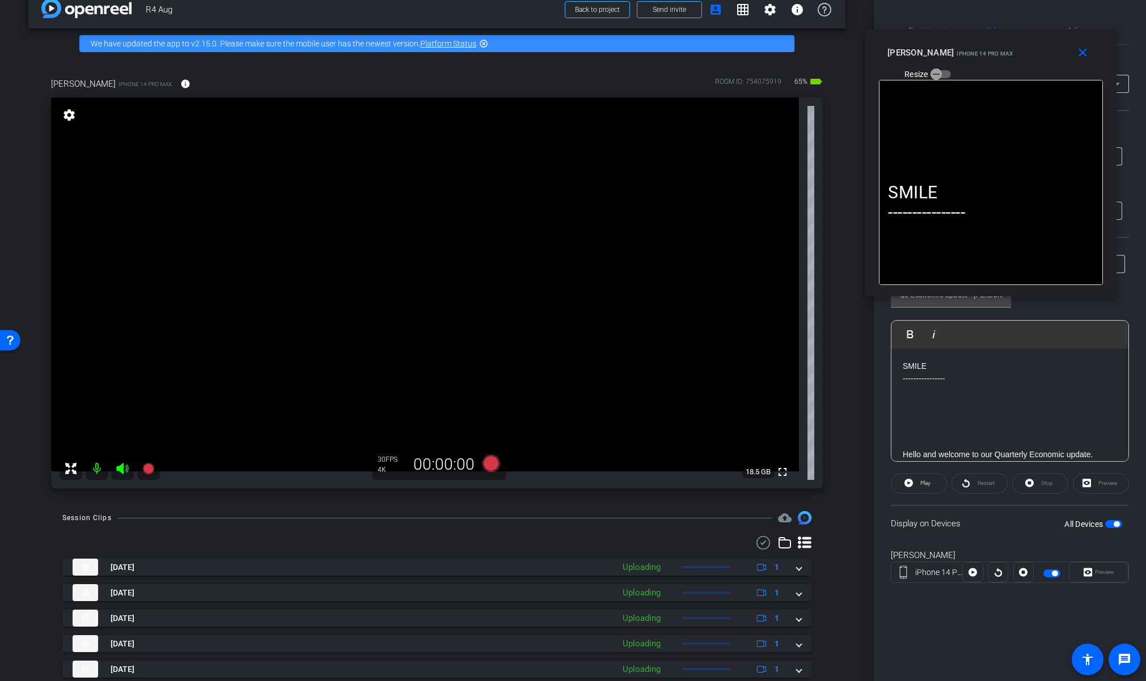
drag, startPoint x: 937, startPoint y: 64, endPoint x: 1006, endPoint y: 187, distance: 140.6
click at [979, 50] on div "[PERSON_NAME] iPhone 14 Pro Max" at bounding box center [950, 52] width 126 height 14
click at [486, 463] on icon at bounding box center [490, 463] width 17 height 17
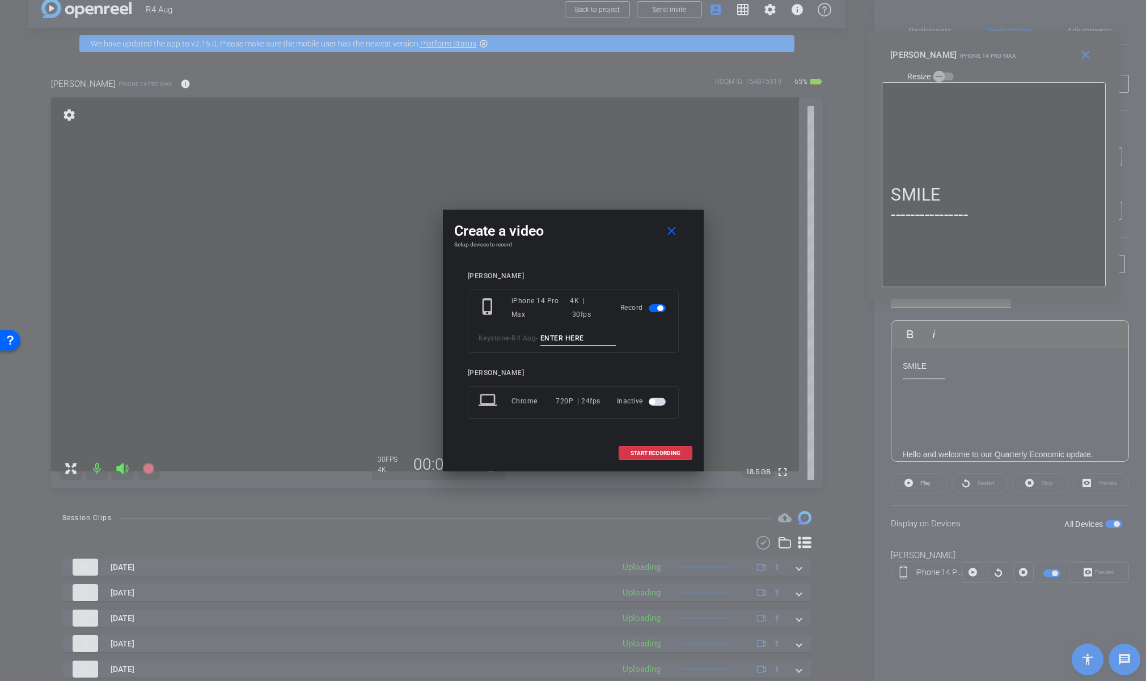
click at [570, 336] on input at bounding box center [578, 339] width 76 height 14
paste input "Tk_1_Lynn"
drag, startPoint x: 581, startPoint y: 340, endPoint x: 558, endPoint y: 342, distance: 22.2
click at [558, 342] on input "Tk_1_Lynn" at bounding box center [578, 339] width 76 height 14
click at [563, 341] on input "Tk_2_Dan" at bounding box center [578, 339] width 76 height 14
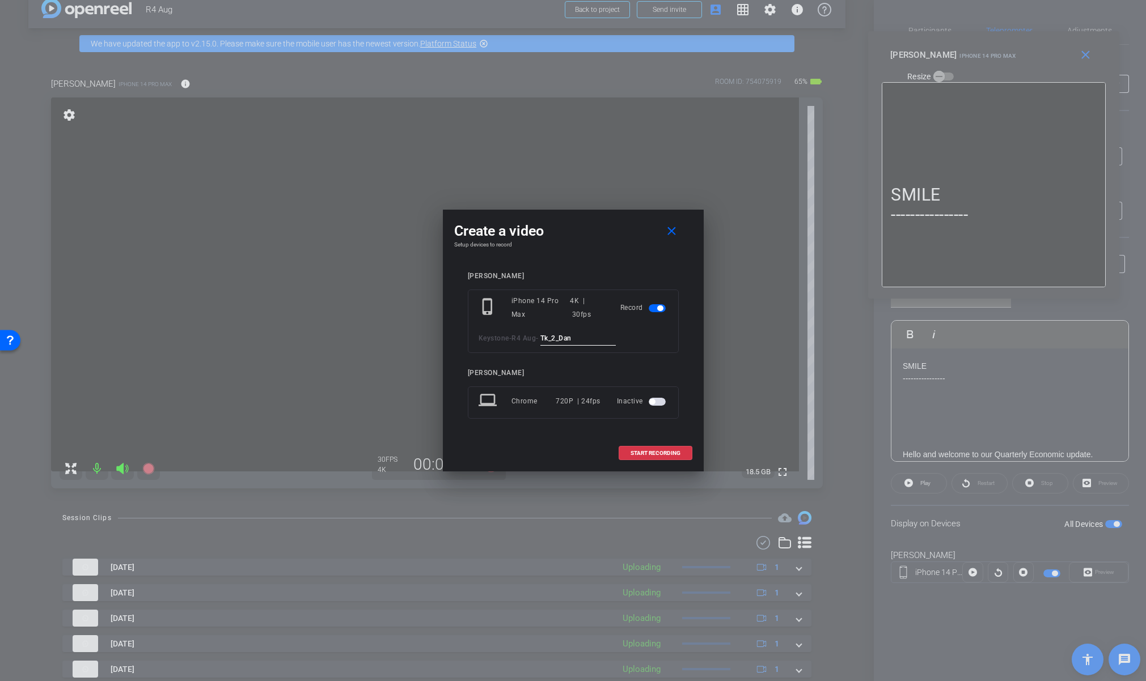
click at [563, 341] on input "Tk_2_Dan" at bounding box center [578, 339] width 76 height 14
type input "Tk_2_Dan"
click at [645, 453] on span "START RECORDING" at bounding box center [655, 454] width 50 height 6
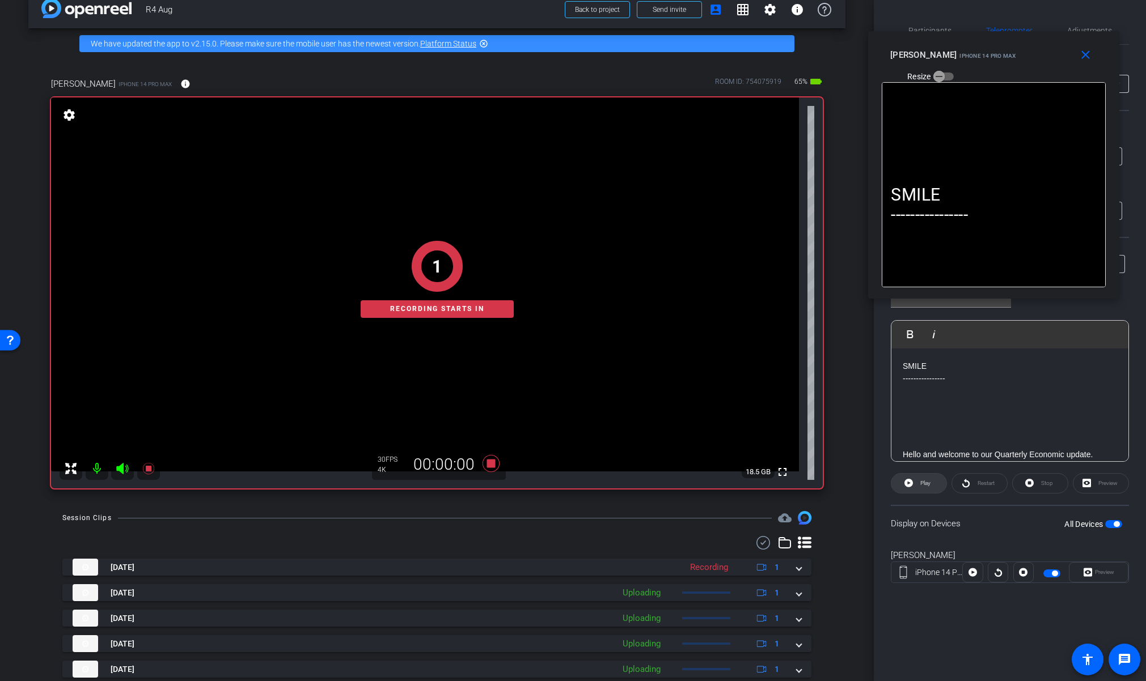
click at [917, 485] on span "Play" at bounding box center [923, 484] width 13 height 16
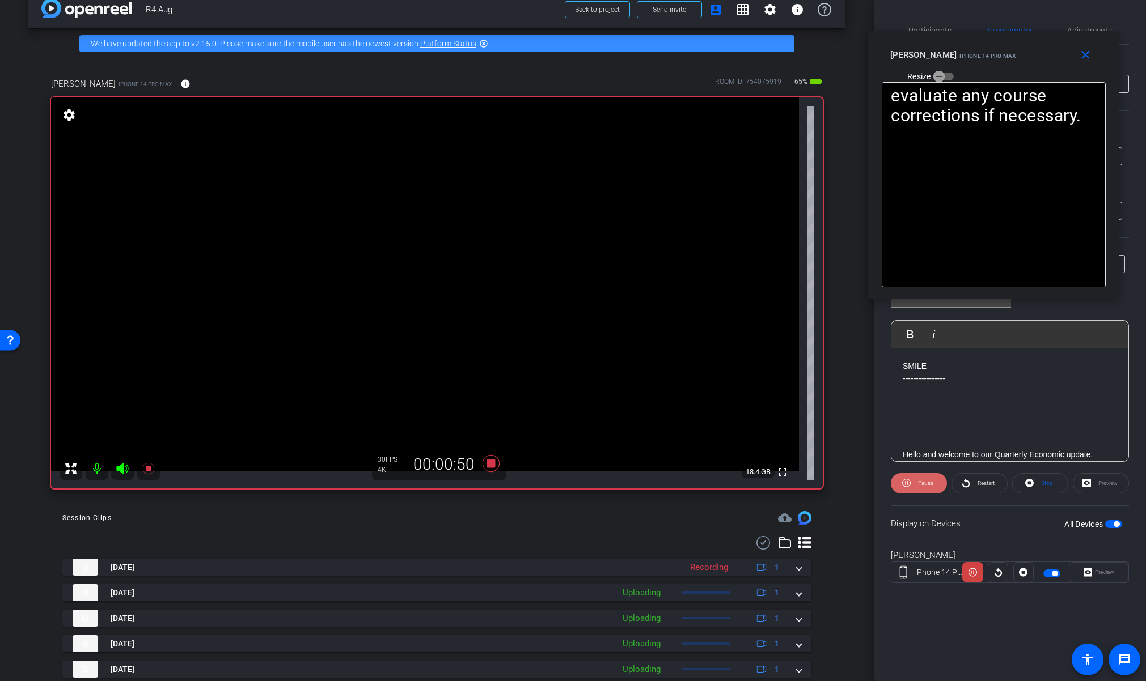
click at [917, 482] on span "Pause" at bounding box center [924, 484] width 18 height 16
click at [914, 483] on span at bounding box center [918, 483] width 55 height 27
click at [913, 478] on span at bounding box center [919, 483] width 56 height 27
click at [912, 481] on icon at bounding box center [908, 483] width 9 height 9
click at [896, 476] on span at bounding box center [919, 483] width 56 height 27
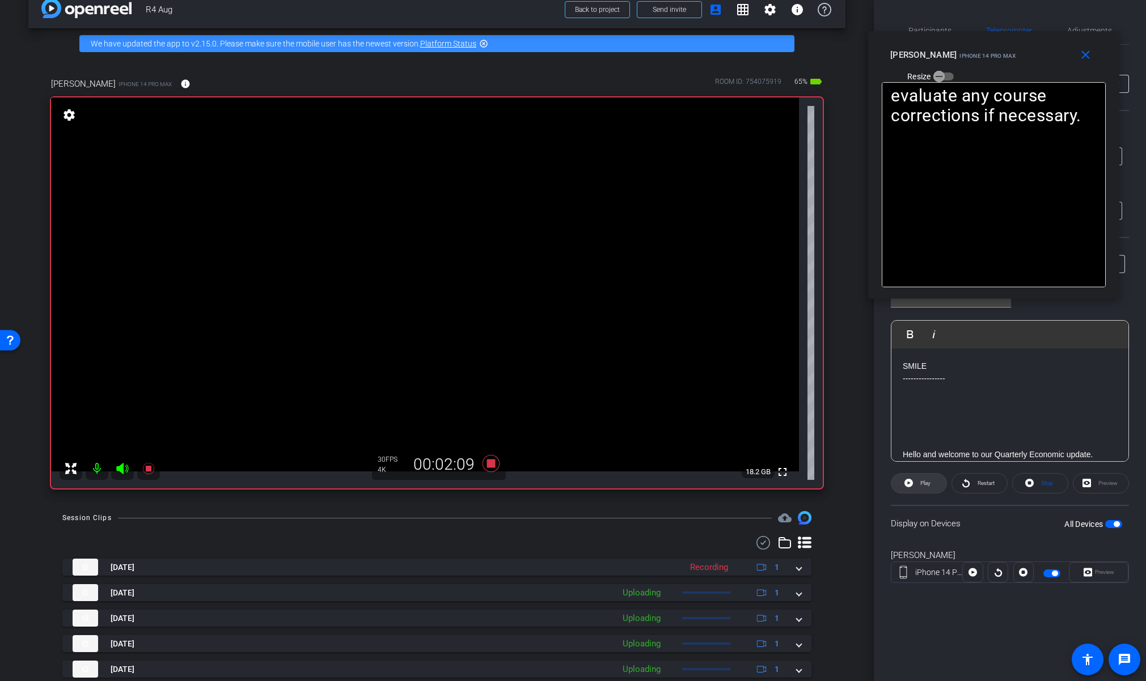
click at [901, 481] on span at bounding box center [918, 483] width 55 height 27
click at [925, 482] on span "Pause" at bounding box center [925, 483] width 15 height 6
click at [923, 482] on span "Play" at bounding box center [925, 483] width 10 height 6
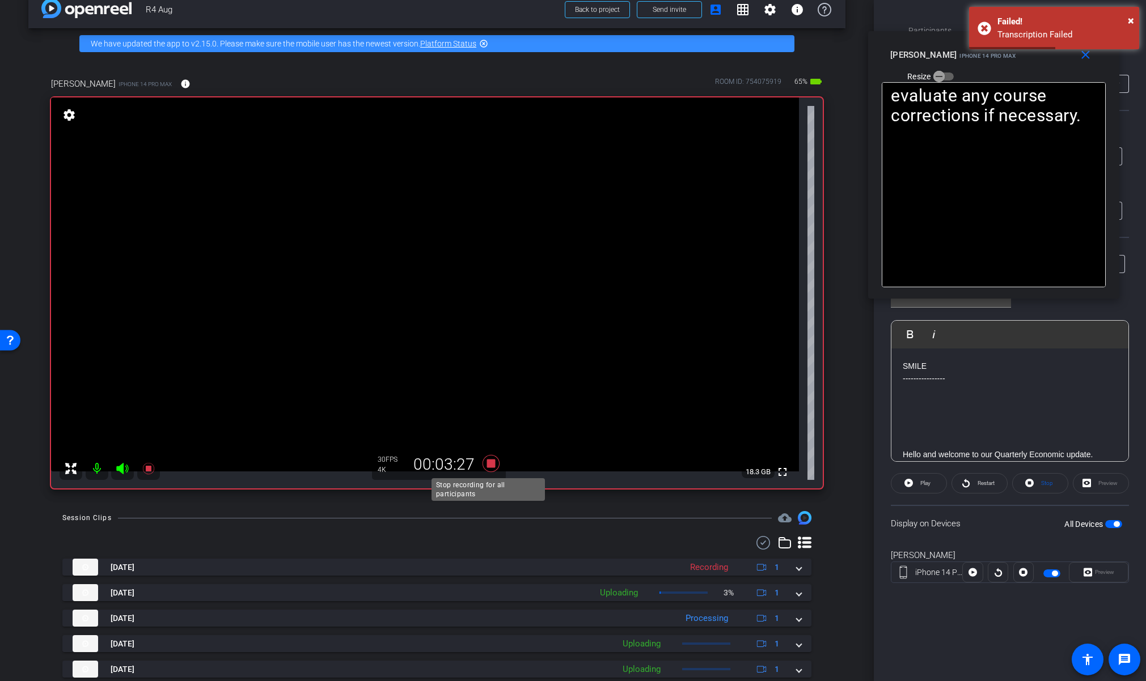
click at [489, 466] on icon at bounding box center [490, 463] width 17 height 17
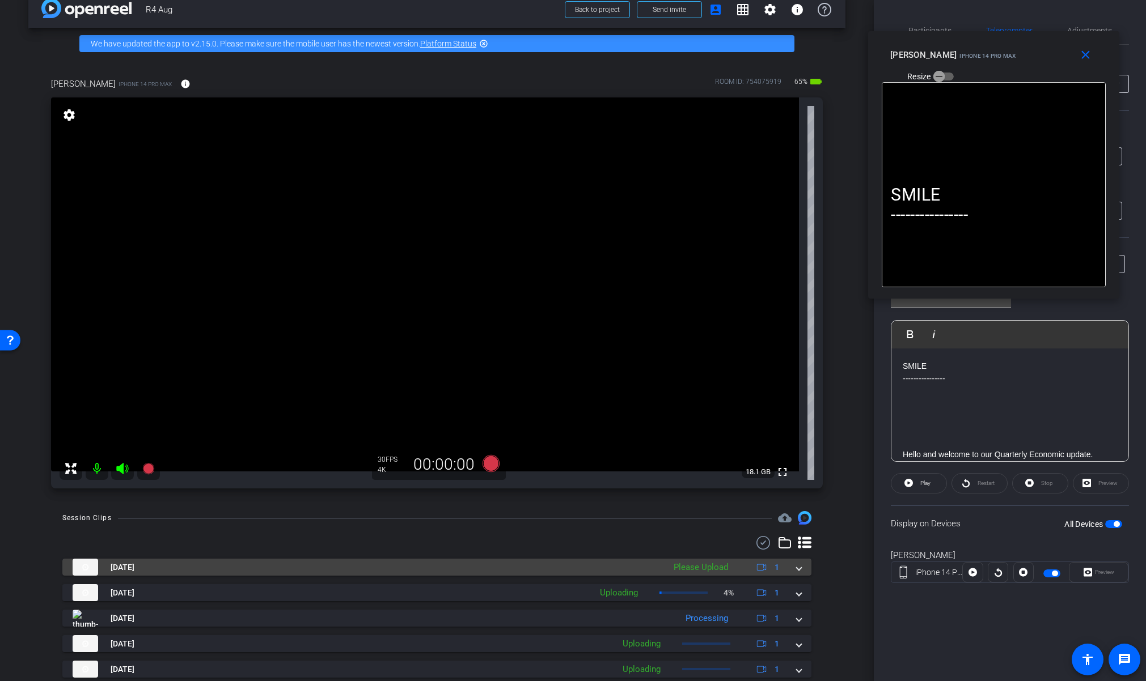
drag, startPoint x: 794, startPoint y: 566, endPoint x: 789, endPoint y: 571, distance: 6.8
click at [797, 568] on span at bounding box center [799, 568] width 5 height 12
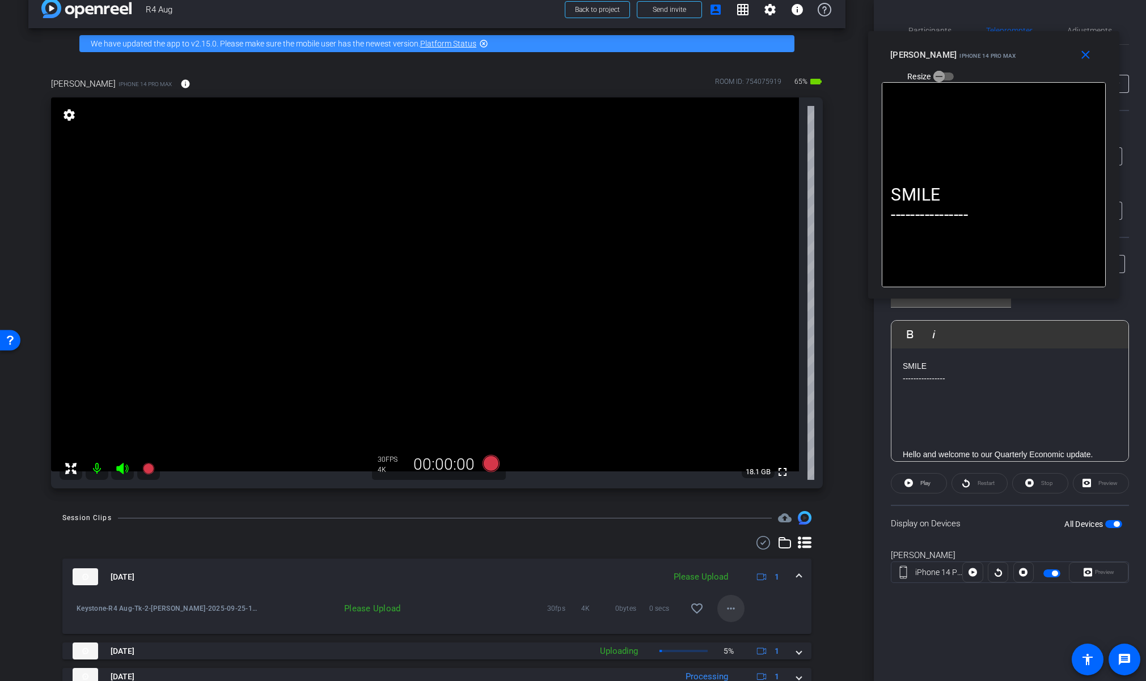
click at [729, 611] on mat-icon "more_horiz" at bounding box center [731, 609] width 14 height 14
click at [743, 634] on span "Upload" at bounding box center [743, 633] width 45 height 14
click at [797, 577] on span at bounding box center [799, 577] width 5 height 12
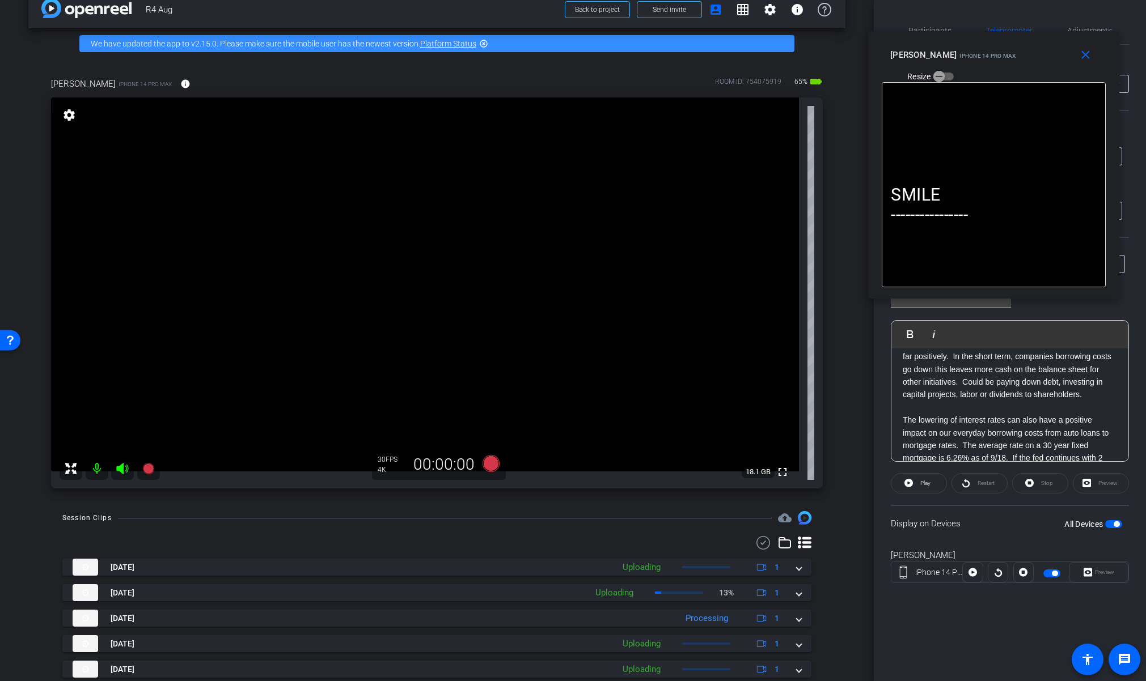
scroll to position [283, 0]
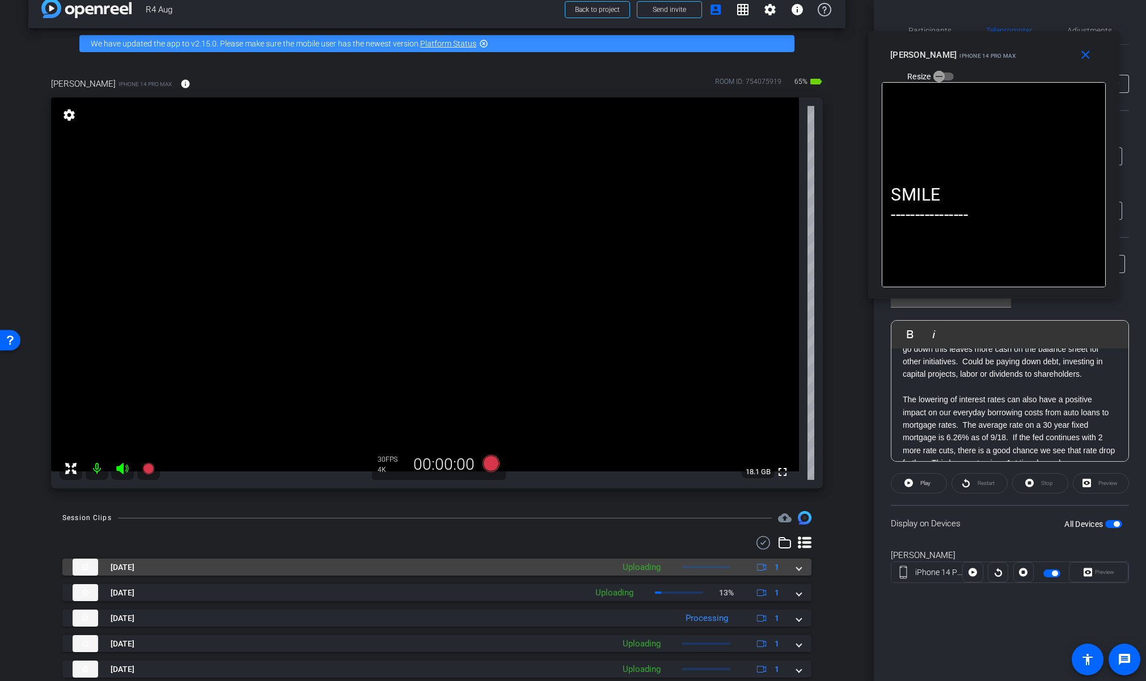
click at [797, 568] on span at bounding box center [799, 568] width 5 height 12
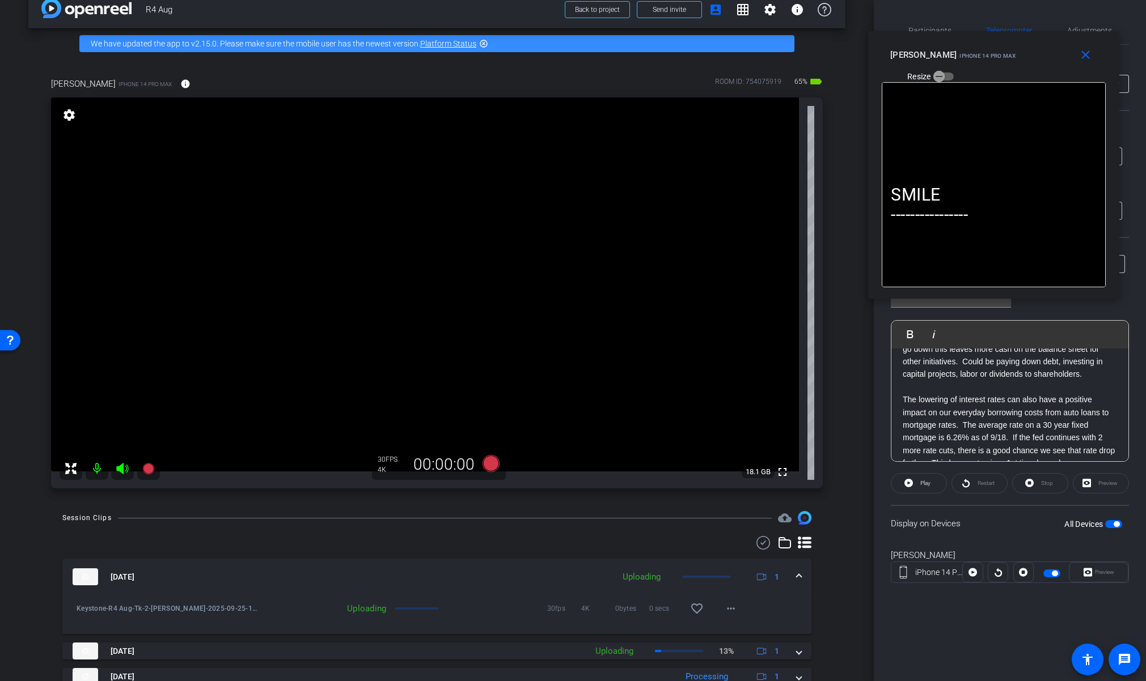
click at [797, 576] on span at bounding box center [799, 577] width 5 height 12
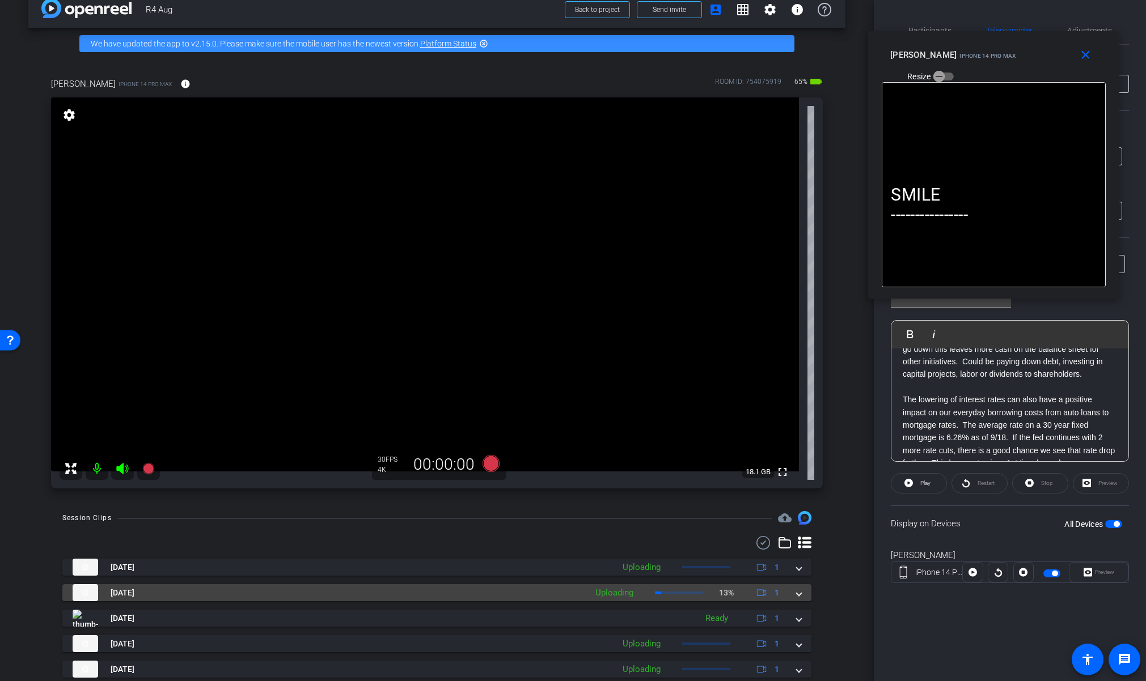
click at [797, 594] on span at bounding box center [799, 593] width 5 height 12
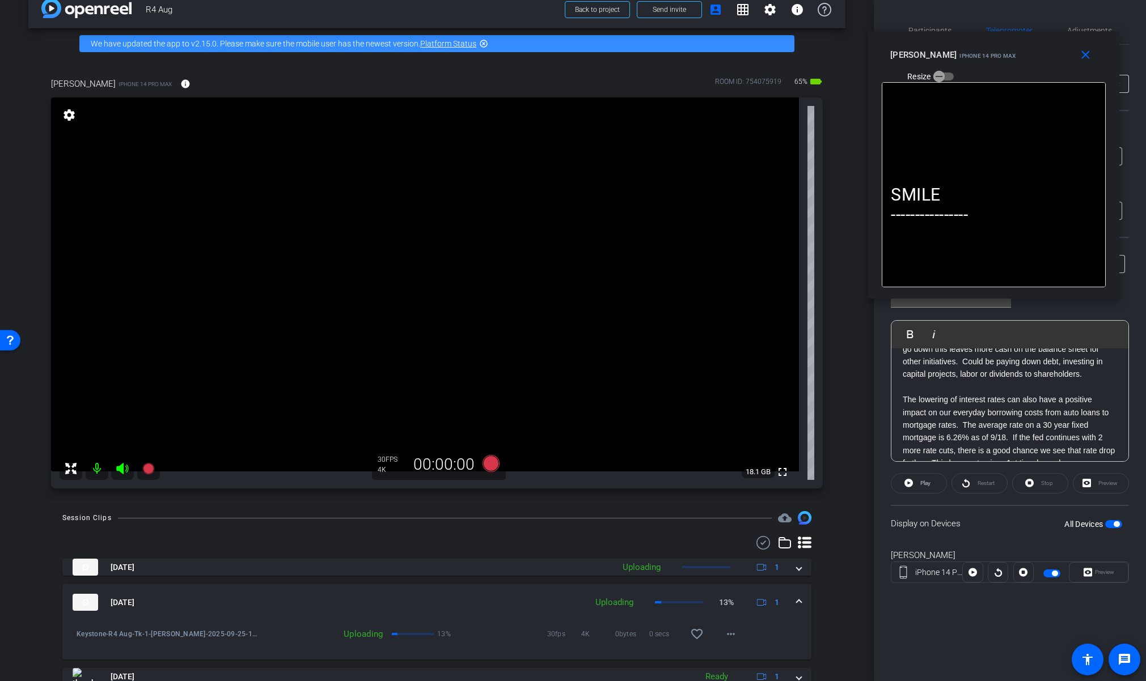
click at [797, 604] on span at bounding box center [799, 603] width 5 height 12
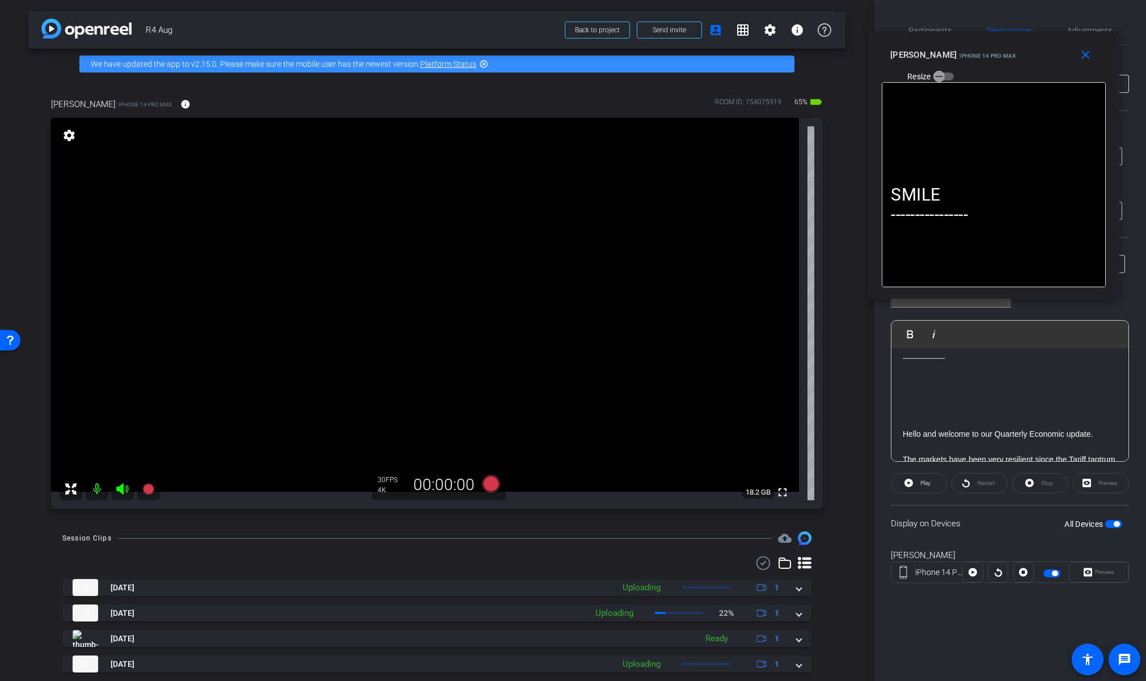
scroll to position [0, 0]
click at [489, 485] on icon at bounding box center [490, 484] width 17 height 17
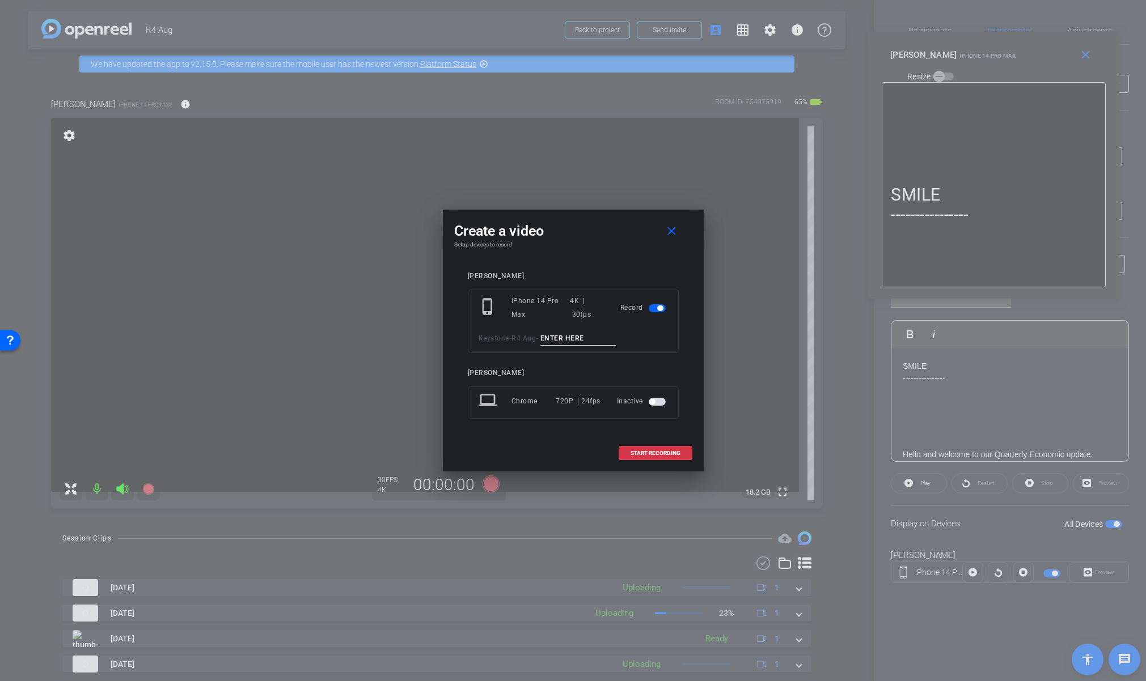
click at [584, 339] on input at bounding box center [578, 339] width 76 height 14
paste input "Tk_2_Dan"
click at [559, 336] on input "Tk_2_Dan" at bounding box center [578, 339] width 76 height 14
type input "Tk_3_Dan"
click at [653, 451] on span "START RECORDING" at bounding box center [655, 454] width 50 height 6
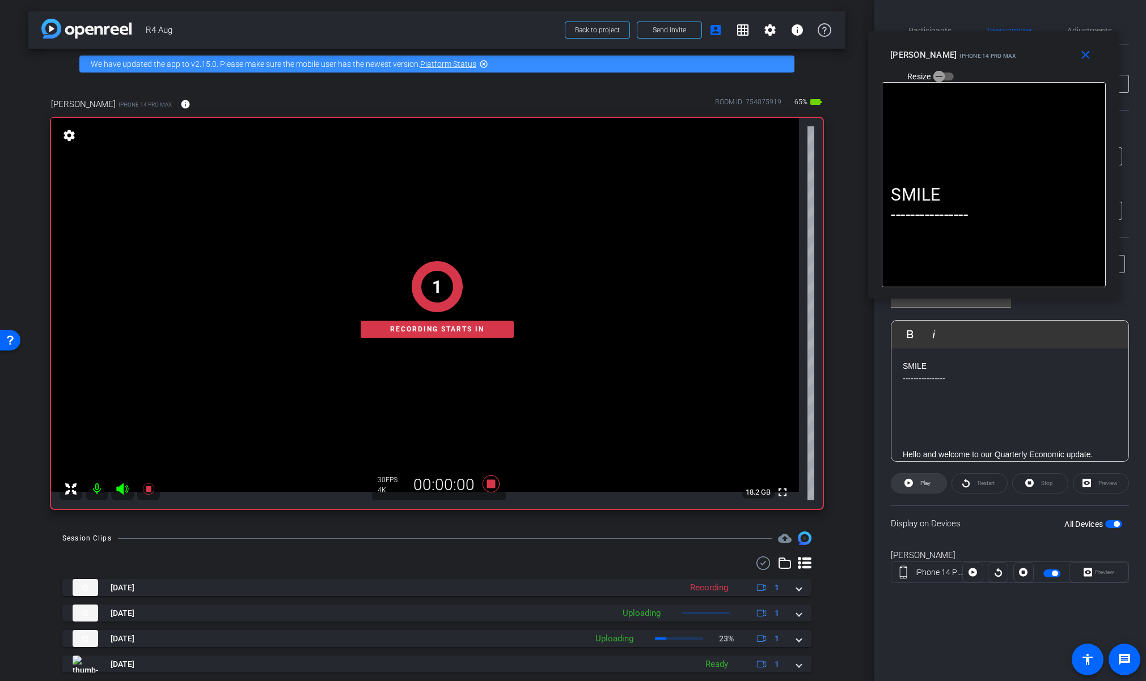
click at [916, 488] on span at bounding box center [918, 483] width 55 height 27
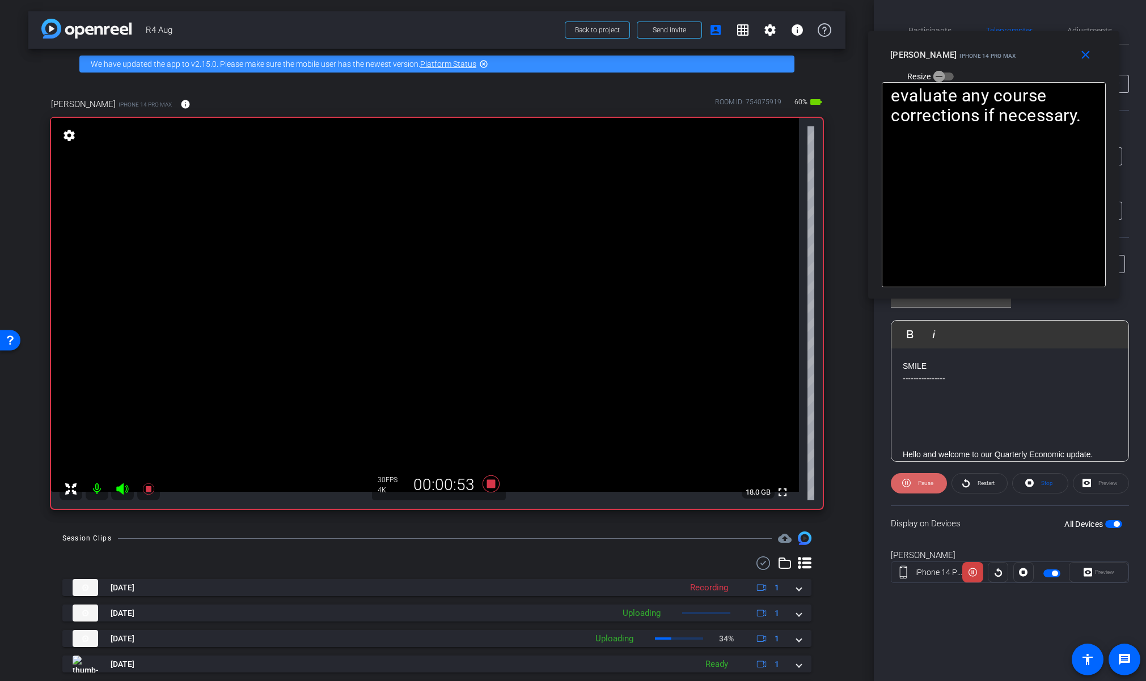
click at [929, 486] on span "Pause" at bounding box center [925, 483] width 15 height 6
click at [929, 486] on span "Play" at bounding box center [925, 483] width 10 height 6
click at [927, 482] on span "Pause" at bounding box center [925, 483] width 15 height 6
click at [928, 482] on span "Play" at bounding box center [925, 483] width 10 height 6
click at [926, 488] on span "Pause" at bounding box center [924, 484] width 18 height 16
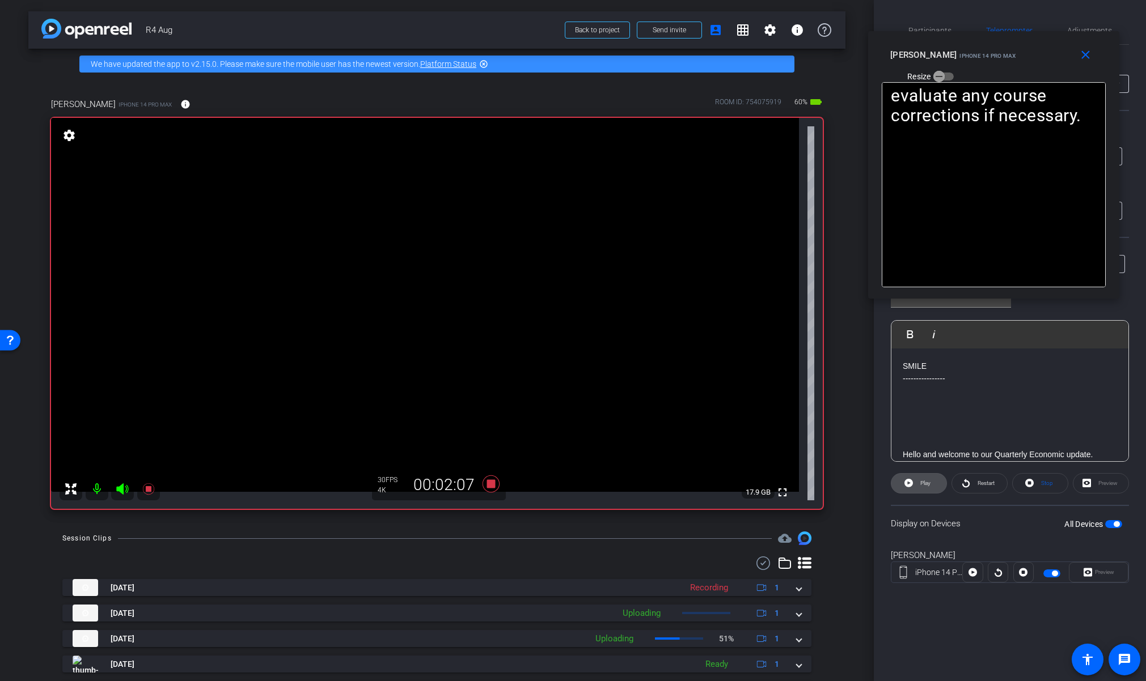
click at [929, 483] on span "Play" at bounding box center [925, 483] width 10 height 6
click at [924, 478] on span "Pause" at bounding box center [924, 484] width 18 height 16
click at [924, 478] on span "Play" at bounding box center [923, 484] width 13 height 16
click at [924, 478] on span "Pause" at bounding box center [924, 484] width 18 height 16
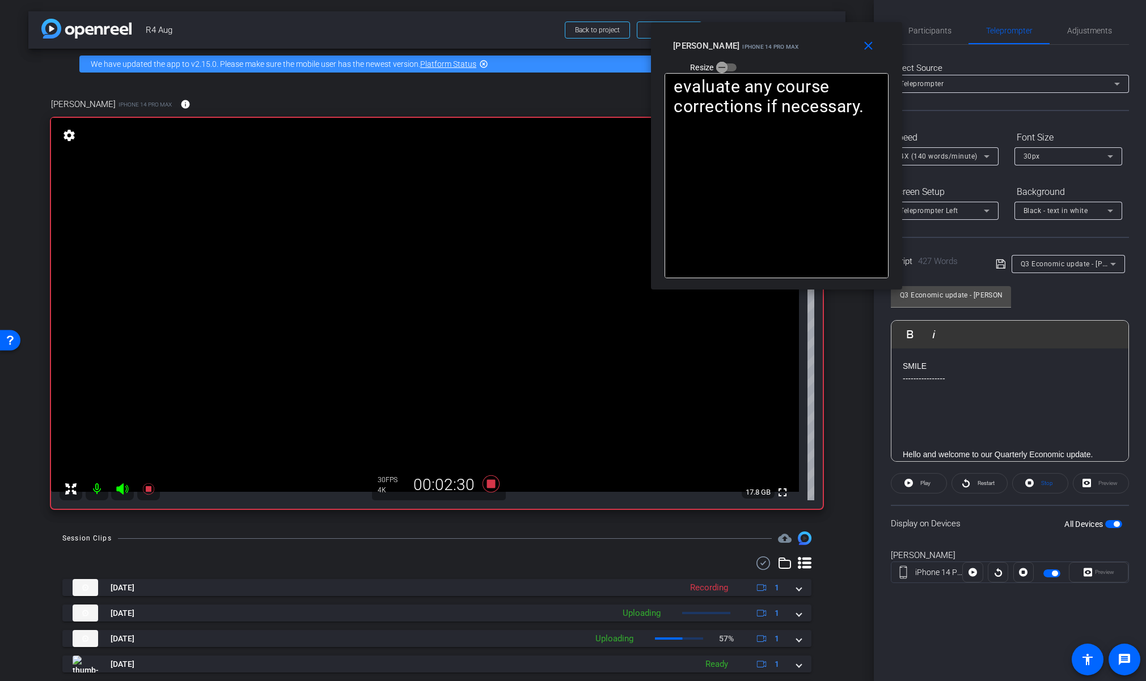
drag, startPoint x: 956, startPoint y: 39, endPoint x: 967, endPoint y: 46, distance: 13.5
click at [739, 29] on div "close [PERSON_NAME] iPhone 14 Pro Max Resize" at bounding box center [776, 47] width 251 height 51
click at [1074, 31] on span "Adjustments" at bounding box center [1089, 31] width 45 height 8
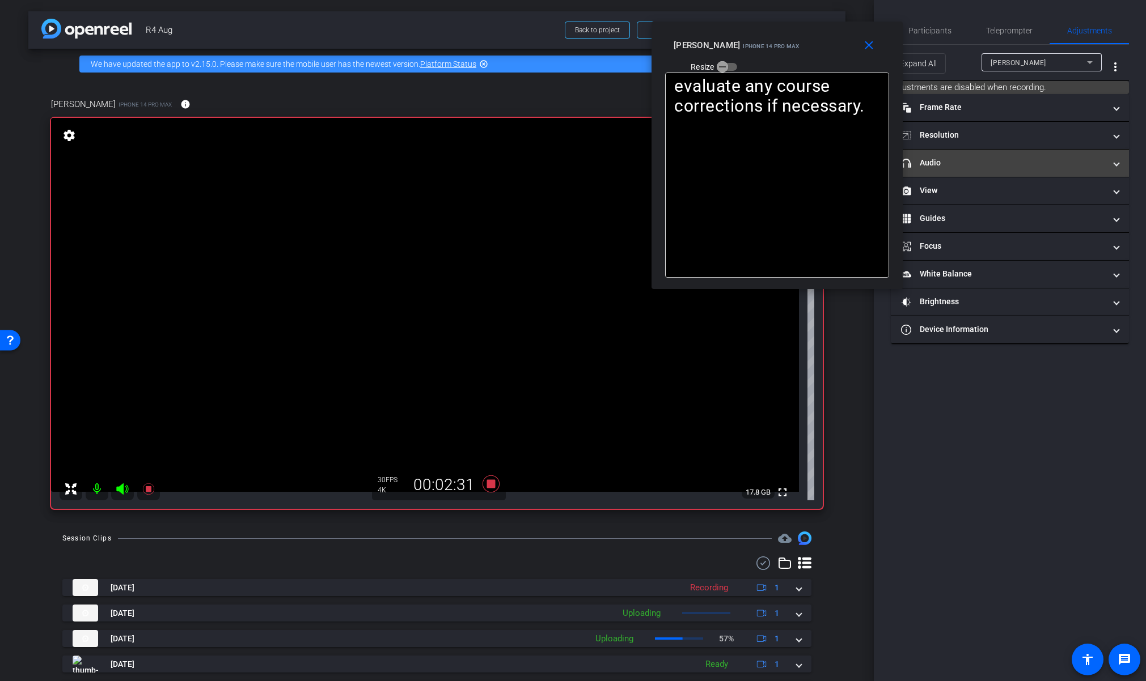
click at [963, 165] on mat-panel-title "headphone icon Audio" at bounding box center [1003, 163] width 204 height 12
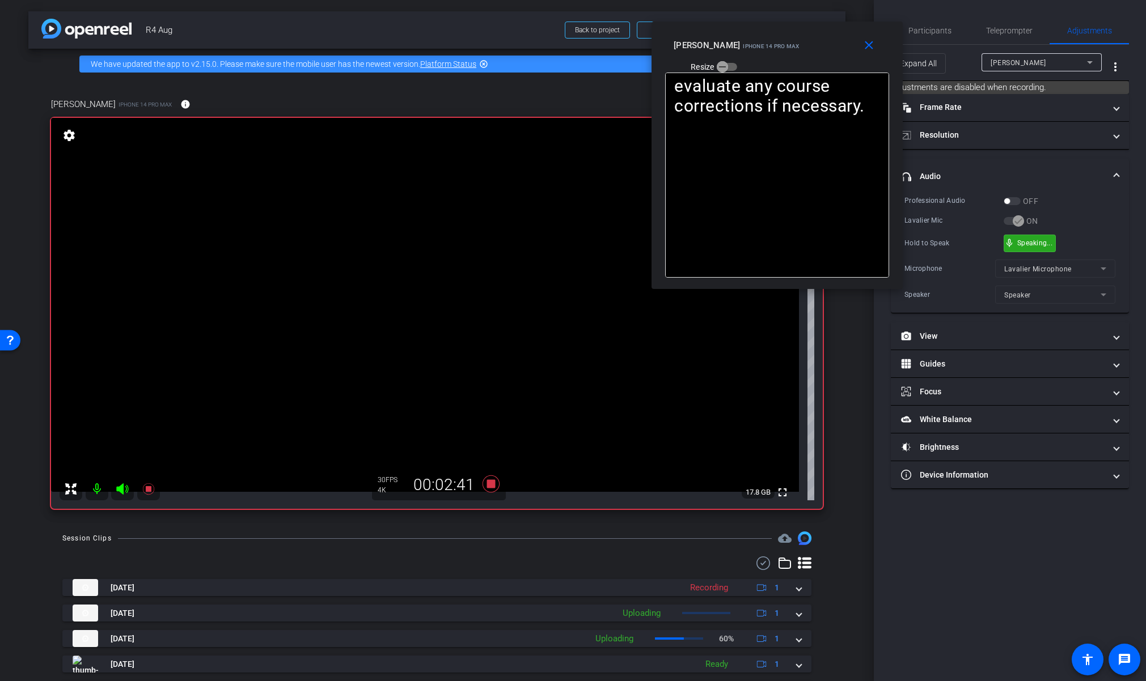
drag, startPoint x: 1023, startPoint y: 244, endPoint x: 1016, endPoint y: 225, distance: 19.9
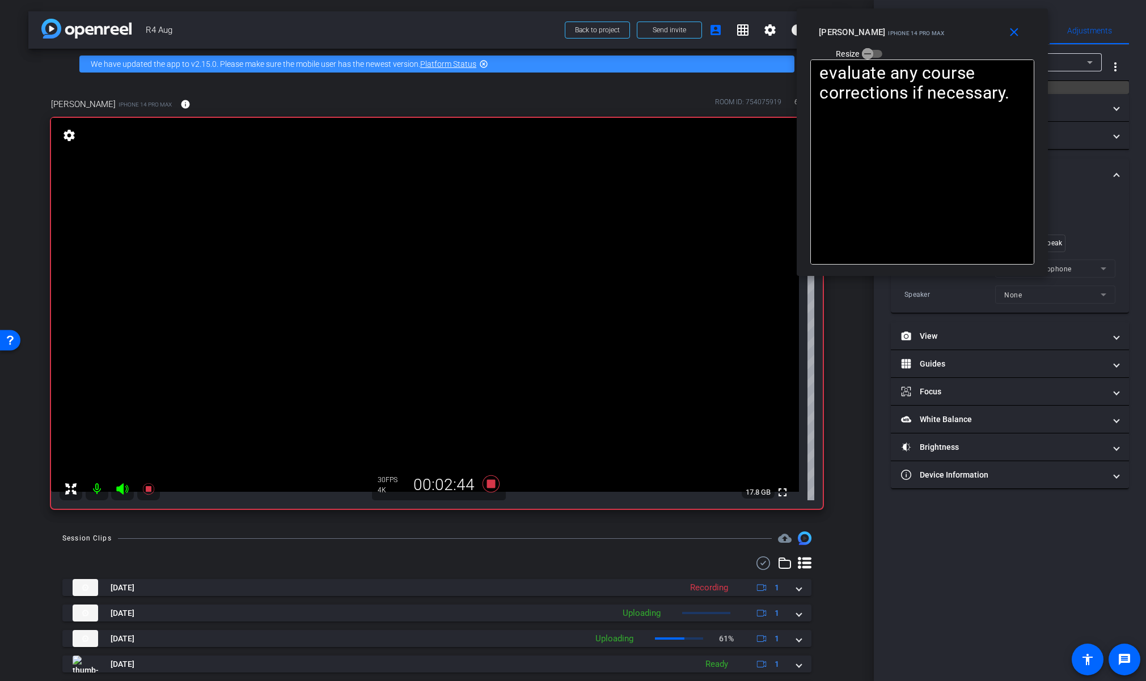
drag, startPoint x: 755, startPoint y: 32, endPoint x: 900, endPoint y: 19, distance: 145.7
click at [900, 19] on div "close [PERSON_NAME] iPhone 14 Pro Max Resize" at bounding box center [922, 34] width 251 height 51
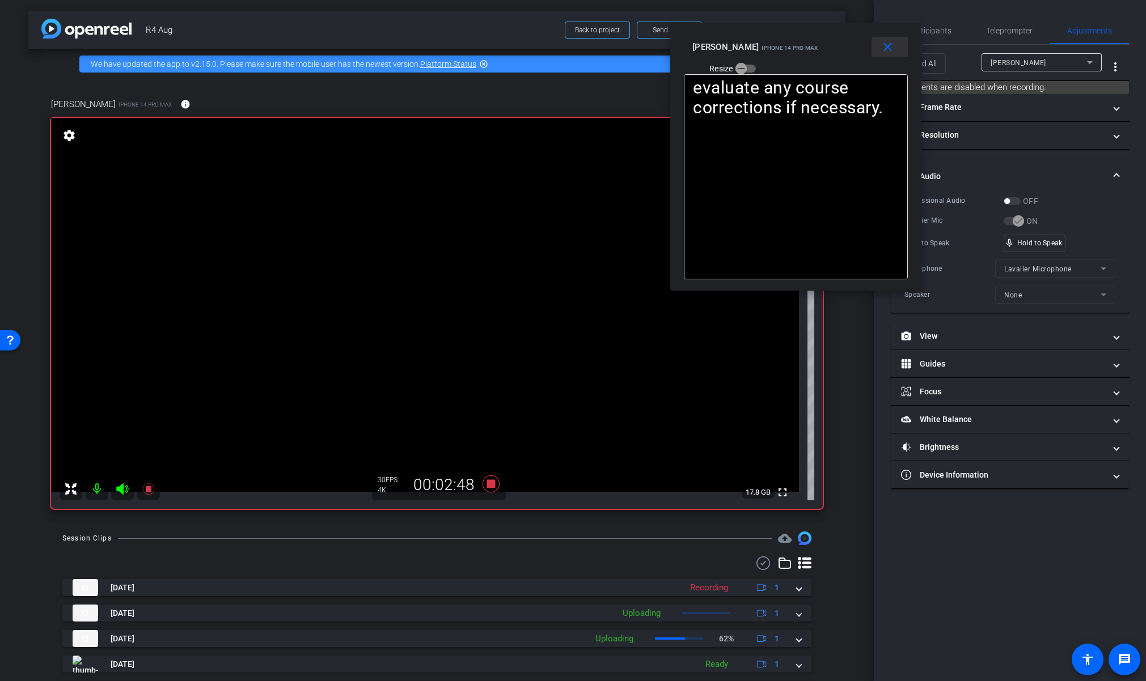
drag, startPoint x: 917, startPoint y: 35, endPoint x: 904, endPoint y: 35, distance: 13.6
click at [795, 46] on div "[PERSON_NAME] iPhone 14 Pro Max Resize" at bounding box center [799, 57] width 215 height 40
click at [989, 31] on span "Teleprompter" at bounding box center [1009, 31] width 46 height 8
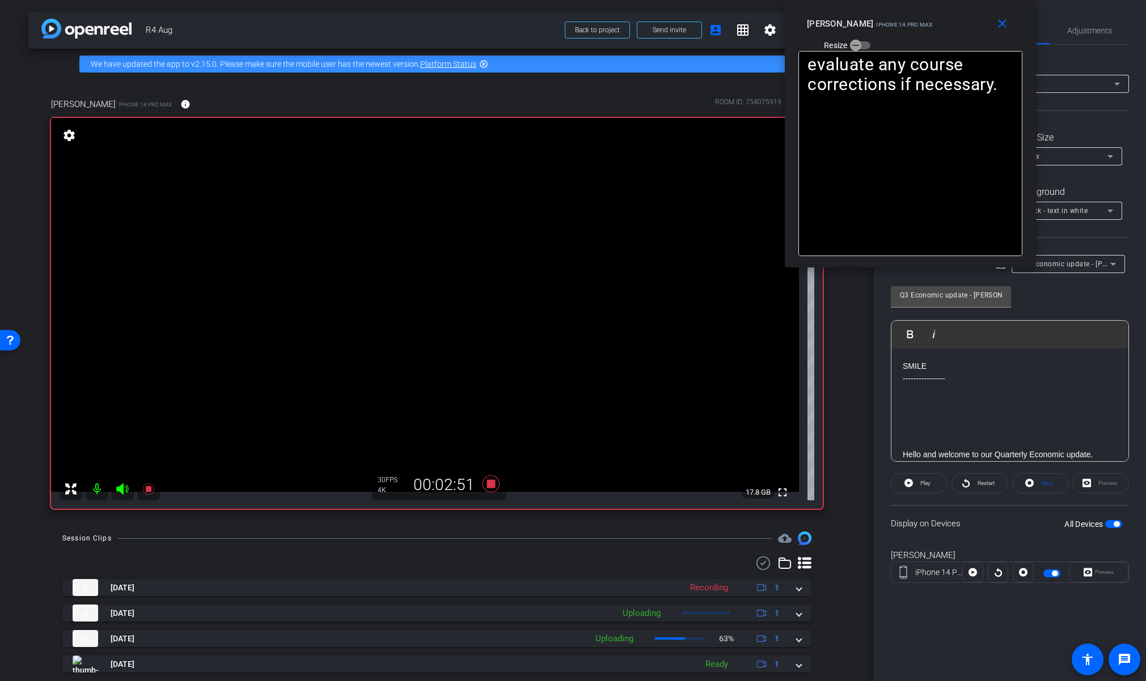
drag, startPoint x: 787, startPoint y: 49, endPoint x: 904, endPoint y: 18, distance: 121.0
click at [904, 18] on div "[PERSON_NAME] iPhone 14 Pro Max Resize" at bounding box center [914, 34] width 215 height 40
click at [921, 481] on span "Play" at bounding box center [925, 483] width 10 height 6
click at [927, 486] on span "Pause" at bounding box center [925, 483] width 15 height 6
click at [926, 485] on span "Play" at bounding box center [925, 483] width 10 height 6
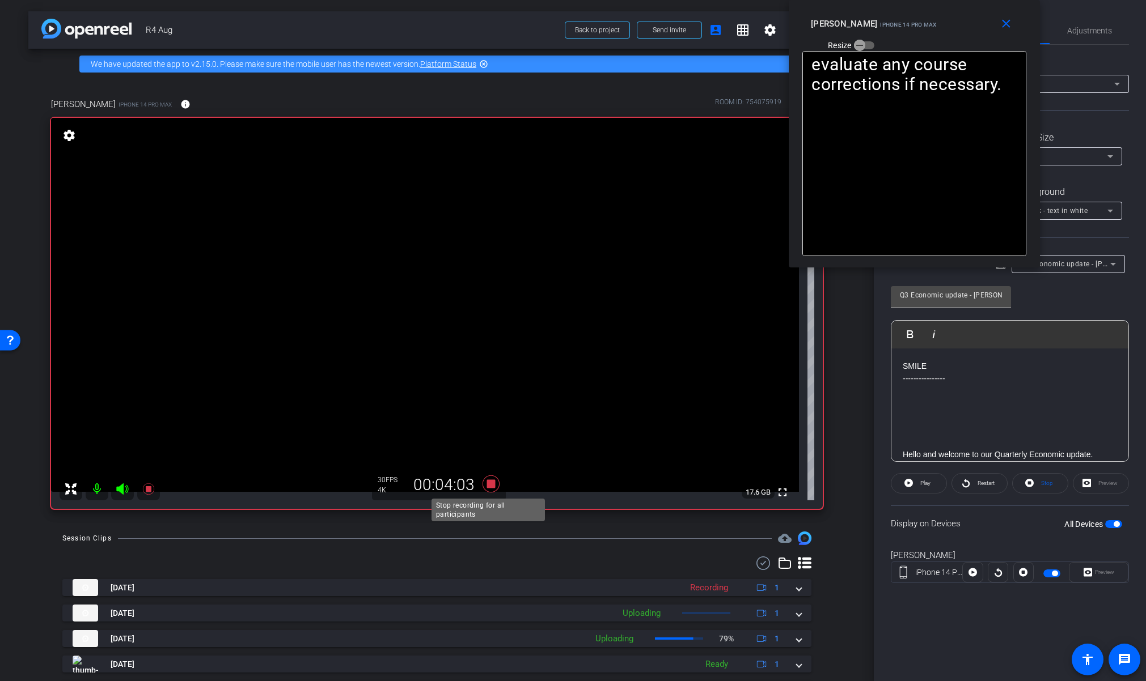
click at [484, 483] on icon at bounding box center [490, 484] width 27 height 20
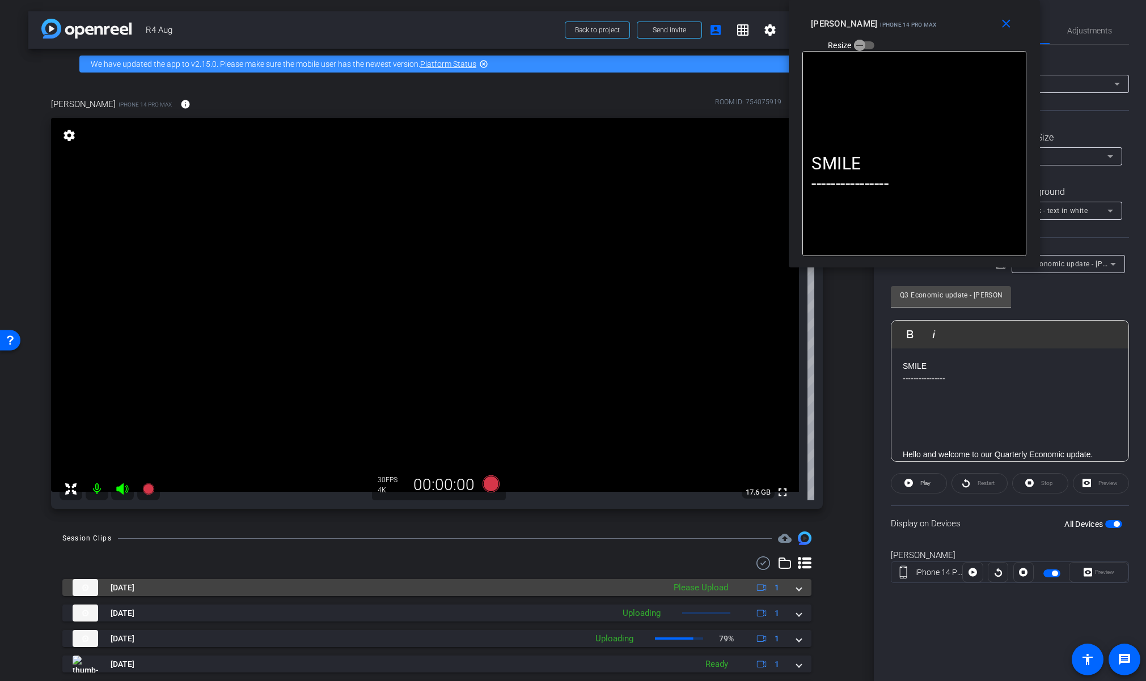
click at [797, 589] on mat-expansion-panel-header "[DATE] Please Upload 1" at bounding box center [436, 587] width 749 height 17
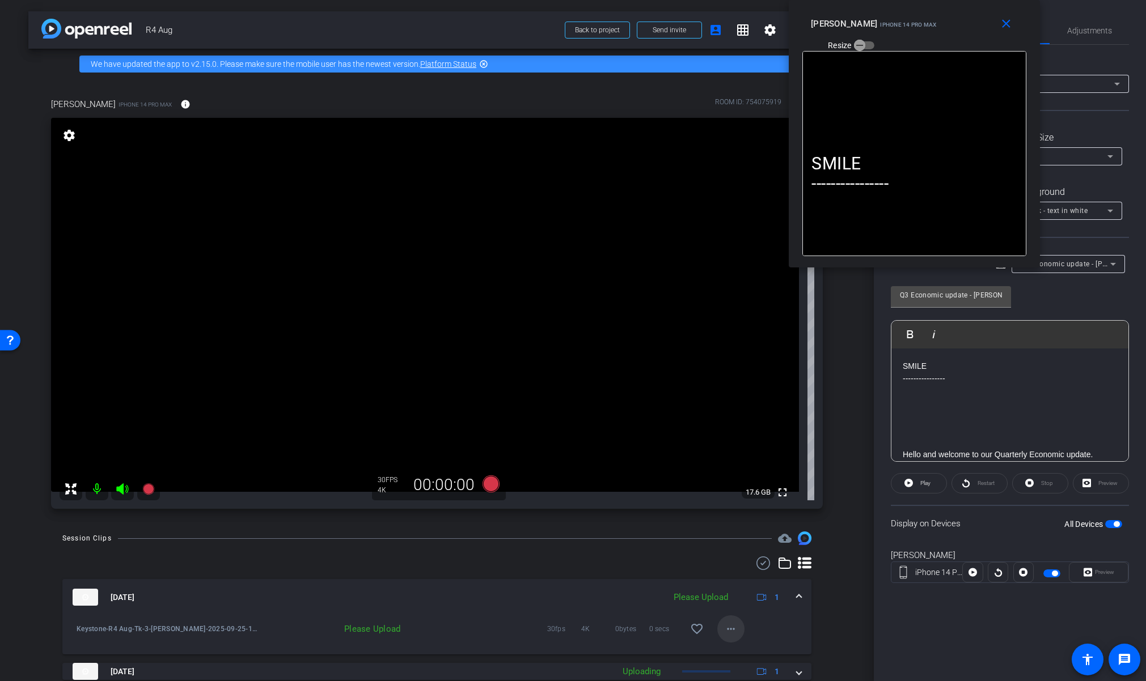
click at [725, 632] on mat-icon "more_horiz" at bounding box center [731, 629] width 14 height 14
click at [756, 581] on span "Upload" at bounding box center [743, 578] width 45 height 14
click at [1009, 26] on mat-icon "close" at bounding box center [1006, 24] width 14 height 14
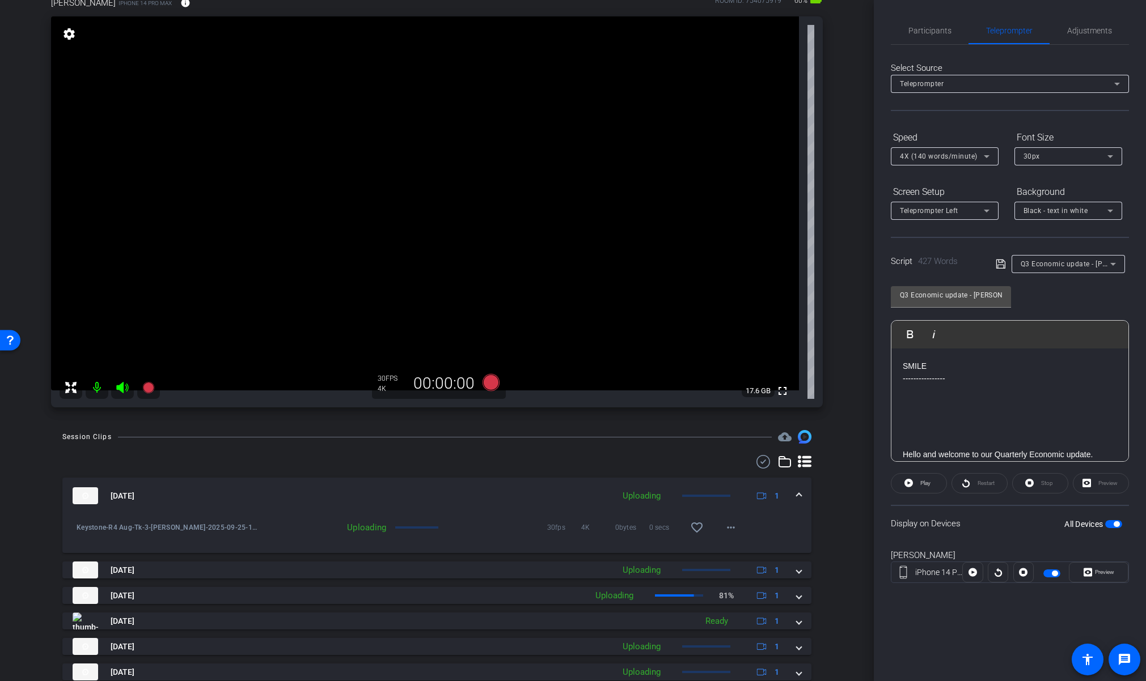
scroll to position [113, 0]
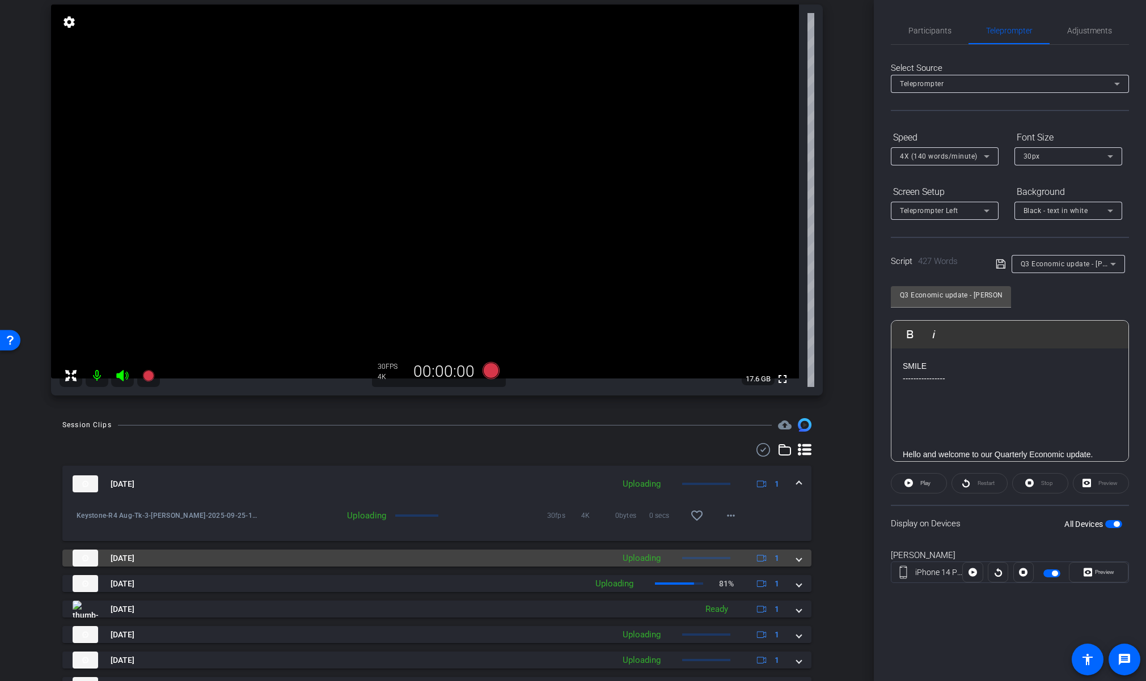
click at [797, 557] on mat-expansion-panel-header "[DATE] Uploading 1" at bounding box center [436, 558] width 749 height 17
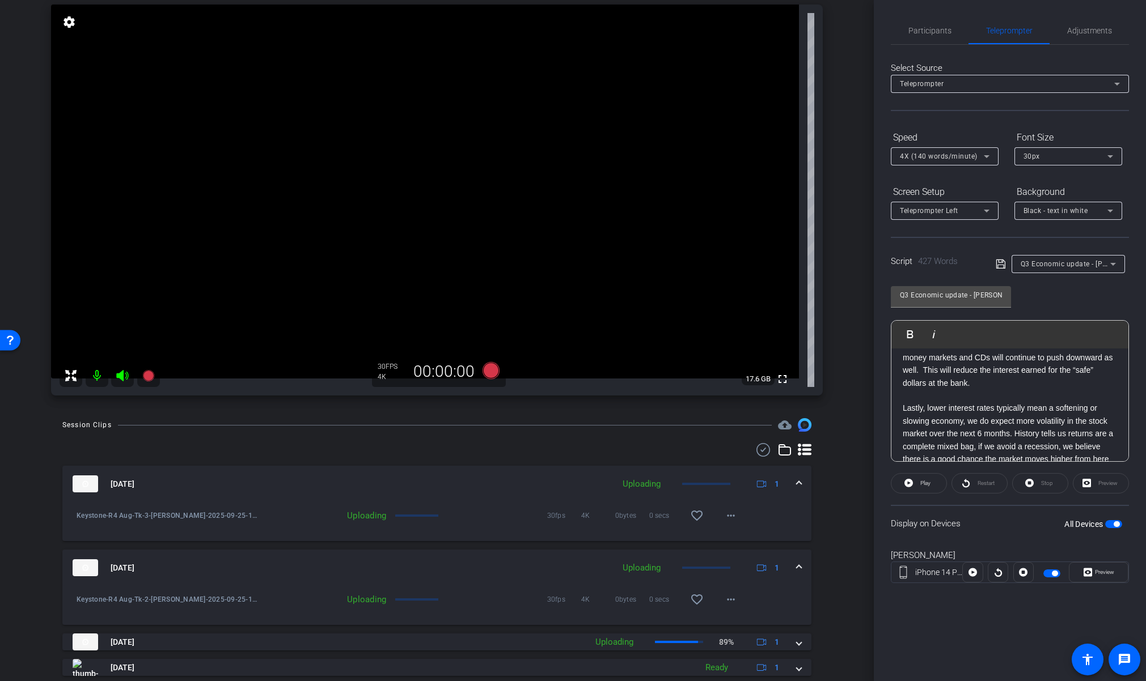
scroll to position [683, 0]
click at [797, 564] on span at bounding box center [799, 568] width 5 height 12
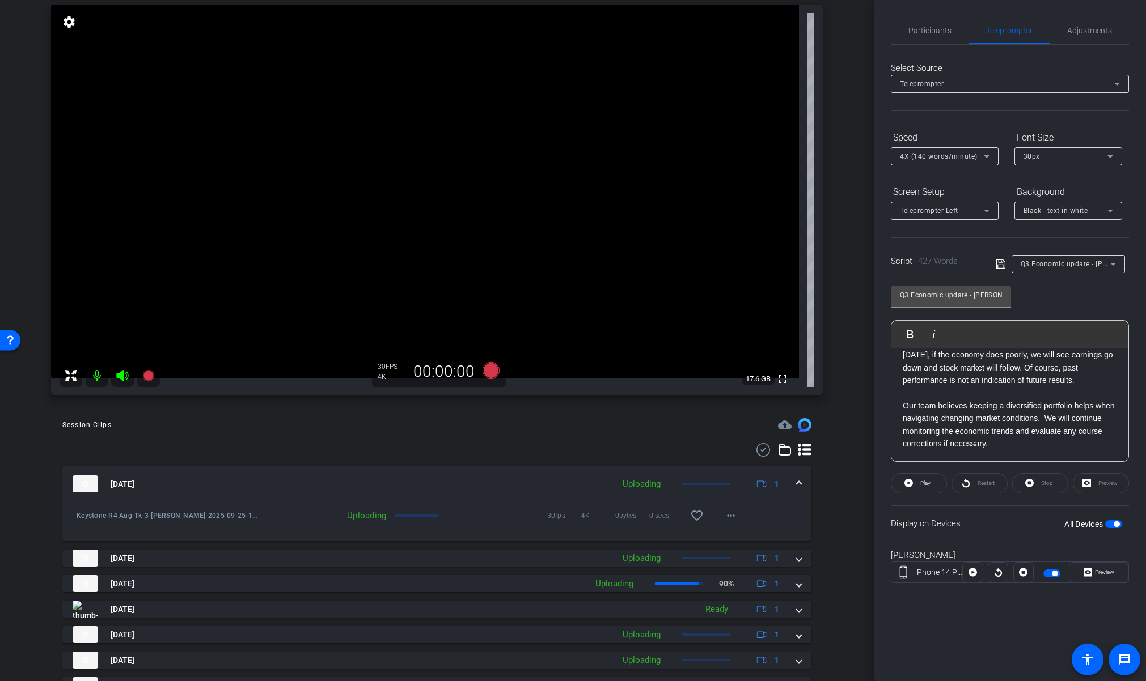
click at [797, 482] on span at bounding box center [799, 484] width 5 height 12
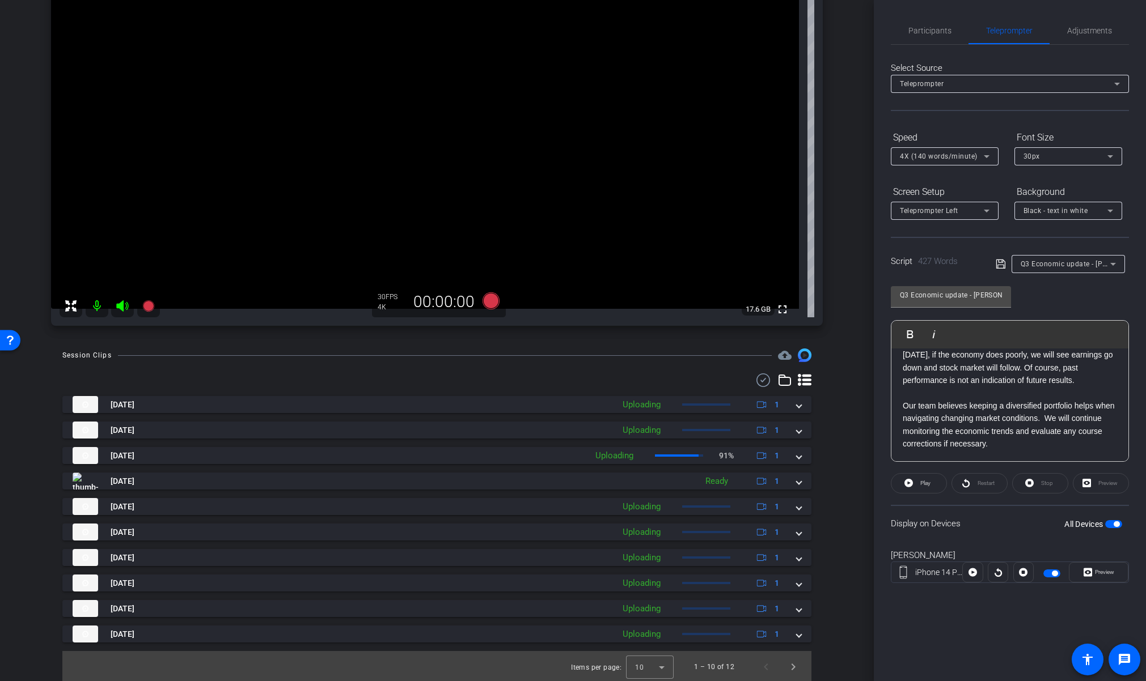
scroll to position [185, 0]
click at [786, 664] on span "Next page" at bounding box center [793, 665] width 27 height 27
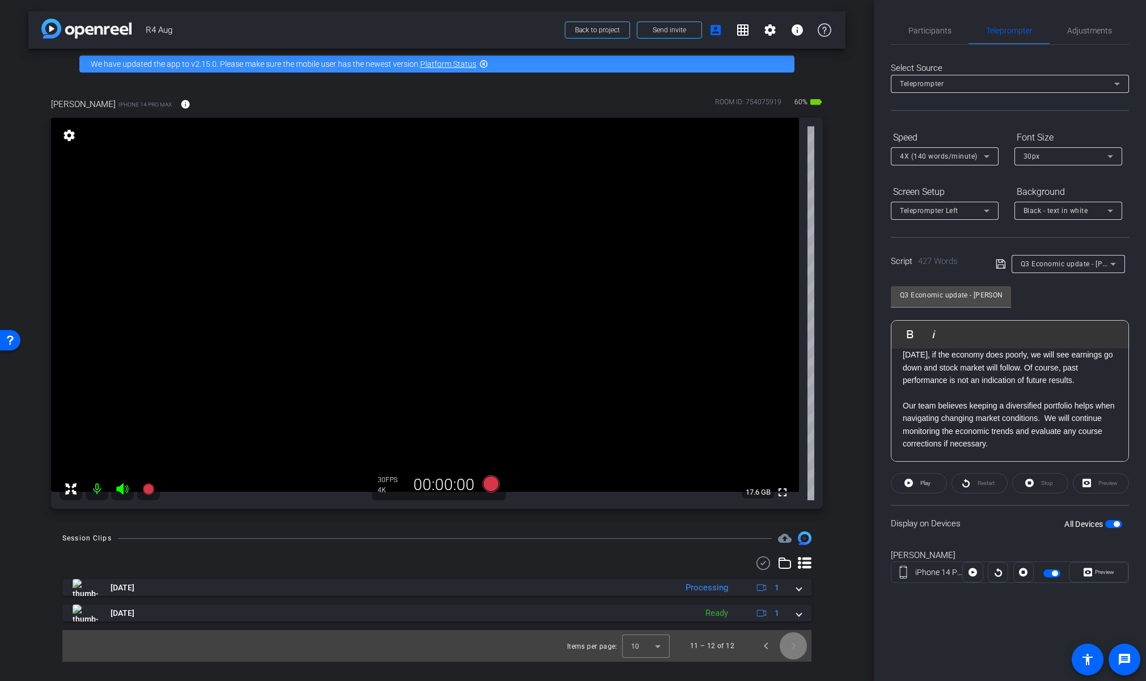
scroll to position [0, 0]
click at [759, 649] on span "Previous page" at bounding box center [765, 646] width 27 height 27
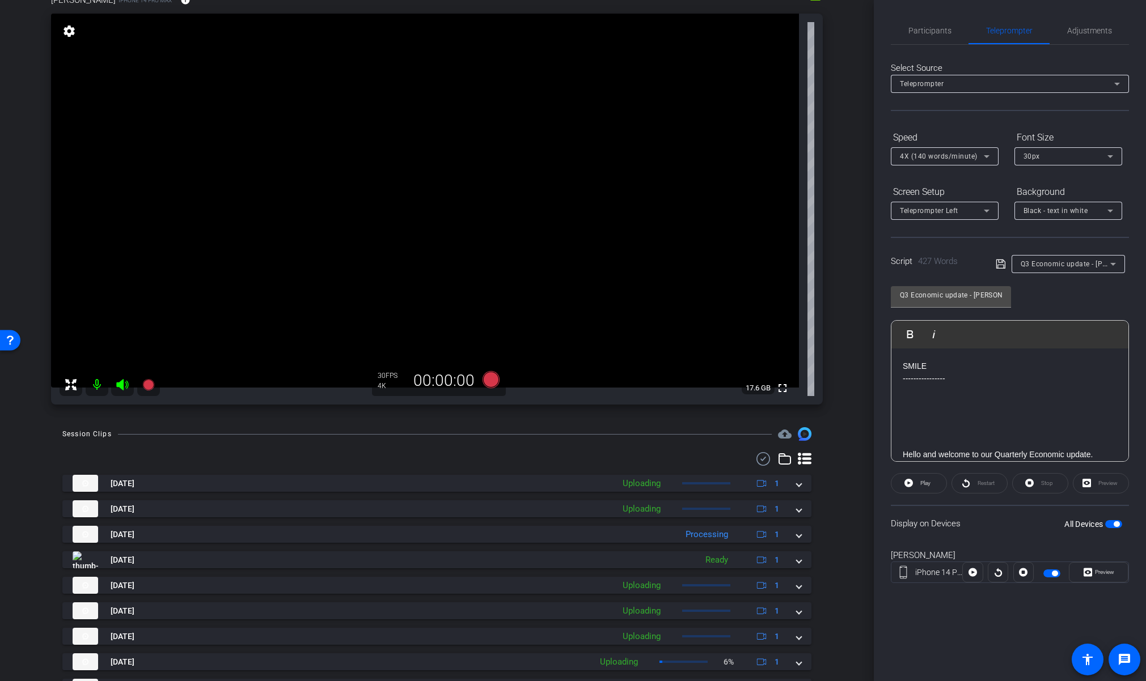
scroll to position [185, 0]
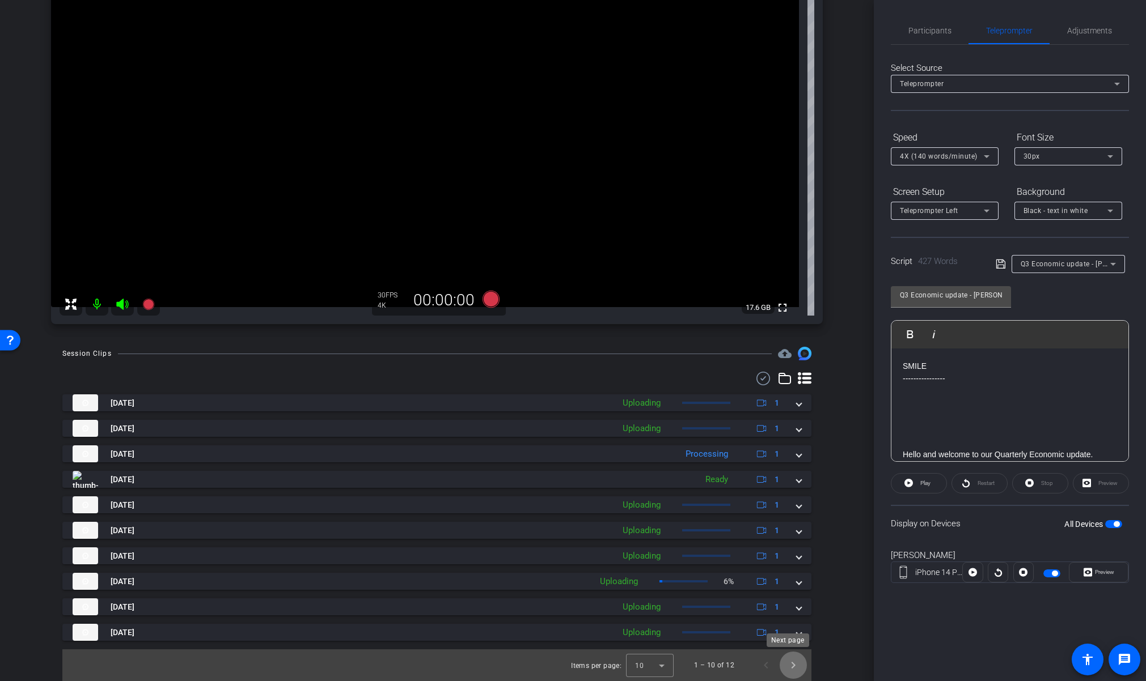
click at [787, 667] on span "Next page" at bounding box center [793, 665] width 27 height 27
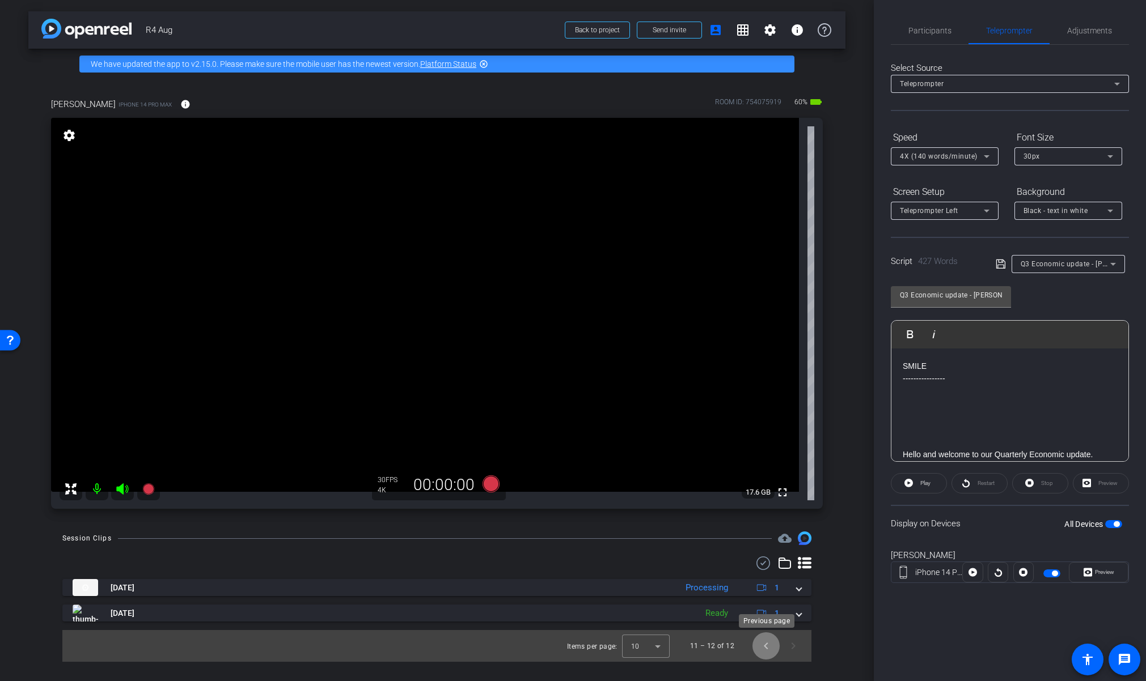
click at [768, 648] on span "Previous page" at bounding box center [765, 646] width 27 height 27
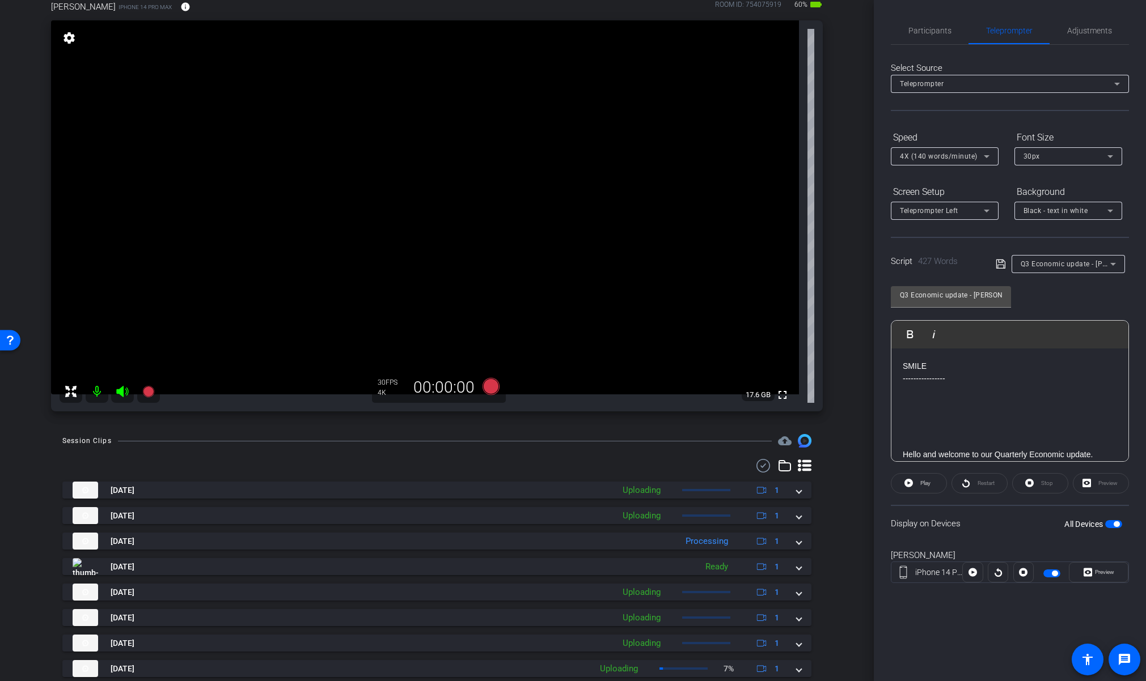
scroll to position [71, 0]
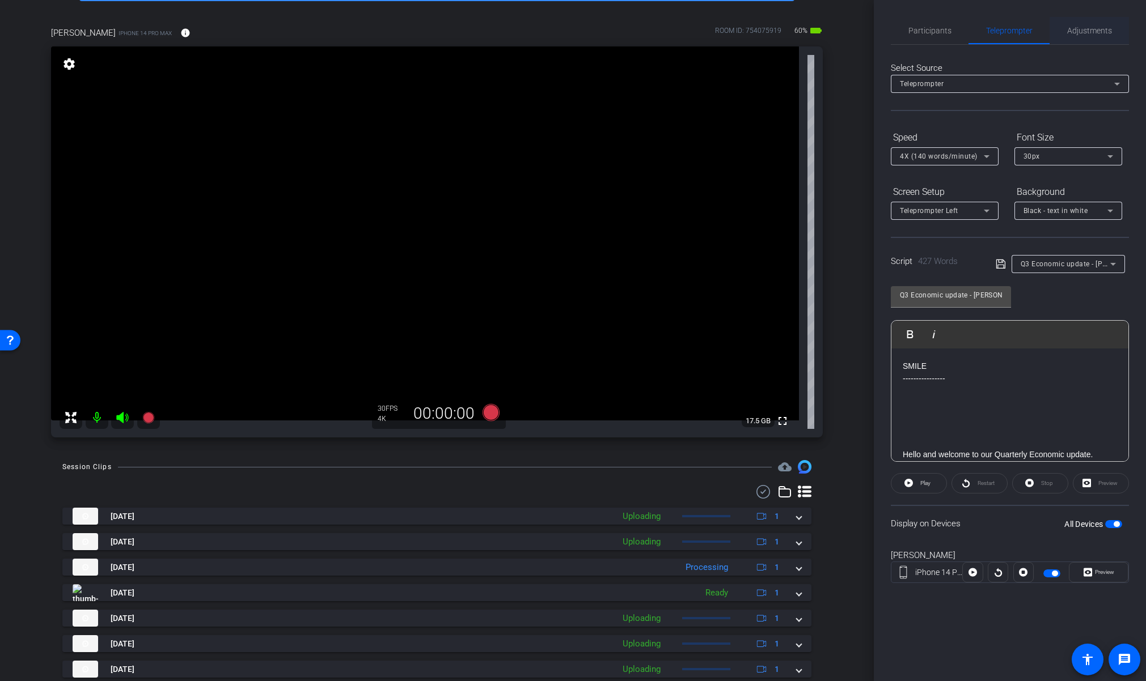
click at [1092, 29] on span "Adjustments" at bounding box center [1089, 31] width 45 height 8
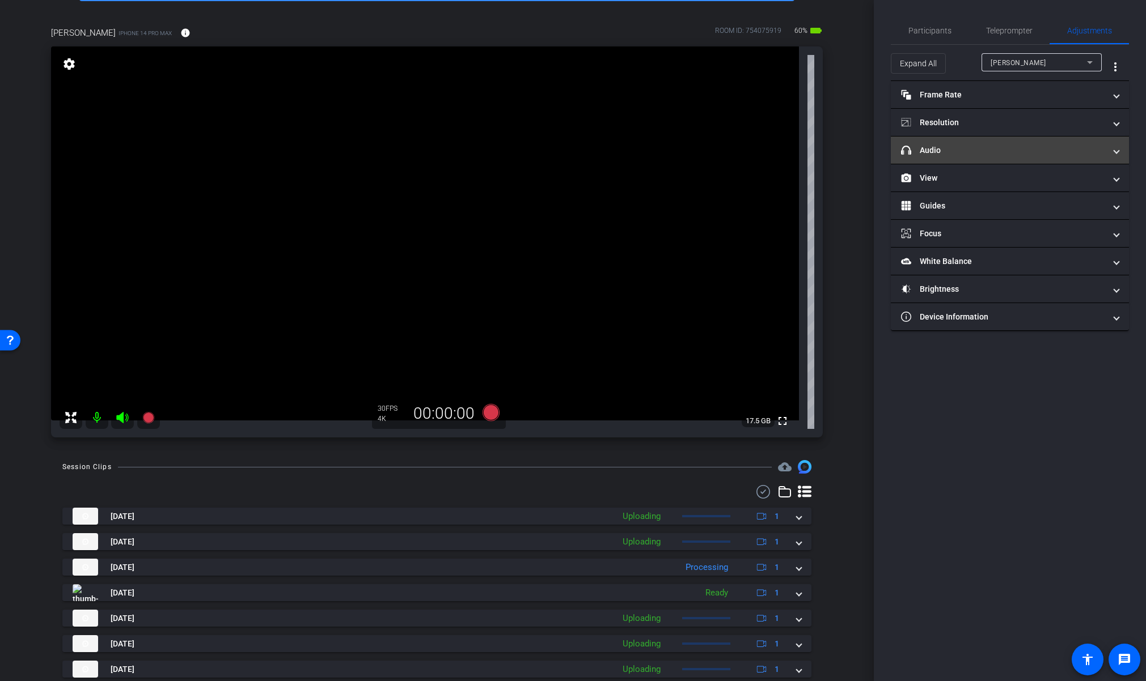
click at [968, 159] on mat-expansion-panel-header "headphone icon Audio" at bounding box center [1010, 150] width 238 height 27
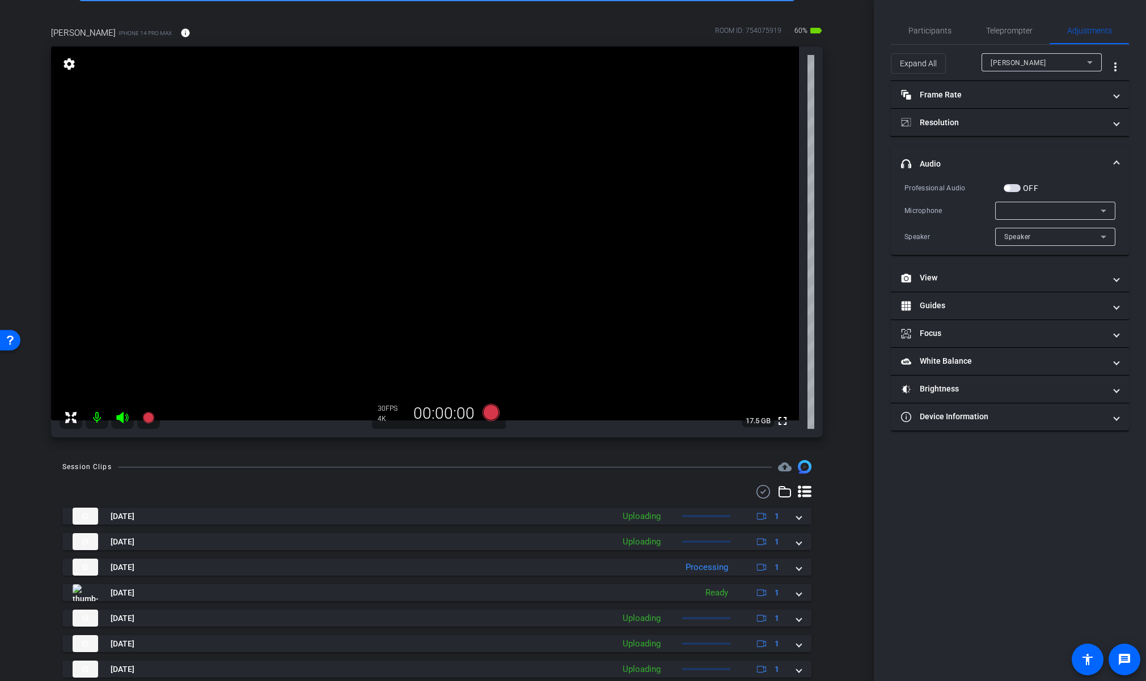
click at [1010, 185] on span "button" at bounding box center [1011, 188] width 17 height 8
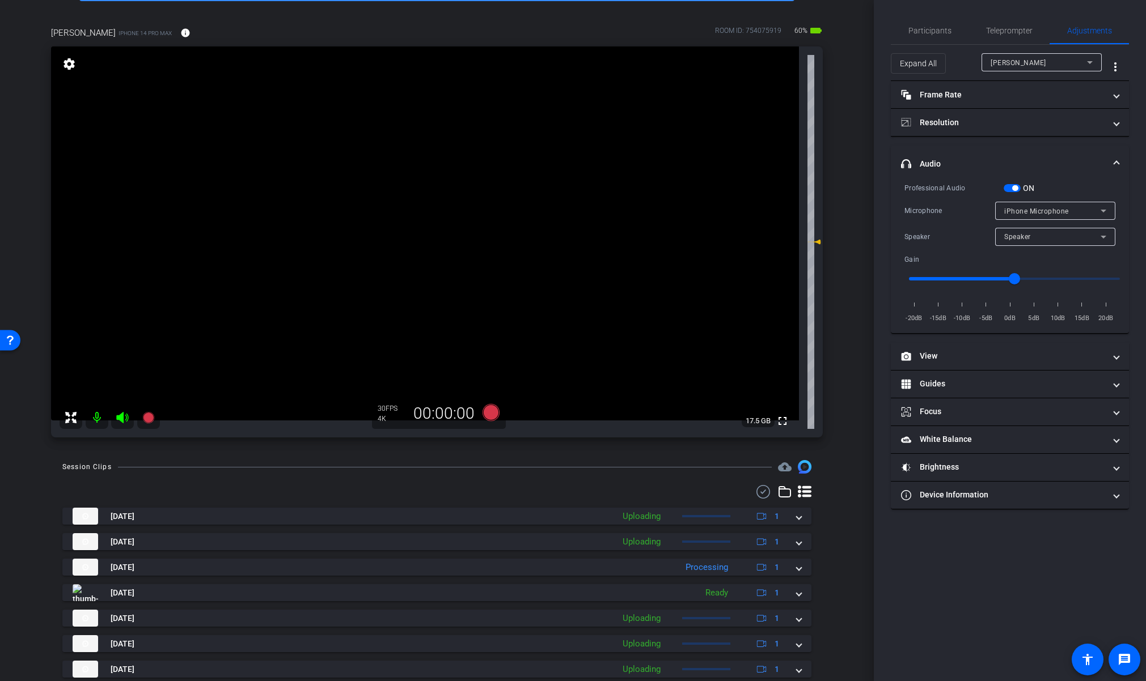
click at [1115, 163] on span at bounding box center [1116, 164] width 5 height 12
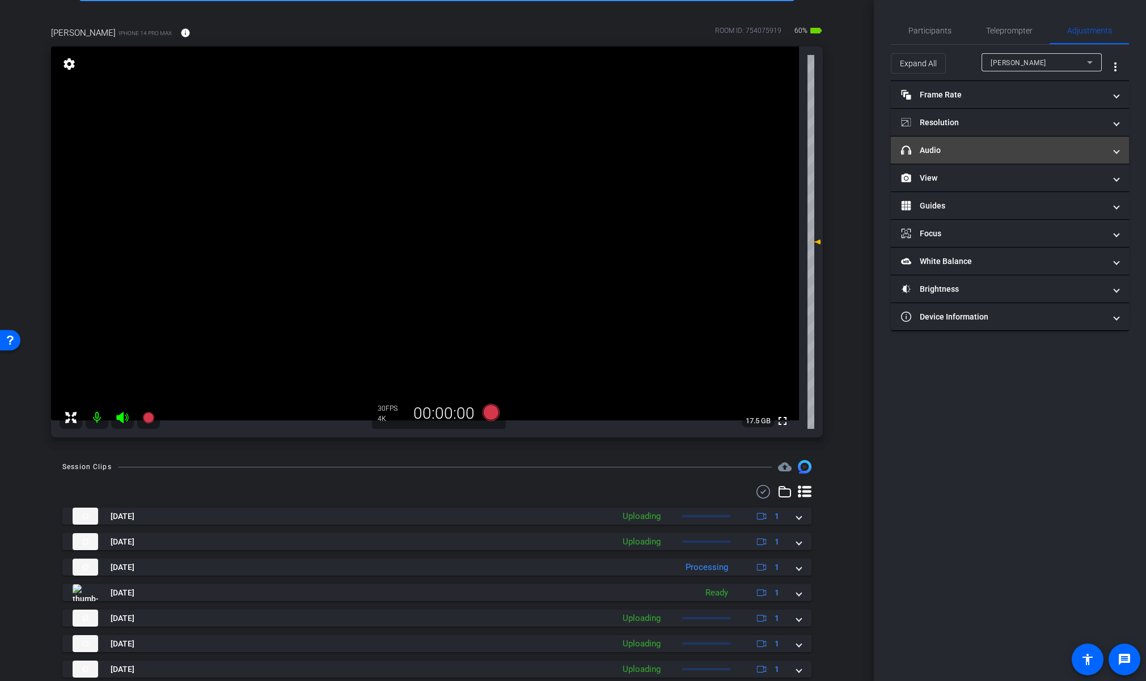
click at [1126, 156] on mat-expansion-panel-header "headphone icon Audio" at bounding box center [1010, 150] width 238 height 27
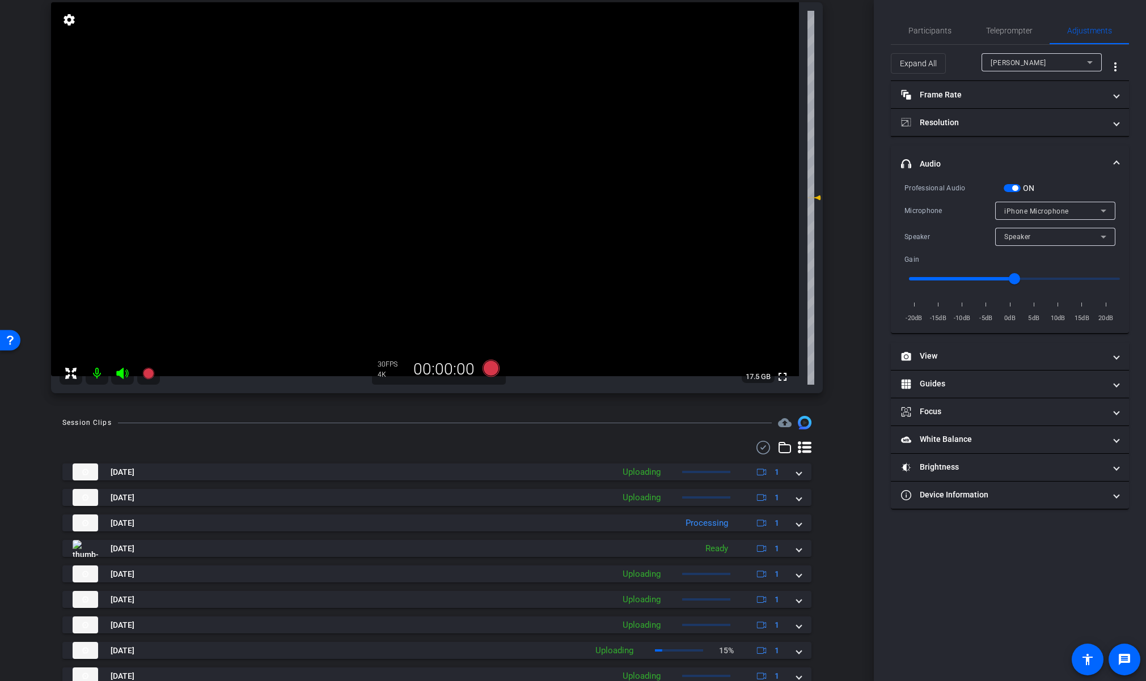
scroll to position [185, 0]
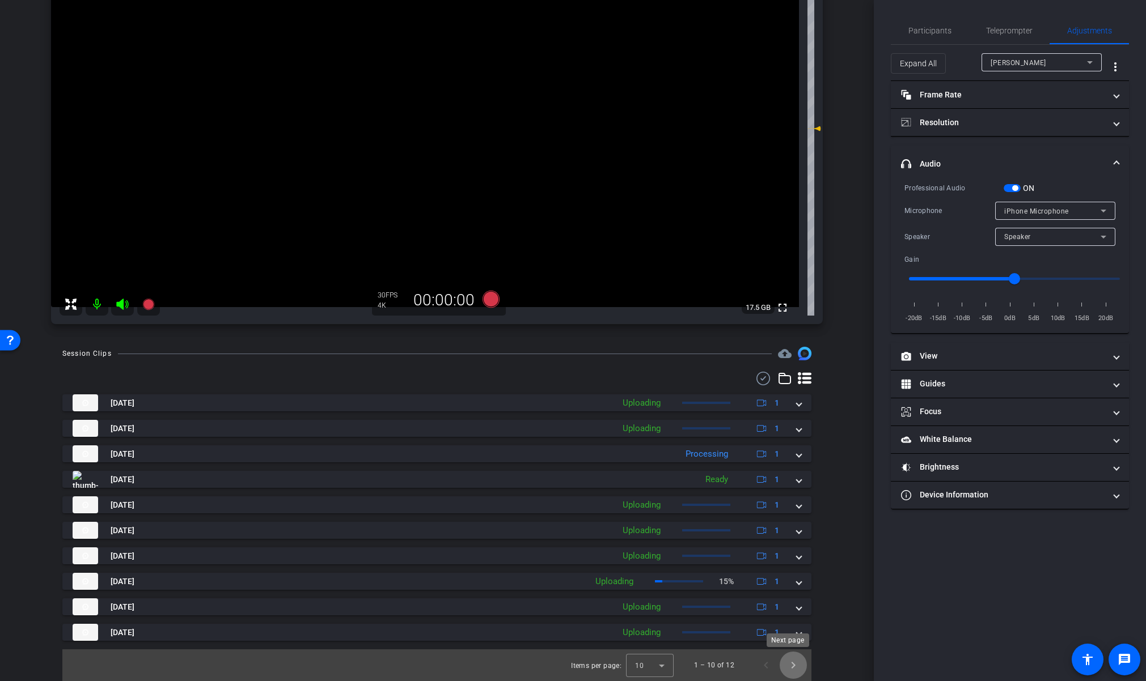
click at [792, 668] on span "Next page" at bounding box center [793, 665] width 27 height 27
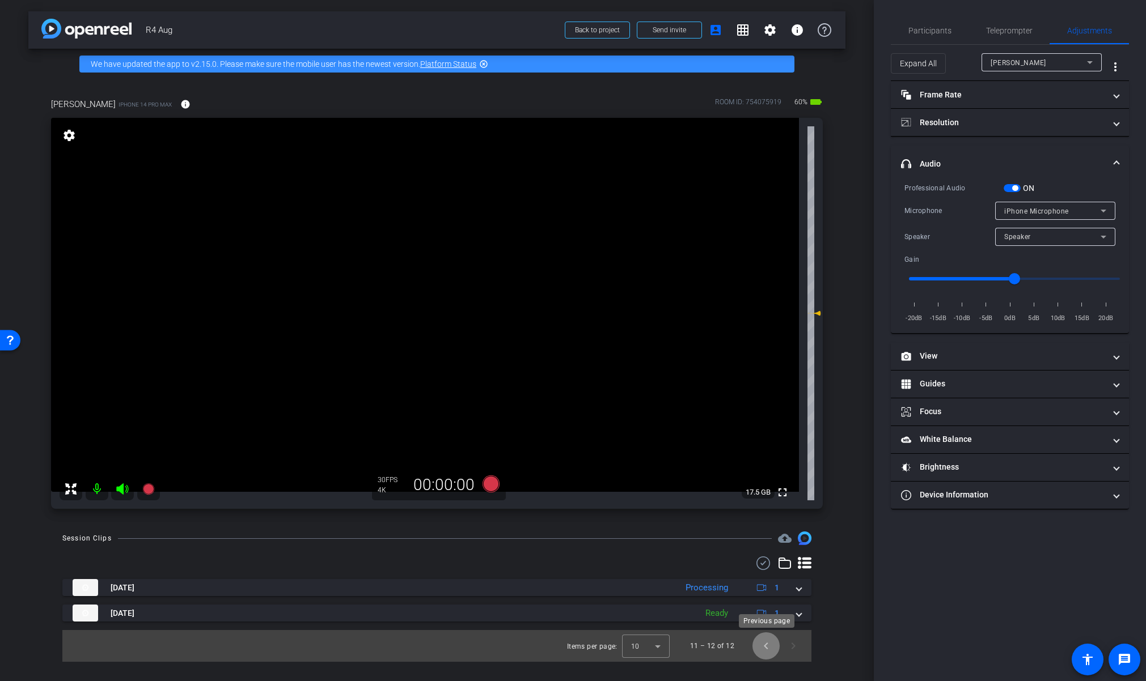
click at [770, 649] on span "Previous page" at bounding box center [765, 646] width 27 height 27
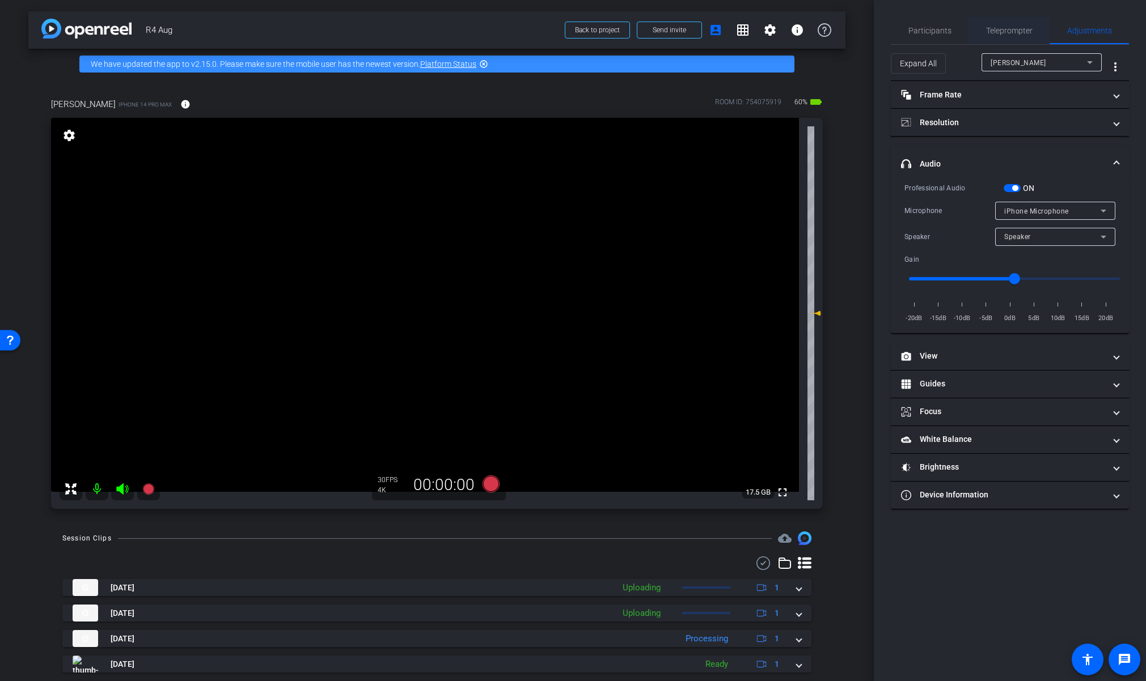
click at [1019, 34] on span "Teleprompter" at bounding box center [1009, 31] width 46 height 8
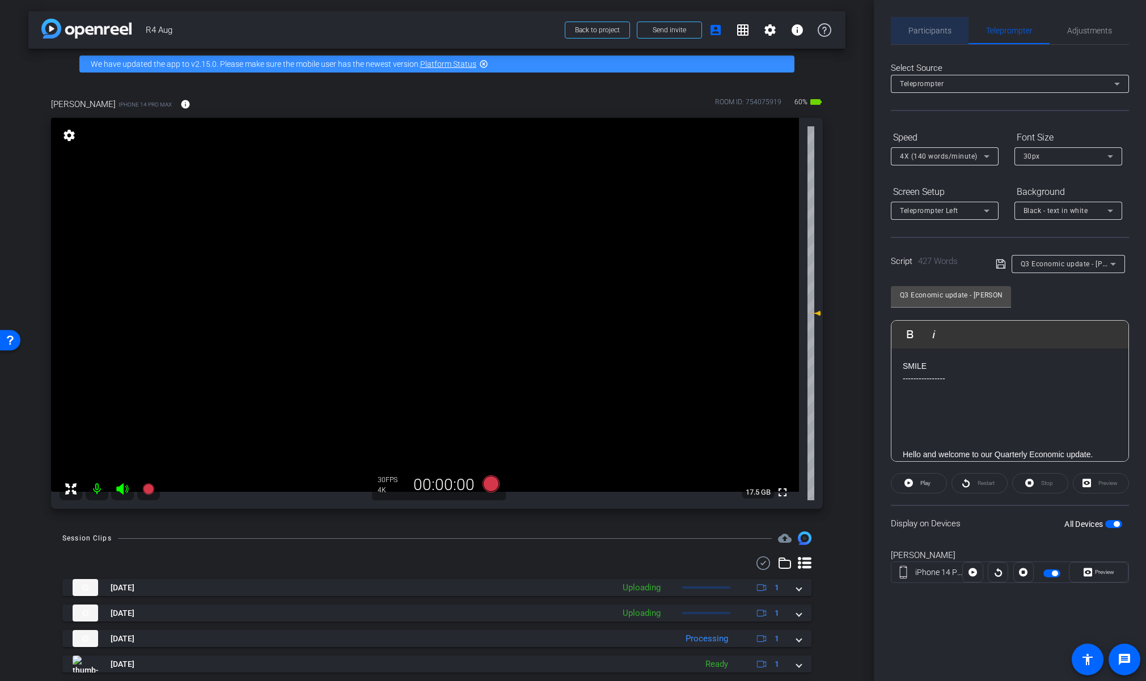
click at [942, 29] on span "Participants" at bounding box center [929, 31] width 43 height 8
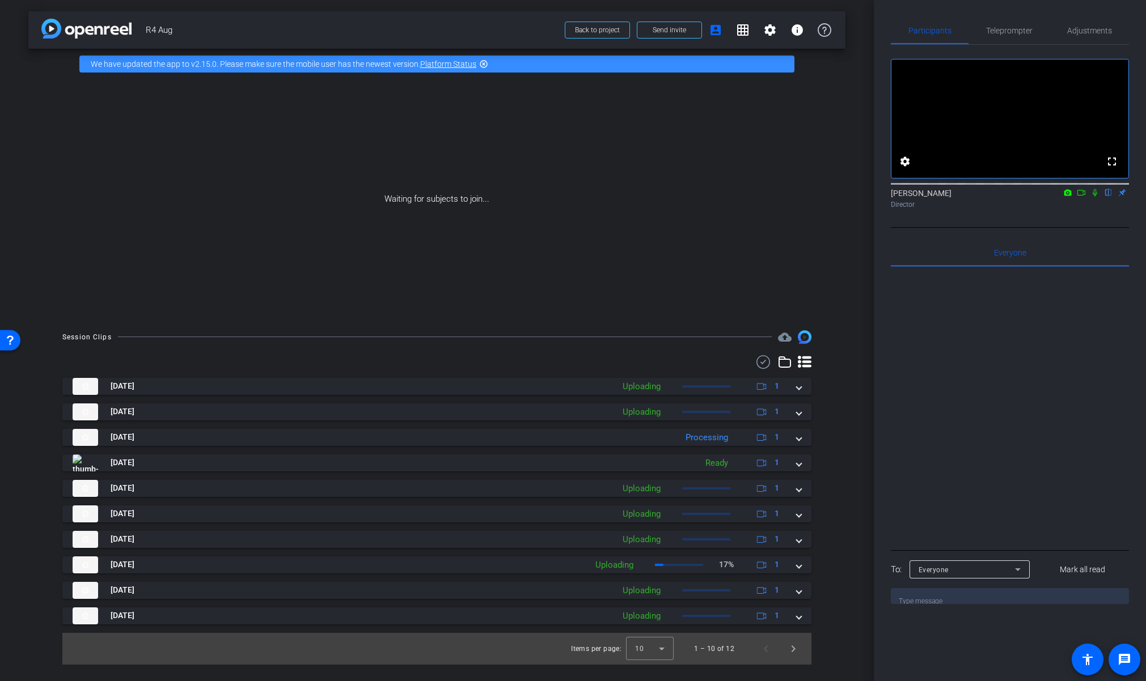
click at [1084, 197] on icon at bounding box center [1081, 193] width 9 height 8
click at [1106, 197] on icon at bounding box center [1108, 193] width 9 height 8
